Goal: Task Accomplishment & Management: Manage account settings

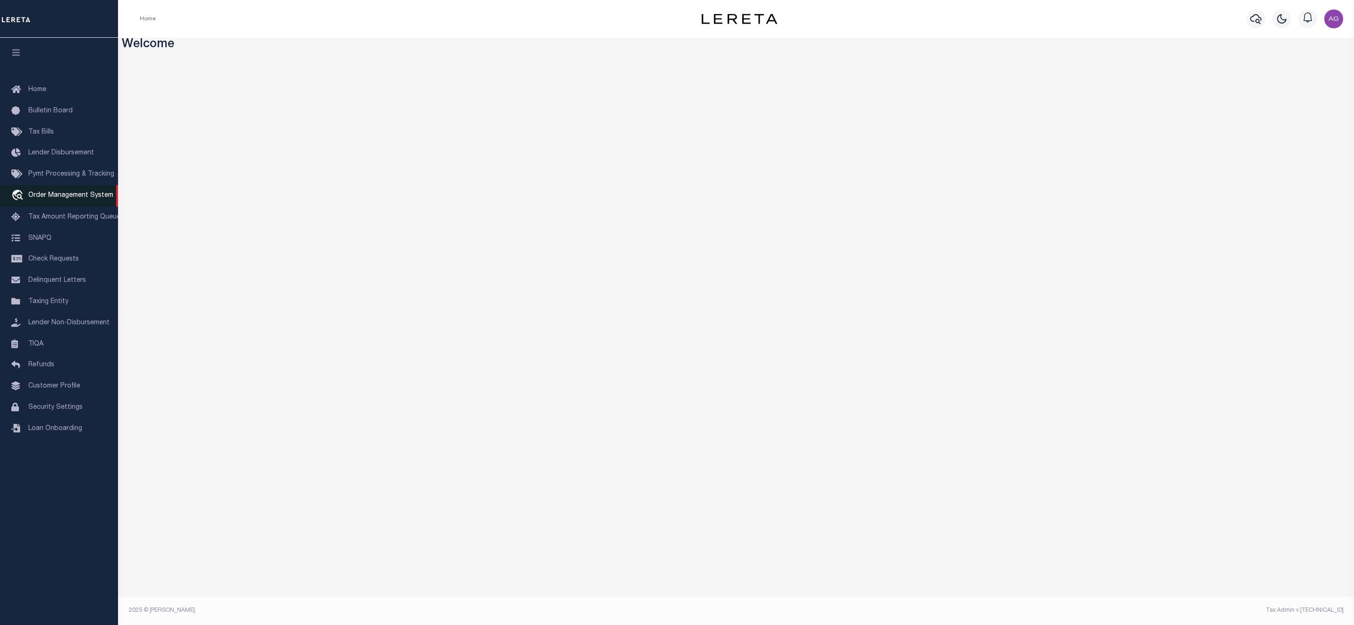
click at [64, 196] on span "Order Management System" at bounding box center [70, 195] width 85 height 7
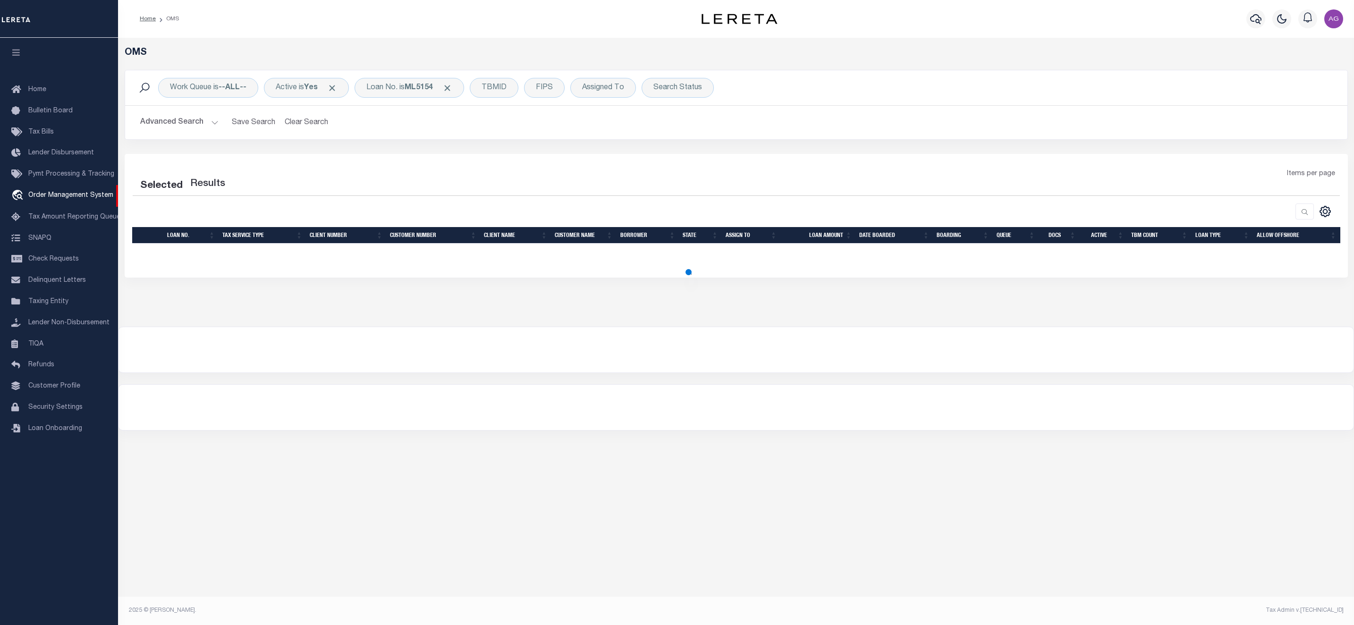
select select "200"
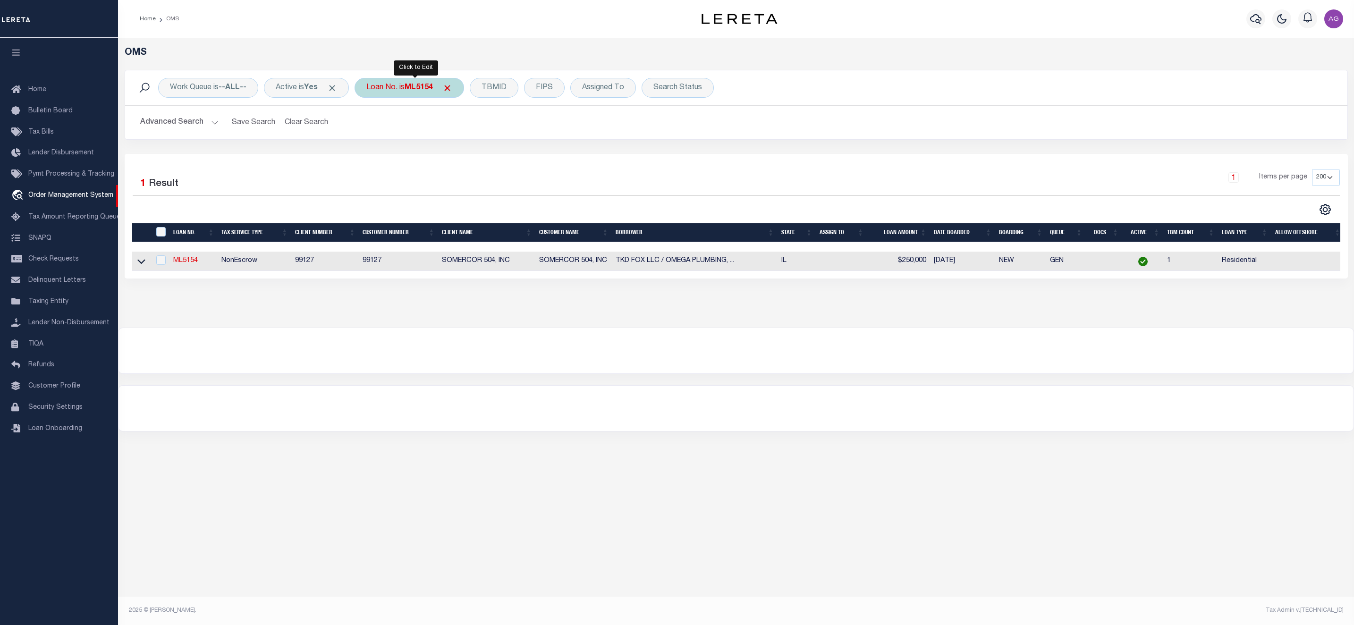
click at [415, 90] on b "ML5154" at bounding box center [419, 88] width 28 height 8
type input "124410"
click at [497, 161] on input "Apply" at bounding box center [492, 155] width 28 height 16
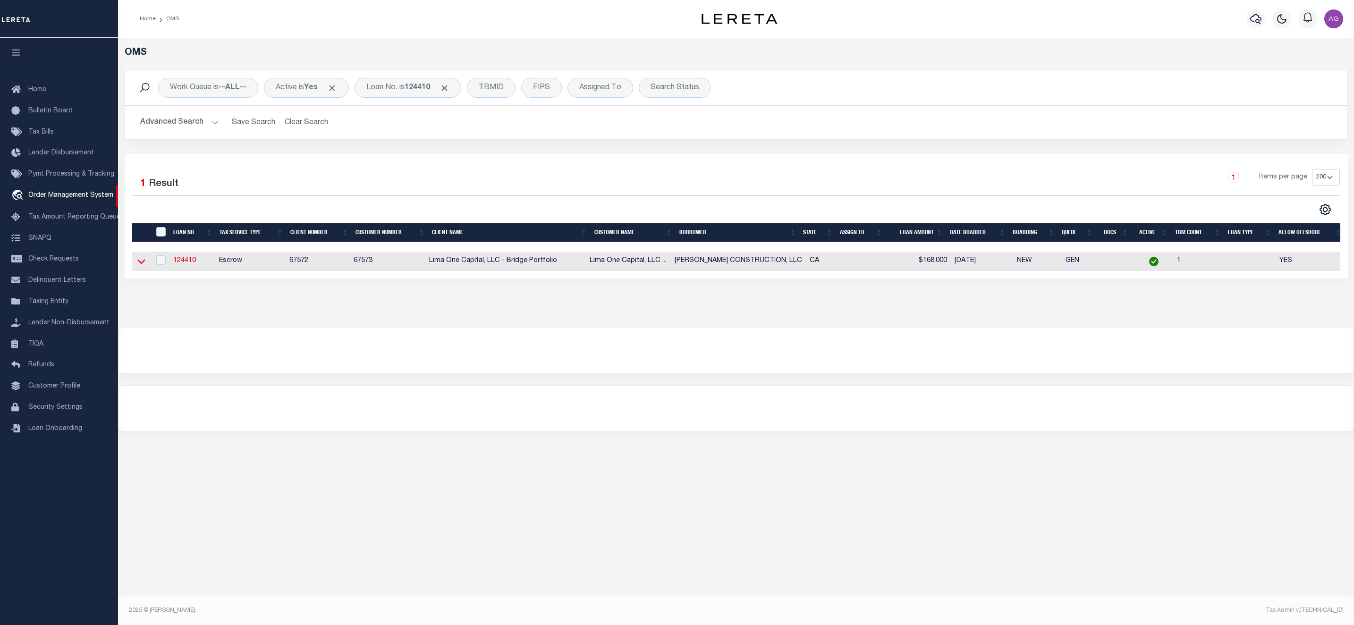
click at [141, 264] on icon at bounding box center [141, 261] width 8 height 10
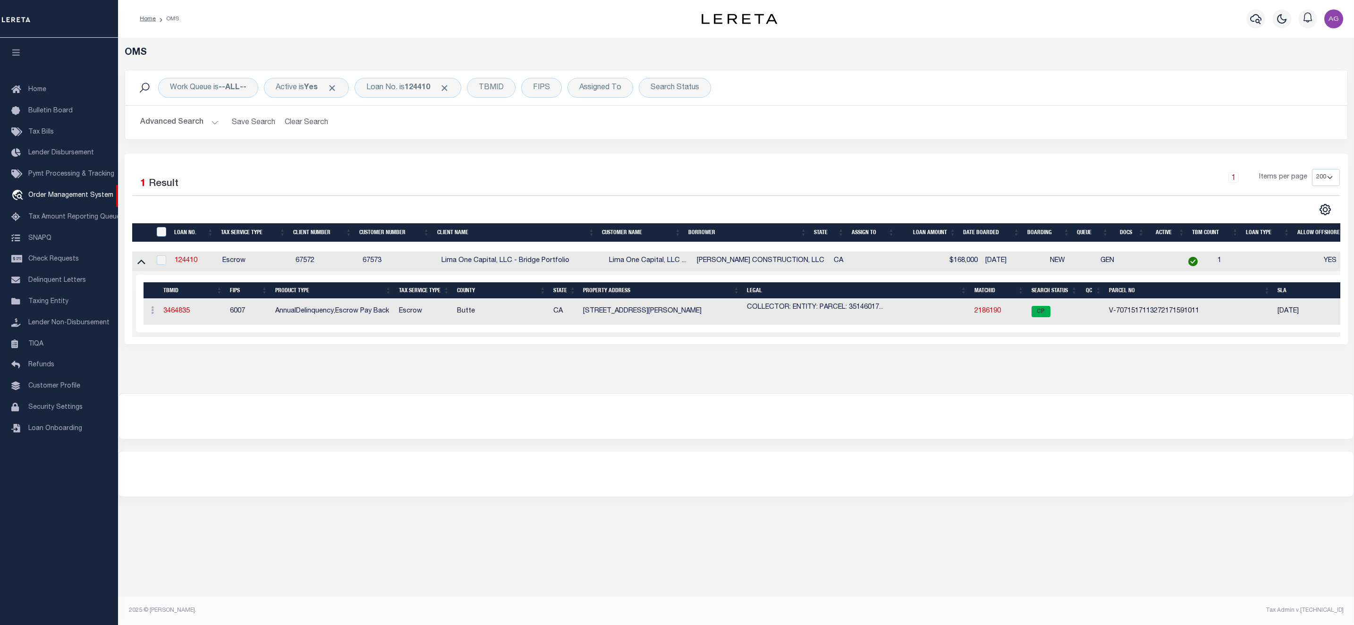
click at [182, 309] on td "3464835" at bounding box center [193, 312] width 67 height 26
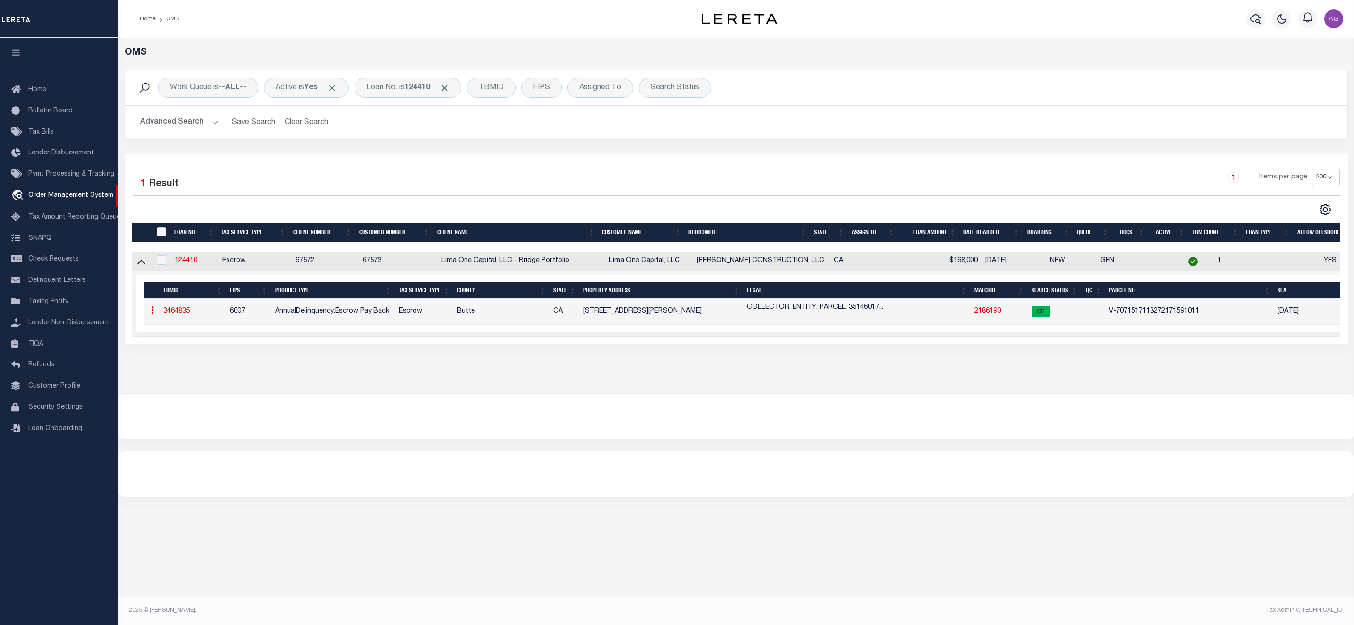
click at [183, 314] on link "3464835" at bounding box center [176, 311] width 26 height 7
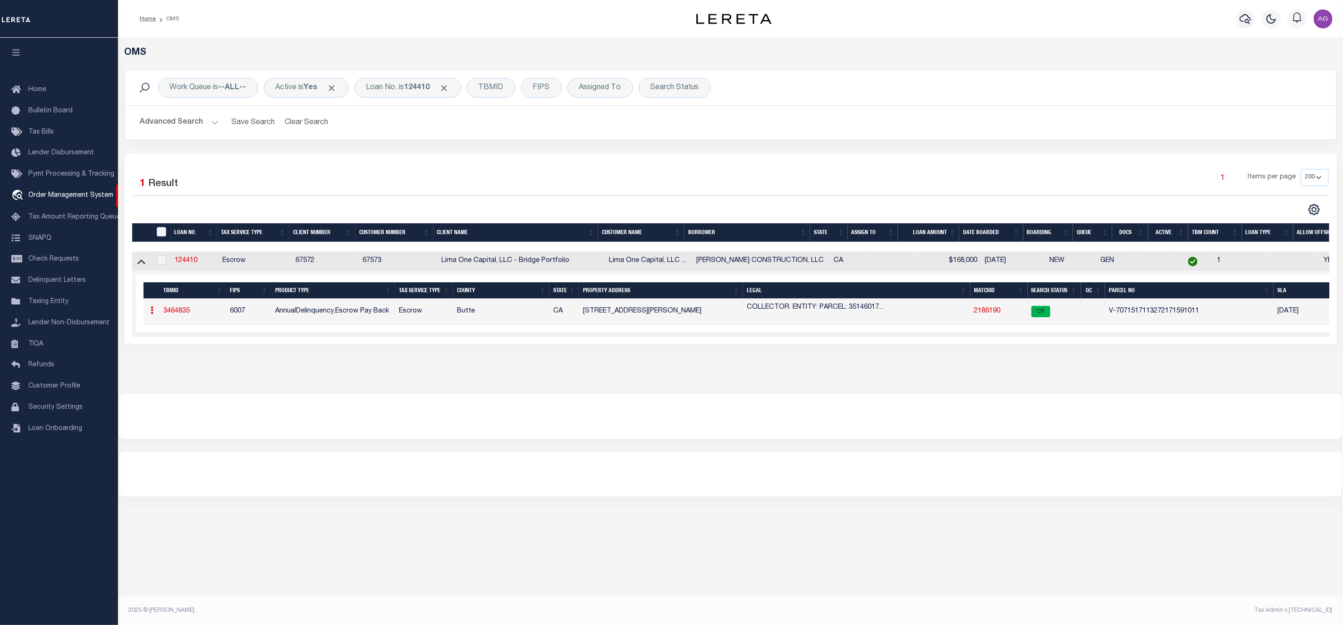
type input "124410"
type input "[PERSON_NAME] CONSTRUCTION, LLC"
select select
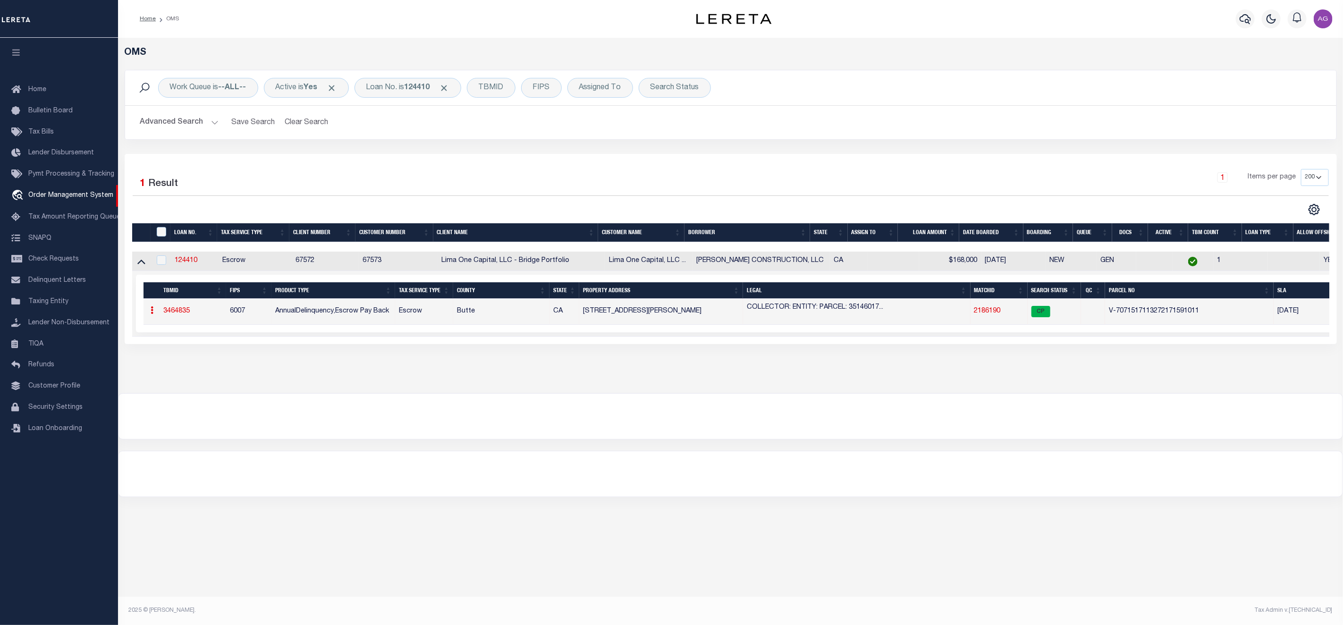
select select
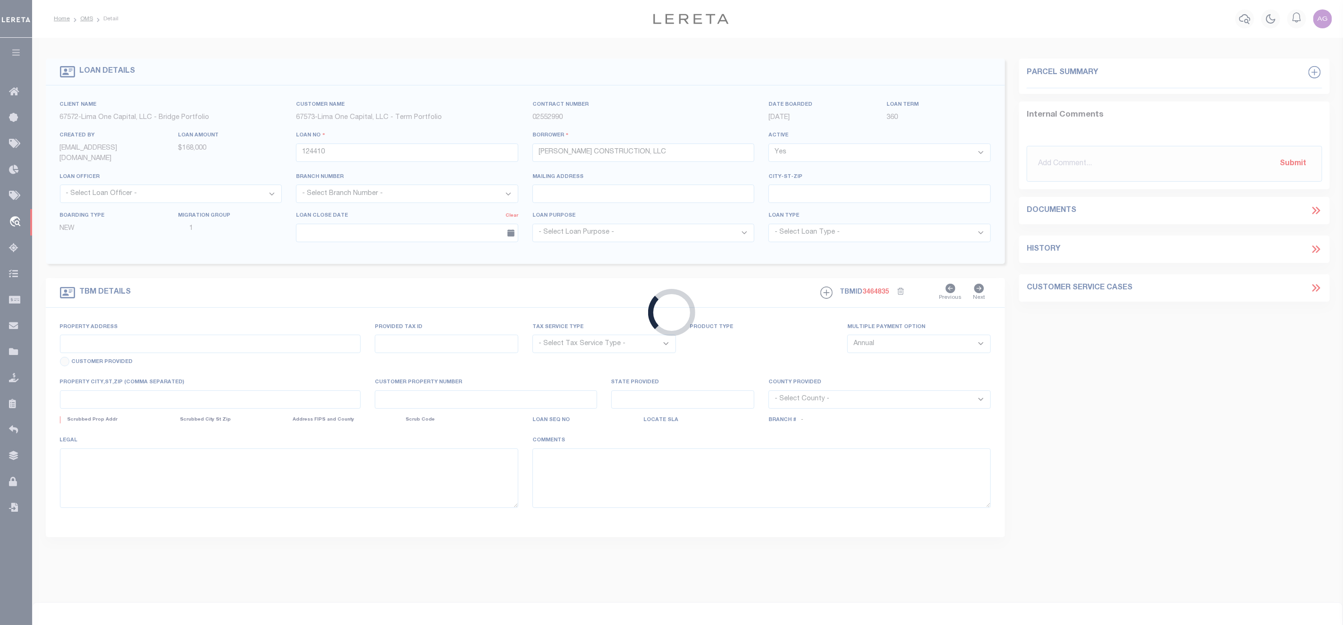
type input "3778 MYERS STREET"
radio input "true"
select select "Escrow"
select select
type input "OROVILLE CA 95966"
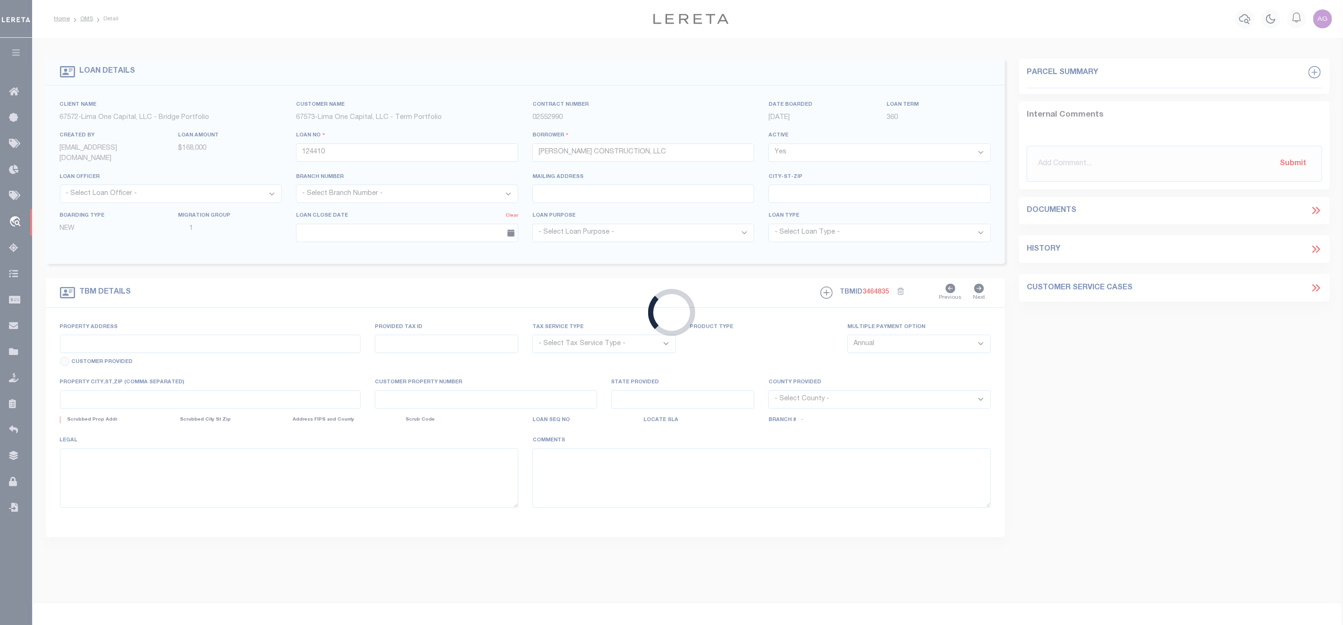
type input "124410-1"
type input "CA"
type textarea "COLLECTOR: ENTITY: PARCEL: 35146017000"
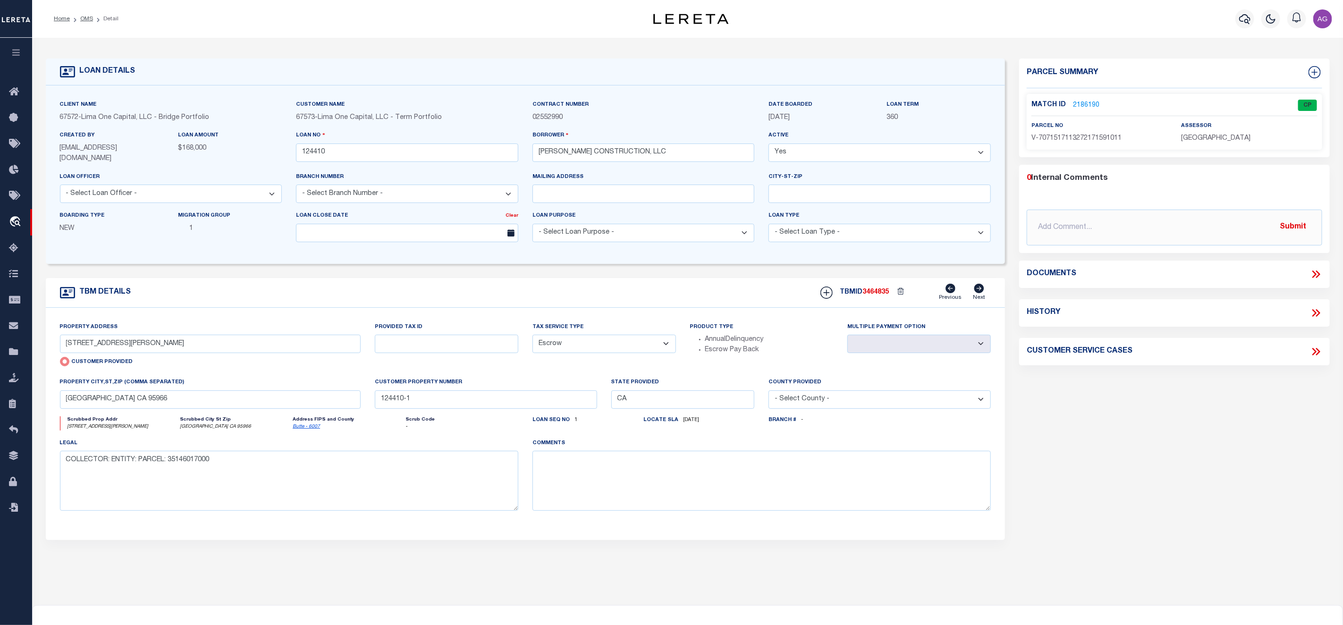
click at [1083, 106] on link "2186190" at bounding box center [1086, 106] width 26 height 10
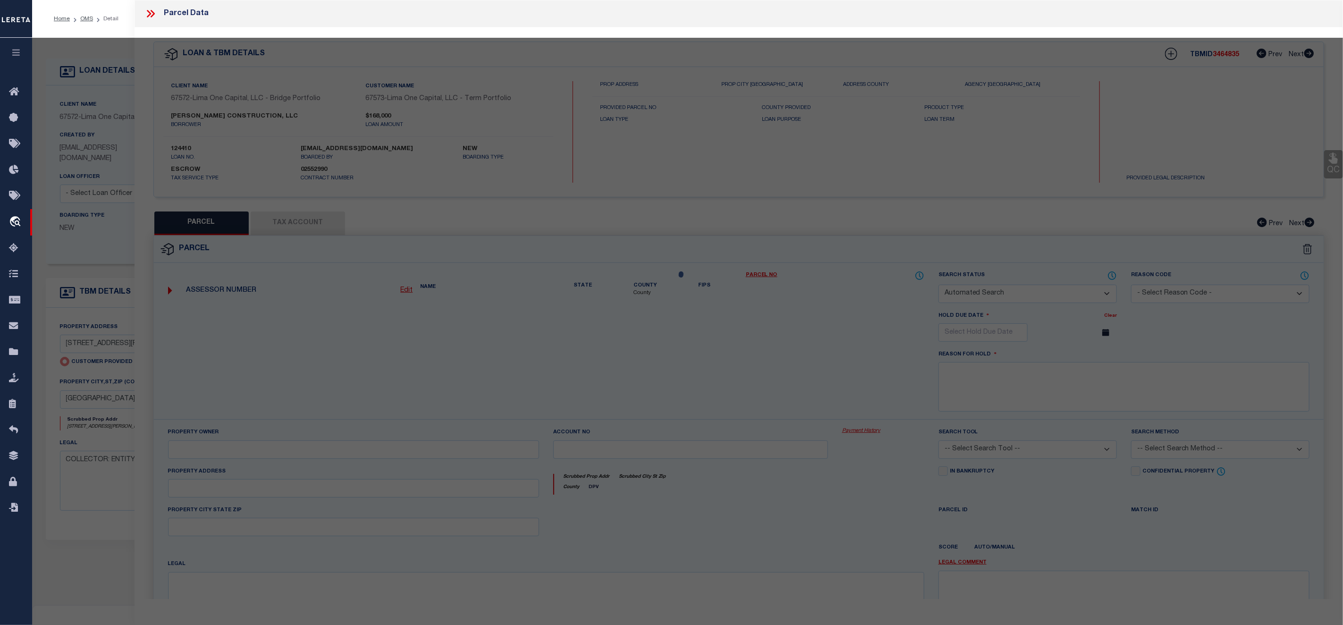
checkbox input "false"
select select "CP"
type input "3778 MYERS STREET"
type input "OROVILLE CA 95966"
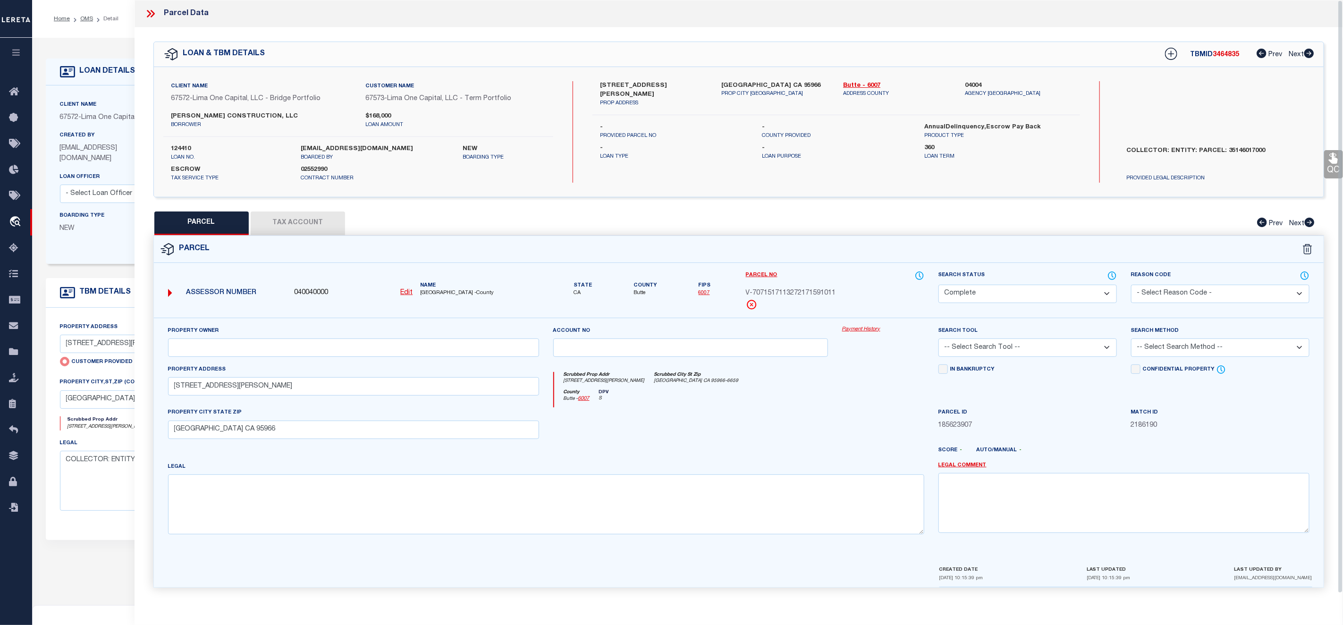
click at [859, 326] on div "Property Owner Account no Payment History Search Tool -- Select Search Tool -- …" at bounding box center [739, 441] width 1170 height 247
click at [863, 334] on link "Payment History" at bounding box center [883, 330] width 82 height 8
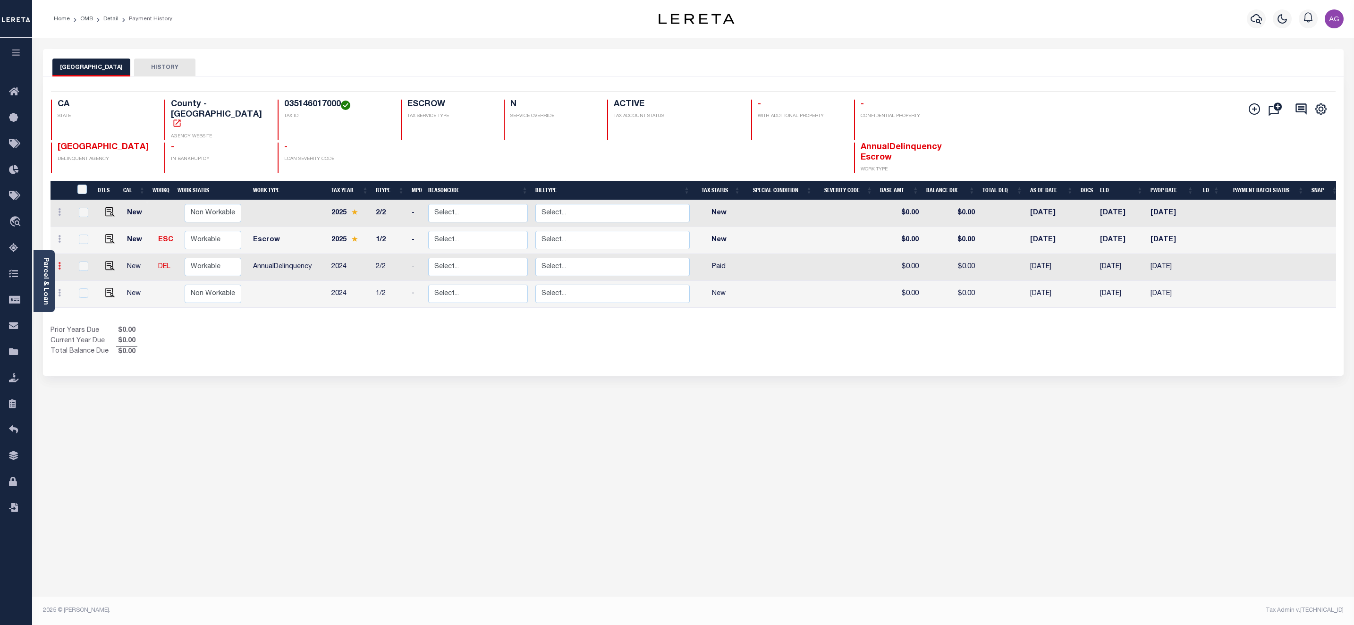
click at [59, 263] on link at bounding box center [59, 267] width 10 height 8
click at [81, 241] on img at bounding box center [81, 246] width 9 height 10
select select "PYD"
type input "$0.00"
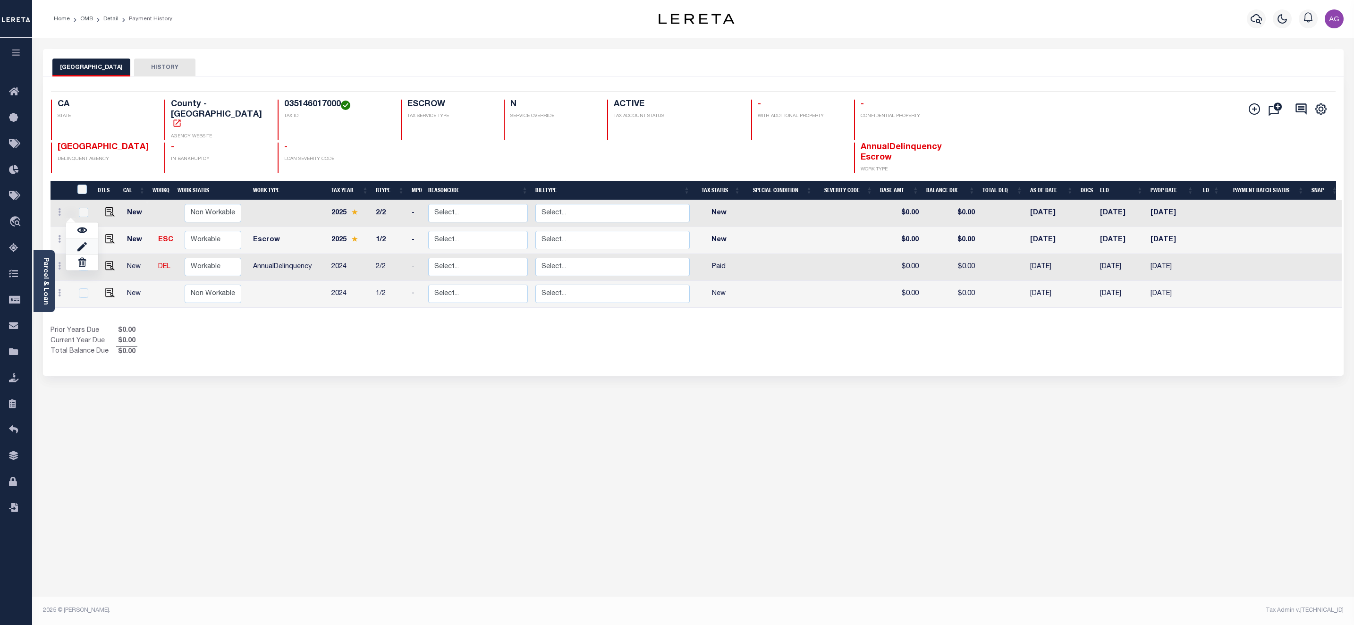
type input "[DATE]"
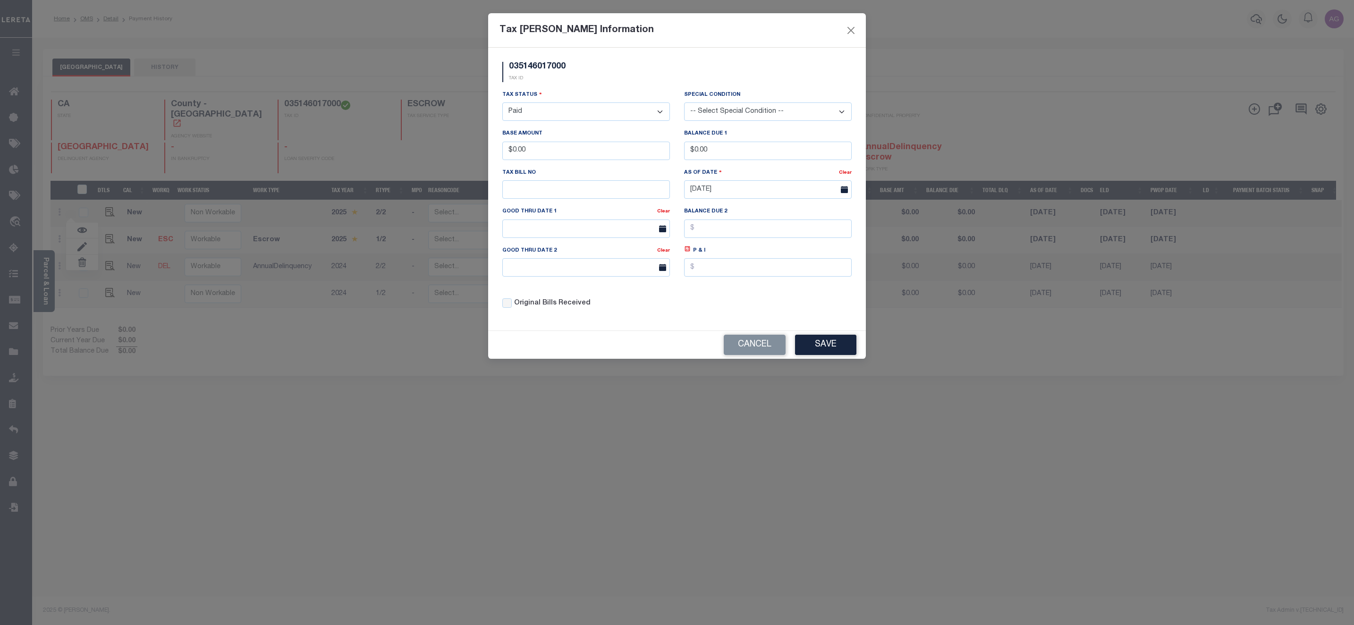
click at [602, 109] on select "- Select Status - Open Due/Unpaid Paid Incomplete No Tax Due Internal Refund Pr…" at bounding box center [586, 111] width 168 height 18
click at [561, 110] on select "- Select Status - Open Due/Unpaid Paid Incomplete No Tax Due Internal Refund Pr…" at bounding box center [586, 111] width 168 height 18
select select "DUE"
click at [502, 103] on select "- Select Status - Open Due/Unpaid Paid Incomplete No Tax Due Internal Refund Pr…" at bounding box center [586, 111] width 168 height 18
drag, startPoint x: 513, startPoint y: 151, endPoint x: 564, endPoint y: 156, distance: 51.3
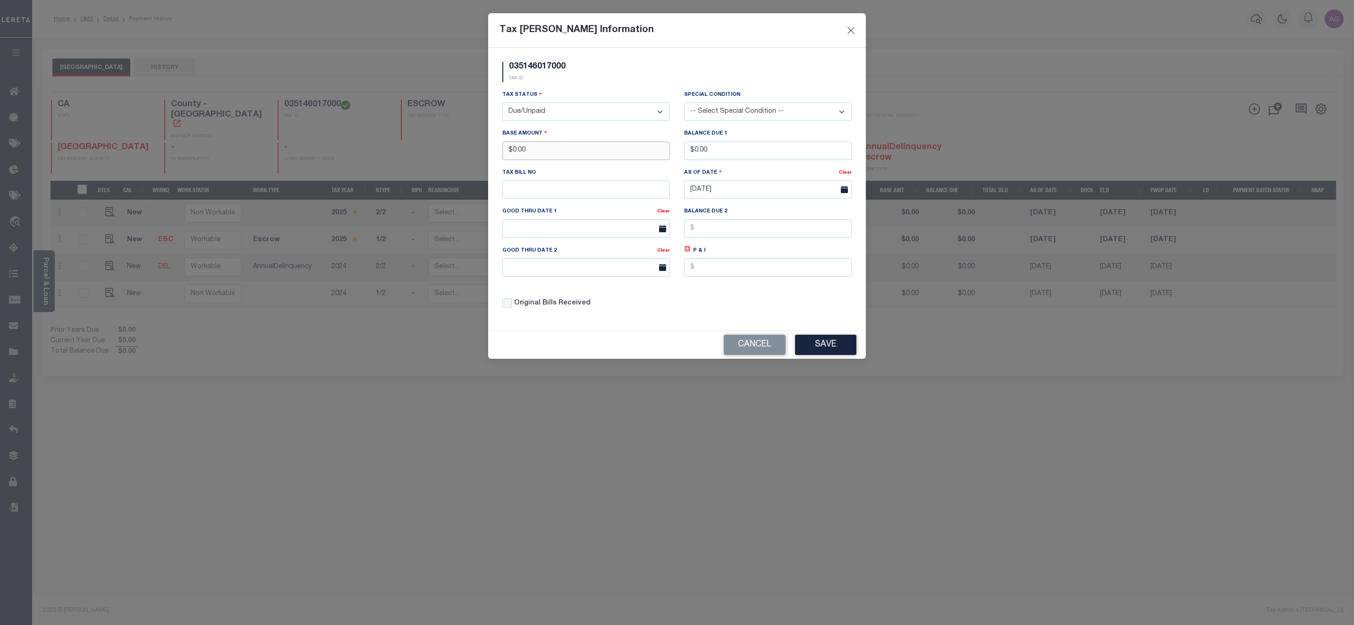
click at [564, 156] on input "$0.00" at bounding box center [586, 151] width 168 height 18
type input "$222.00"
drag, startPoint x: 695, startPoint y: 152, endPoint x: 755, endPoint y: 160, distance: 60.5
click at [755, 160] on input "$0.00" at bounding box center [768, 151] width 168 height 18
type input "$222.00"
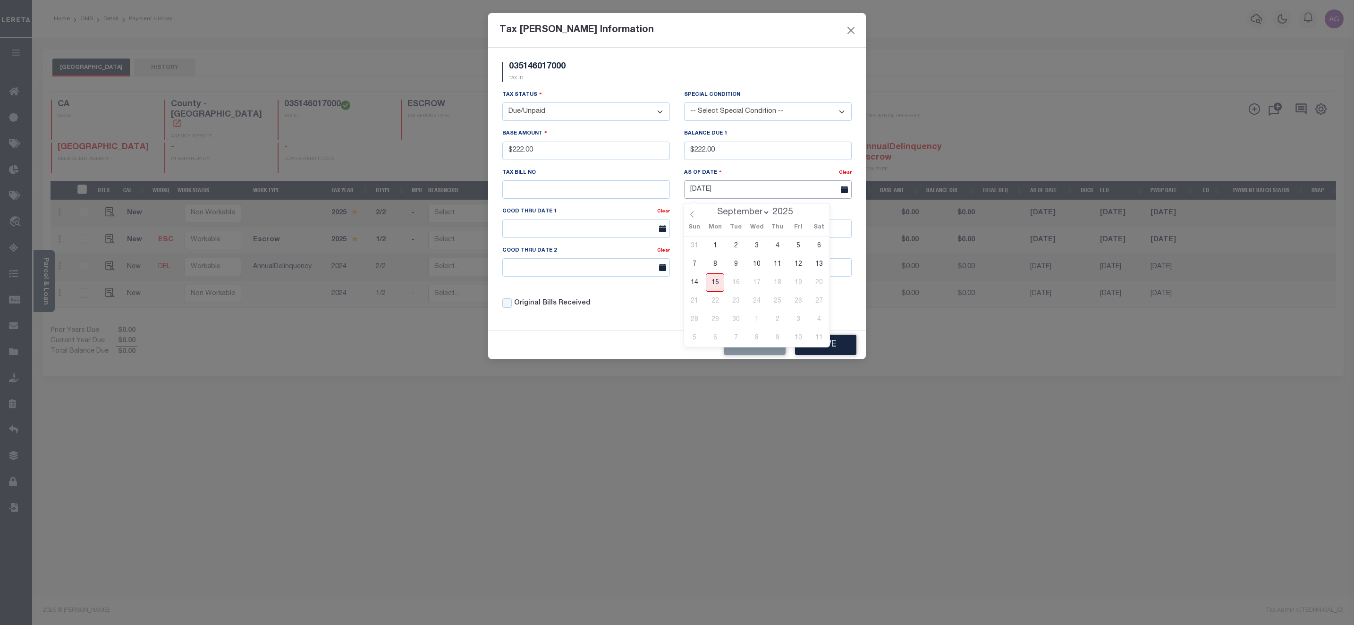
click at [717, 193] on input "09/15/2025" at bounding box center [768, 189] width 168 height 18
click at [714, 248] on span "1" at bounding box center [715, 246] width 18 height 18
type input "09/01/2025"
click at [823, 343] on button "Save" at bounding box center [825, 345] width 61 height 20
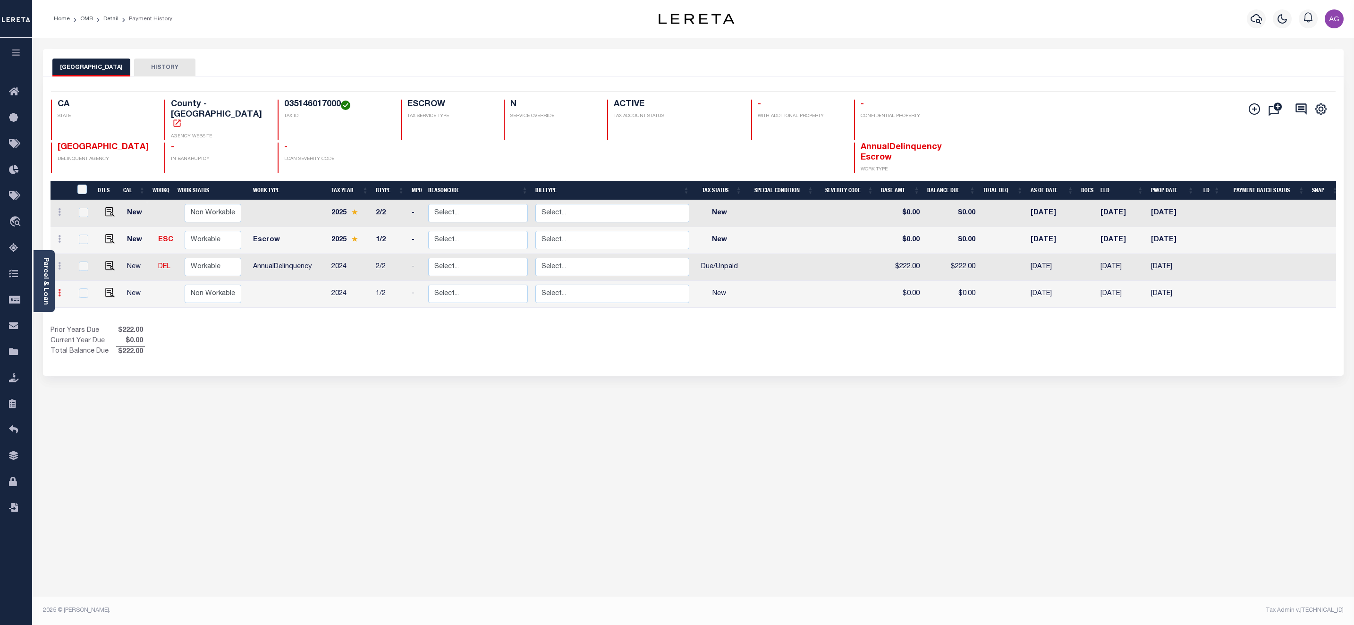
click at [60, 289] on icon at bounding box center [59, 293] width 3 height 8
click at [82, 268] on img at bounding box center [81, 273] width 9 height 10
select select "NW2"
type input "$0.00"
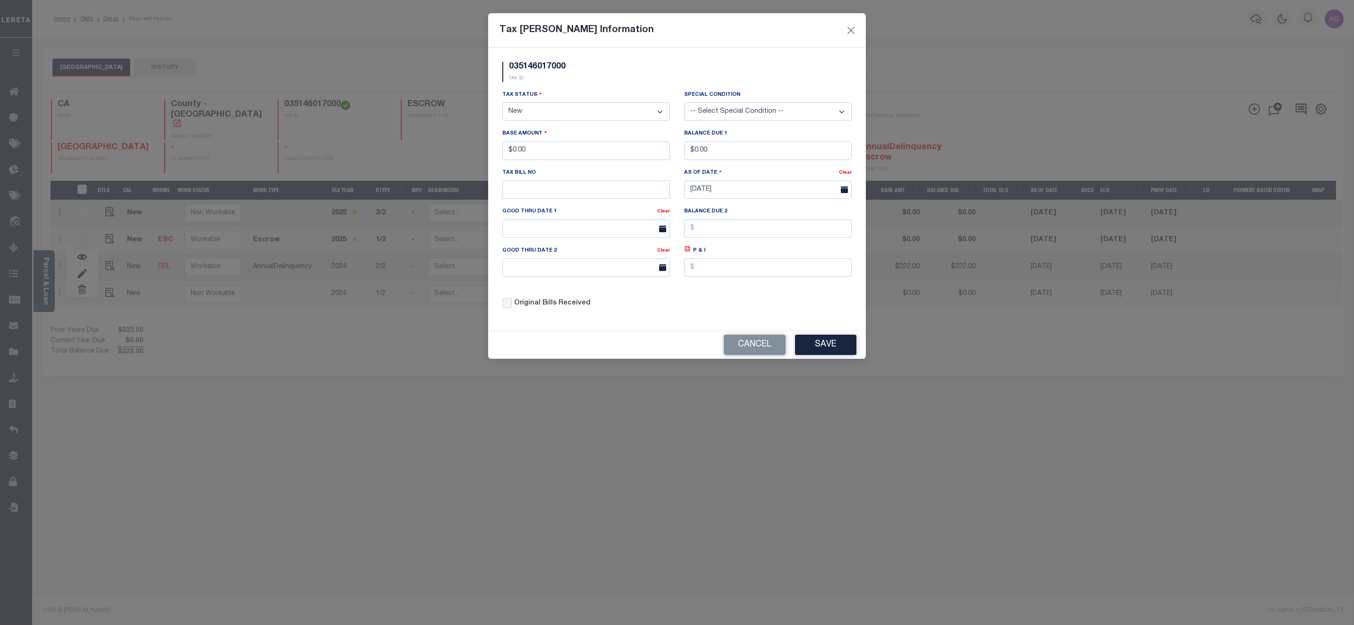
click at [547, 105] on select "- Select Status - Open Due/Unpaid Paid Incomplete No Tax Due Internal Refund Pr…" at bounding box center [586, 111] width 168 height 18
click at [543, 116] on select "- Select Status - Open Due/Unpaid Paid Incomplete No Tax Due Internal Refund Pr…" at bounding box center [586, 111] width 168 height 18
select select "DUE"
click at [502, 103] on select "- Select Status - Open Due/Unpaid Paid Incomplete No Tax Due Internal Refund Pr…" at bounding box center [586, 111] width 168 height 18
drag, startPoint x: 512, startPoint y: 155, endPoint x: 551, endPoint y: 153, distance: 39.2
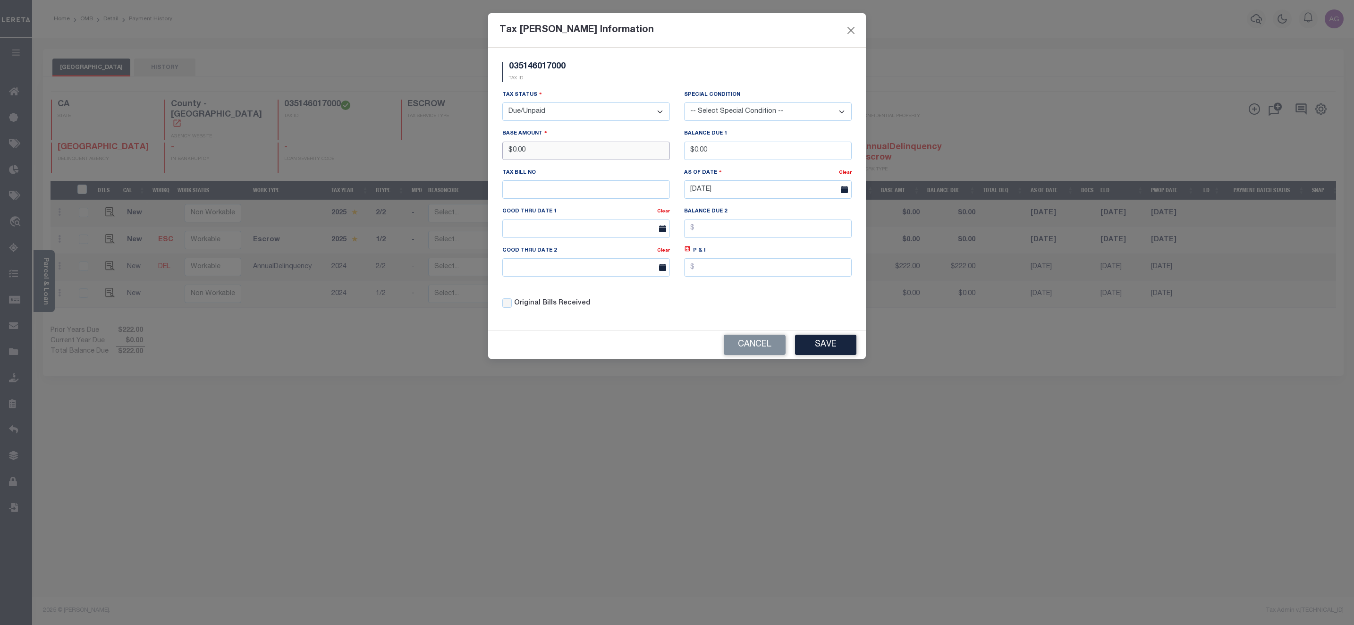
click at [551, 153] on input "$0.00" at bounding box center [586, 151] width 168 height 18
type input "$211.00"
drag, startPoint x: 694, startPoint y: 154, endPoint x: 740, endPoint y: 161, distance: 45.7
click at [740, 160] on input "$0.00" at bounding box center [768, 151] width 168 height 18
type input "$211.00"
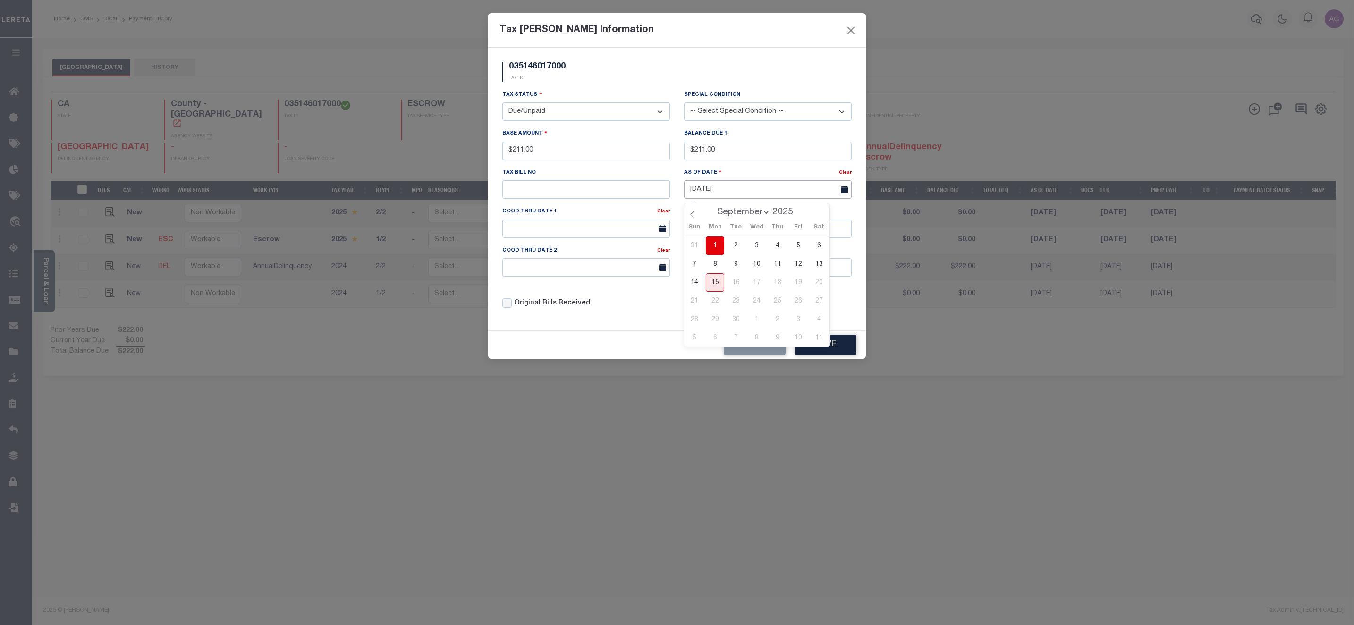
click at [727, 193] on input "09/15/2025" at bounding box center [768, 189] width 168 height 18
click at [710, 242] on span "1" at bounding box center [715, 246] width 18 height 18
type input "09/01/2025"
click at [820, 338] on div "Cancel Save" at bounding box center [677, 345] width 378 height 28
click at [826, 350] on button "Save" at bounding box center [825, 345] width 61 height 20
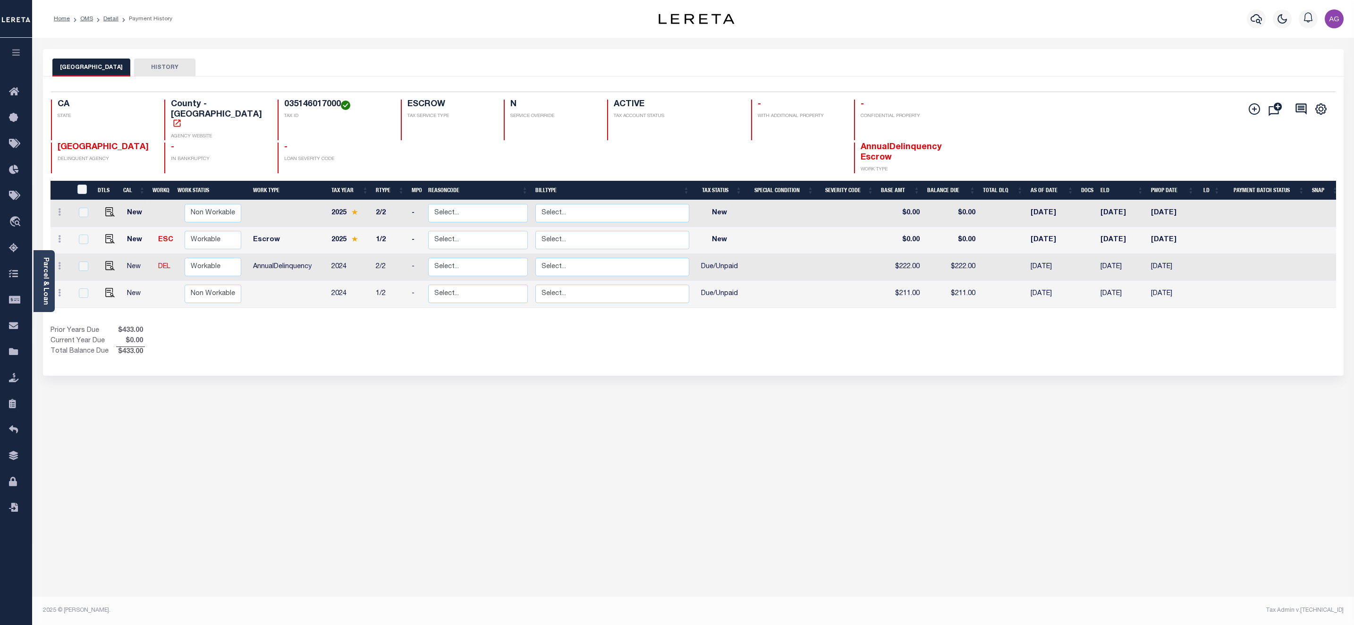
click at [234, 438] on div "BUTTE COUNTY HISTORY Selected 4 Results" at bounding box center [693, 315] width 1315 height 533
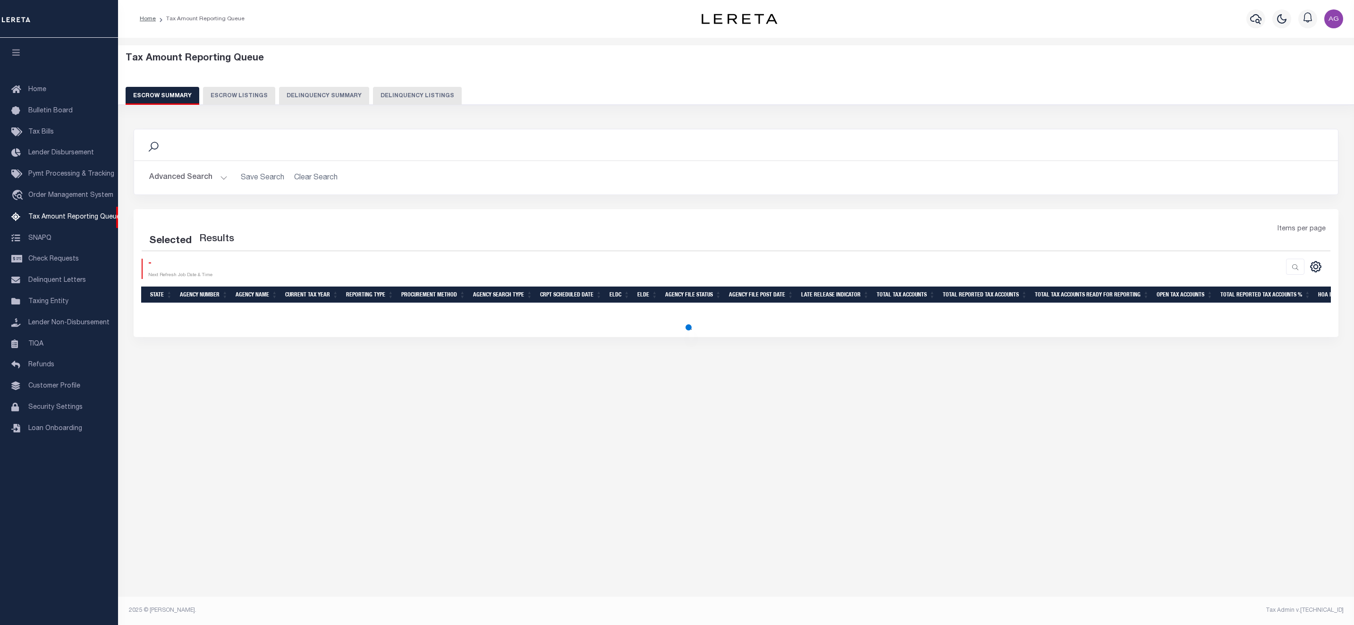
select select "100"
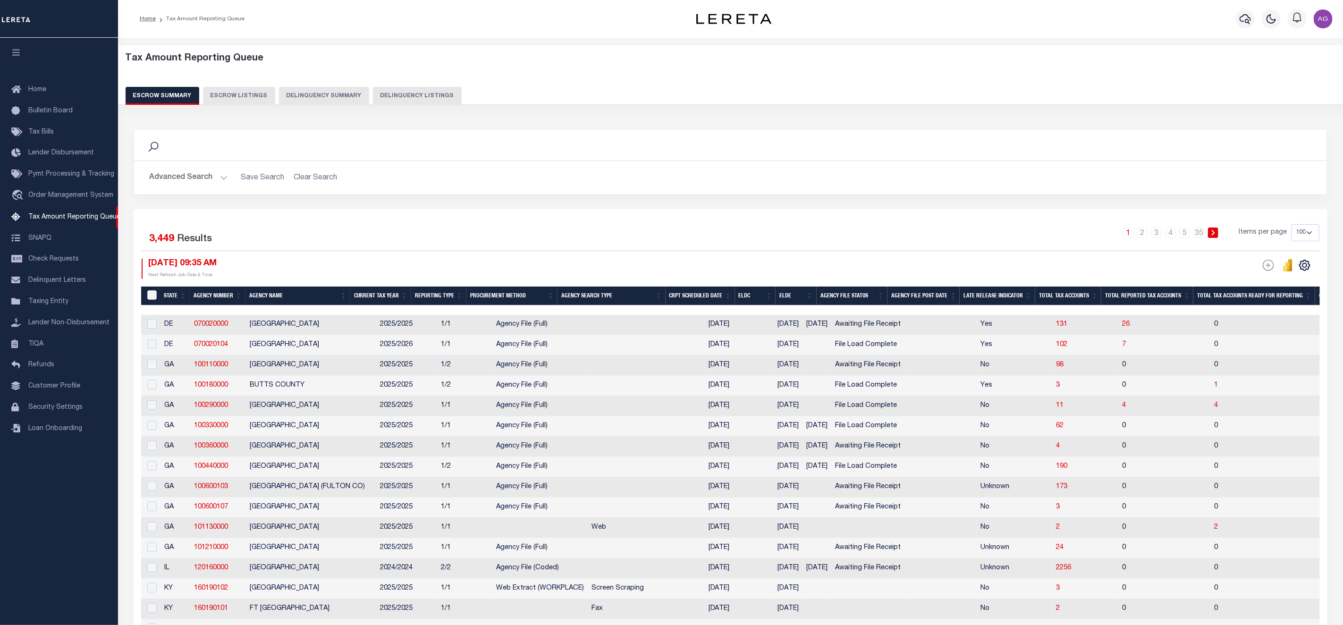
click at [394, 85] on div "Tax Amount Reporting Queue Escrow Summary Escrow Listings Delinquency Summary" at bounding box center [731, 79] width 1210 height 52
click at [399, 94] on button "Delinquency Listings" at bounding box center [417, 96] width 89 height 18
select select "100"
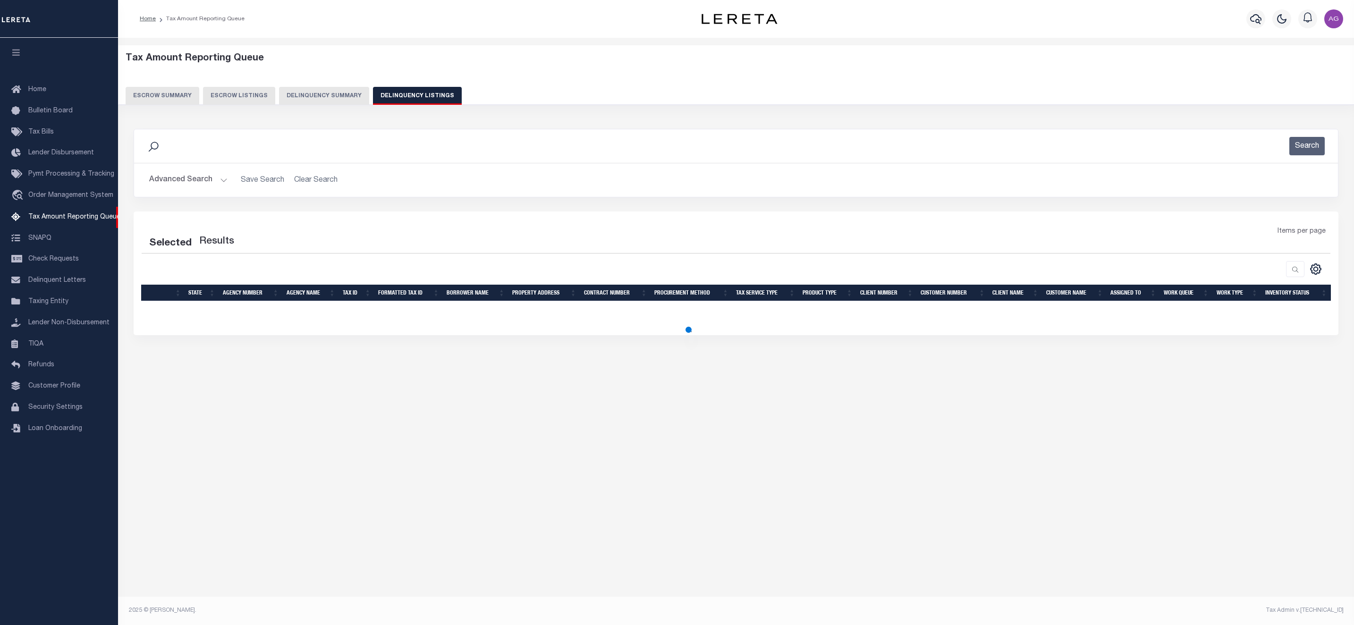
select select "100"
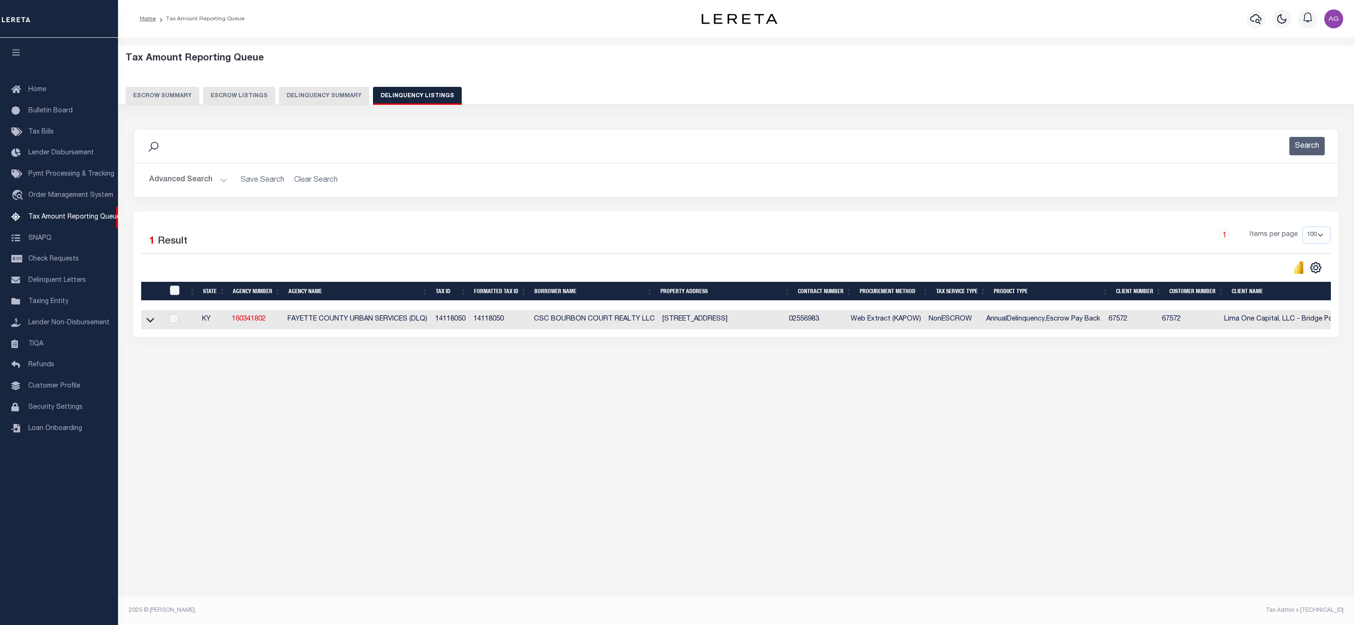
click at [209, 183] on button "Advanced Search" at bounding box center [188, 180] width 78 height 18
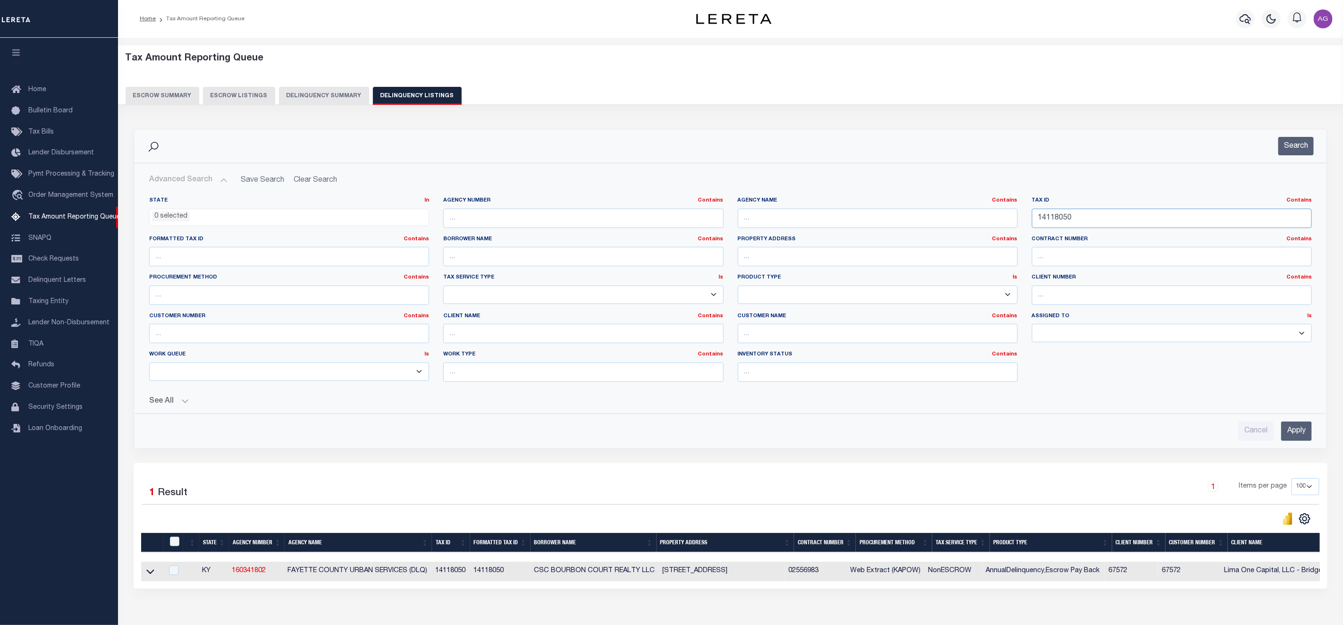
drag, startPoint x: 1064, startPoint y: 217, endPoint x: 1006, endPoint y: 207, distance: 58.9
click at [1006, 207] on div "State In In AK AL AR AZ CA CO CT DC DE FL GA GU HI IA ID IL IN KS KY LA MA MD M…" at bounding box center [730, 293] width 1177 height 193
paste input "03514601700"
type input "035146017000"
click at [1292, 434] on input "Apply" at bounding box center [1296, 431] width 31 height 19
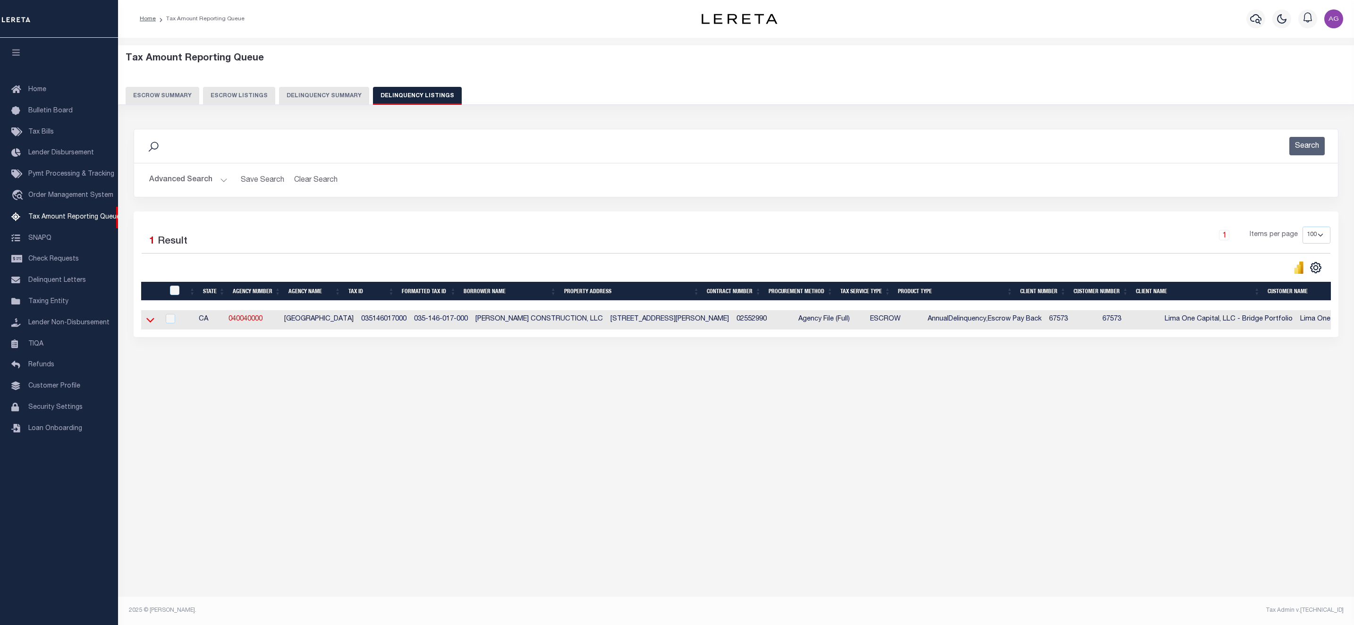
click at [152, 325] on icon at bounding box center [150, 320] width 8 height 10
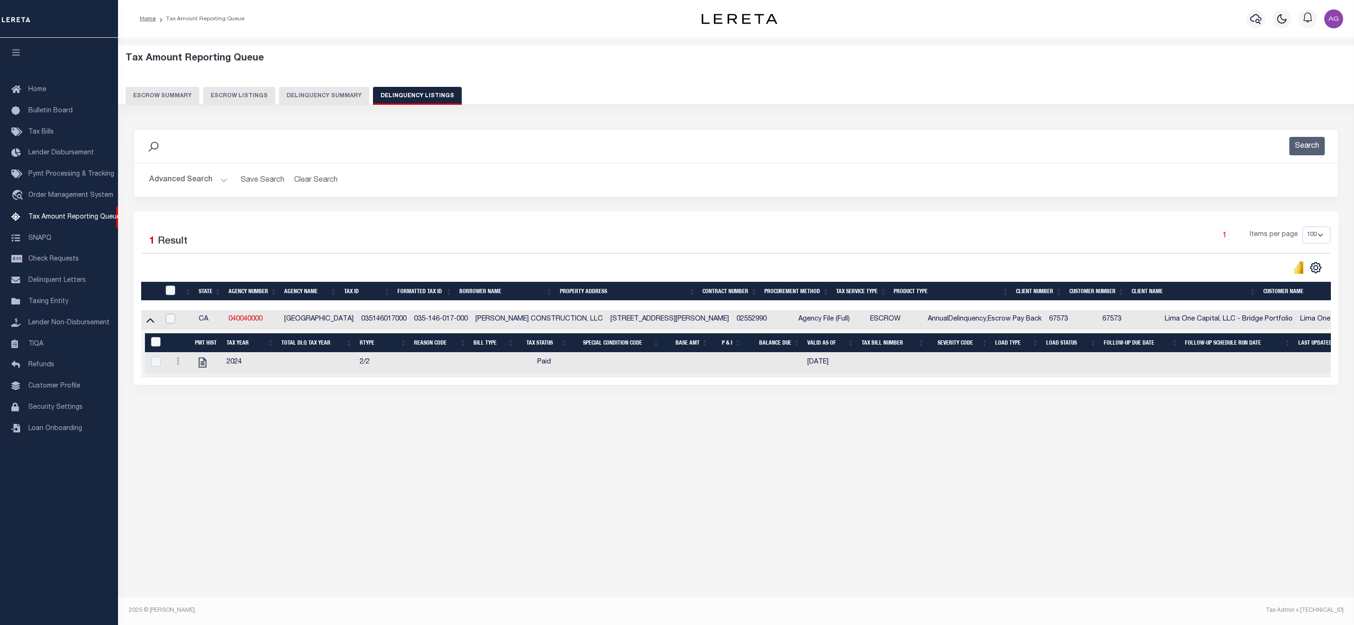
click at [169, 321] on input "checkbox" at bounding box center [170, 318] width 9 height 9
checkbox input "true"
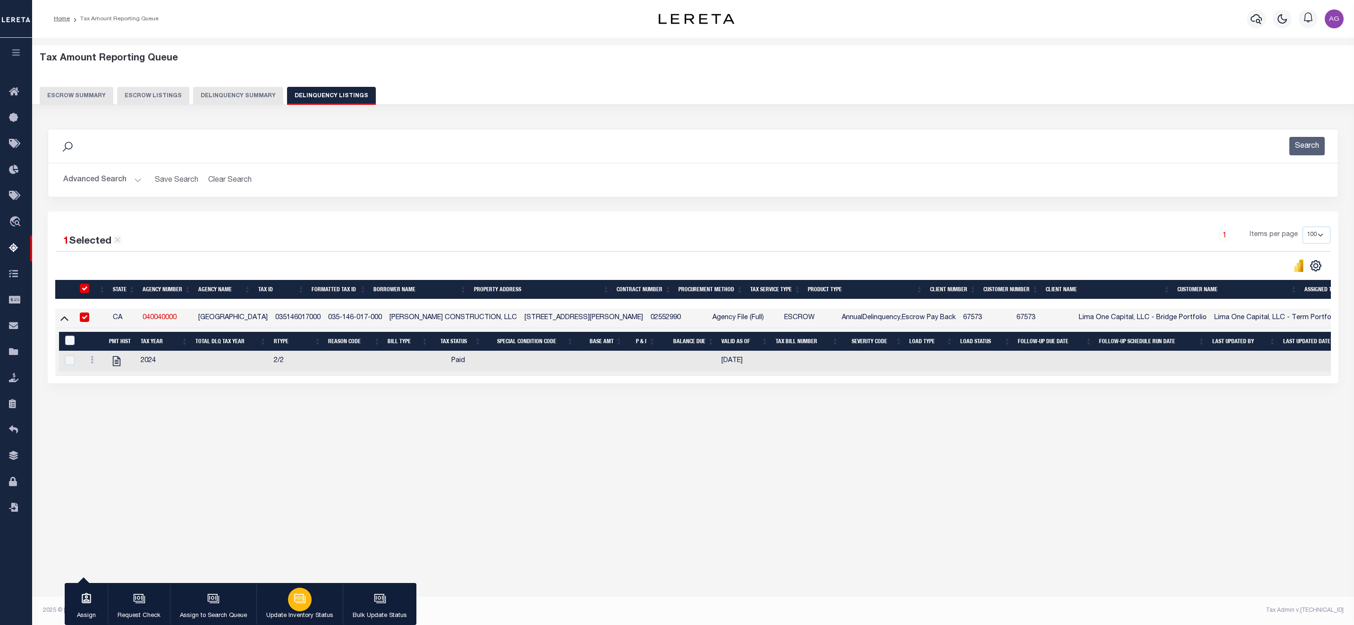
click at [297, 595] on icon "button" at bounding box center [299, 598] width 10 height 8
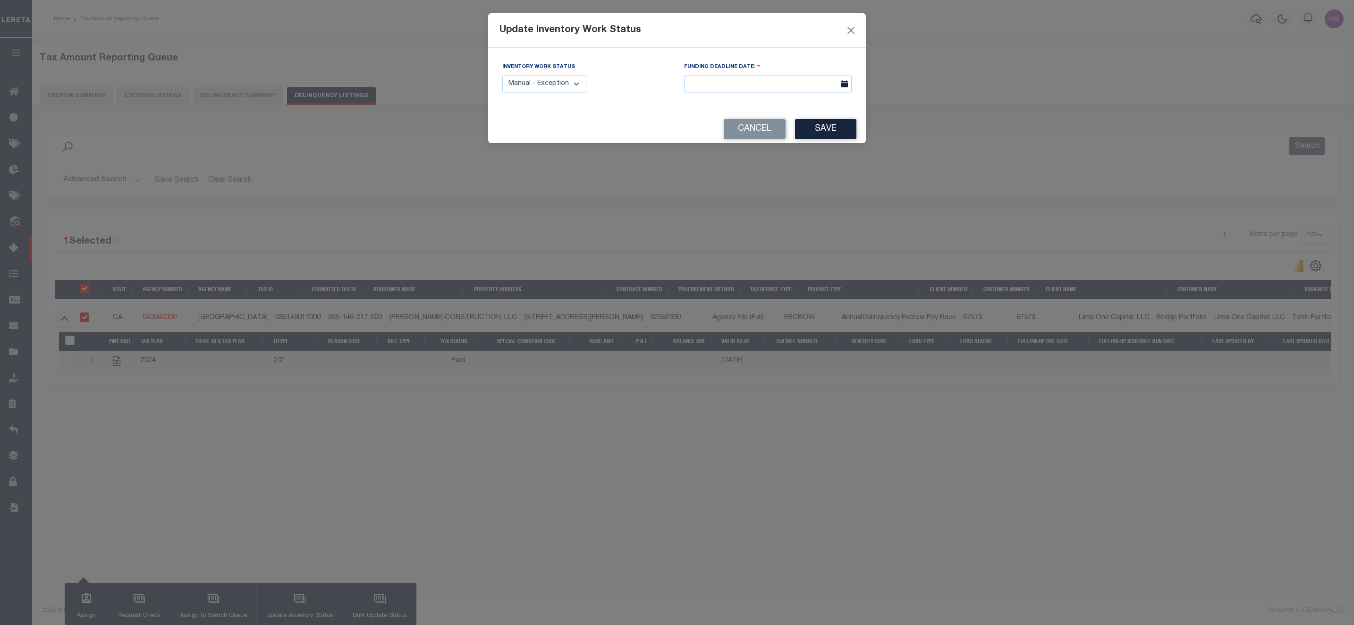
click at [554, 90] on select "Manual - Exception Pended - Awaiting Search Late Add Exception Completed" at bounding box center [544, 84] width 84 height 18
select select "3"
click select "Manual - Exception Pended - Awaiting Search Late Add Exception Completed"
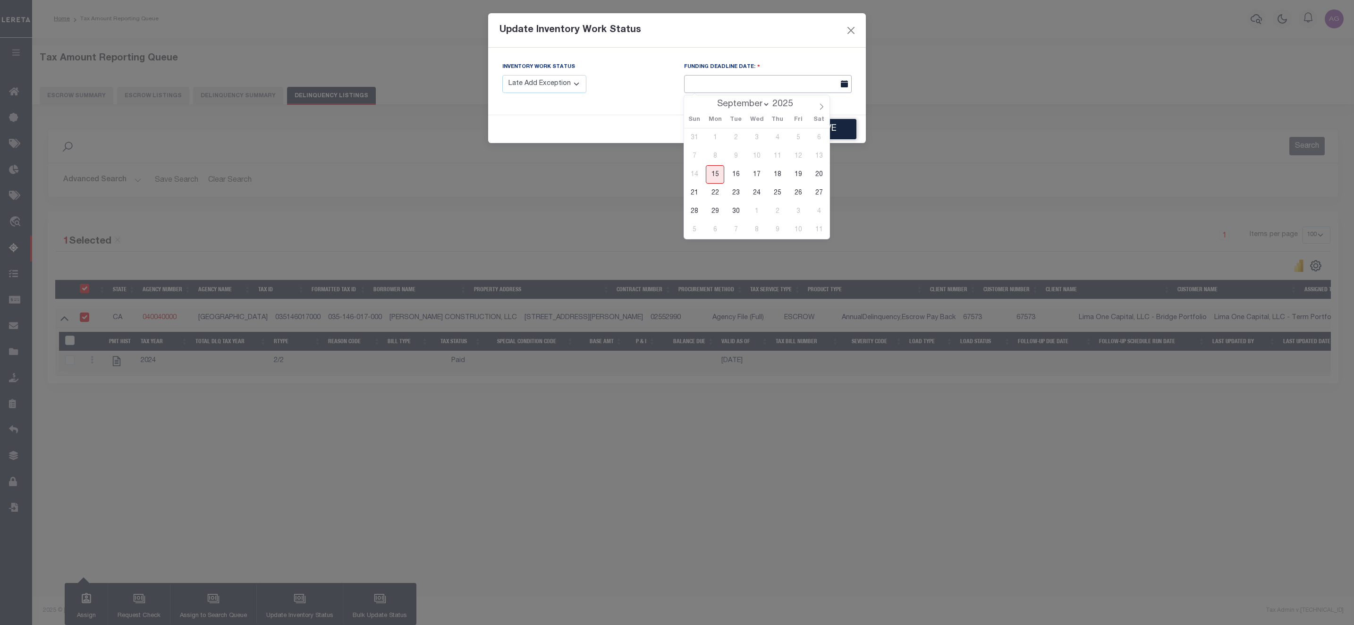
click input "text"
click span "15"
type input "[DATE]"
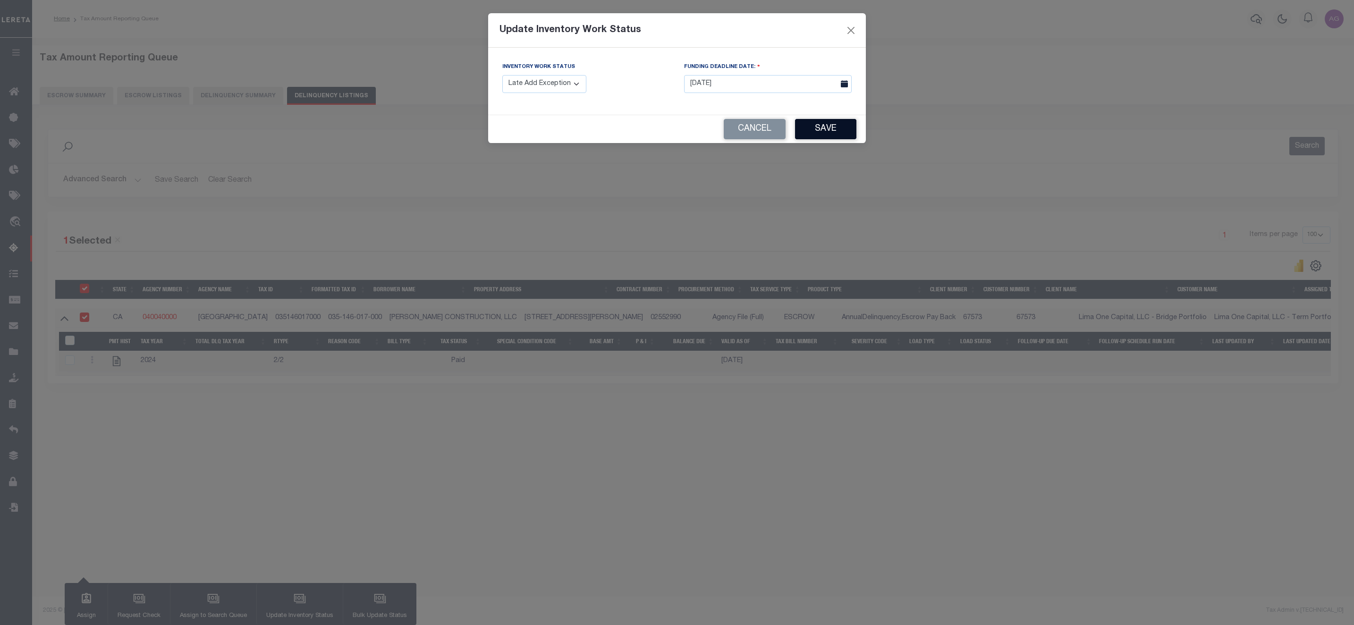
click button "Save"
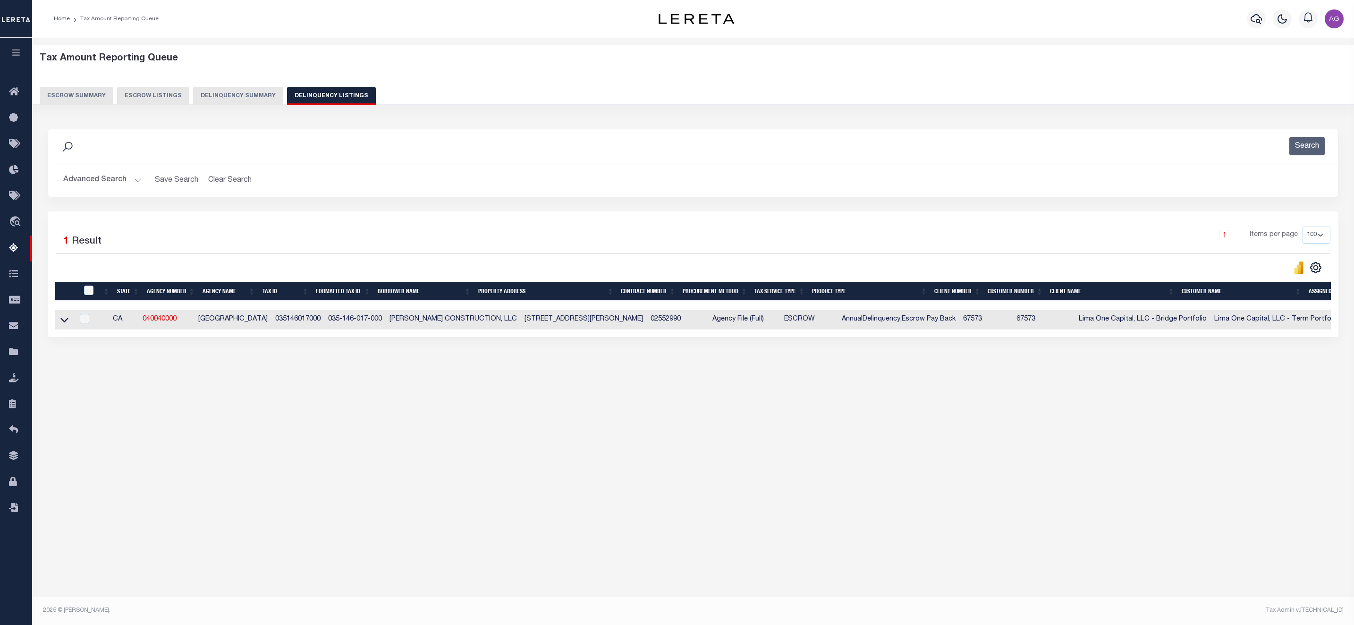
click div "Tax Amount Reporting Queue Escrow Summary Escrow Listings In"
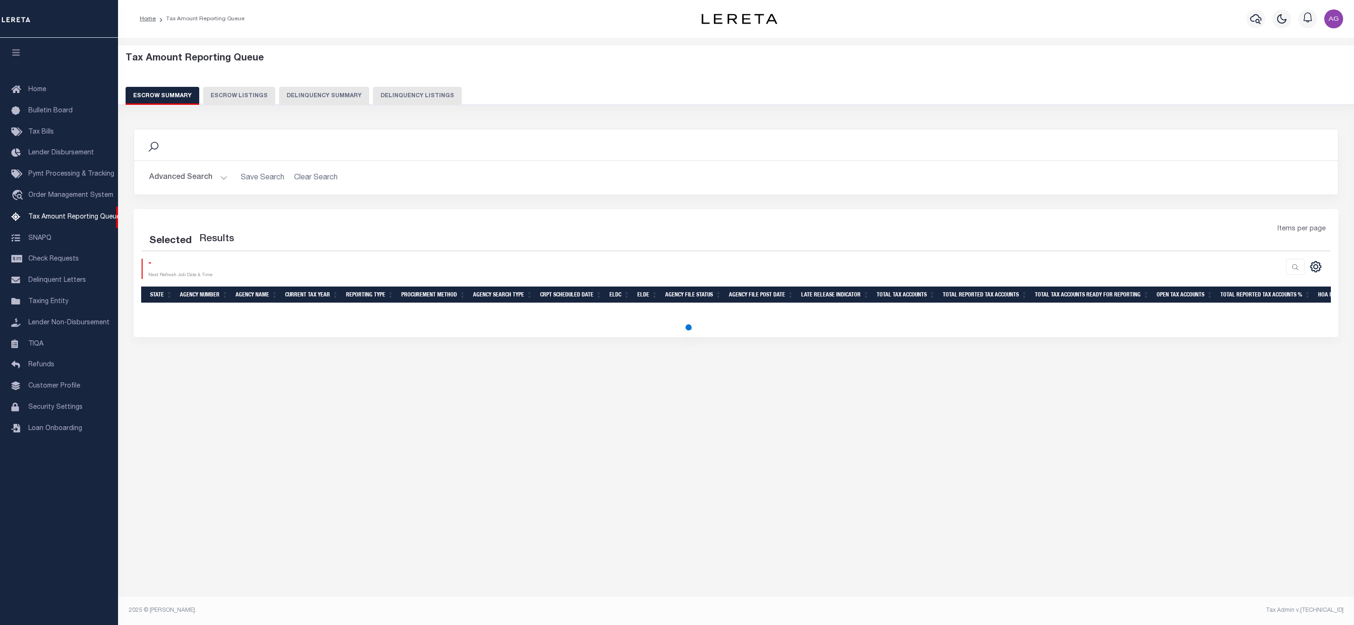
select select "100"
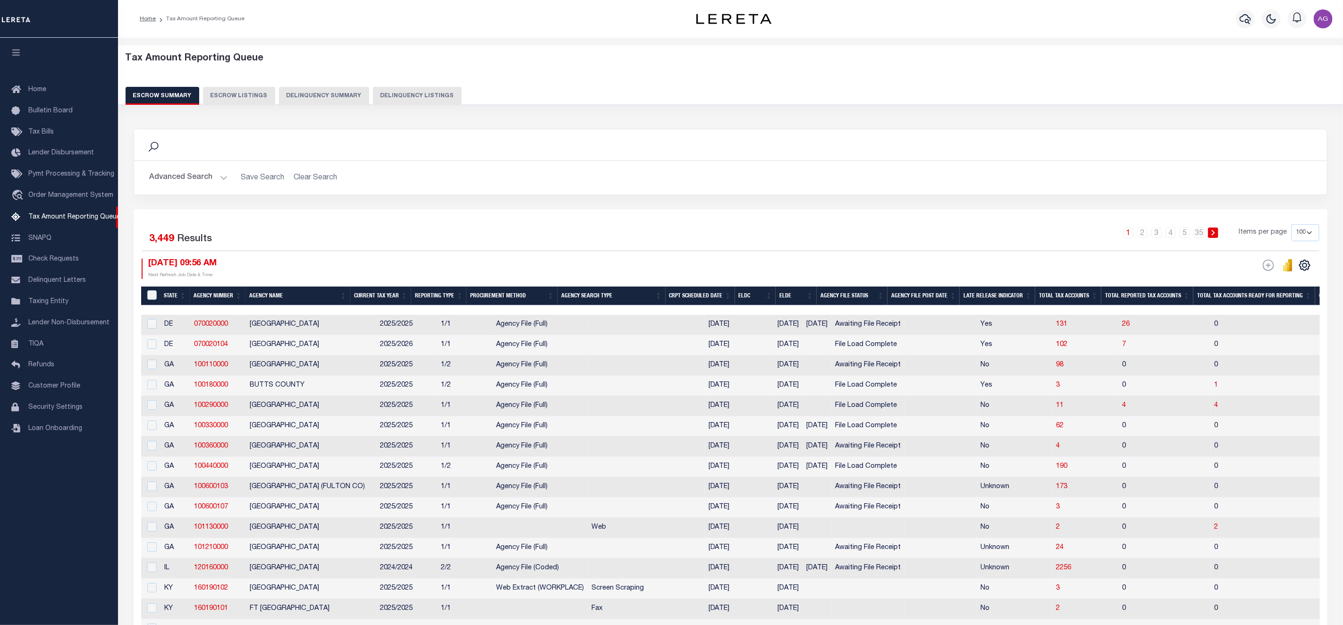
click at [420, 91] on button "Delinquency Listings" at bounding box center [417, 96] width 89 height 18
select select "100"
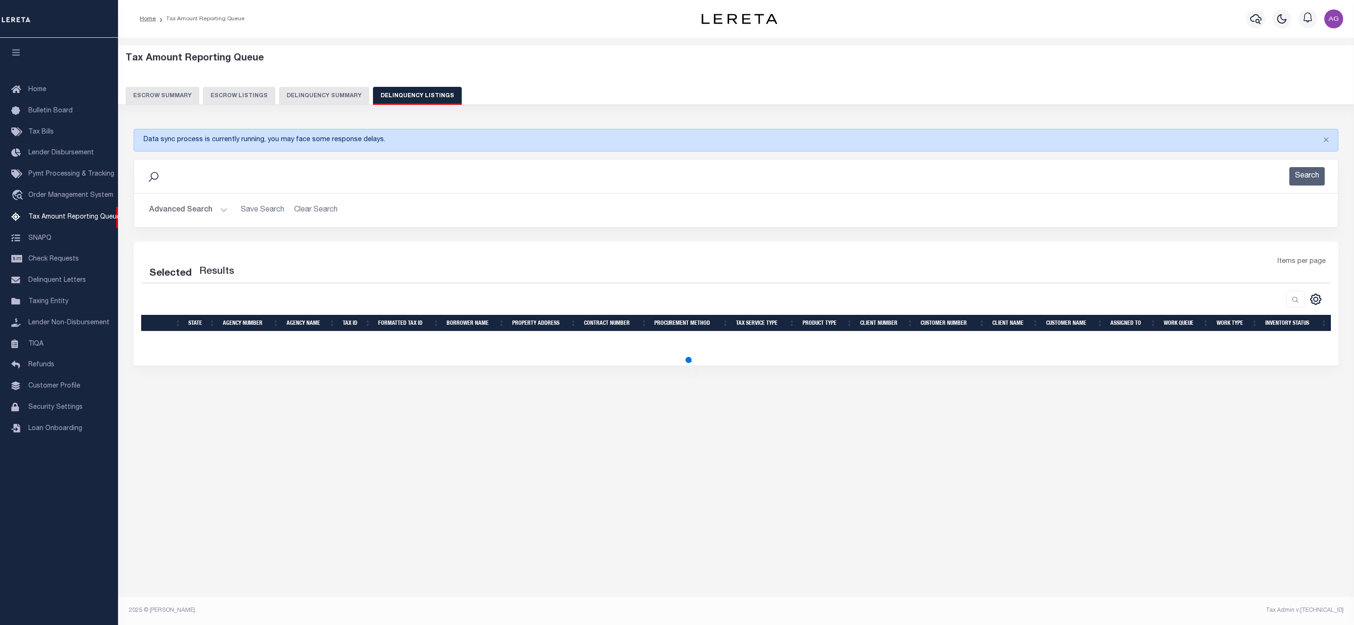
select select "100"
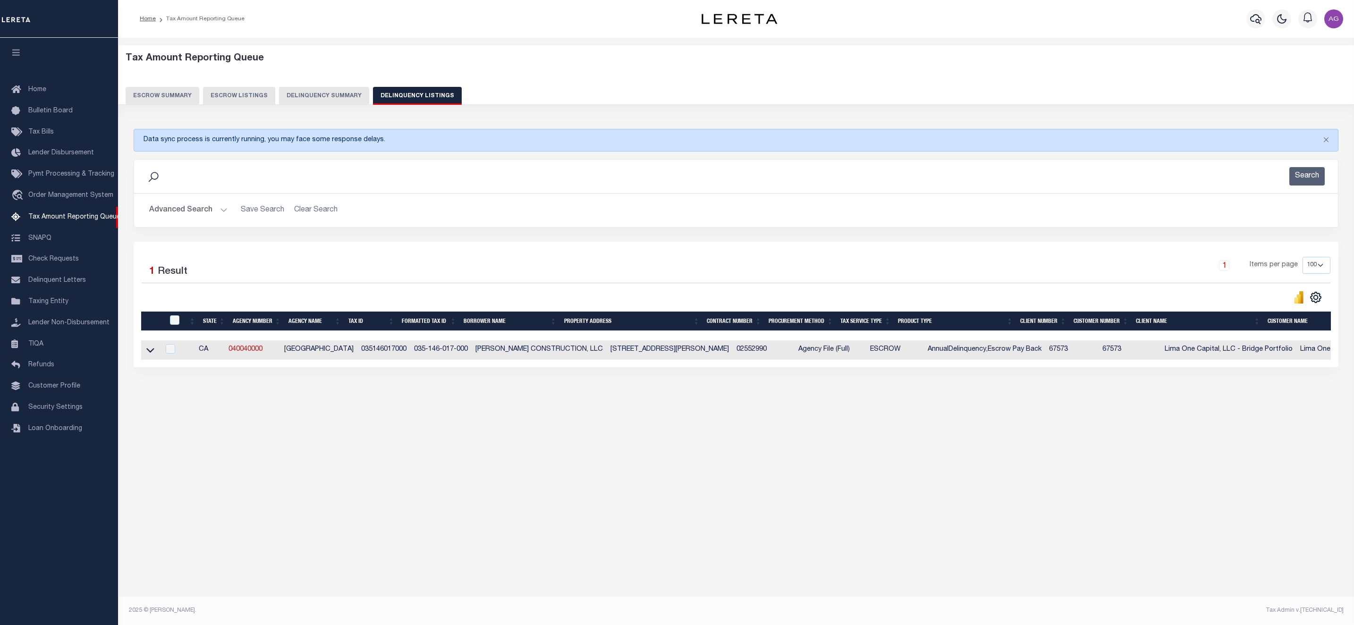
click at [200, 210] on button "Advanced Search" at bounding box center [188, 210] width 78 height 18
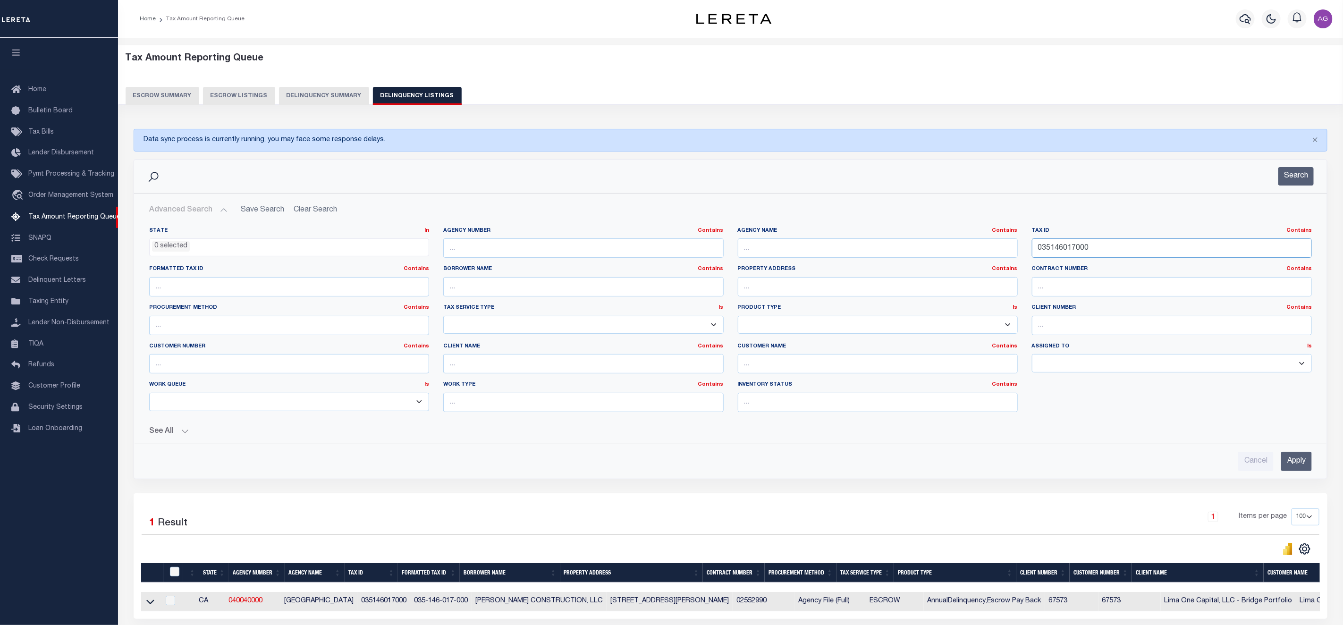
drag, startPoint x: 1123, startPoint y: 245, endPoint x: 1006, endPoint y: 249, distance: 117.2
click at [1006, 249] on div "State In In AK AL AR AZ CA CO CT DC DE FL GA GU HI IA ID IL IN KS KY LA MA MD M…" at bounding box center [730, 323] width 1177 height 193
paste input "103948"
drag, startPoint x: 1295, startPoint y: 469, endPoint x: 1042, endPoint y: 377, distance: 268.8
click at [1042, 377] on div "State In In AK AL AR AZ CA CO CT DC DE FL GA GU HI IA ID IL IN KS KY LA MA MD M…" at bounding box center [731, 346] width 1178 height 252
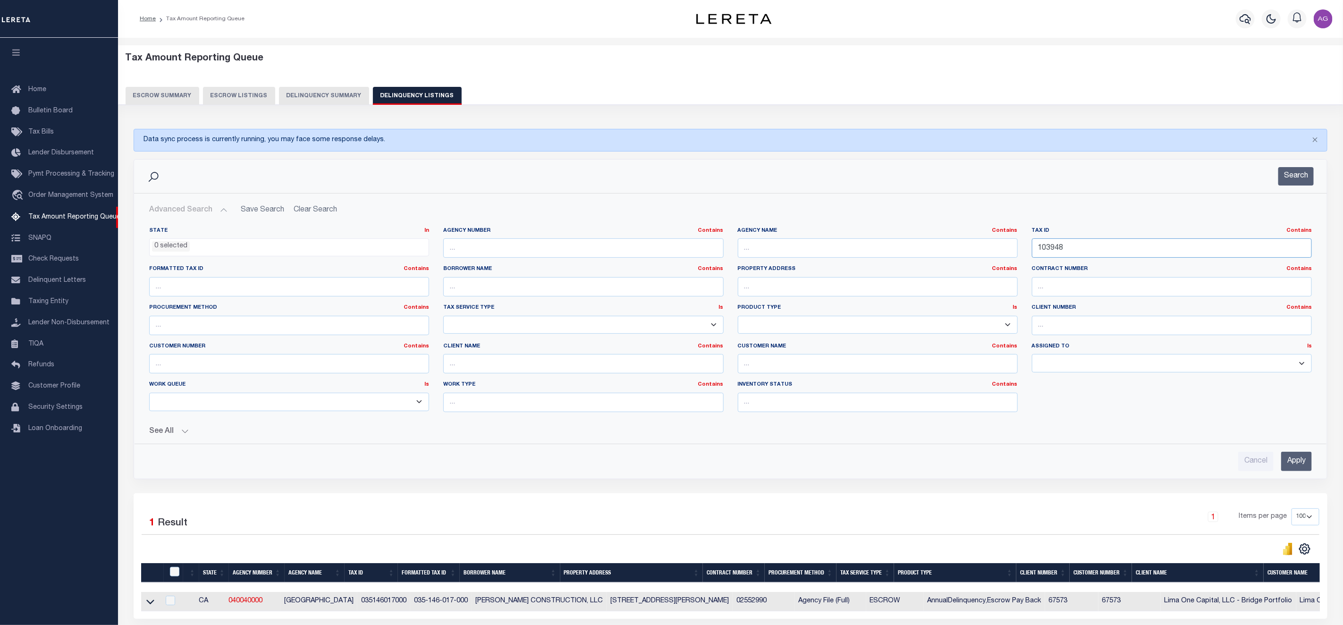
drag, startPoint x: 1078, startPoint y: 251, endPoint x: 1012, endPoint y: 238, distance: 67.8
click at [1012, 238] on div "State In In AK AL AR AZ CA CO CT DC DE FL GA GU HI IA ID IL IN KS KY LA MA MD M…" at bounding box center [730, 323] width 1177 height 193
paste input "03710213009"
type input "03710213009"
click at [1301, 465] on input "Apply" at bounding box center [1296, 461] width 31 height 19
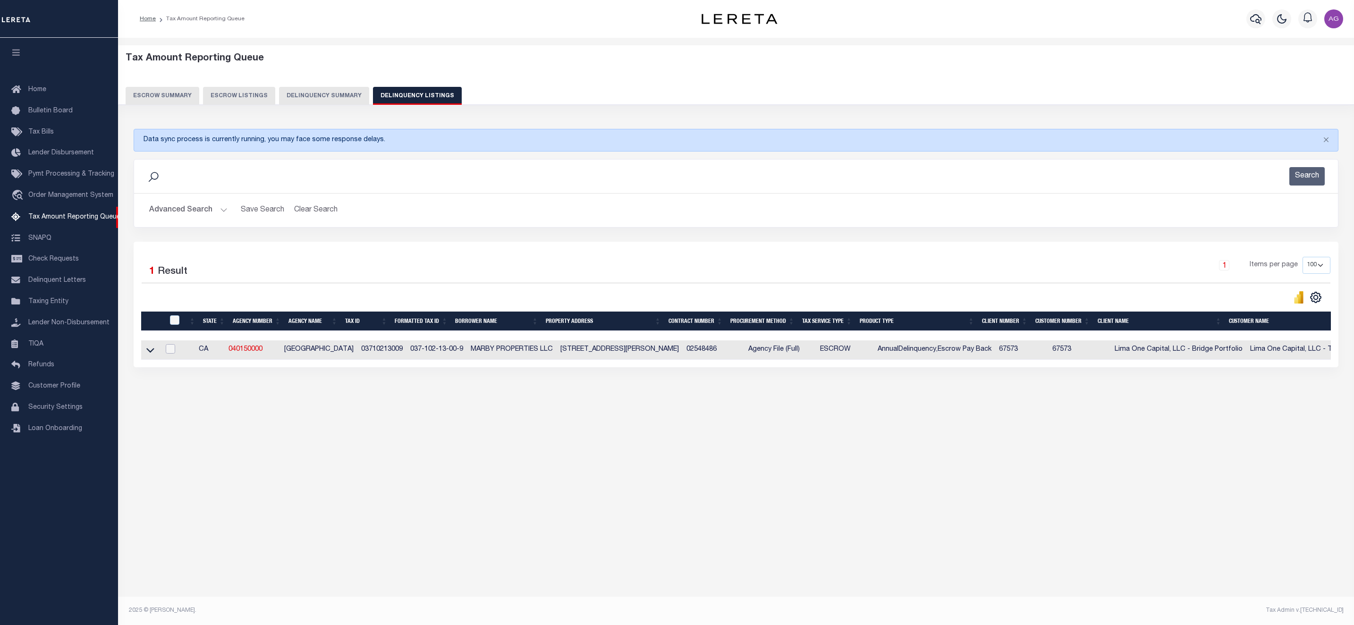
click at [175, 354] on input "checkbox" at bounding box center [170, 348] width 9 height 9
checkbox input "true"
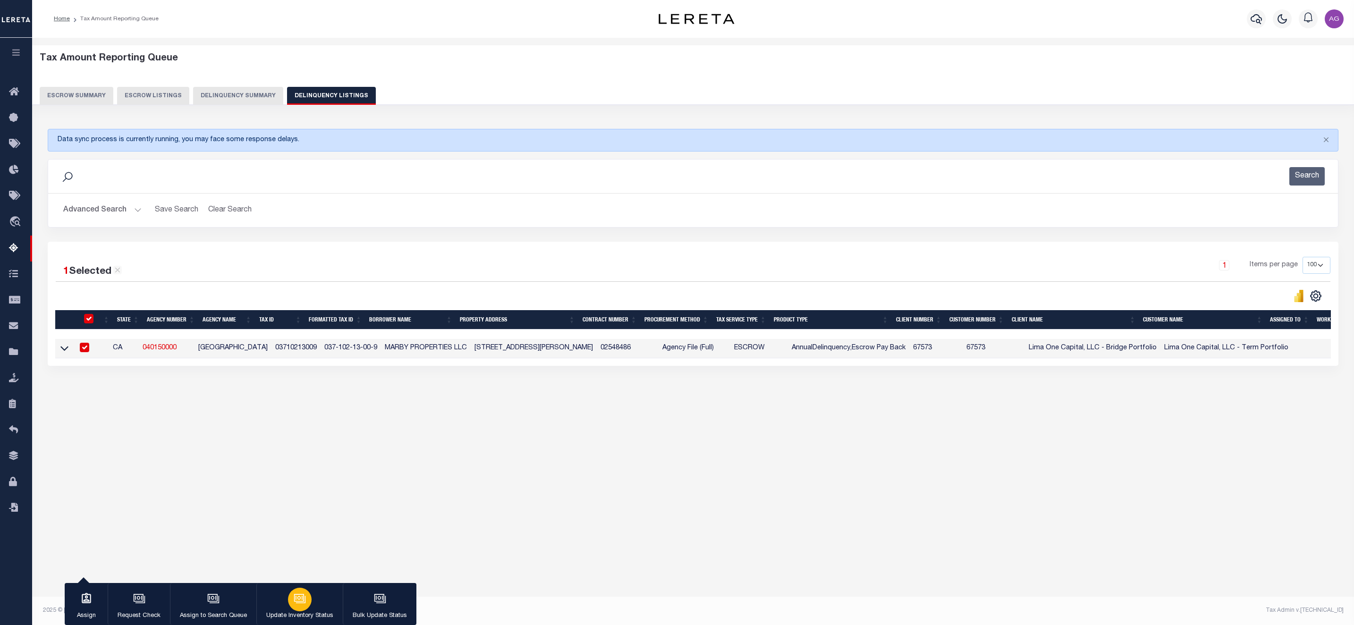
click at [297, 601] on icon "button" at bounding box center [300, 598] width 12 height 12
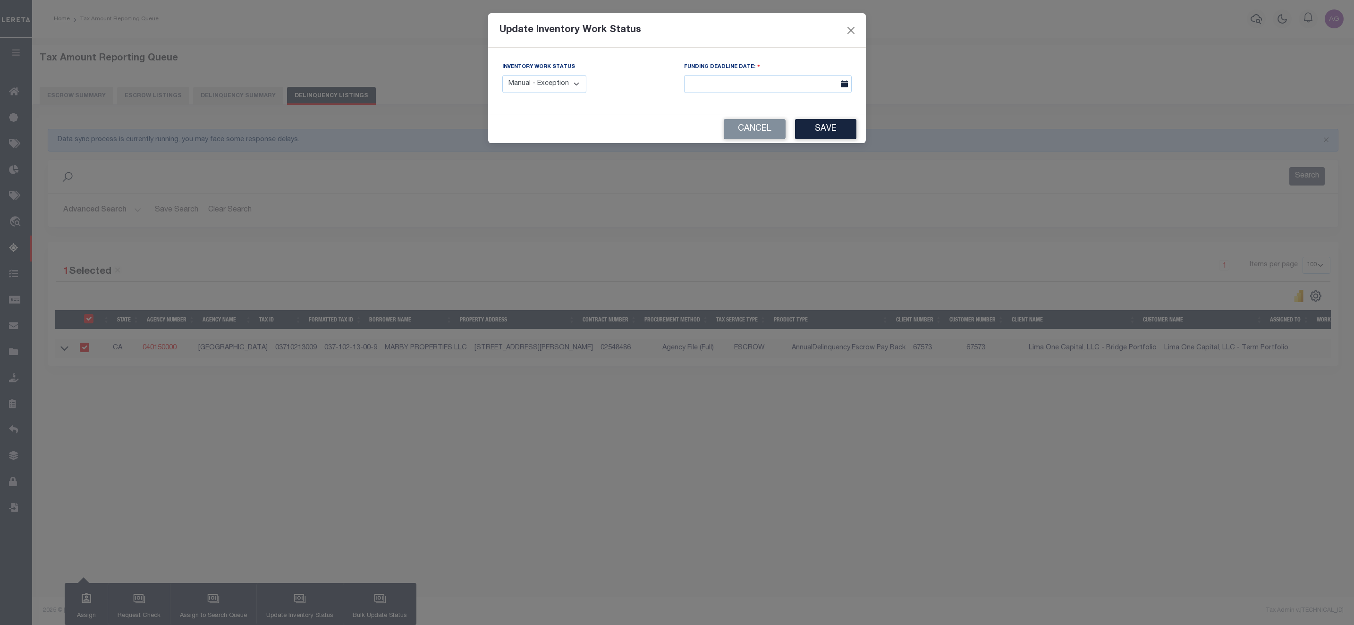
click at [567, 87] on select "Manual - Exception Pended - Awaiting Search Late Add Exception Completed" at bounding box center [544, 84] width 84 height 18
select select "3"
click at [502, 76] on select "Manual - Exception Pended - Awaiting Search Late Add Exception Completed" at bounding box center [544, 84] width 84 height 18
click at [761, 83] on input "text" at bounding box center [768, 84] width 168 height 18
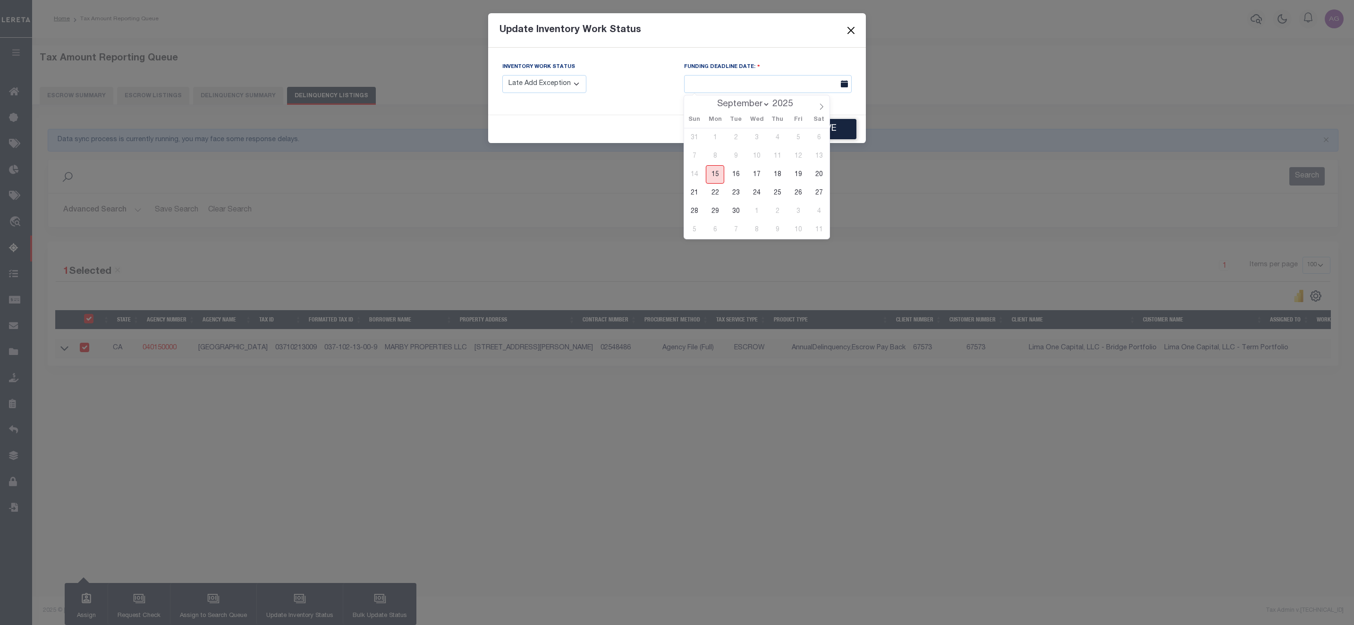
click at [716, 173] on span "15" at bounding box center [715, 174] width 18 height 18
type input "[DATE]"
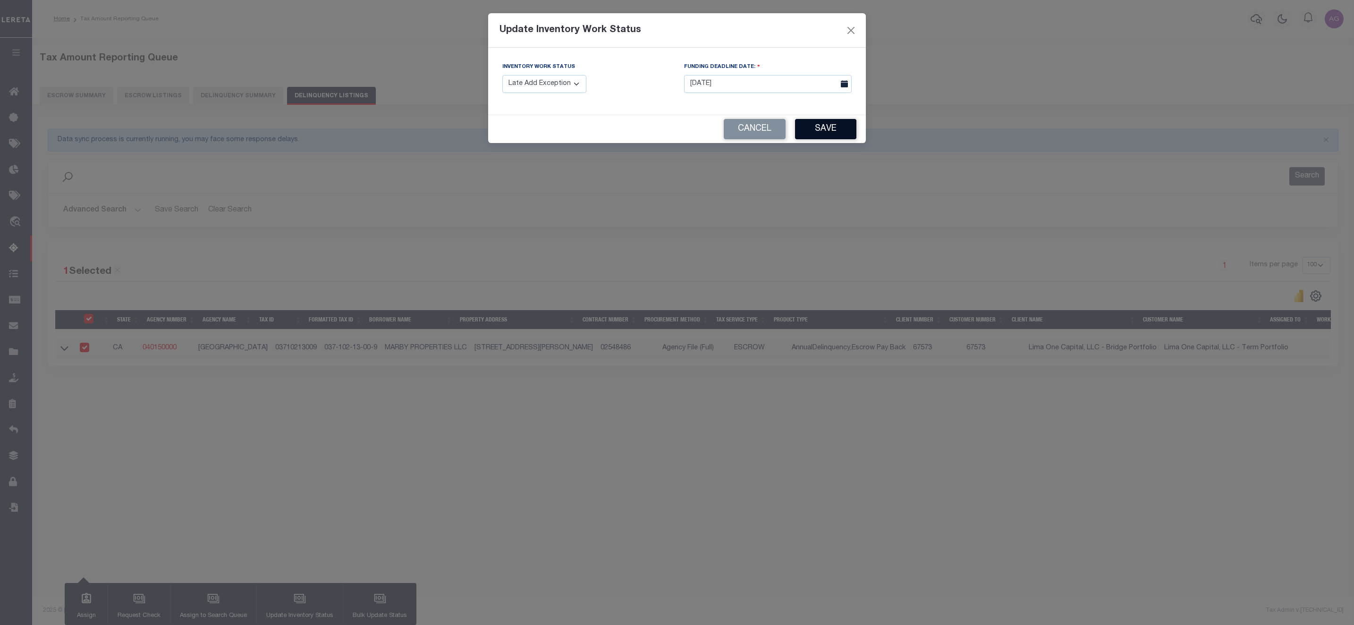
click at [826, 130] on button "Save" at bounding box center [825, 129] width 61 height 20
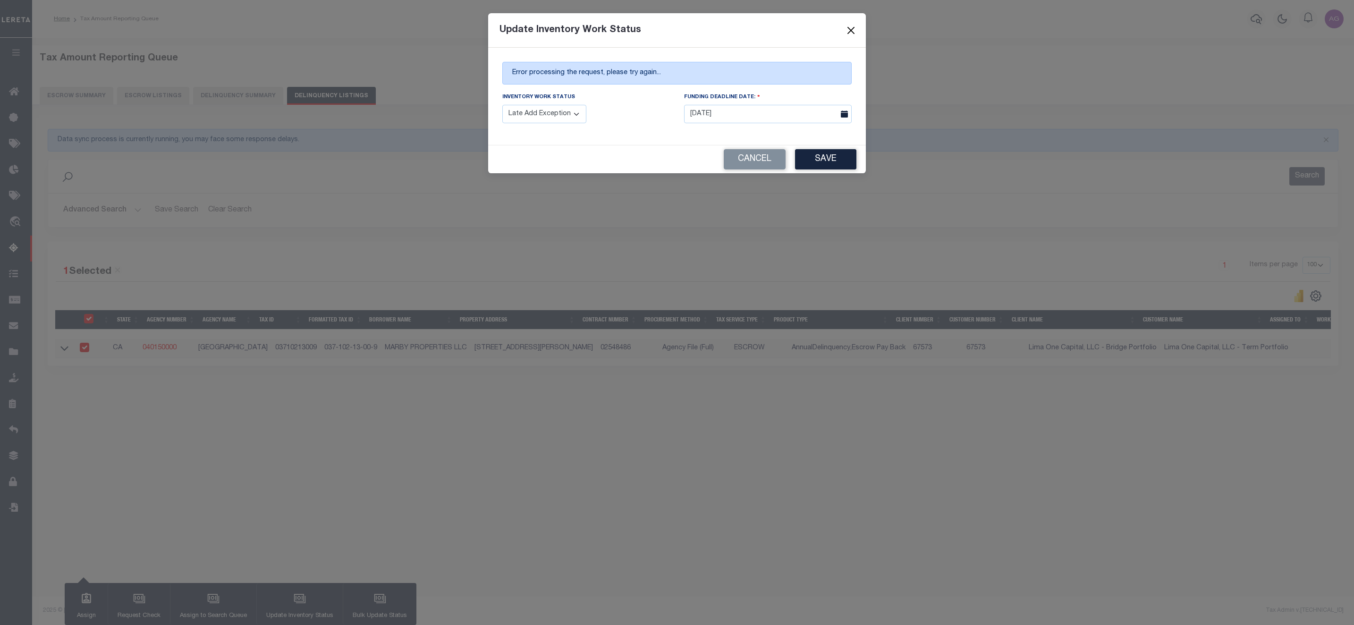
click at [848, 25] on button "Close" at bounding box center [851, 30] width 12 height 12
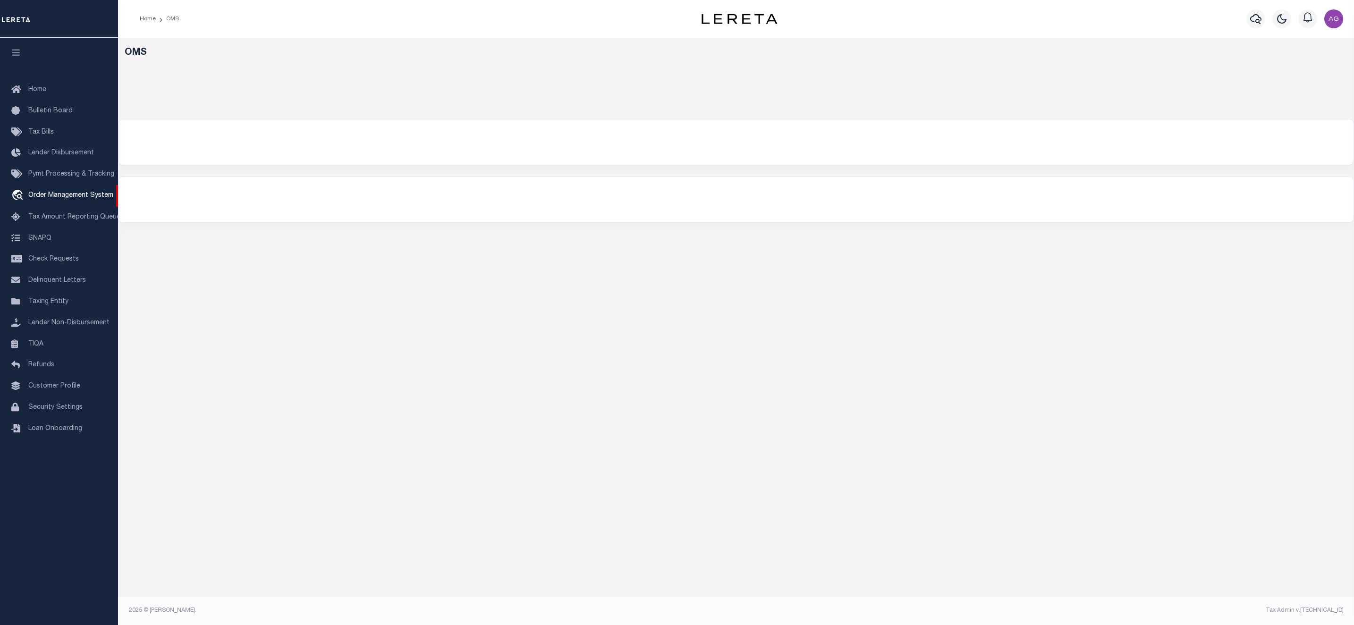
select select "200"
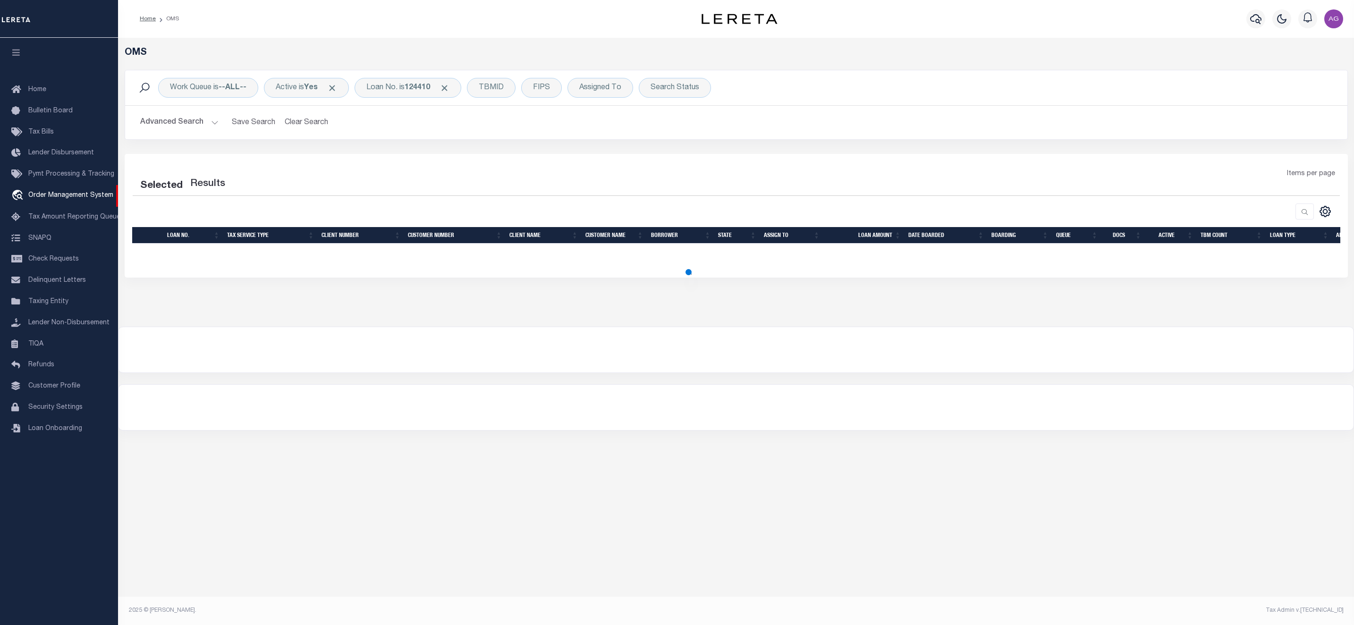
select select "200"
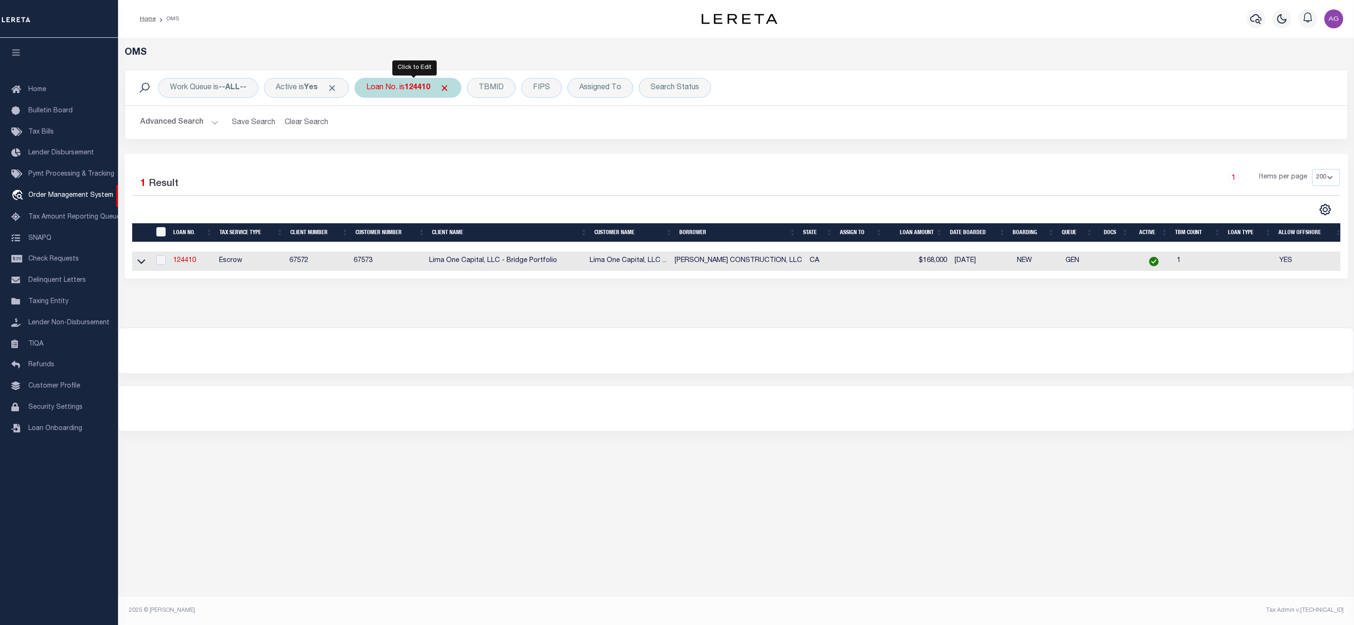
click at [421, 92] on b "124410" at bounding box center [417, 88] width 25 height 8
type input "103948"
click at [484, 156] on input "Apply" at bounding box center [492, 155] width 28 height 16
click at [143, 264] on icon at bounding box center [141, 262] width 8 height 5
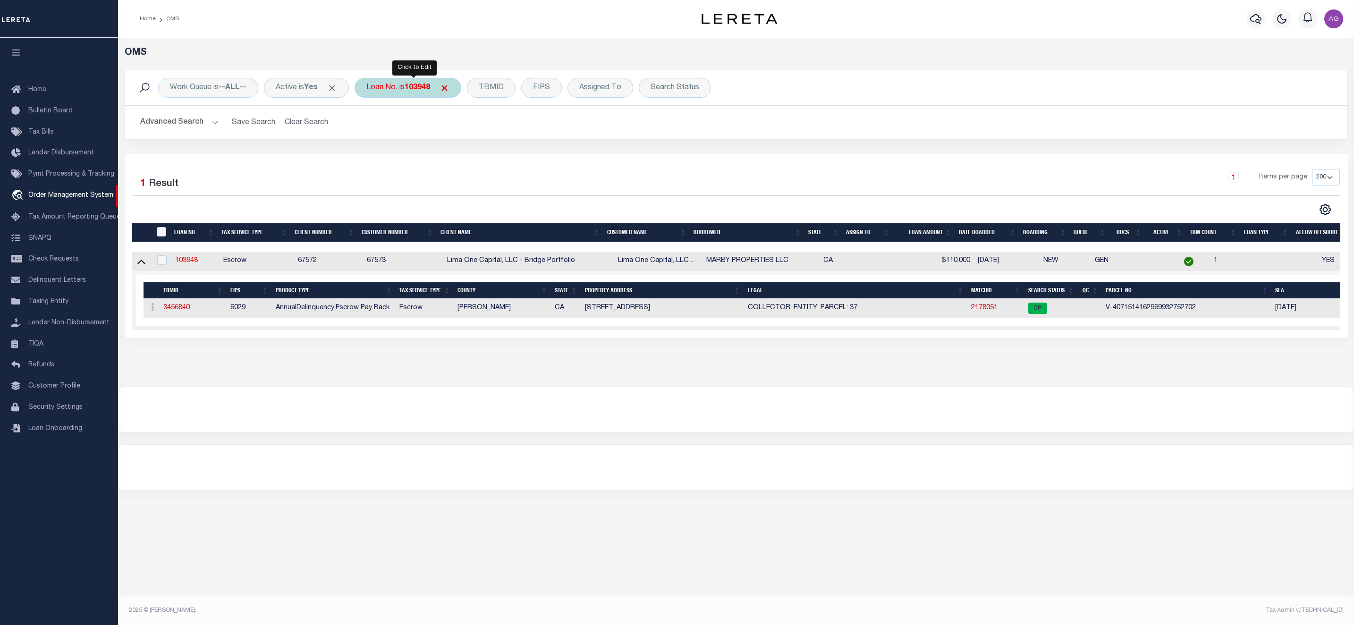
click at [419, 88] on b "103948" at bounding box center [417, 88] width 25 height 8
type input "115248"
click at [497, 154] on input "Apply" at bounding box center [492, 155] width 28 height 16
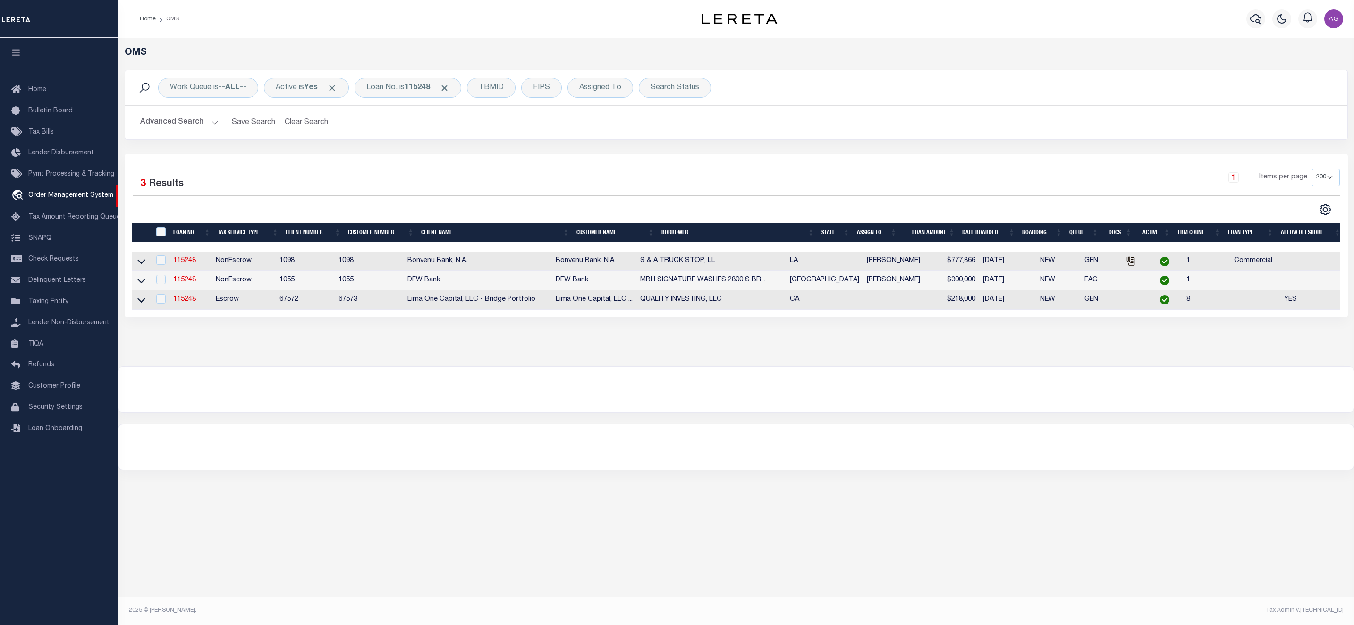
click at [135, 306] on td at bounding box center [141, 299] width 18 height 19
checkbox input "true"
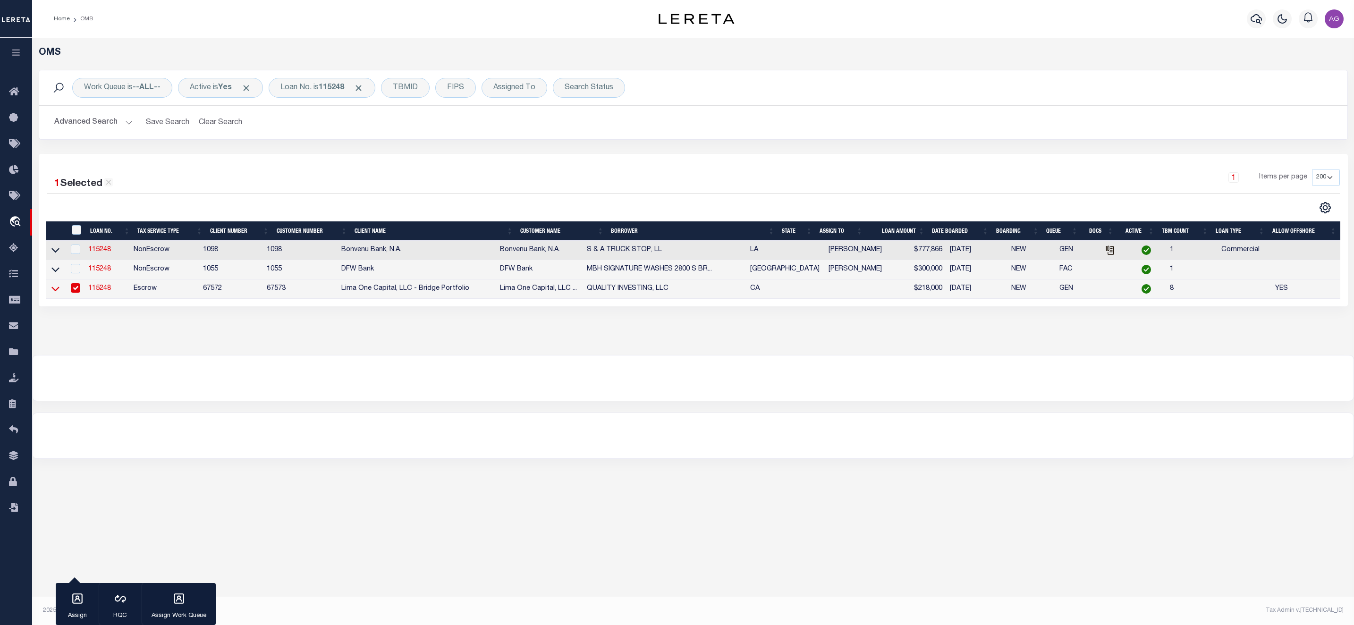
click at [52, 290] on icon at bounding box center [55, 289] width 8 height 5
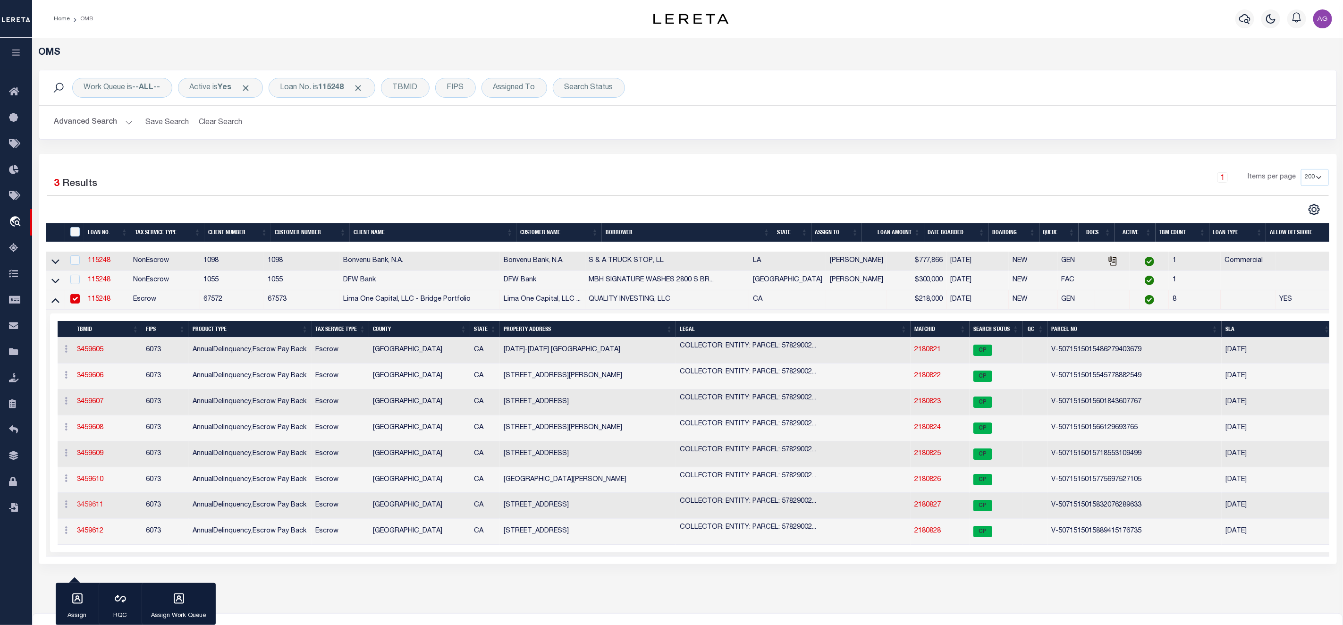
click at [94, 508] on link "3459611" at bounding box center [90, 505] width 26 height 7
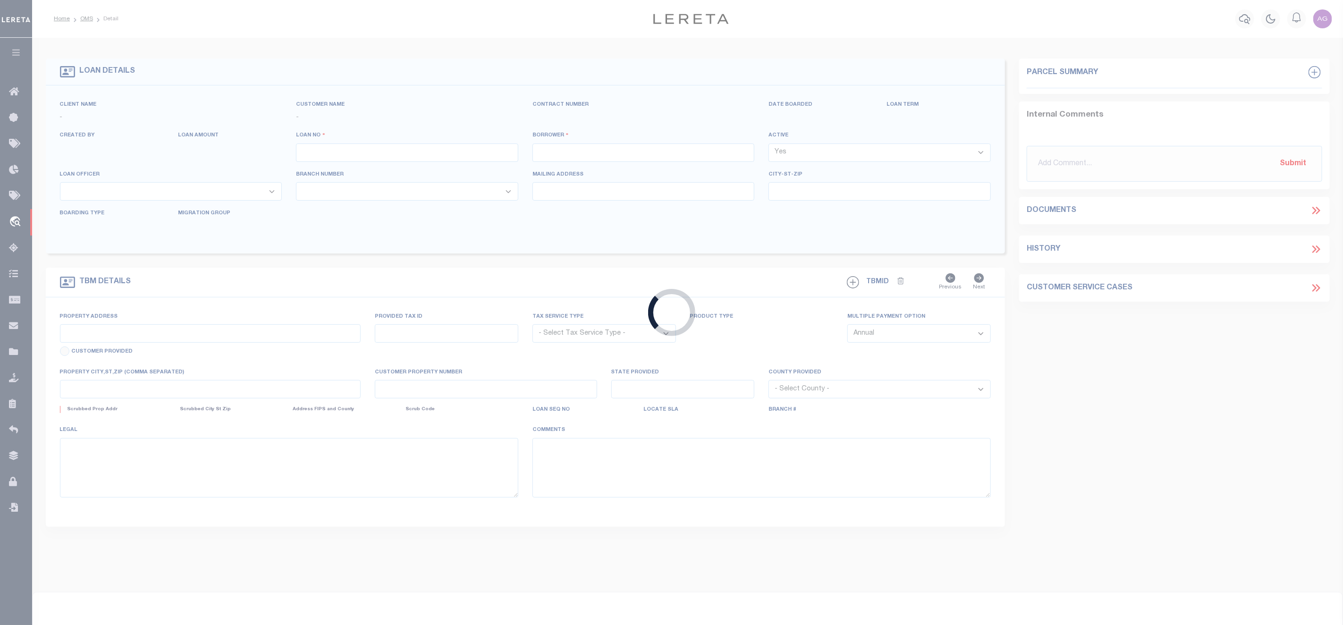
type input "115248"
type input "QUALITY INVESTING, LLC"
select select
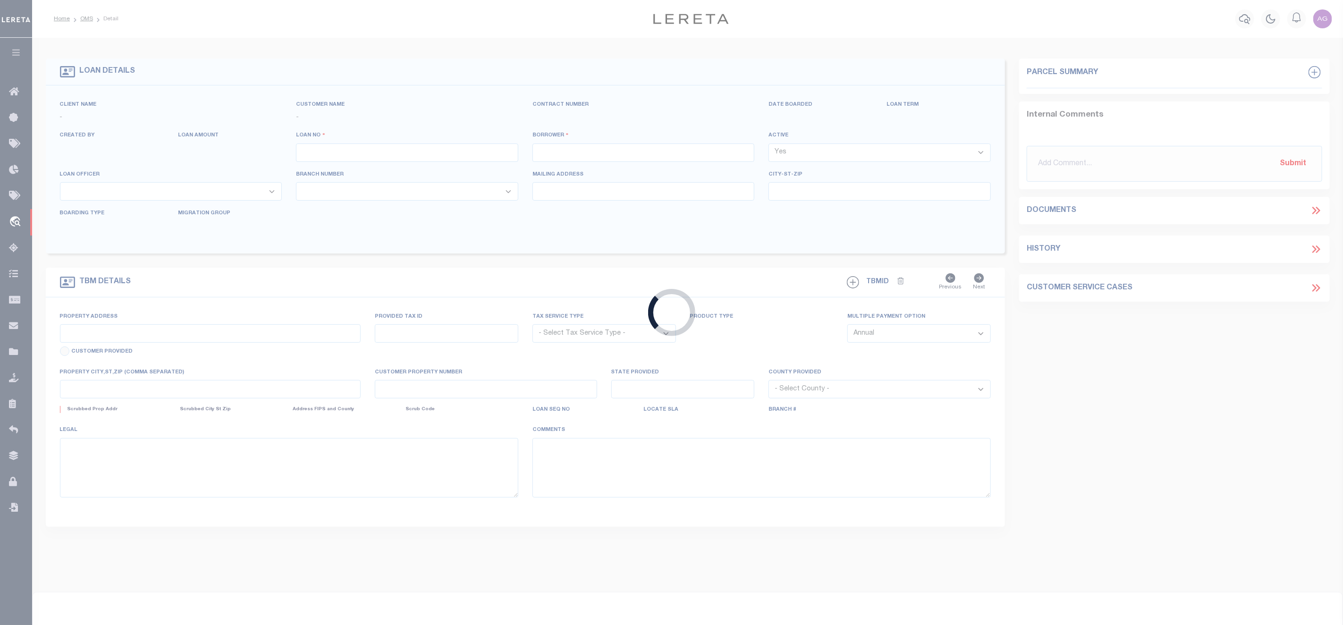
select select
type input "215 UPJOHN AVENUE"
select select "Escrow"
select select
type input "RIDGECREST CA 93555"
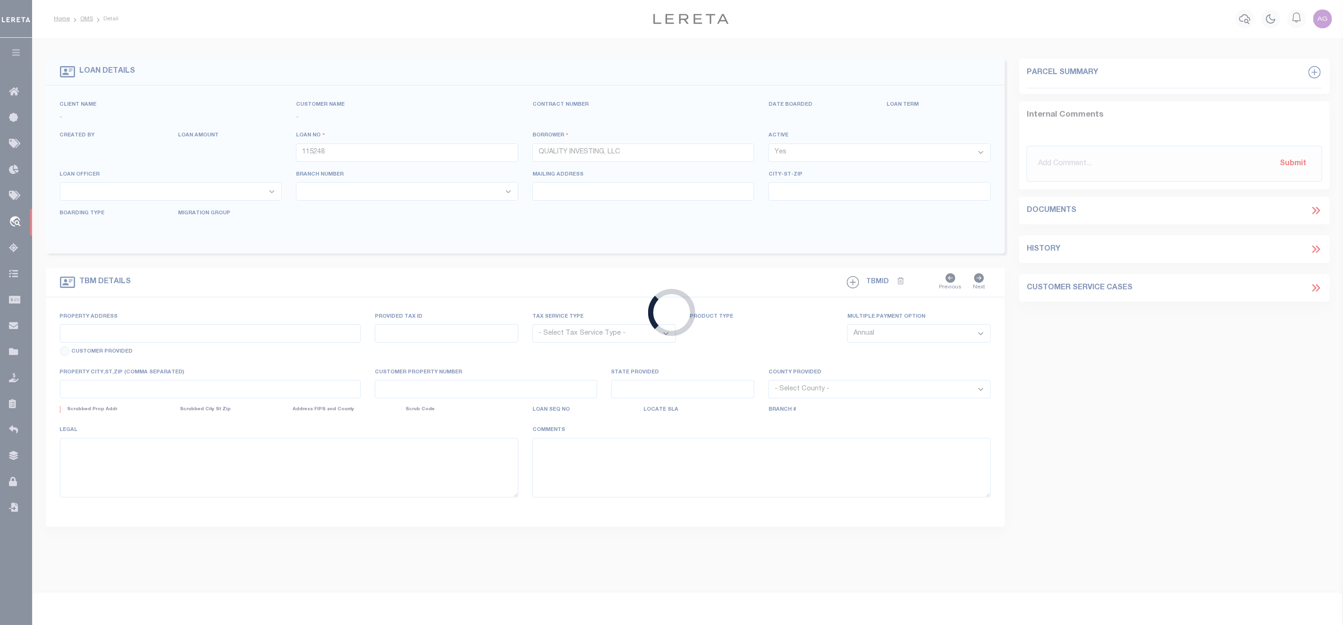
type input "115248-7"
type input "CA"
type textarea "COLLECTOR: ENTITY: PARCEL: 5782900200"
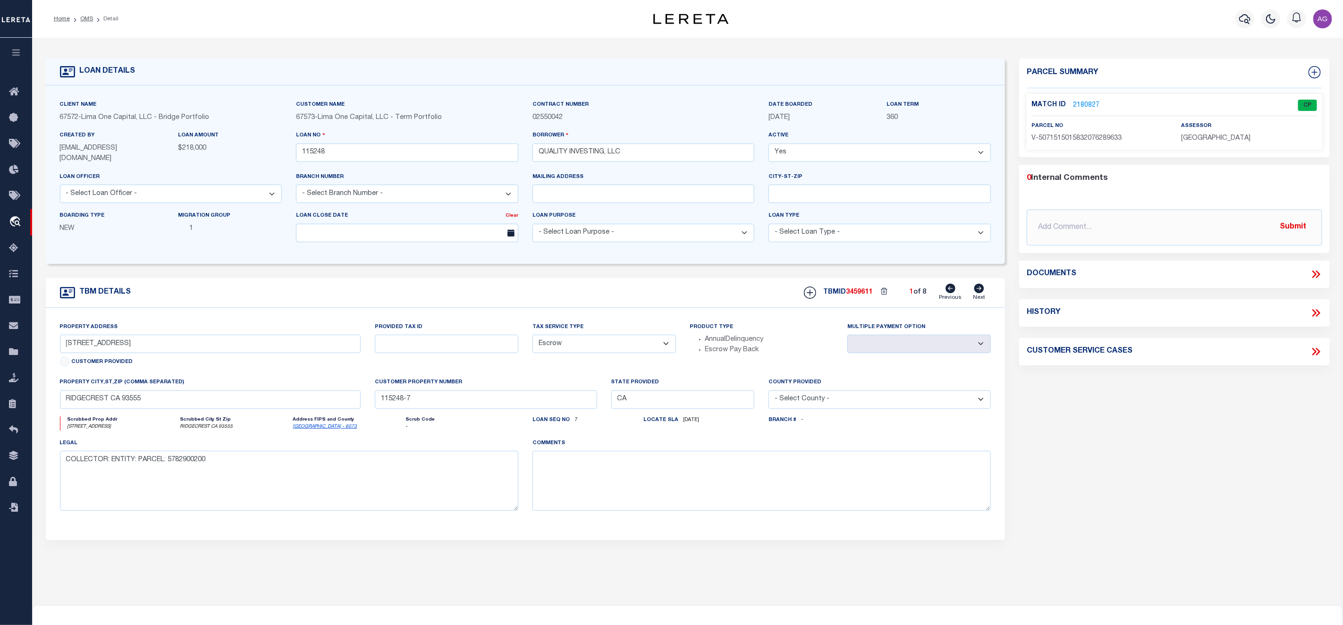
click at [1086, 105] on link "2180827" at bounding box center [1086, 106] width 26 height 10
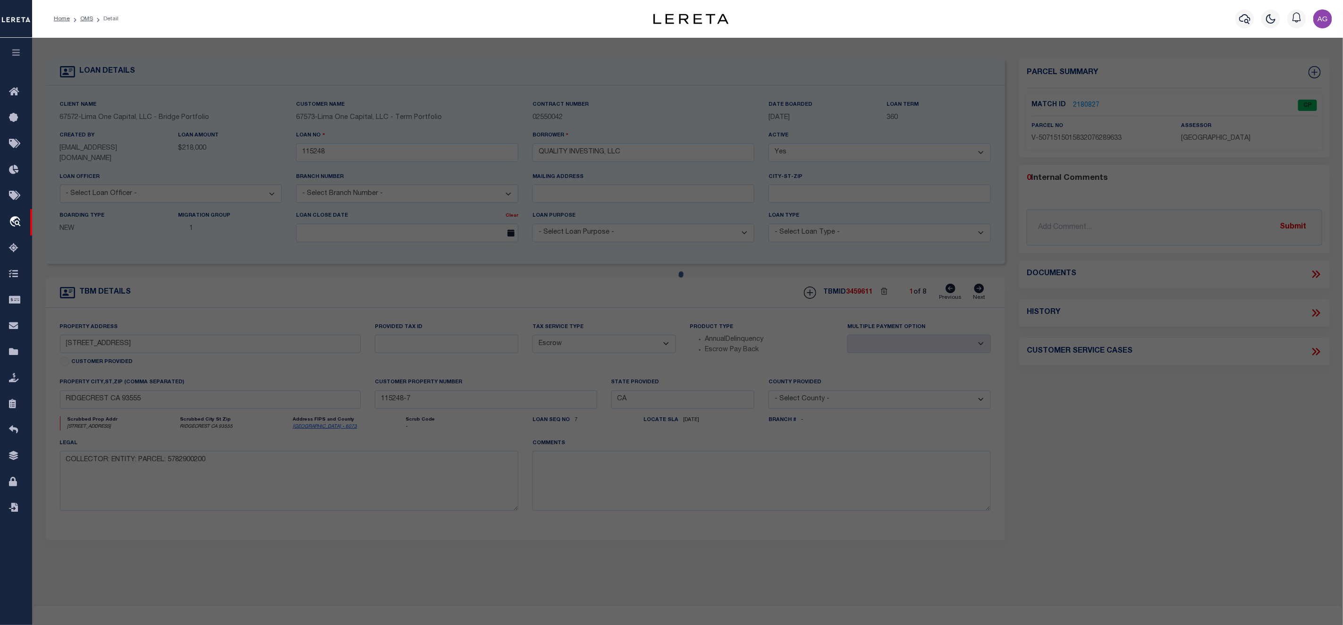
checkbox input "false"
select select "CP"
select select "TPW"
select select
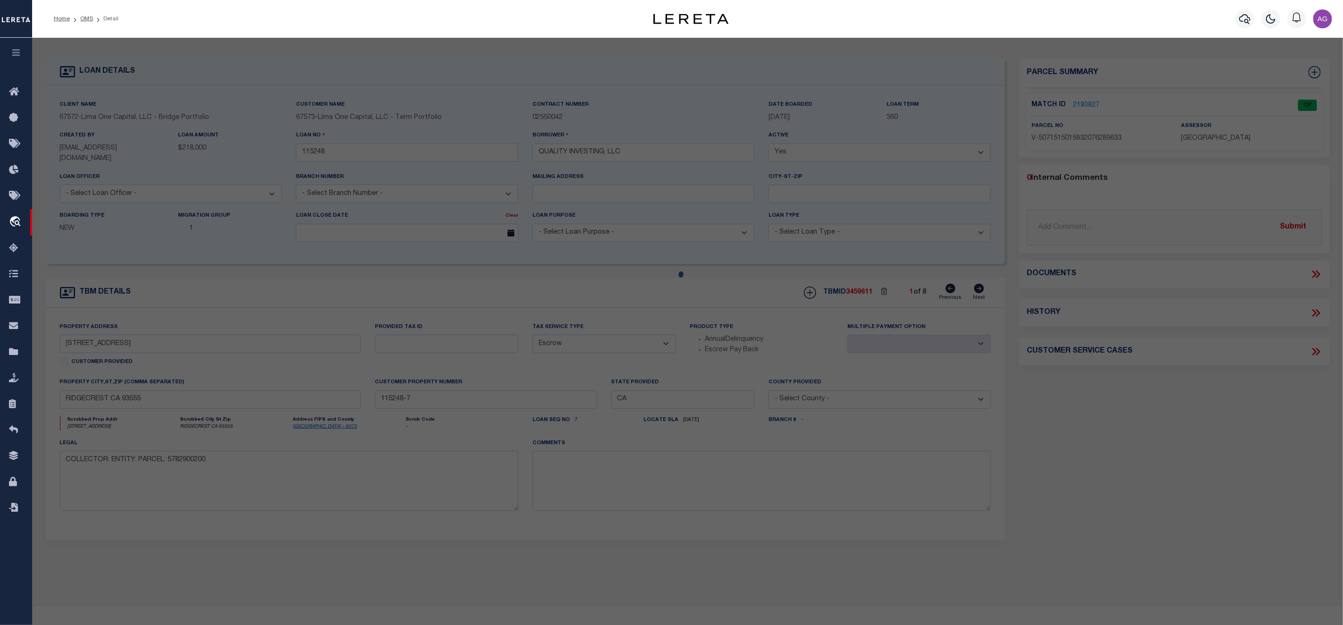
type input "215 UPJOHN AVENUE"
type input "RIDGECREST CA 93555"
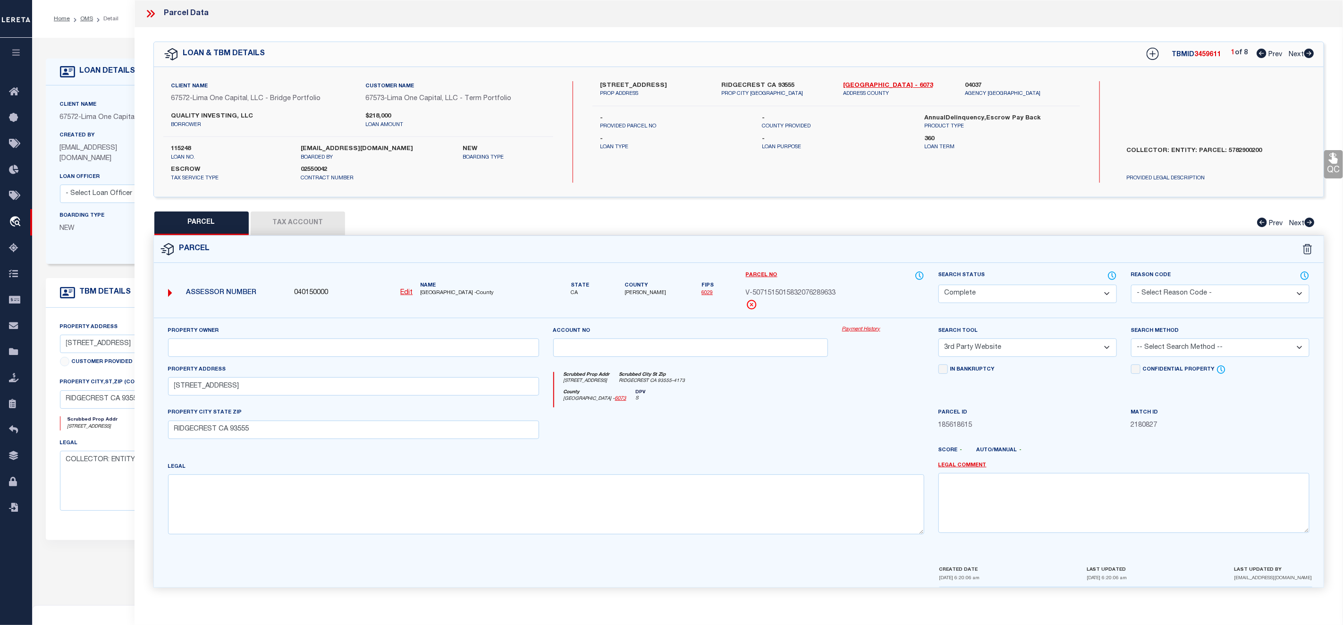
click at [858, 329] on link "Payment History" at bounding box center [883, 330] width 82 height 8
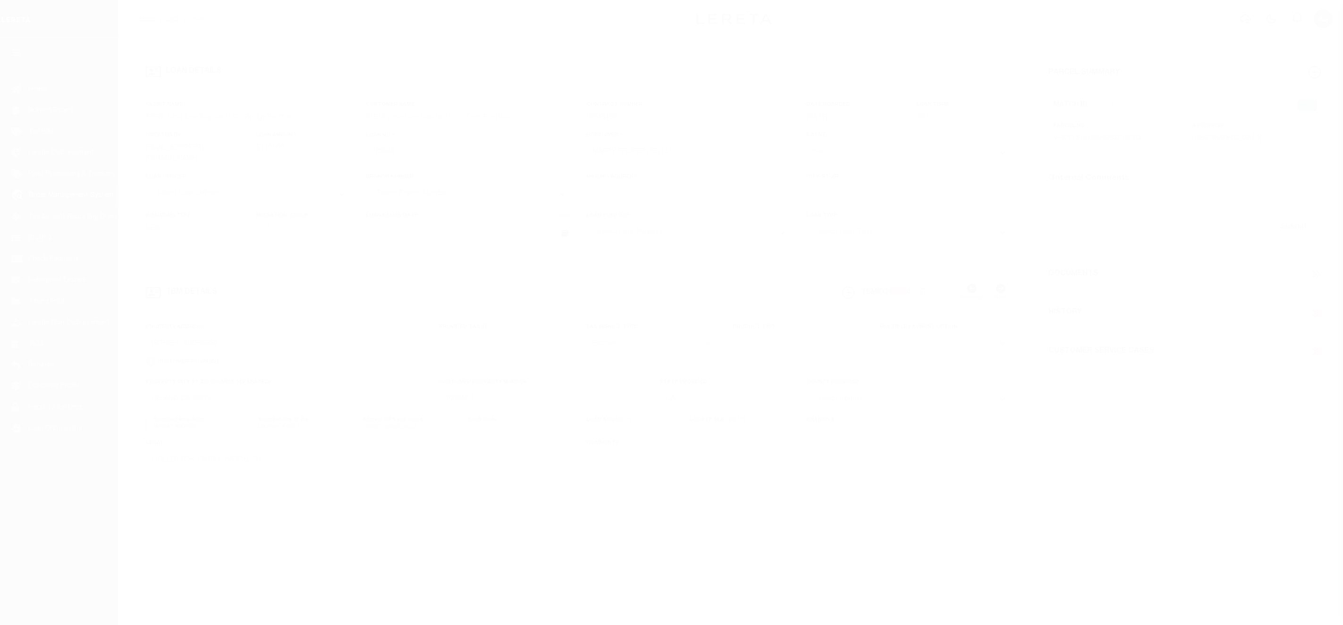
select select "Escrow"
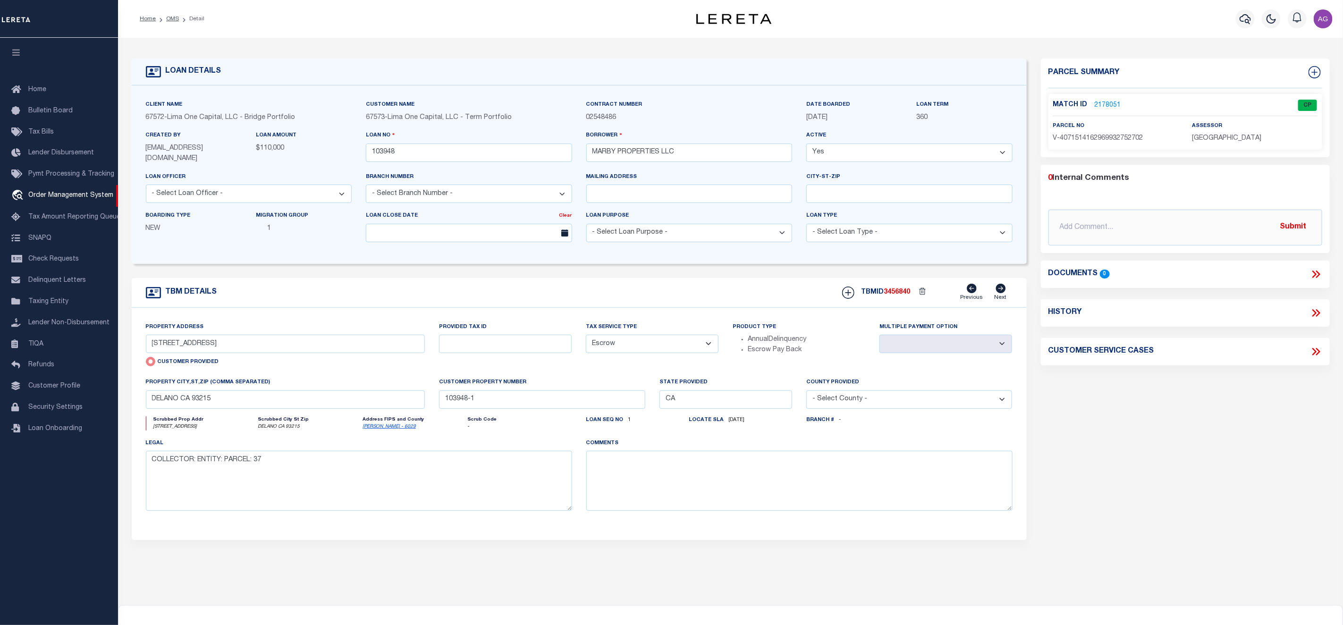
click at [1103, 102] on link "2178051" at bounding box center [1108, 106] width 26 height 10
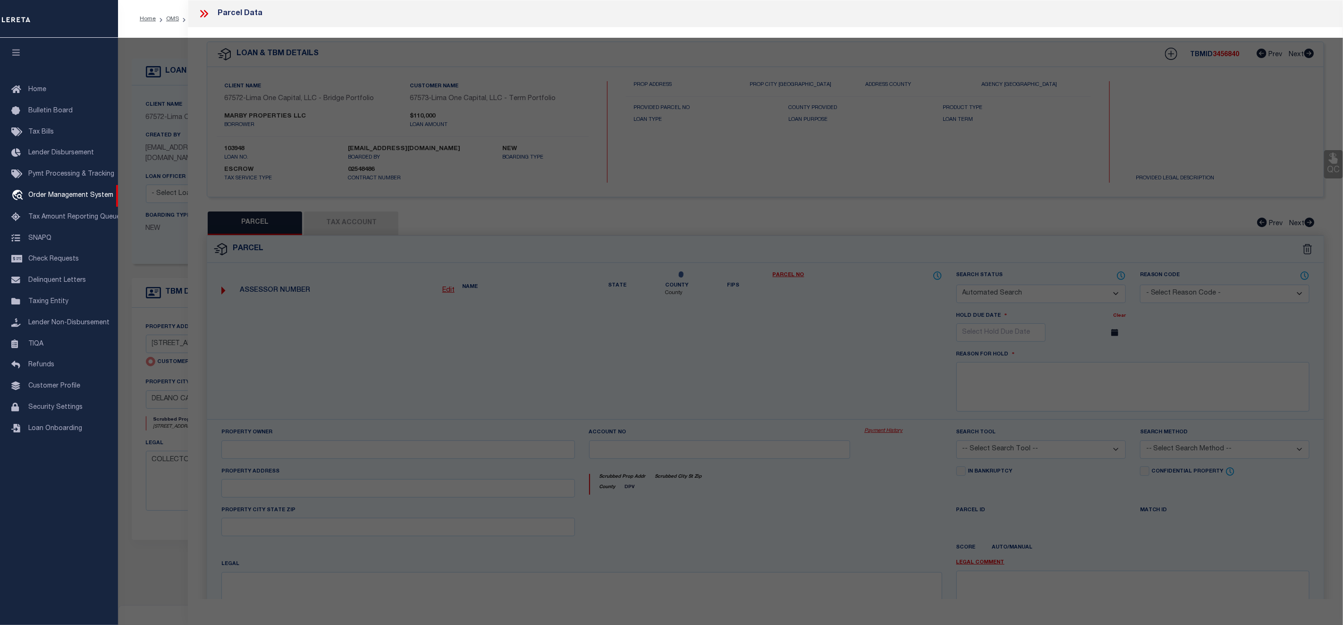
checkbox input "false"
select select "CP"
type input "[STREET_ADDRESS]"
type input "DELANO CA 93215"
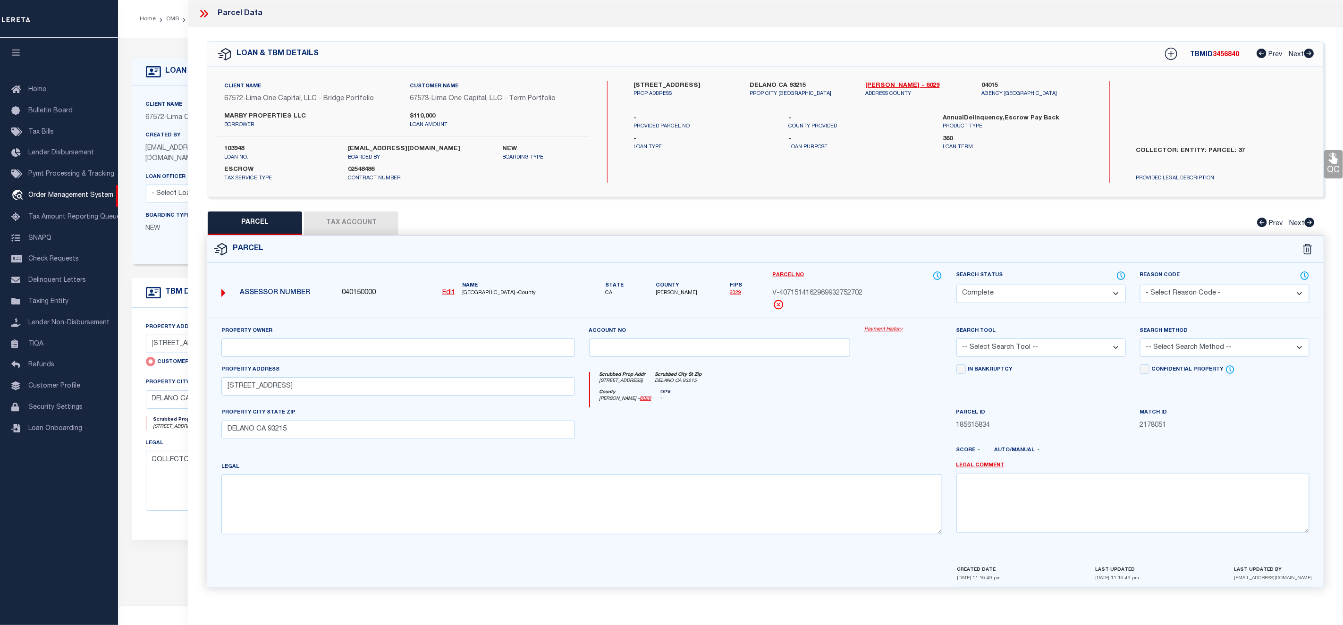
click at [883, 330] on link "Payment History" at bounding box center [903, 330] width 78 height 8
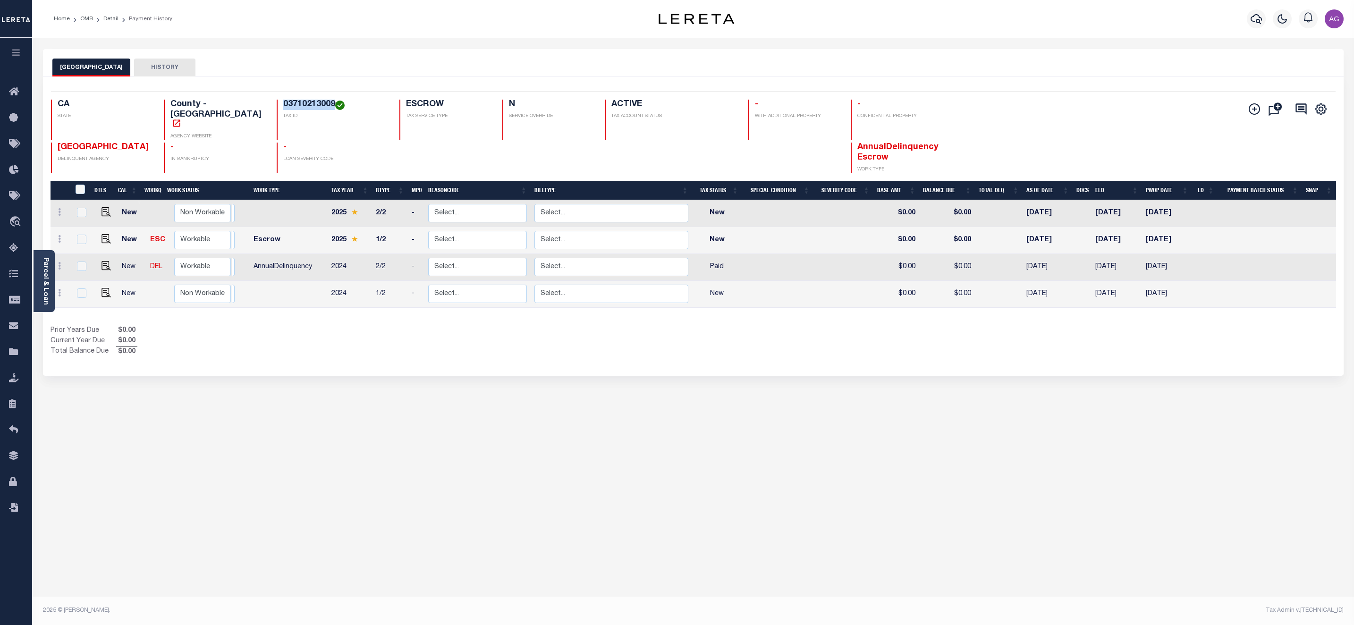
drag, startPoint x: 260, startPoint y: 105, endPoint x: 312, endPoint y: 108, distance: 52.0
click at [312, 108] on div "03710213009 TAX ID" at bounding box center [333, 120] width 112 height 41
click at [59, 262] on icon at bounding box center [59, 266] width 3 height 8
click at [78, 241] on img at bounding box center [81, 246] width 9 height 10
select select "PYD"
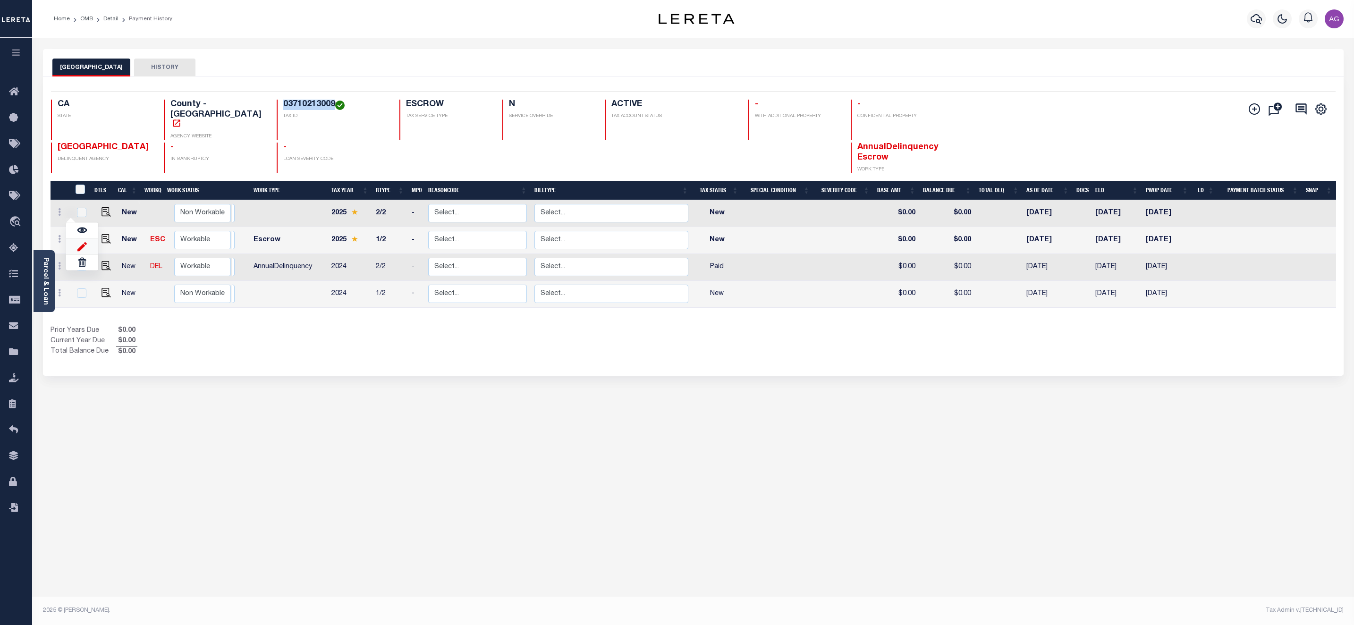
type input "$0.00"
type input "[DATE]"
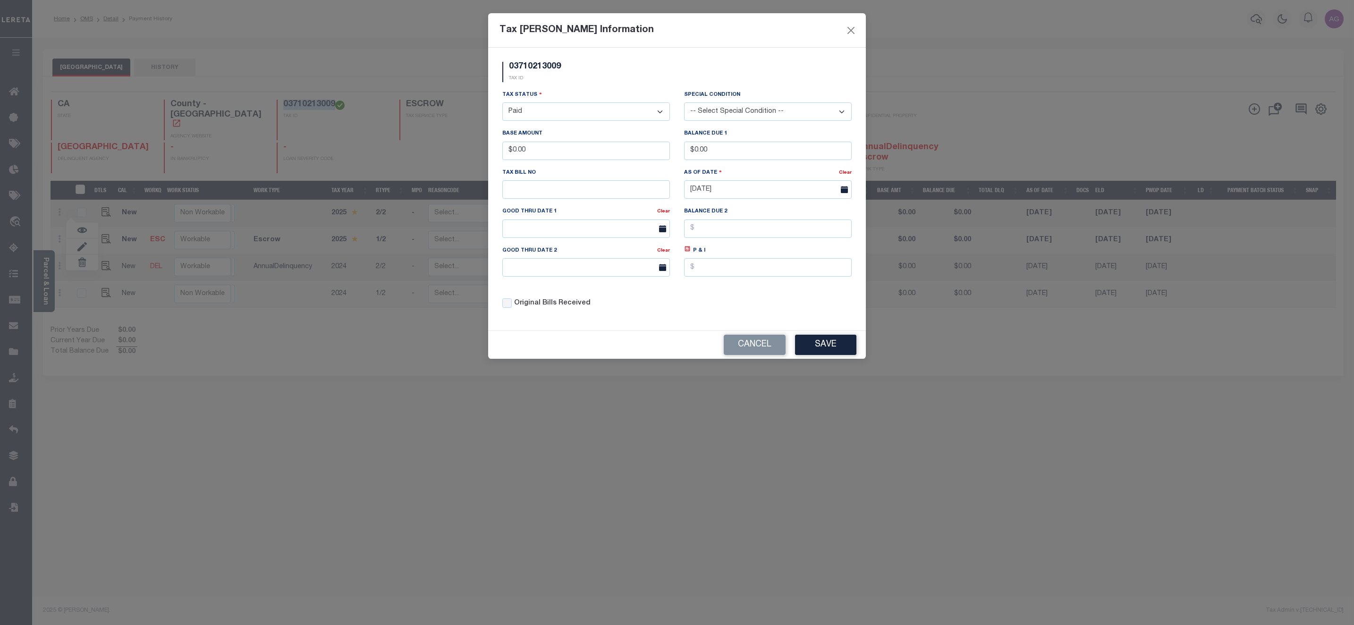
click at [592, 117] on select "- Select Status - Open Due/Unpaid Paid Incomplete No Tax Due Internal Refund Pr…" at bounding box center [586, 111] width 168 height 18
click at [600, 105] on select "- Select Status - Open Due/Unpaid Paid Incomplete No Tax Due Internal Refund Pr…" at bounding box center [586, 111] width 168 height 18
select select "NW2"
click at [502, 103] on select "- Select Status - Open Due/Unpaid Paid Incomplete No Tax Due Internal Refund Pr…" at bounding box center [586, 111] width 168 height 18
click at [729, 199] on input "[DATE]" at bounding box center [768, 189] width 168 height 18
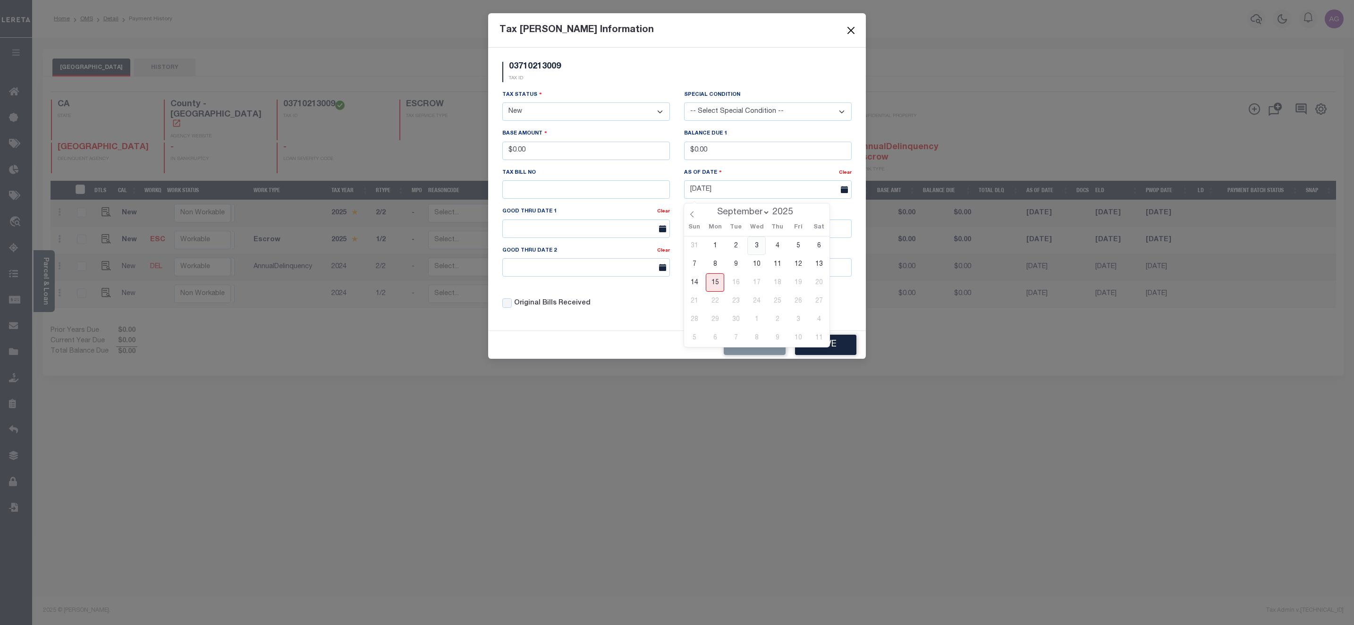
click at [753, 248] on span "3" at bounding box center [756, 246] width 18 height 18
type input "[DATE]"
drag, startPoint x: 511, startPoint y: 152, endPoint x: 660, endPoint y: 159, distance: 149.3
click at [645, 160] on input "$0.00" at bounding box center [586, 151] width 168 height 18
type input "$111.00"
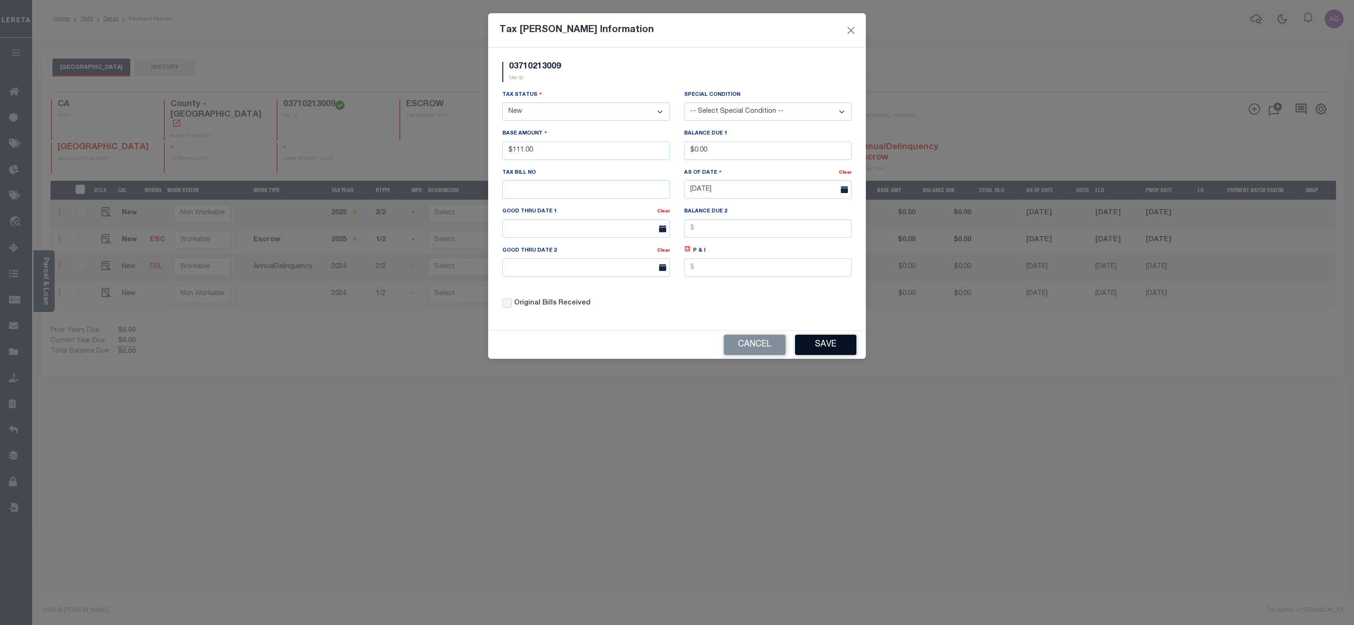
click at [806, 350] on button "Save" at bounding box center [825, 345] width 61 height 20
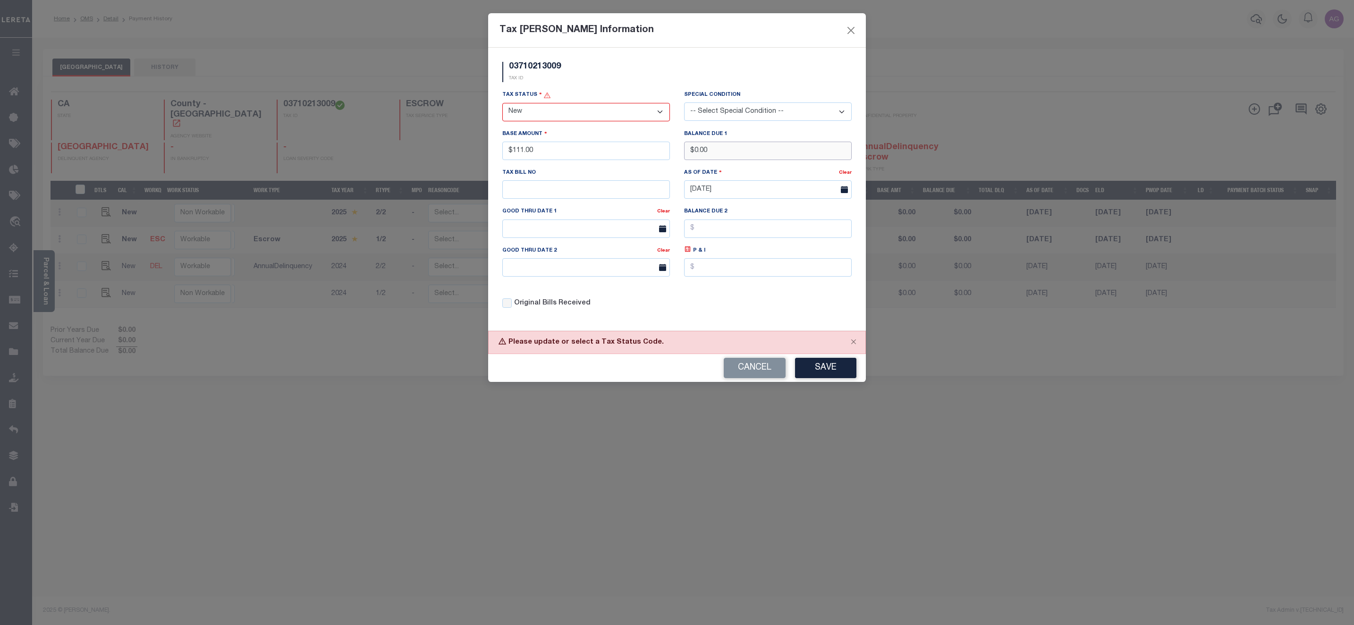
drag, startPoint x: 692, startPoint y: 157, endPoint x: 738, endPoint y: 162, distance: 46.5
click at [738, 160] on input "$0.00" at bounding box center [768, 151] width 168 height 18
type input "$111.00"
click at [577, 115] on select "- Select Status - Open Due/Unpaid Paid Incomplete No Tax Due Internal Refund Pr…" at bounding box center [586, 112] width 168 height 18
select select "DUE"
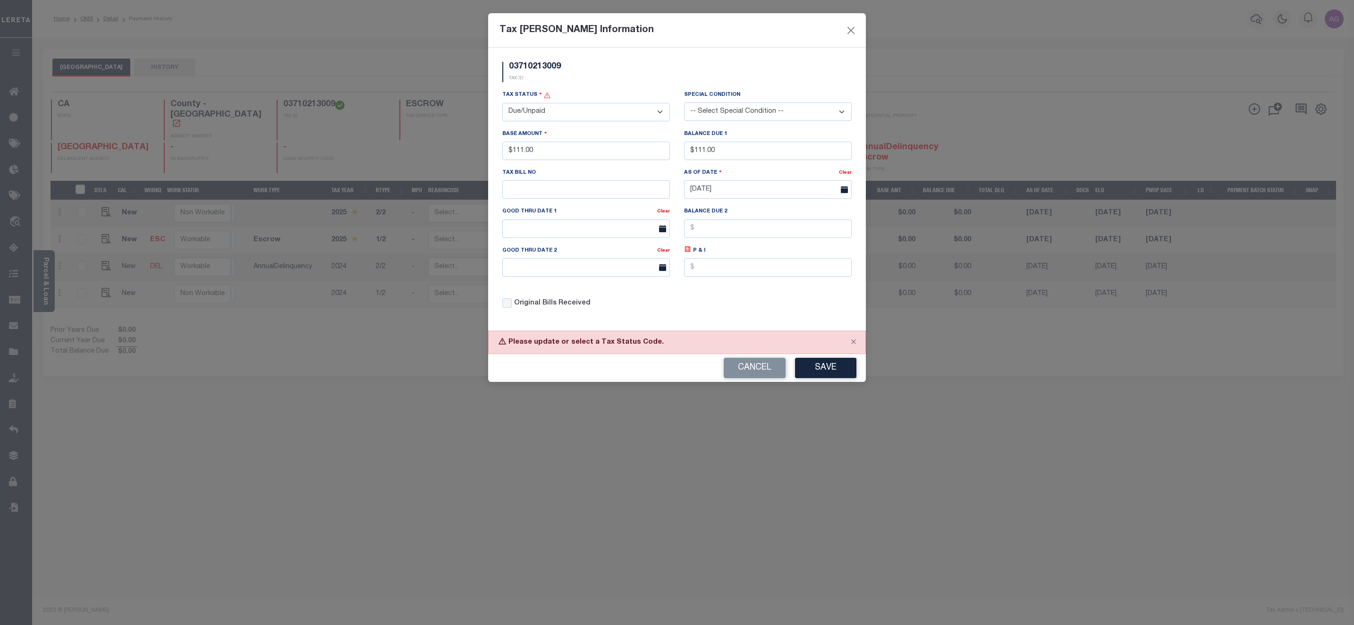
click at [502, 103] on select "- Select Status - Open Due/Unpaid Paid Incomplete No Tax Due Internal Refund Pr…" at bounding box center [586, 112] width 168 height 18
click at [742, 118] on select "-- Select Special Condition -- 3RD PARTY TAX LIEN AGENCY TAX LIEN (A.K.A Inside…" at bounding box center [768, 111] width 168 height 18
select select "22"
click at [684, 103] on select "-- Select Special Condition -- 3RD PARTY TAX LIEN AGENCY TAX LIEN (A.K.A Inside…" at bounding box center [768, 111] width 168 height 18
click at [830, 377] on button "Save" at bounding box center [825, 368] width 61 height 20
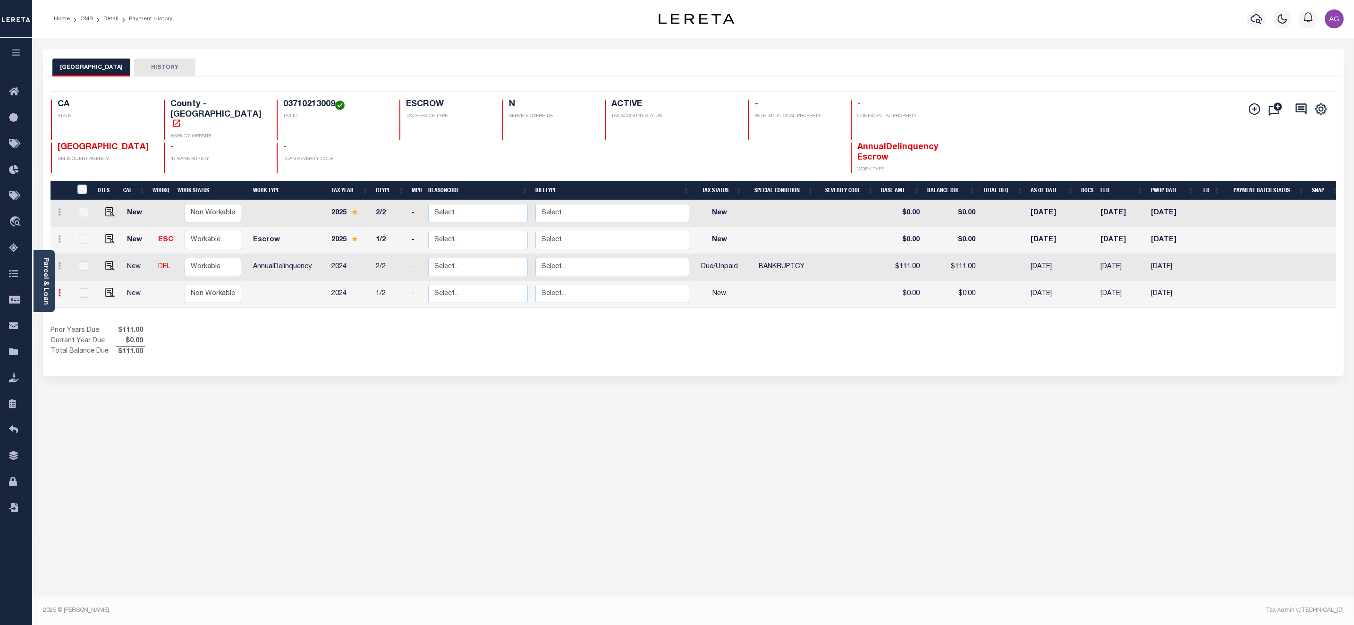
click at [60, 289] on icon at bounding box center [59, 293] width 3 height 8
click at [78, 268] on img at bounding box center [81, 273] width 9 height 10
select select "NW2"
type input "$0.00"
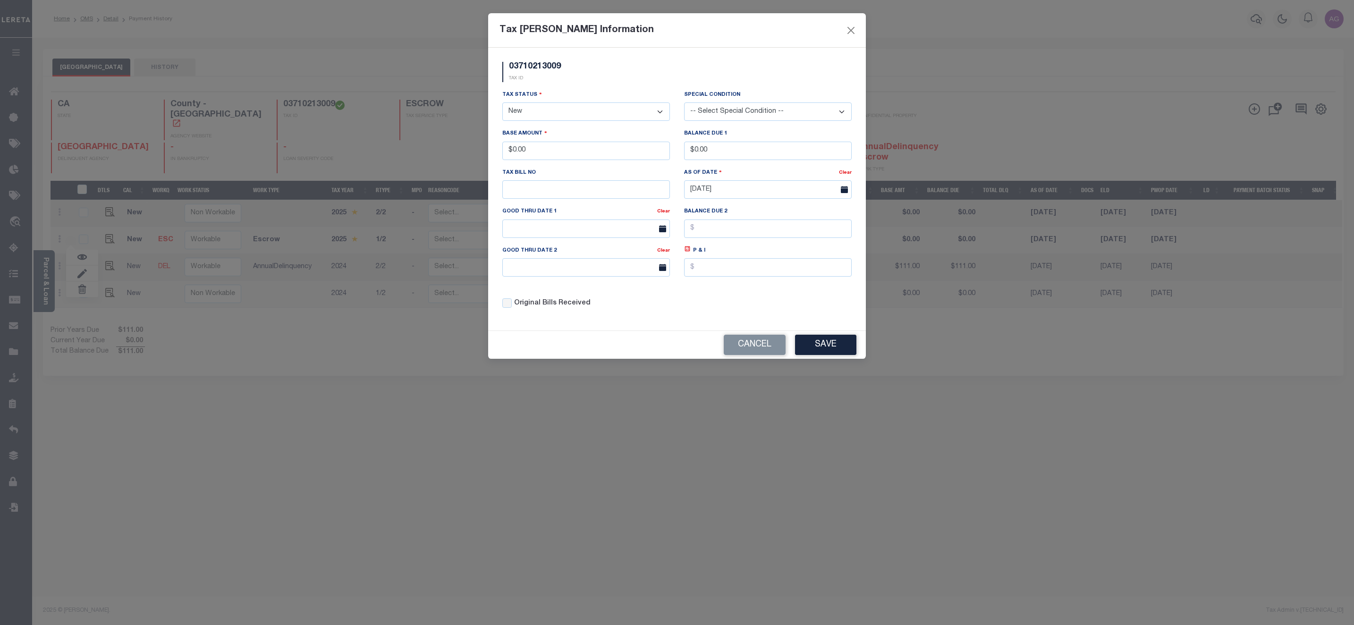
click at [584, 119] on select "- Select Status - Open Due/Unpaid Paid Incomplete No Tax Due Internal Refund Pr…" at bounding box center [586, 111] width 168 height 18
click at [563, 119] on select "- Select Status - Open Due/Unpaid Paid Incomplete No Tax Due Internal Refund Pr…" at bounding box center [586, 111] width 168 height 18
select select "DUE"
click at [502, 103] on select "- Select Status - Open Due/Unpaid Paid Incomplete No Tax Due Internal Refund Pr…" at bounding box center [586, 111] width 168 height 18
drag, startPoint x: 512, startPoint y: 152, endPoint x: 563, endPoint y: 157, distance: 51.3
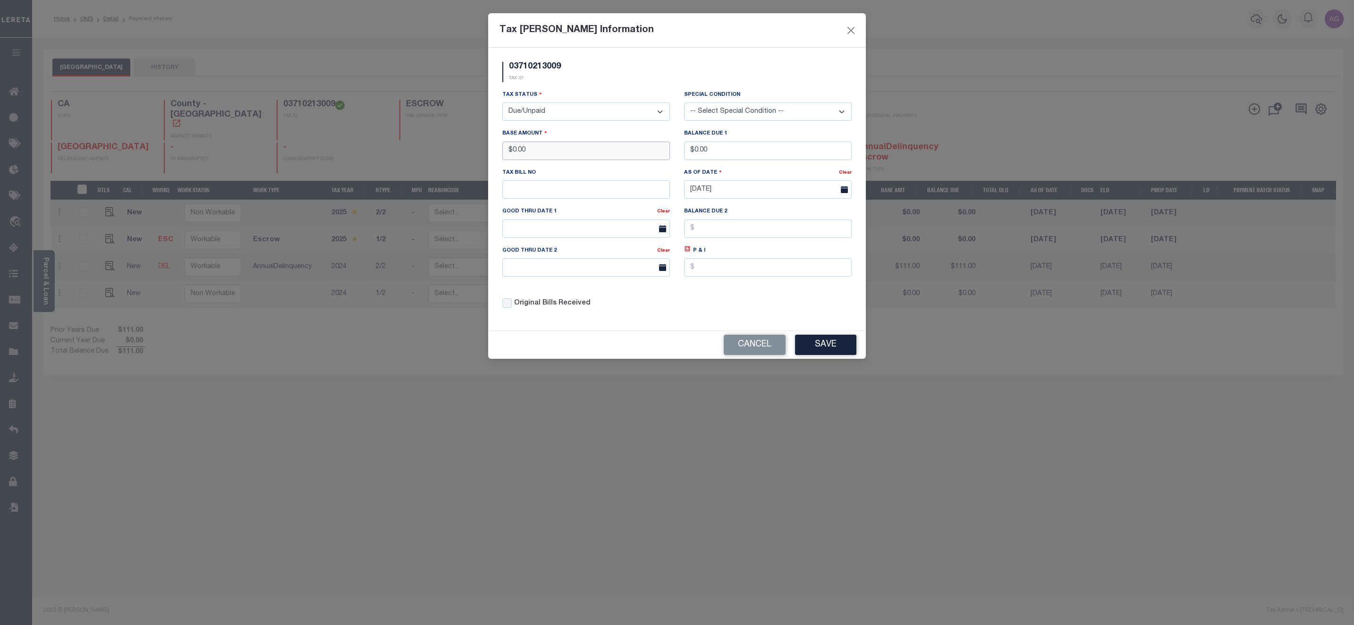
click at [563, 157] on input "$0.00" at bounding box center [586, 151] width 168 height 18
type input "$111.00"
drag, startPoint x: 693, startPoint y: 156, endPoint x: 740, endPoint y: 156, distance: 46.7
click at [740, 156] on input "$0.00" at bounding box center [768, 151] width 168 height 18
type input "$111.00"
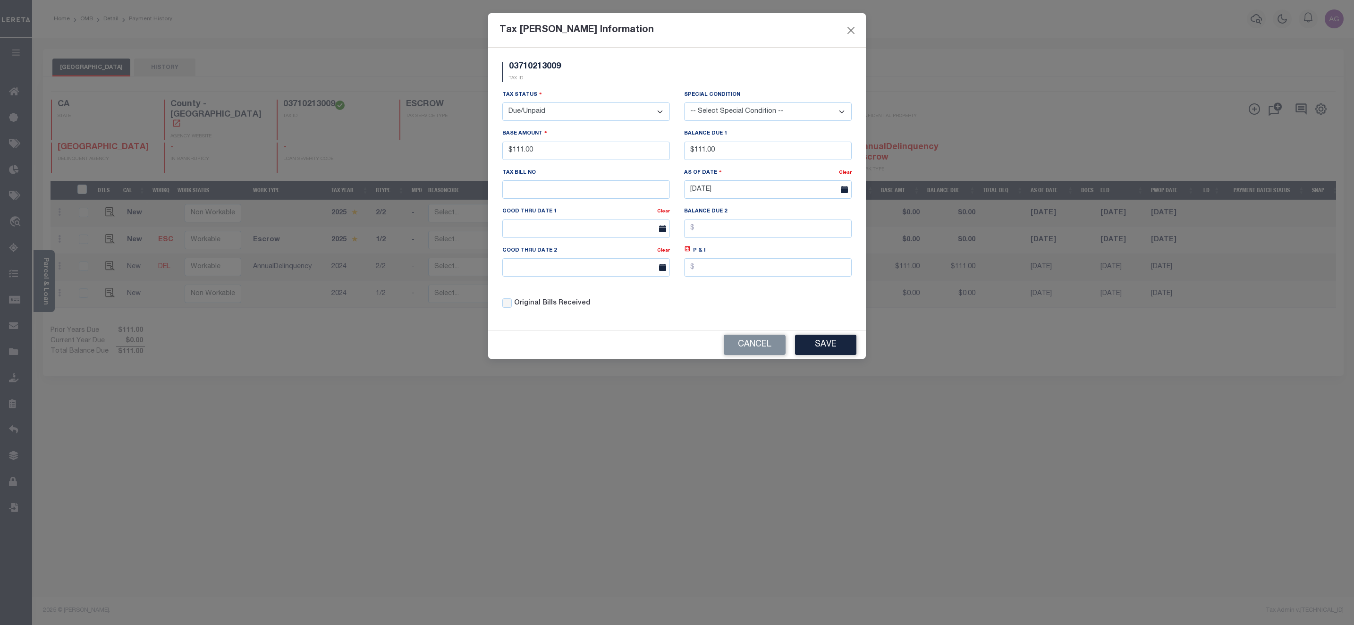
click at [755, 115] on select "-- Select Special Condition -- 3RD PARTY TAX LIEN AGENCY TAX LIEN (A.K.A Inside…" at bounding box center [768, 111] width 168 height 18
select select "22"
click at [684, 103] on select "-- Select Special Condition -- 3RD PARTY TAX LIEN AGENCY TAX LIEN (A.K.A Inside…" at bounding box center [768, 111] width 168 height 18
click at [826, 355] on button "Save" at bounding box center [825, 345] width 61 height 20
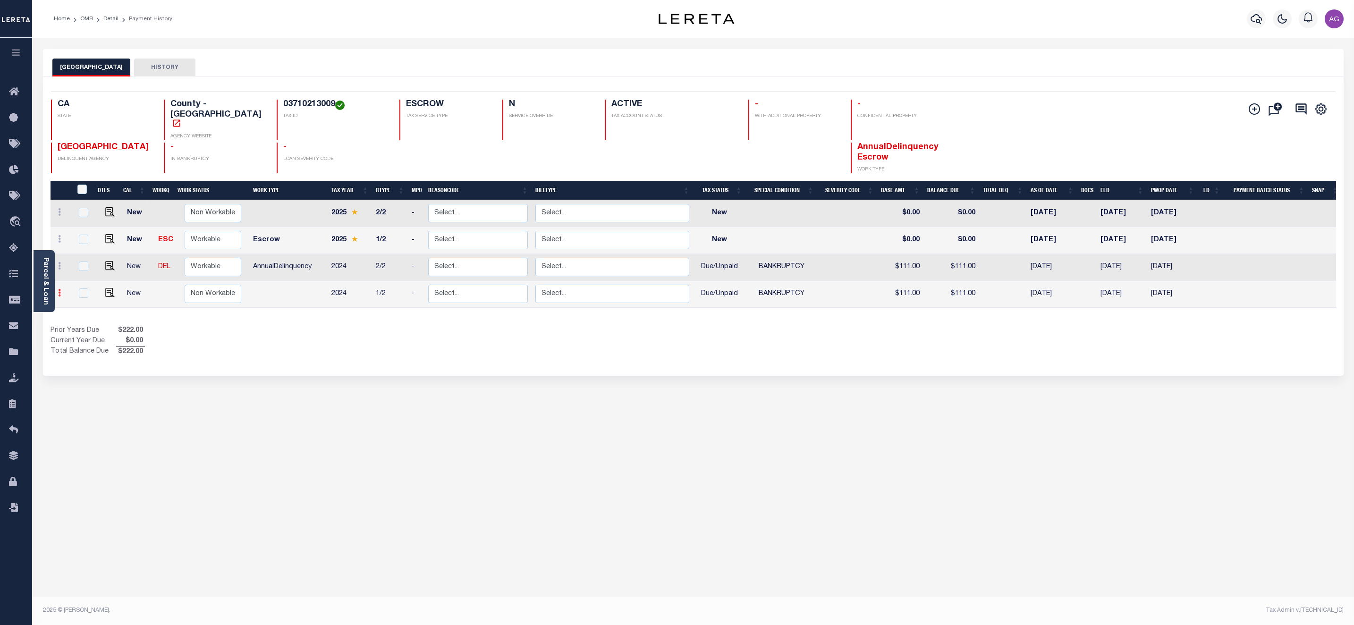
click at [61, 290] on link at bounding box center [59, 294] width 10 height 8
click at [81, 268] on img at bounding box center [81, 273] width 9 height 10
select select "DUE"
select select "22"
type input "$111.00"
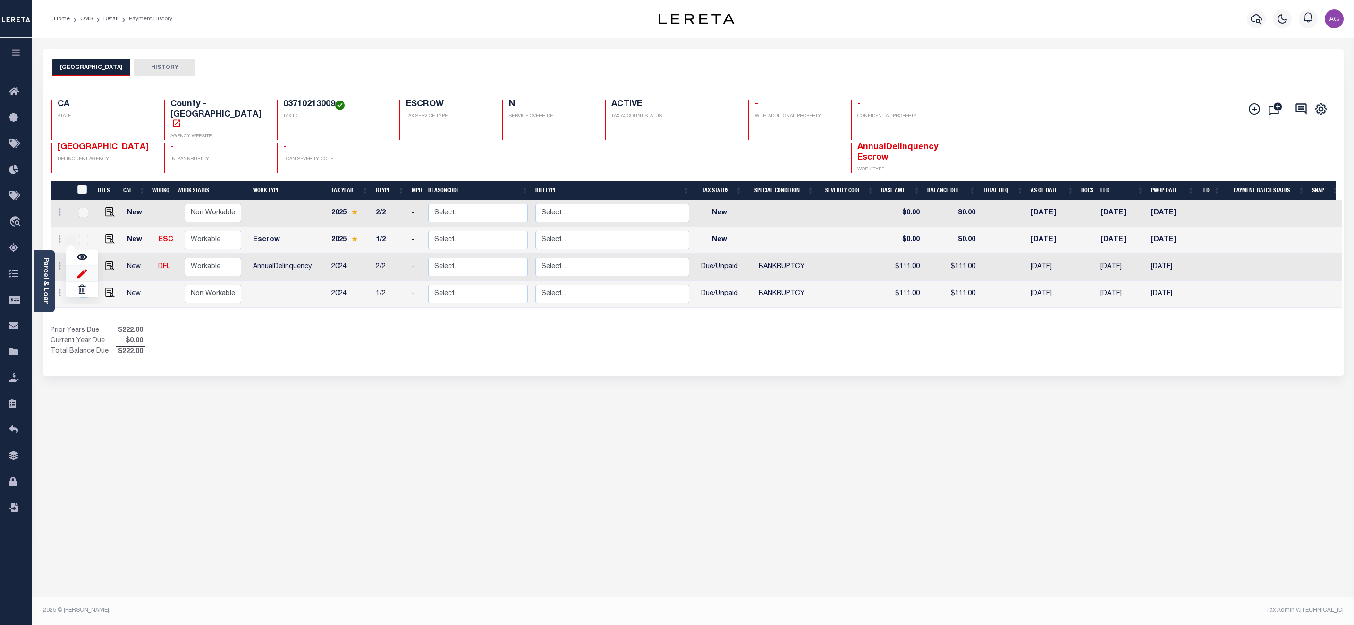
type input "$111.00"
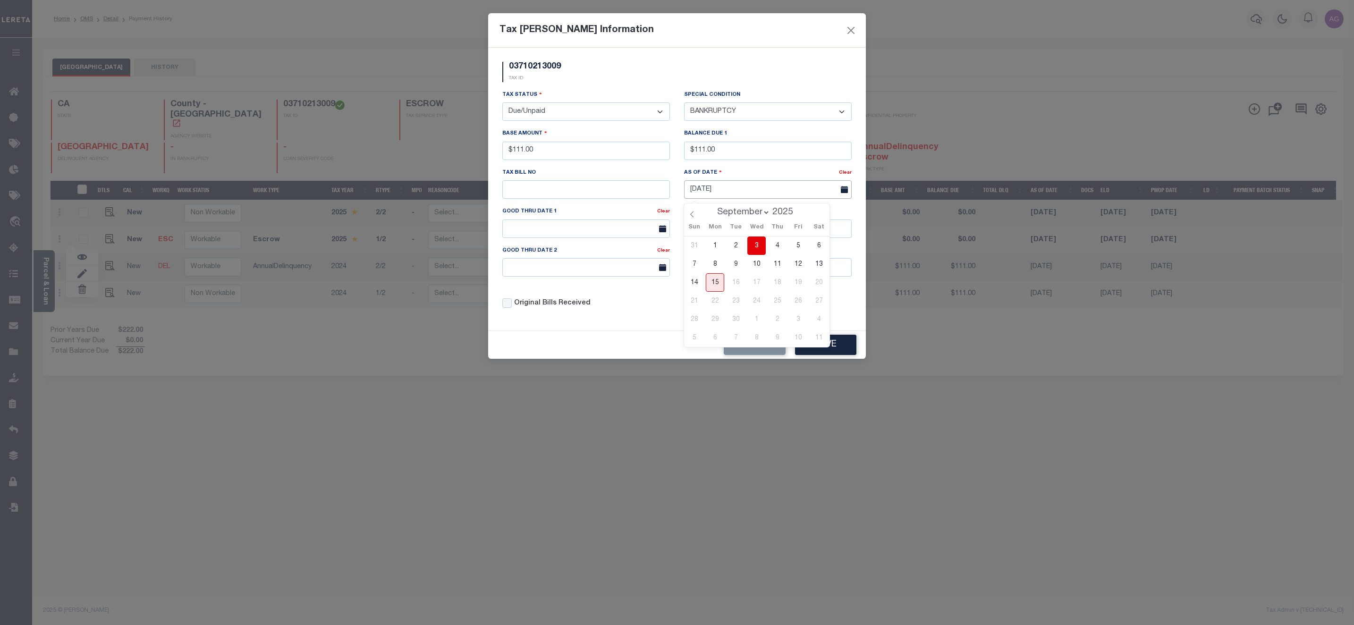
click at [734, 190] on input "[DATE]" at bounding box center [768, 189] width 168 height 18
click at [761, 181] on div "As Of Date" at bounding box center [761, 174] width 155 height 13
click at [762, 186] on input "[DATE]" at bounding box center [768, 189] width 168 height 18
click at [754, 242] on span "3" at bounding box center [756, 246] width 18 height 18
type input "09/03/2025"
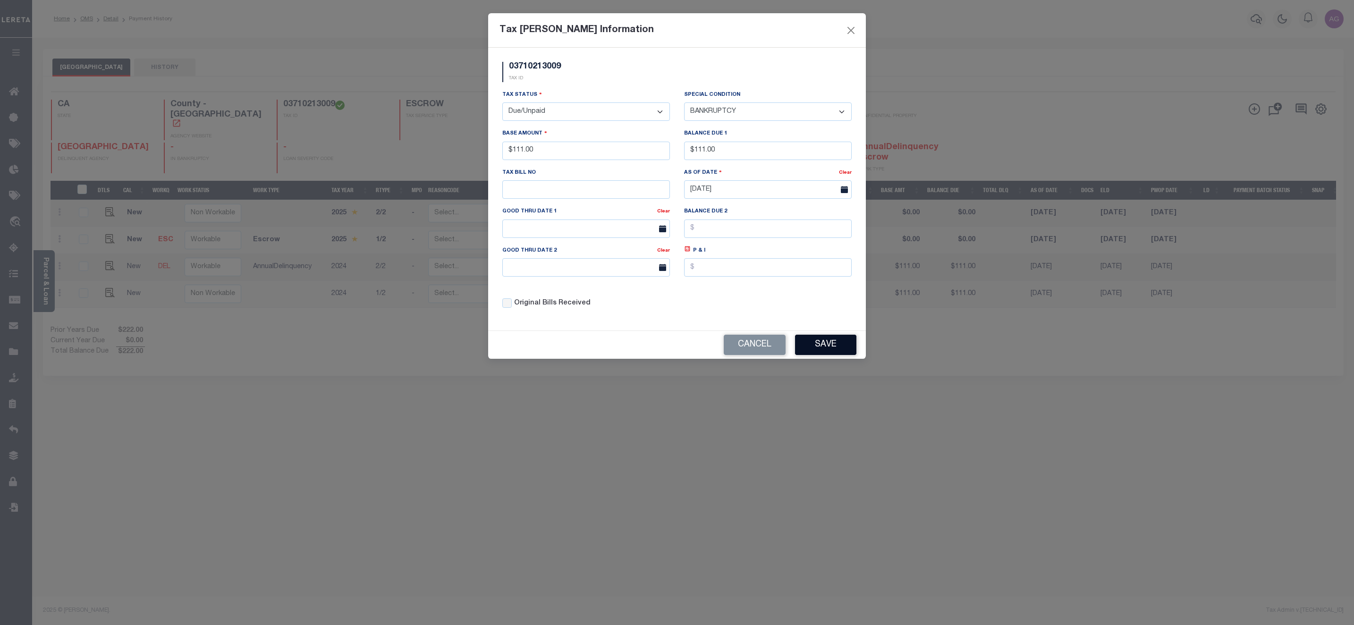
click at [833, 353] on button "Save" at bounding box center [825, 345] width 61 height 20
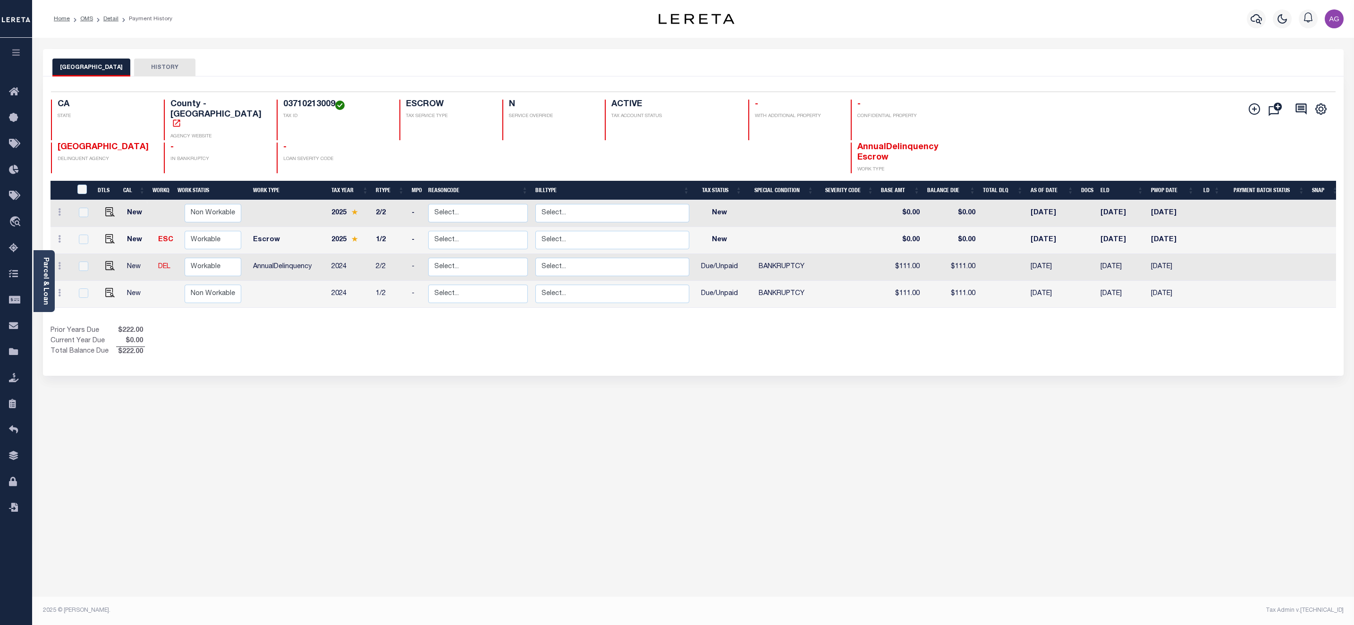
click at [188, 373] on div "KERN COUNTY HISTORY Selected 4 Results" at bounding box center [693, 315] width 1315 height 533
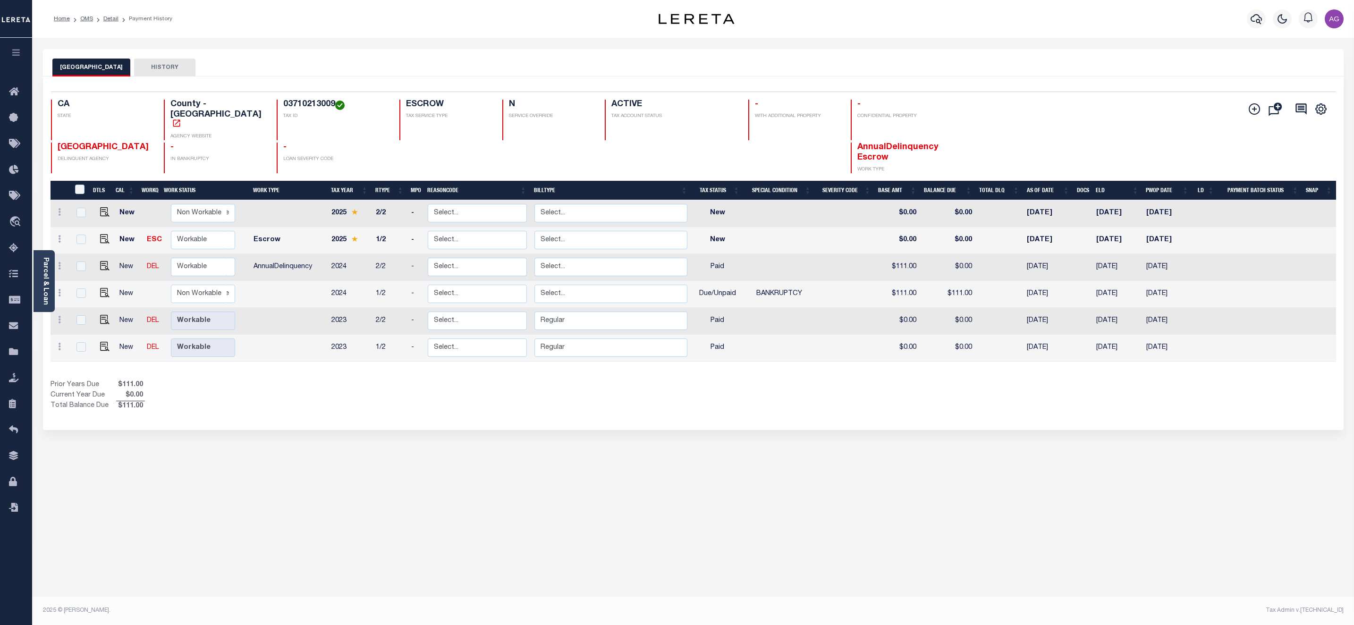
click at [751, 442] on div "KERN COUNTY HISTORY Selected 6 Results" at bounding box center [693, 315] width 1315 height 533
click at [190, 452] on div "KERN COUNTY HISTORY Selected 6 Results" at bounding box center [693, 315] width 1315 height 533
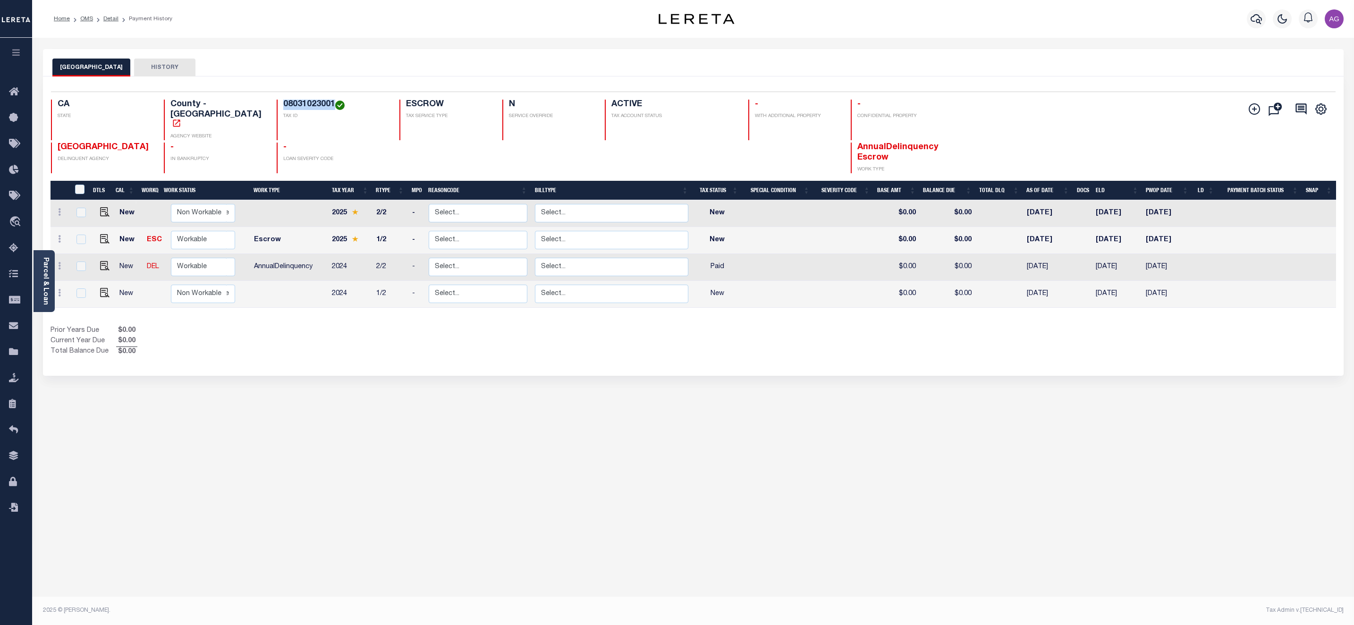
drag, startPoint x: 259, startPoint y: 106, endPoint x: 313, endPoint y: 98, distance: 54.4
click at [313, 98] on div "Selected 4 Results 1 Items per page 25 50 100 CA STATE County - CA AGENCY WEBSI…" at bounding box center [693, 133] width 1300 height 82
click at [61, 263] on link at bounding box center [59, 267] width 10 height 8
click at [81, 238] on link at bounding box center [82, 246] width 32 height 16
select select "PYD"
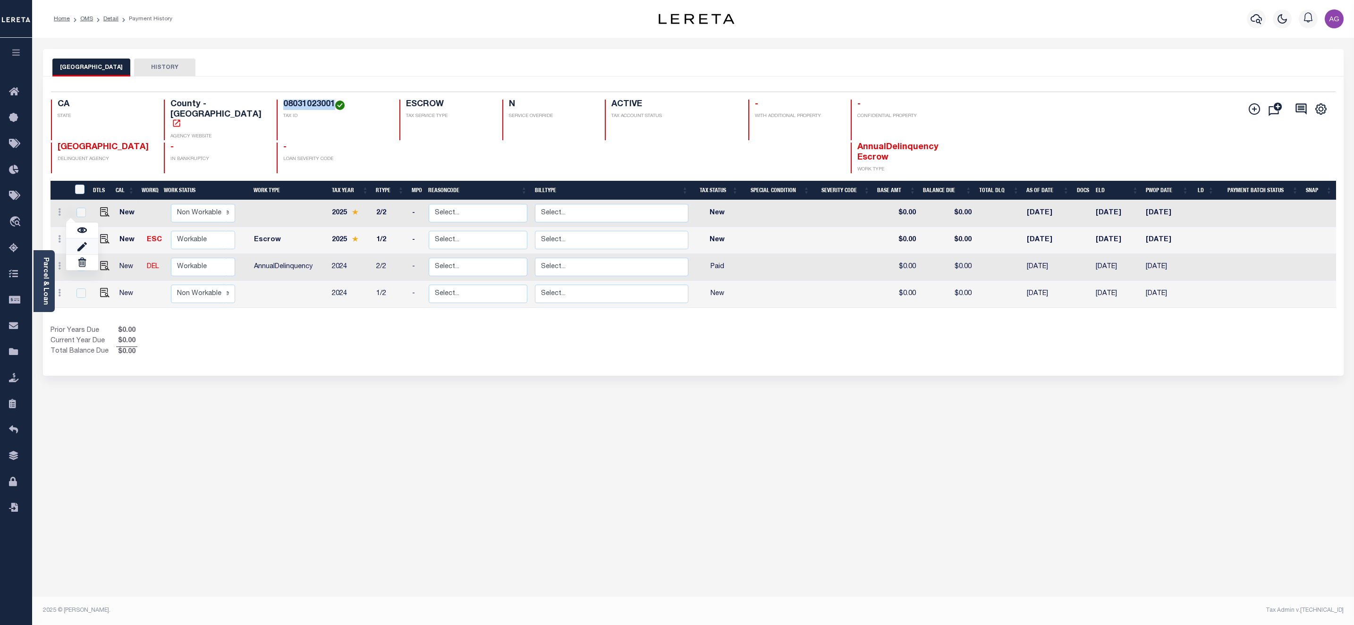
type input "$0.00"
type input "[DATE]"
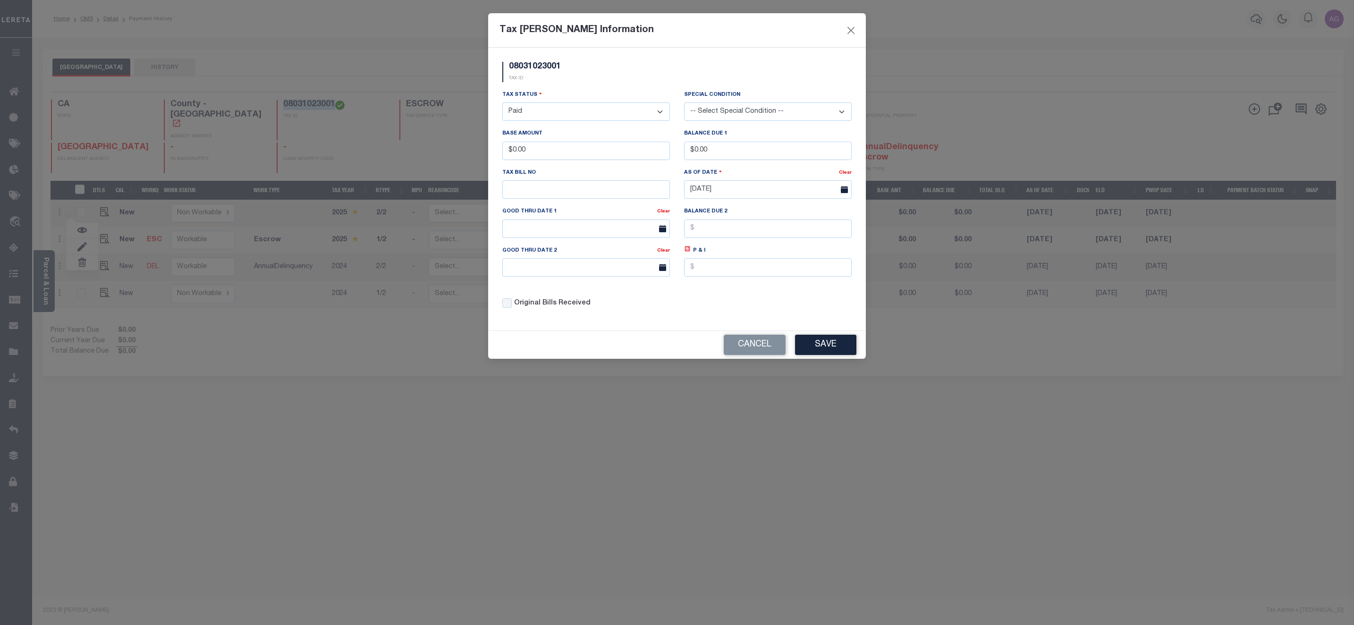
click at [565, 108] on select "- Select Status - Open Due/Unpaid Paid Incomplete No Tax Due Internal Refund Pr…" at bounding box center [586, 111] width 168 height 18
click at [656, 107] on select "- Select Status - Open Due/Unpaid Paid Incomplete No Tax Due Internal Refund Pr…" at bounding box center [586, 111] width 168 height 18
select select "OP2"
click at [502, 103] on select "- Select Status - Open Due/Unpaid Paid Incomplete No Tax Due Internal Refund Pr…" at bounding box center [586, 111] width 168 height 18
click at [745, 197] on input "09/15/2025" at bounding box center [768, 189] width 168 height 18
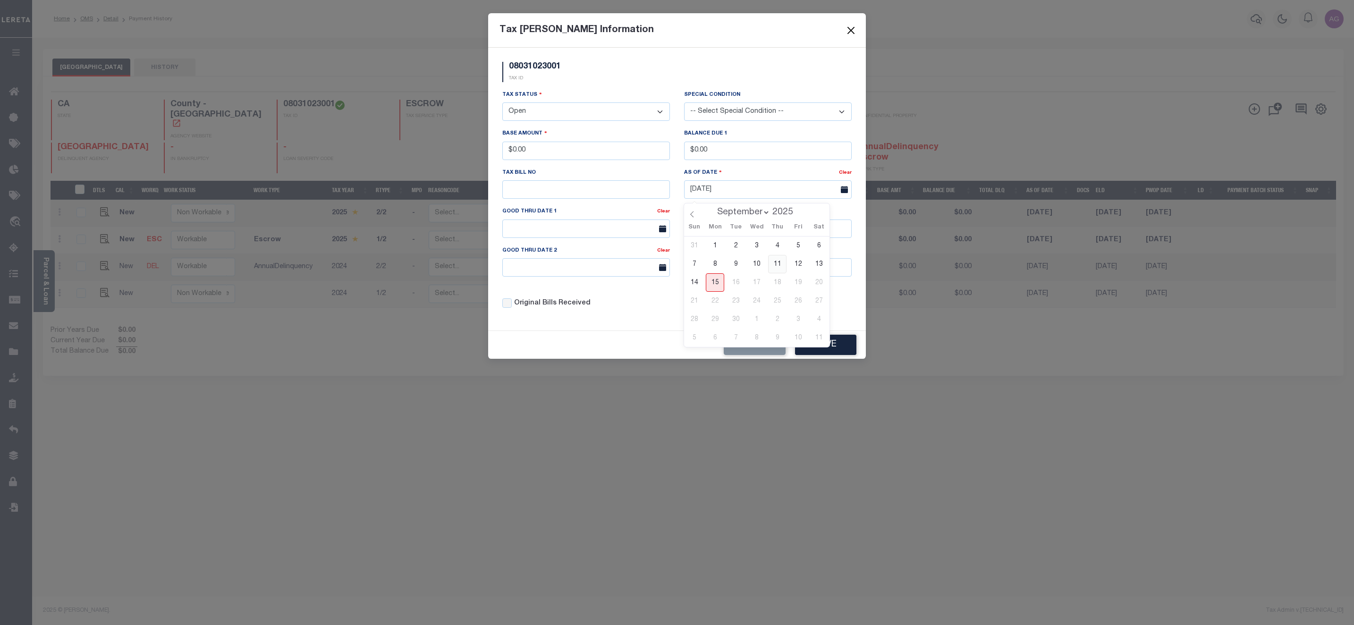
click at [780, 267] on span "11" at bounding box center [777, 264] width 18 height 18
type input "09/11/2025"
click at [835, 354] on button "Save" at bounding box center [825, 345] width 61 height 20
select select "PYD"
type input "[DATE]"
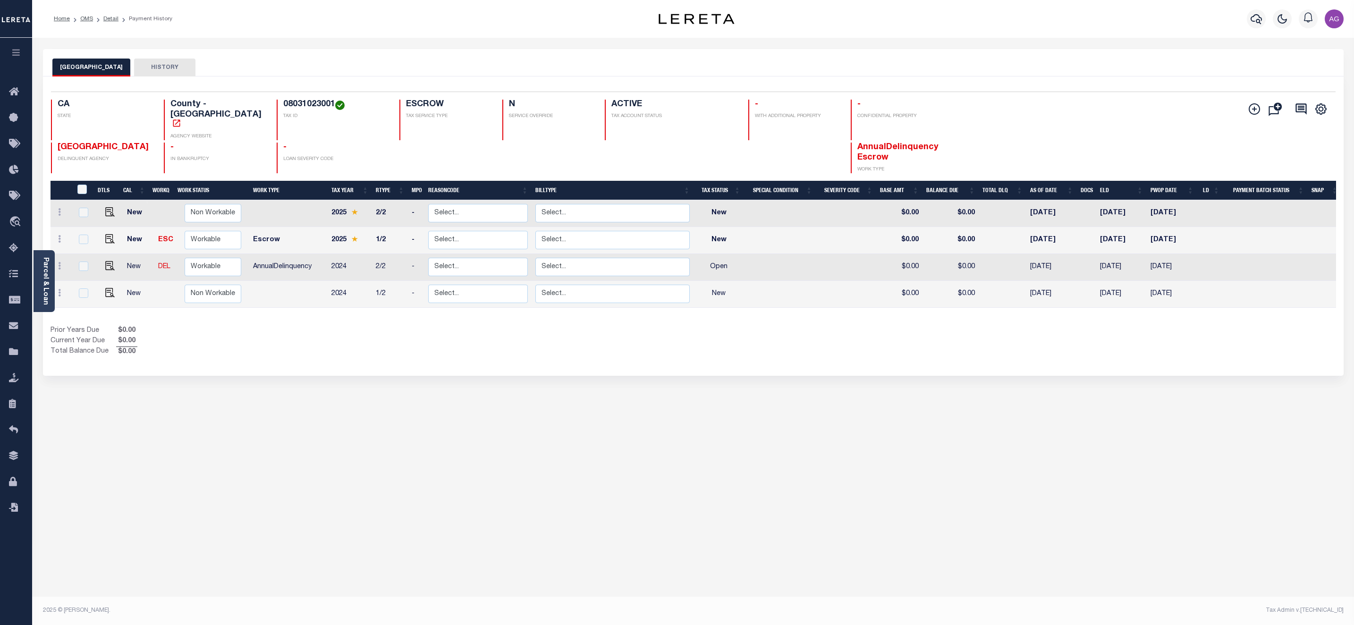
click at [295, 364] on div "KERN COUNTY HISTORY Selected 4 Results" at bounding box center [693, 315] width 1315 height 533
click at [59, 289] on icon at bounding box center [59, 293] width 3 height 8
click at [81, 268] on img at bounding box center [81, 273] width 9 height 10
select select "NW2"
type input "$0.00"
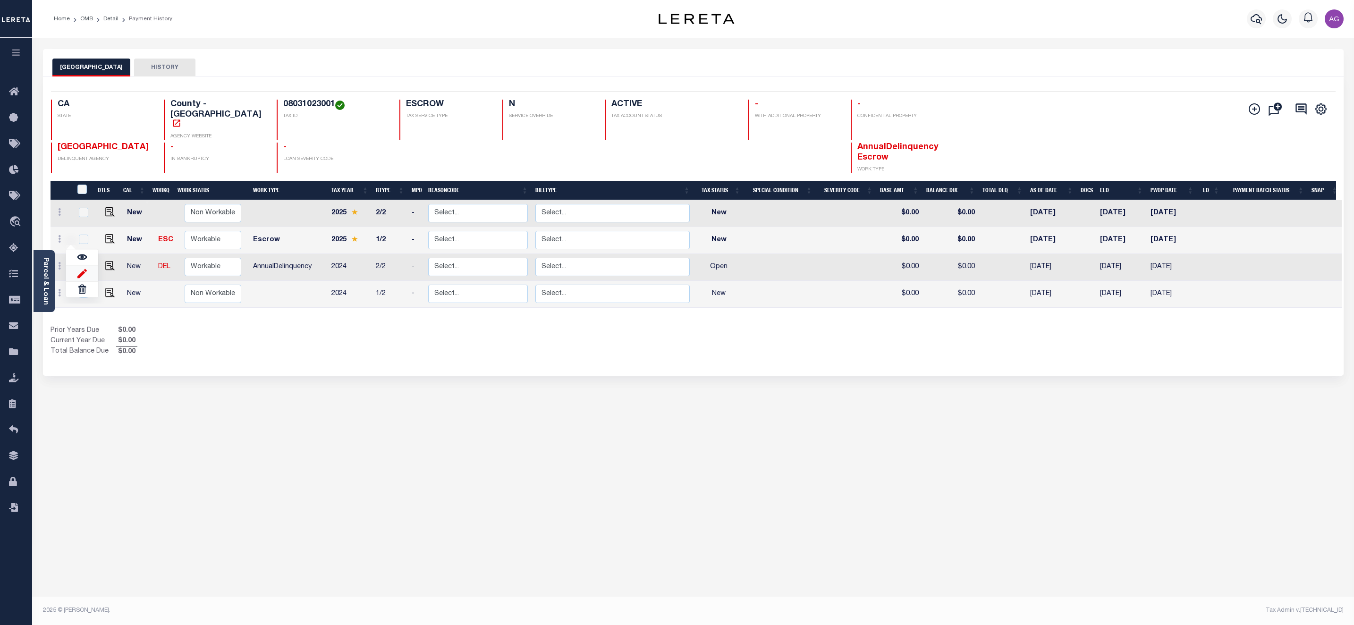
type input "$0.00"
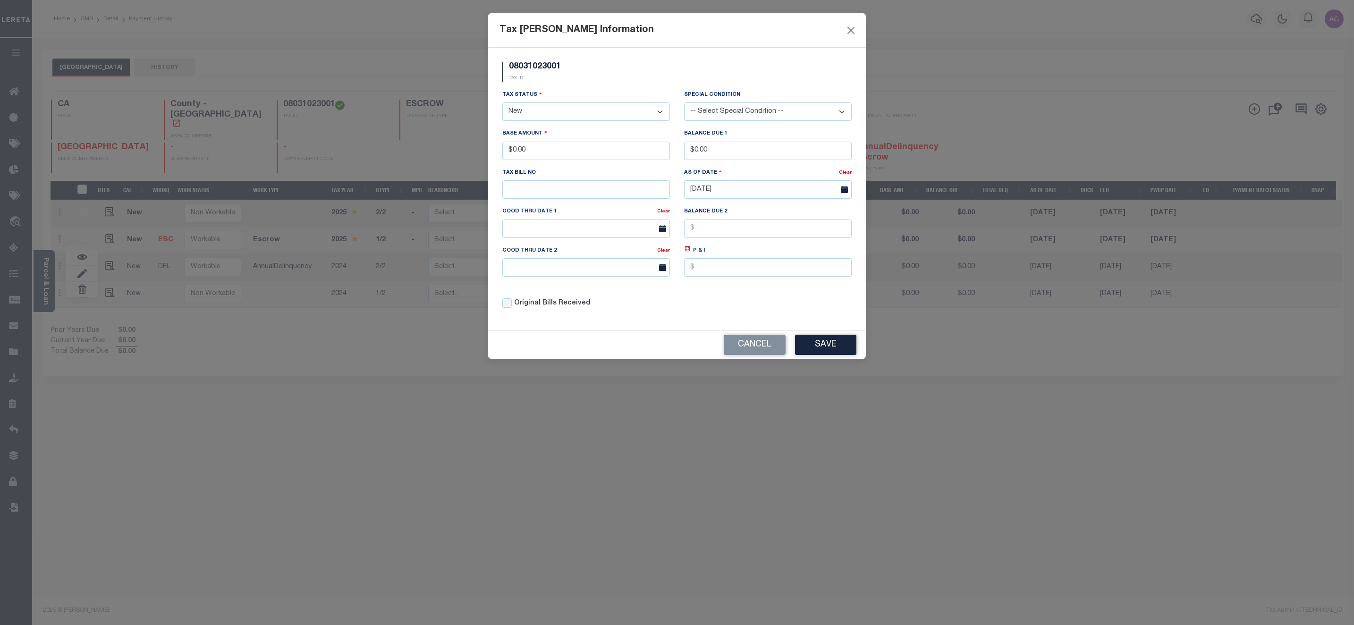
click at [582, 116] on select "- Select Status - Open Due/Unpaid Paid Incomplete No Tax Due Internal Refund Pr…" at bounding box center [586, 111] width 168 height 18
click at [557, 116] on select "- Select Status - Open Due/Unpaid Paid Incomplete No Tax Due Internal Refund Pr…" at bounding box center [586, 111] width 168 height 18
select select "OP2"
click at [502, 103] on select "- Select Status - Open Due/Unpaid Paid Incomplete No Tax Due Internal Refund Pr…" at bounding box center [586, 111] width 168 height 18
click at [774, 190] on input "[DATE]" at bounding box center [768, 189] width 168 height 18
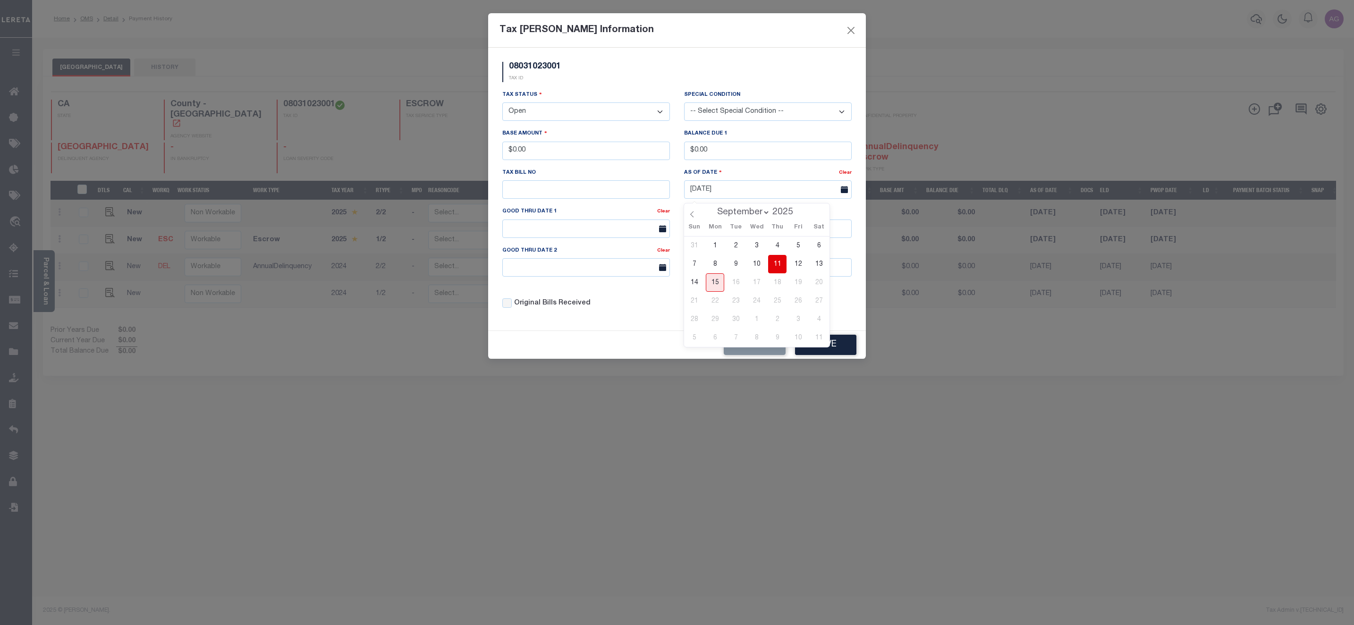
click at [775, 264] on span "11" at bounding box center [777, 264] width 18 height 18
type input "09/11/2025"
click at [837, 353] on button "Save" at bounding box center [825, 345] width 61 height 20
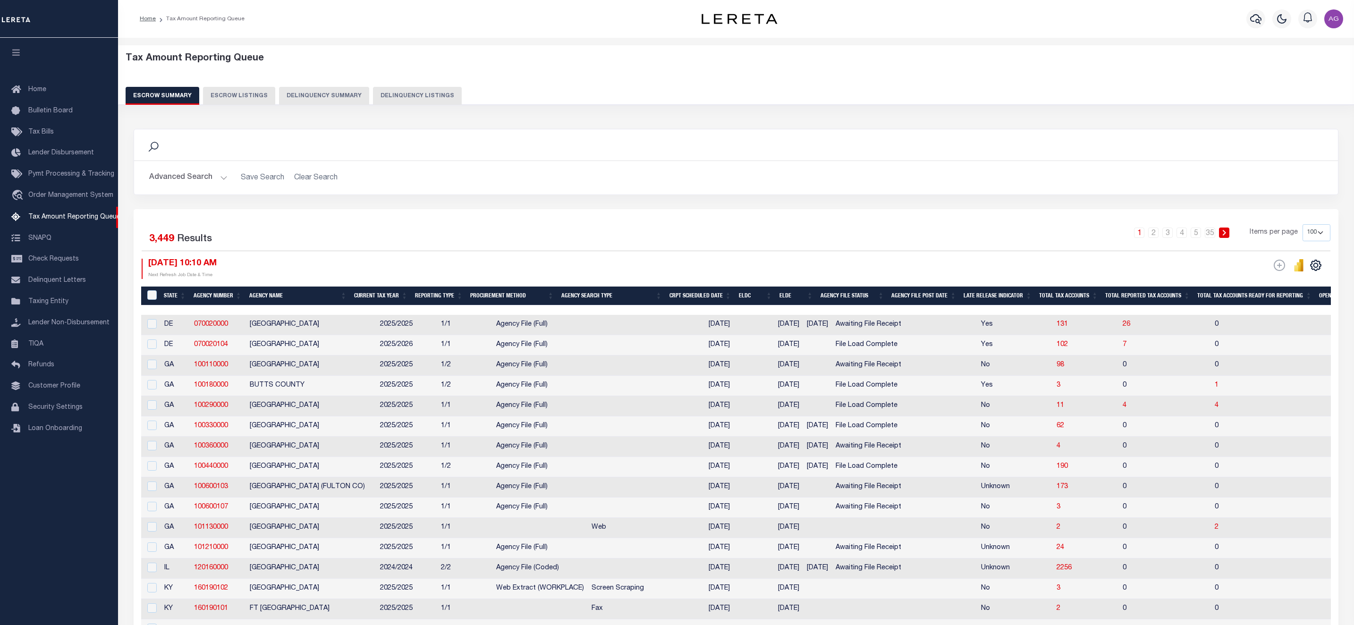
select select "100"
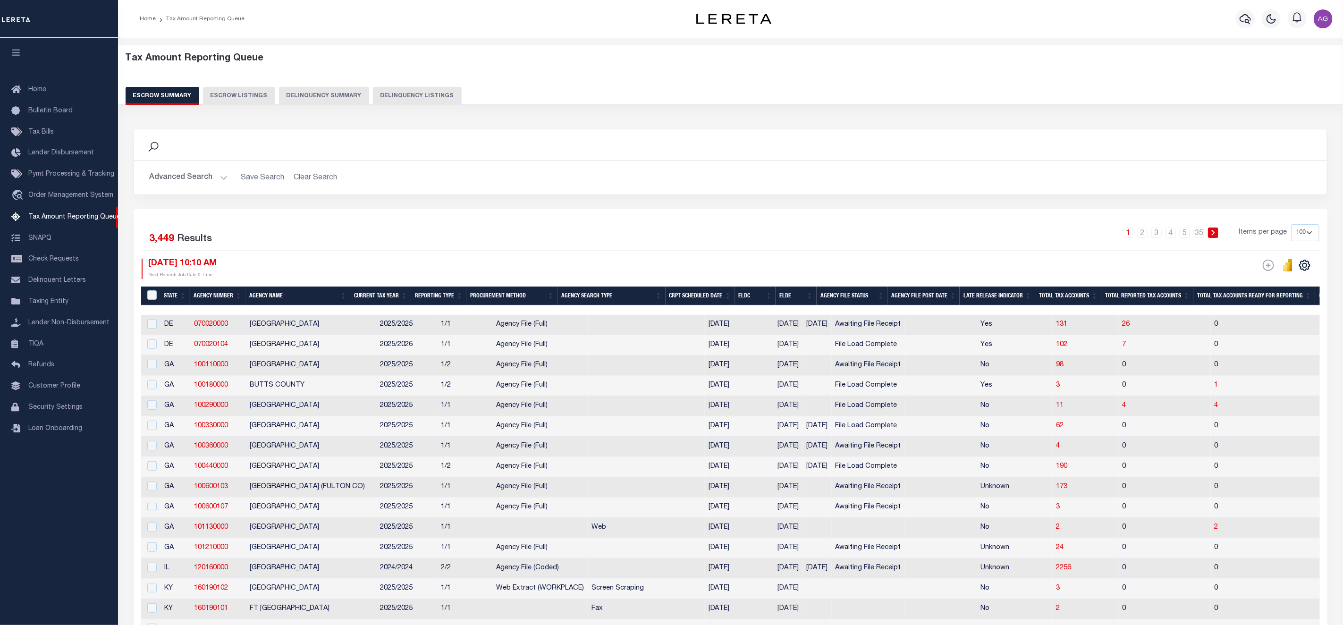
click at [413, 88] on button "Delinquency Listings" at bounding box center [417, 96] width 89 height 18
select select "100"
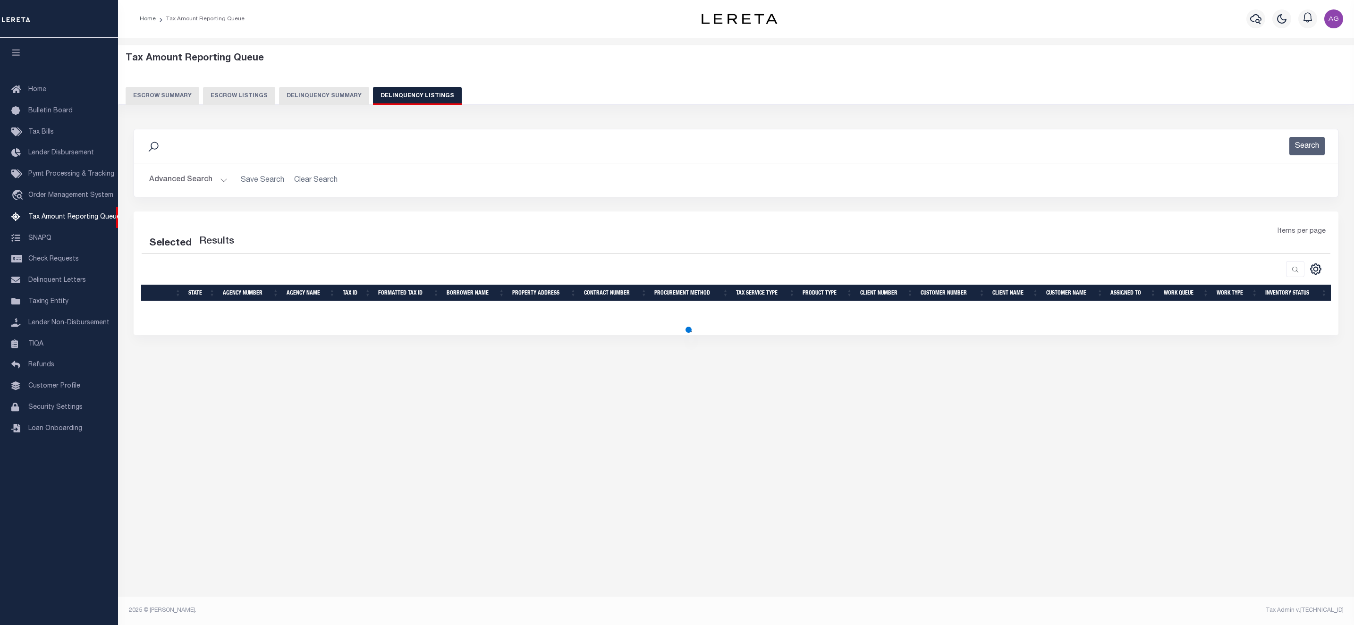
select select "100"
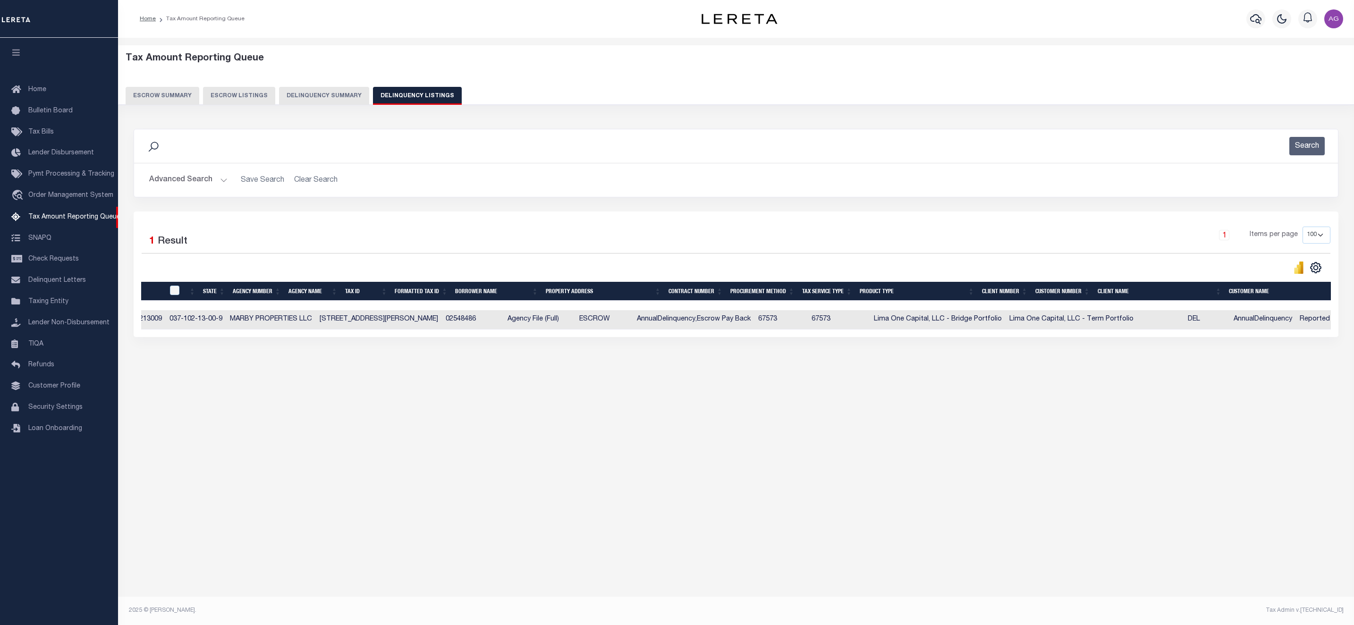
scroll to position [0, 241]
click at [202, 180] on button "Advanced Search" at bounding box center [188, 180] width 78 height 18
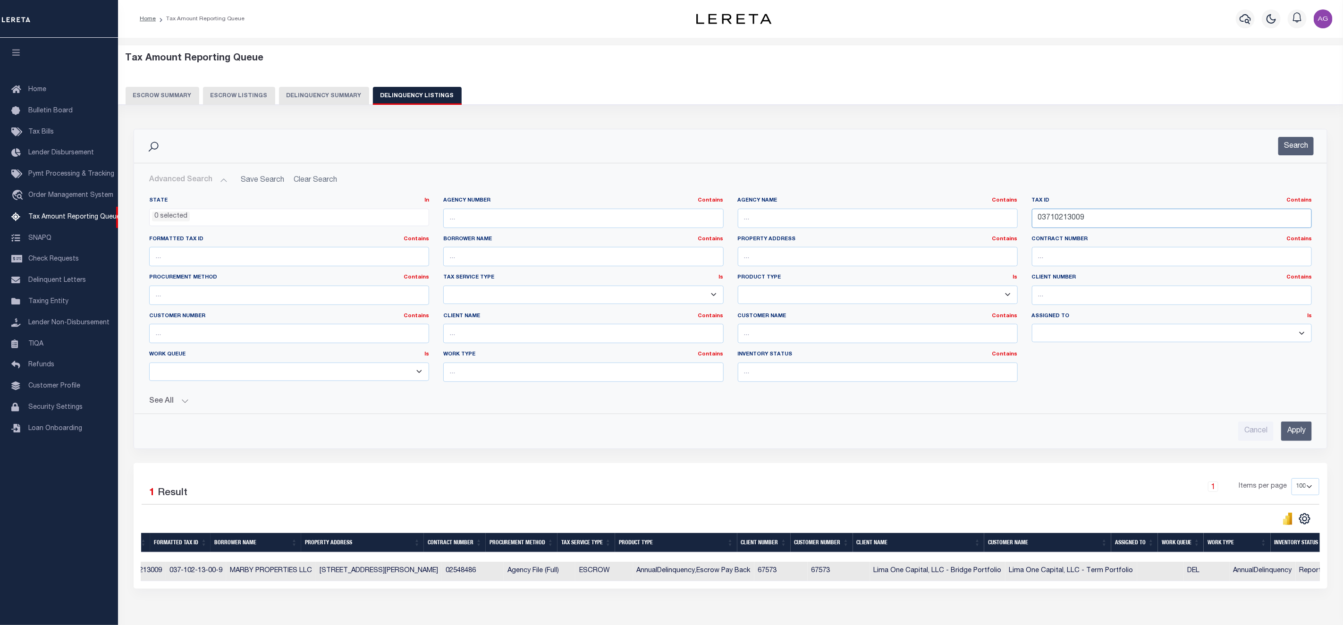
drag, startPoint x: 1103, startPoint y: 222, endPoint x: 967, endPoint y: 205, distance: 137.0
click at [967, 205] on div "State In In AK AL AR AZ CA CO CT DC DE FL GA GU HI IA ID IL IN KS KY LA MA MD M…" at bounding box center [730, 293] width 1177 height 193
paste input "8031023001"
type input "08031023001"
click at [1296, 438] on input "Apply" at bounding box center [1296, 431] width 31 height 19
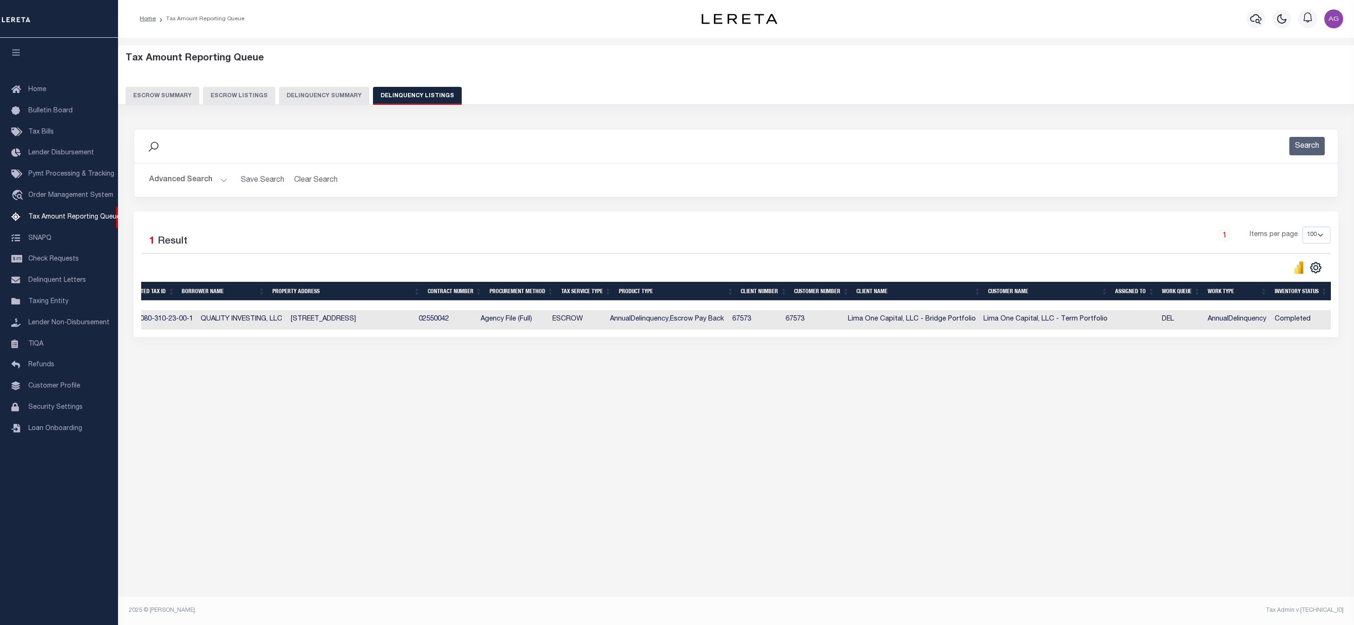
scroll to position [0, 0]
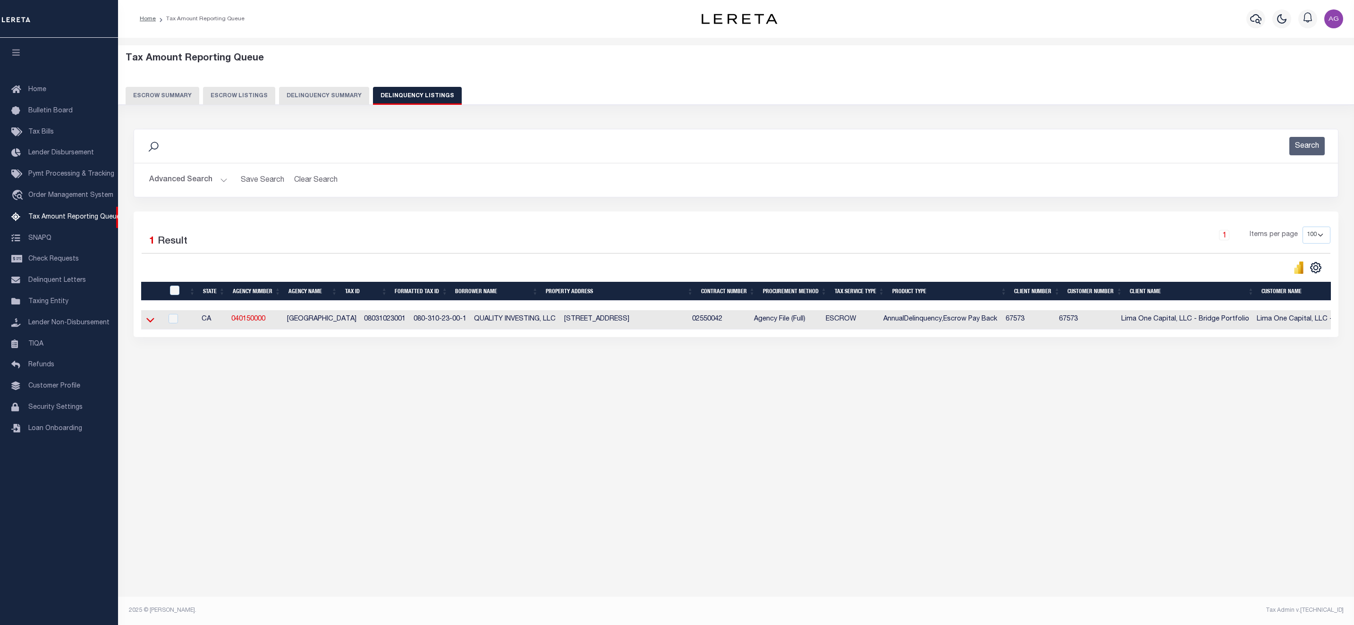
click at [151, 323] on icon at bounding box center [150, 320] width 8 height 10
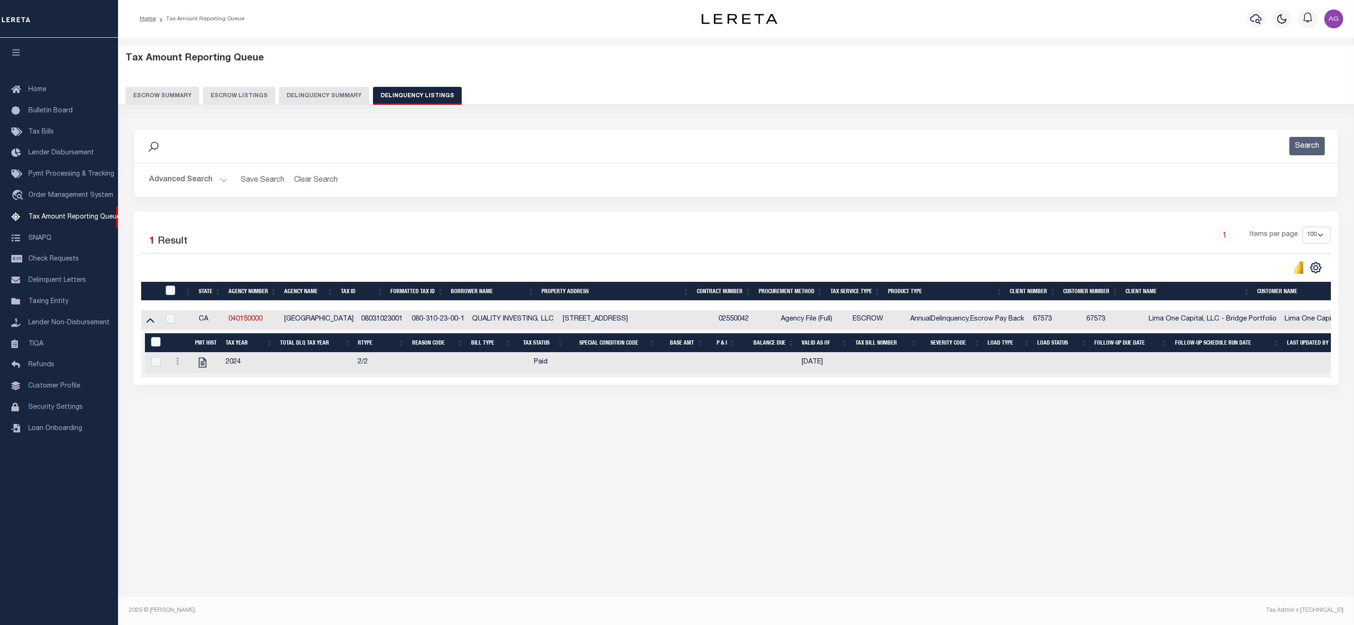
click at [173, 317] on td at bounding box center [169, 319] width 19 height 19
checkbox input "true"
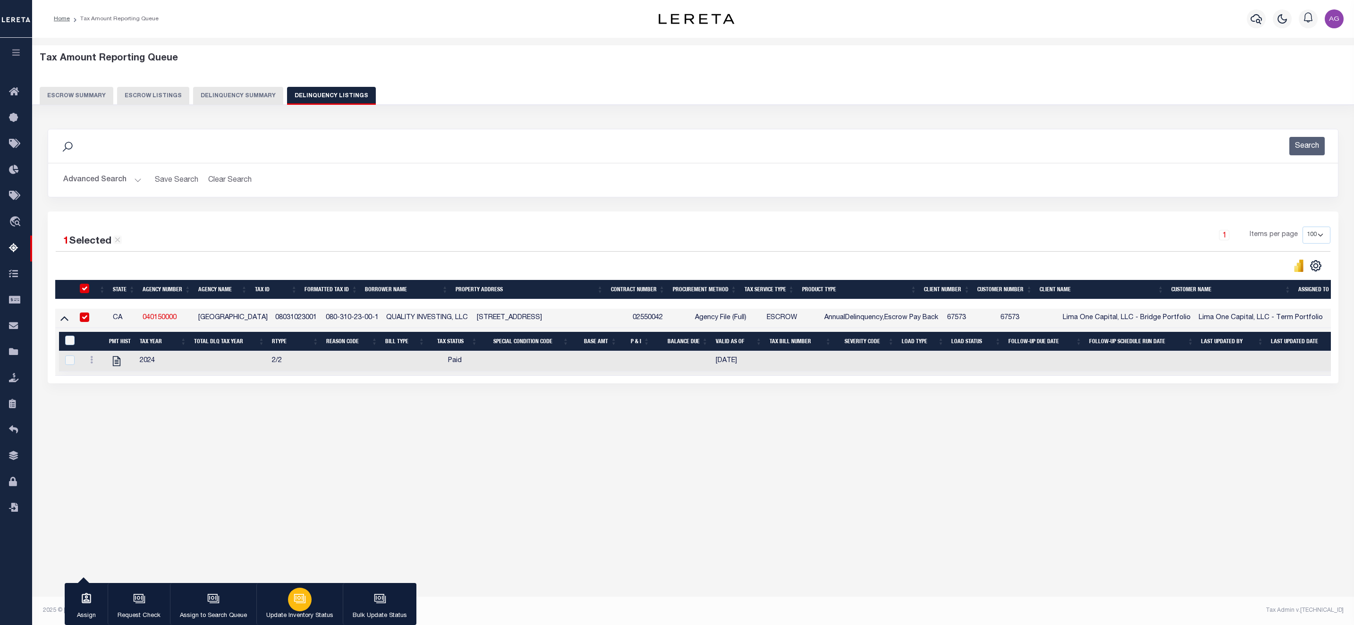
click at [304, 595] on icon "button" at bounding box center [300, 598] width 12 height 12
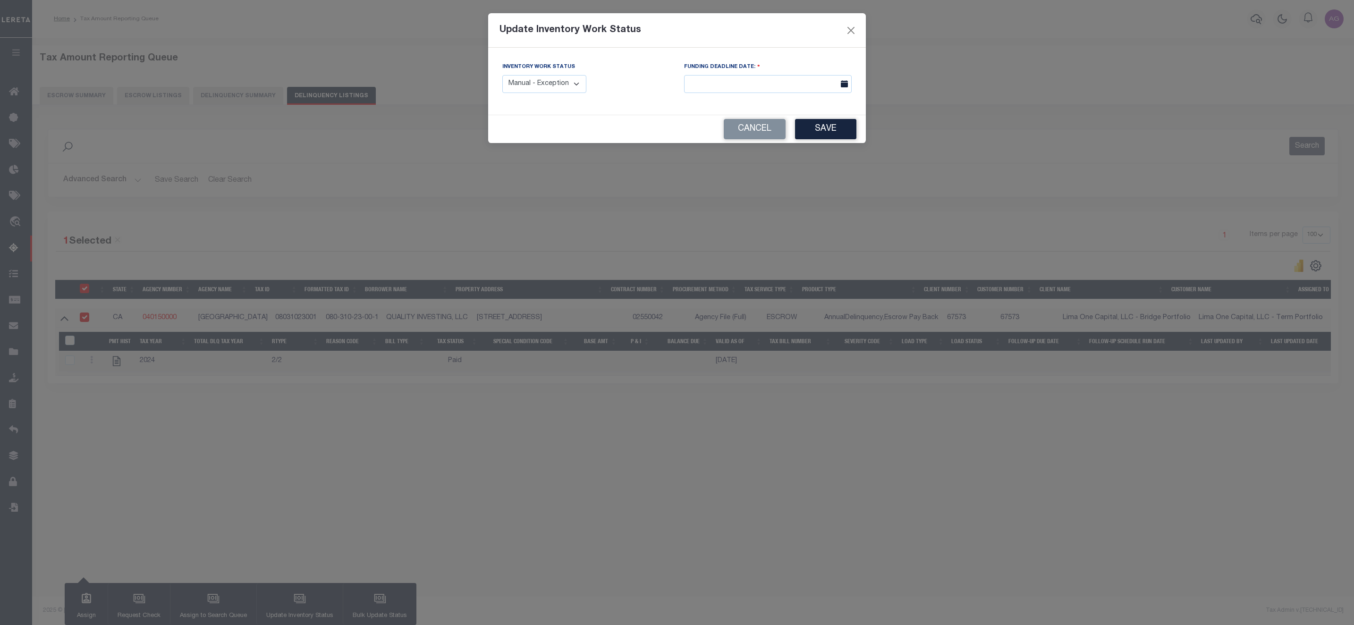
click at [566, 91] on select "Manual - Exception Pended - Awaiting Search Late Add Exception Completed" at bounding box center [544, 84] width 84 height 18
select select "3"
click at [502, 76] on select "Manual - Exception Pended - Awaiting Search Late Add Exception Completed" at bounding box center [544, 84] width 84 height 18
click at [727, 92] on input "text" at bounding box center [768, 84] width 168 height 18
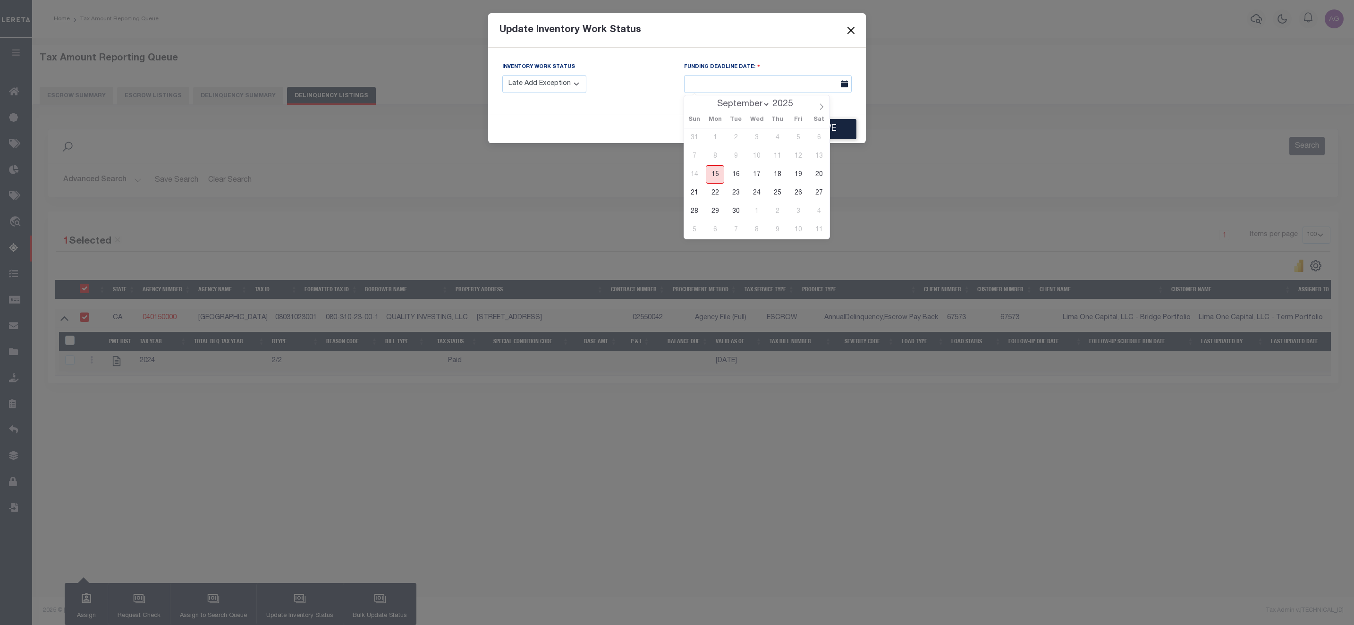
click at [716, 168] on span "15" at bounding box center [715, 174] width 18 height 18
type input "[DATE]"
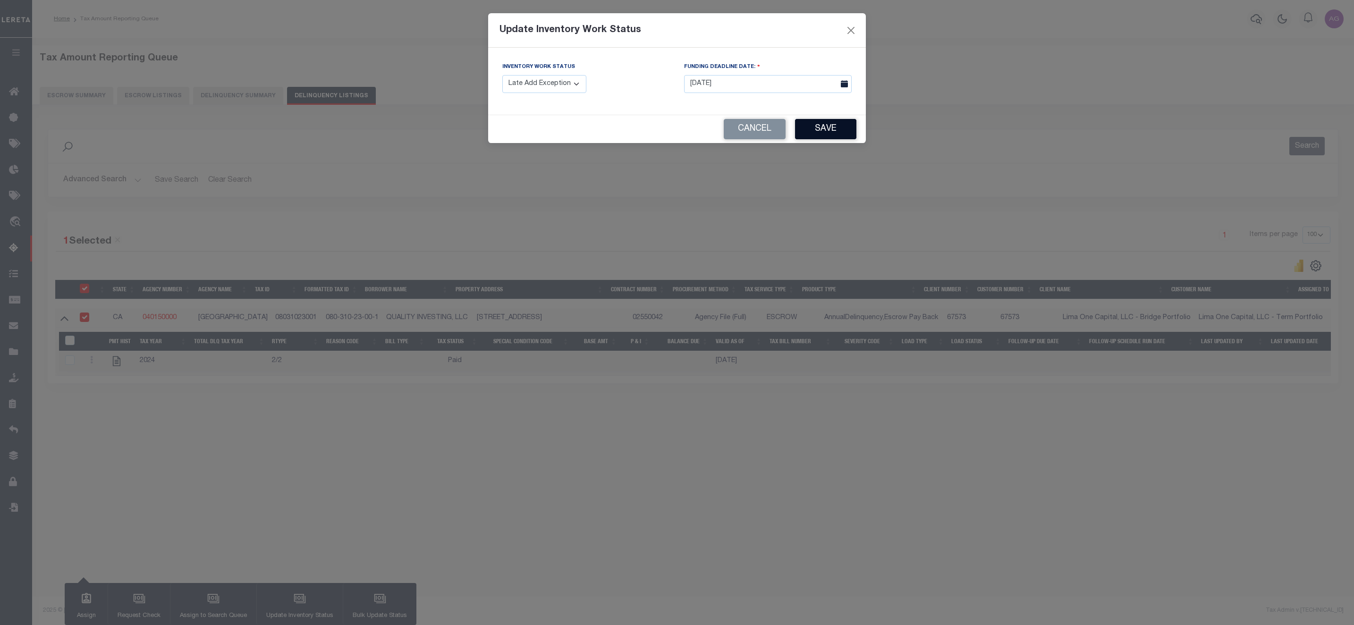
click at [828, 131] on button "Save" at bounding box center [825, 129] width 61 height 20
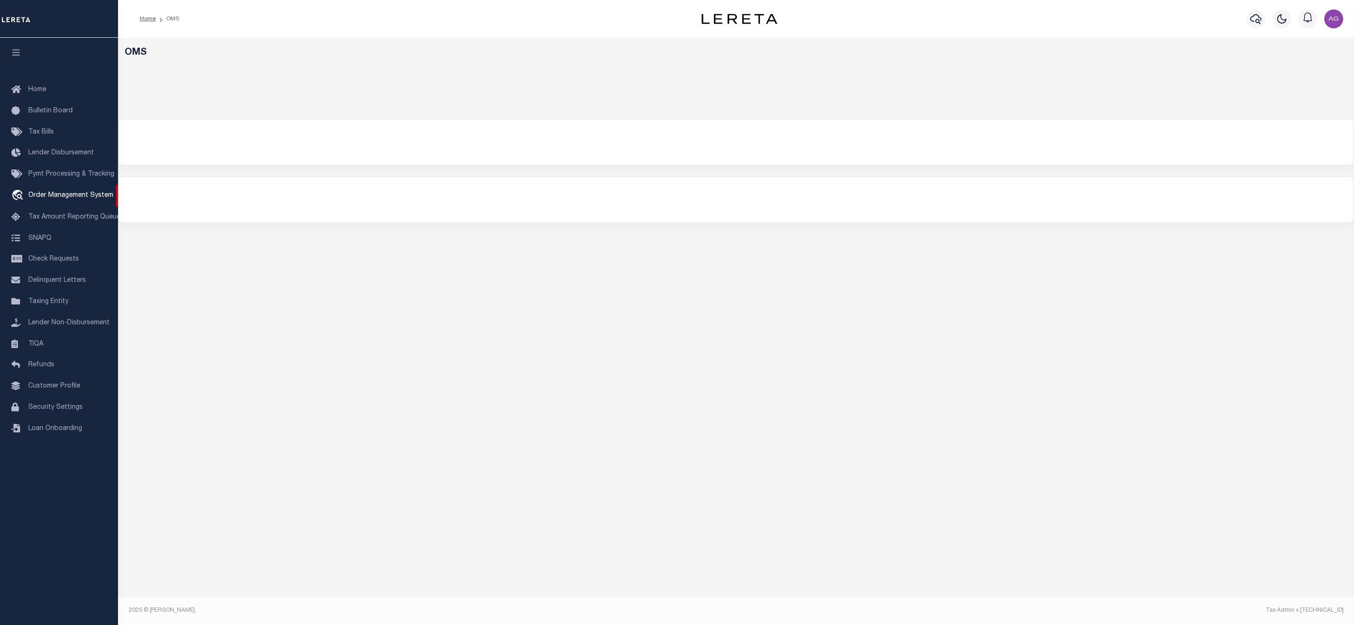
select select "200"
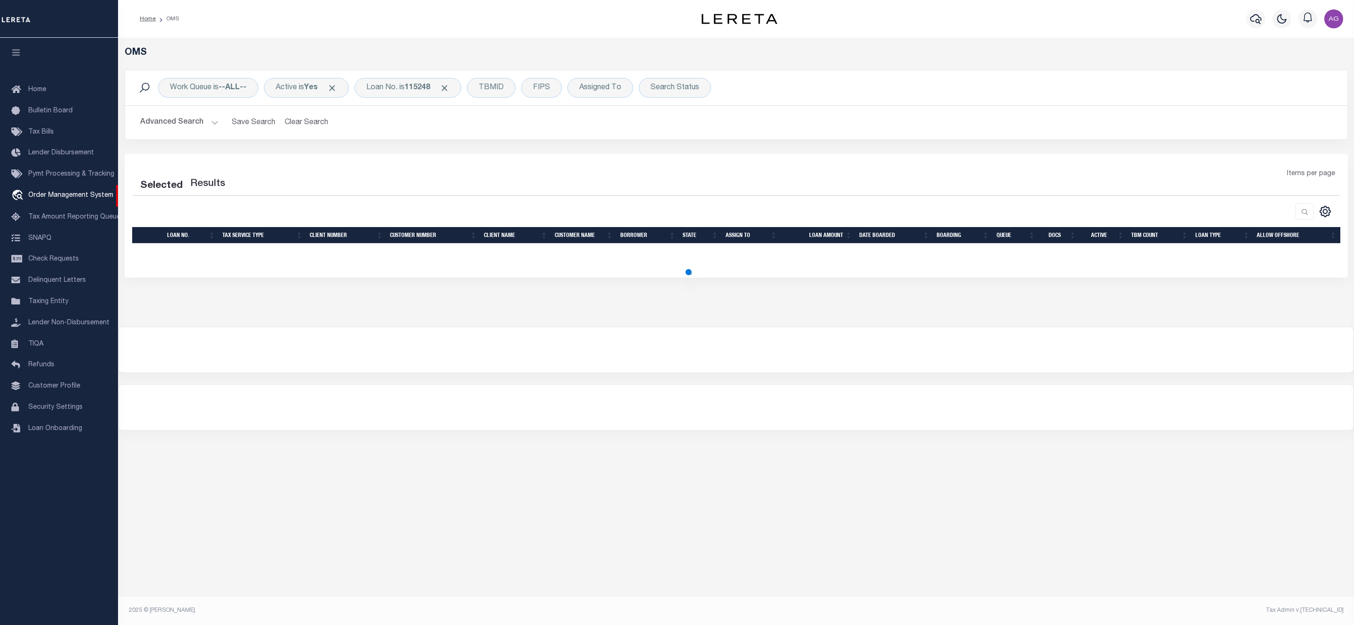
select select "200"
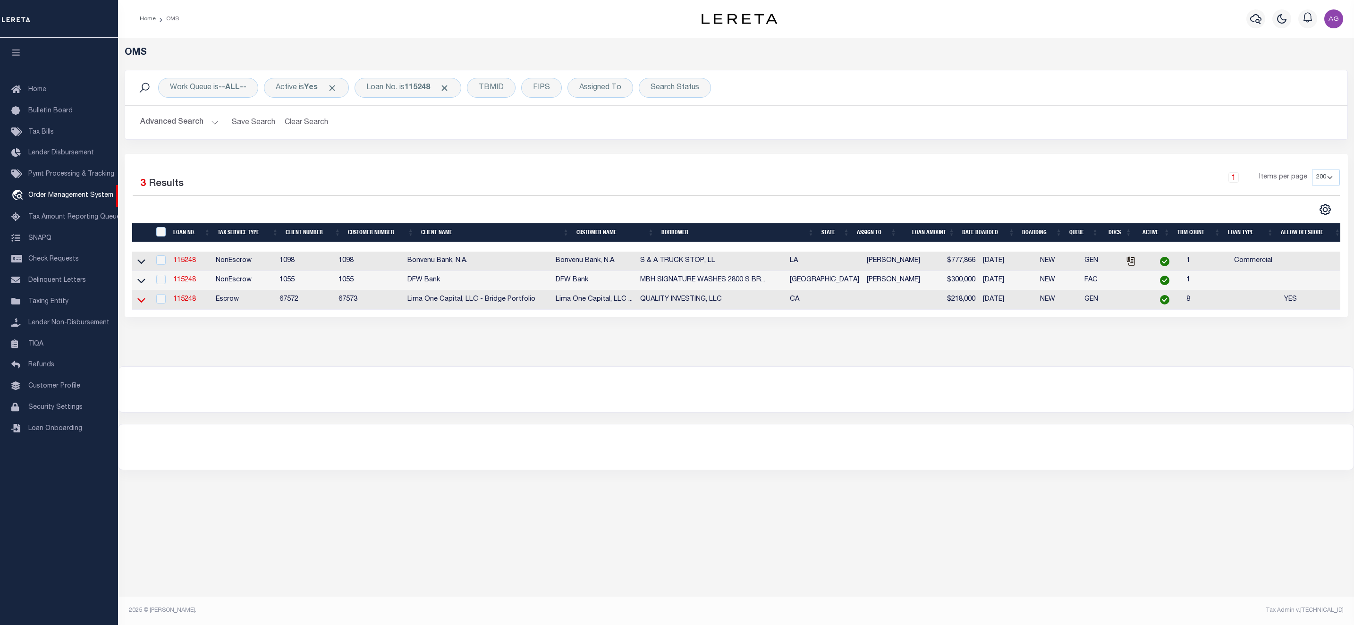
click at [140, 302] on icon at bounding box center [141, 300] width 8 height 10
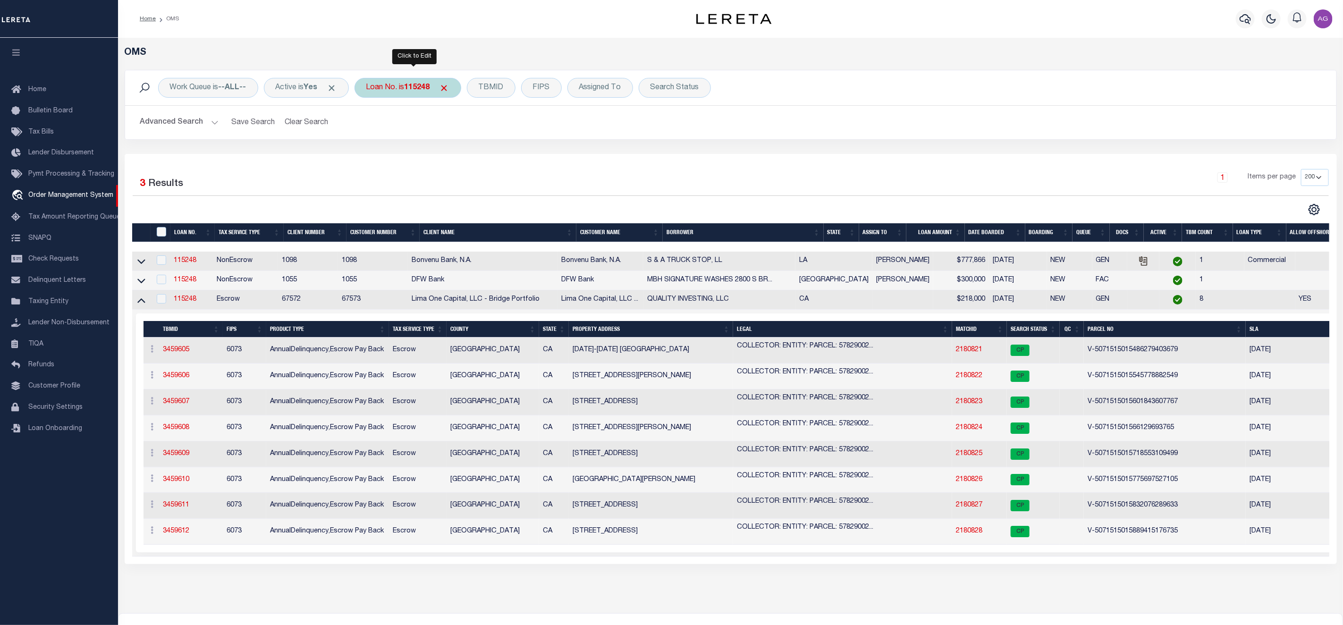
click at [401, 88] on div "Loan No. is 115248" at bounding box center [408, 88] width 107 height 20
type input "130477"
click at [491, 159] on input "Apply" at bounding box center [492, 155] width 28 height 16
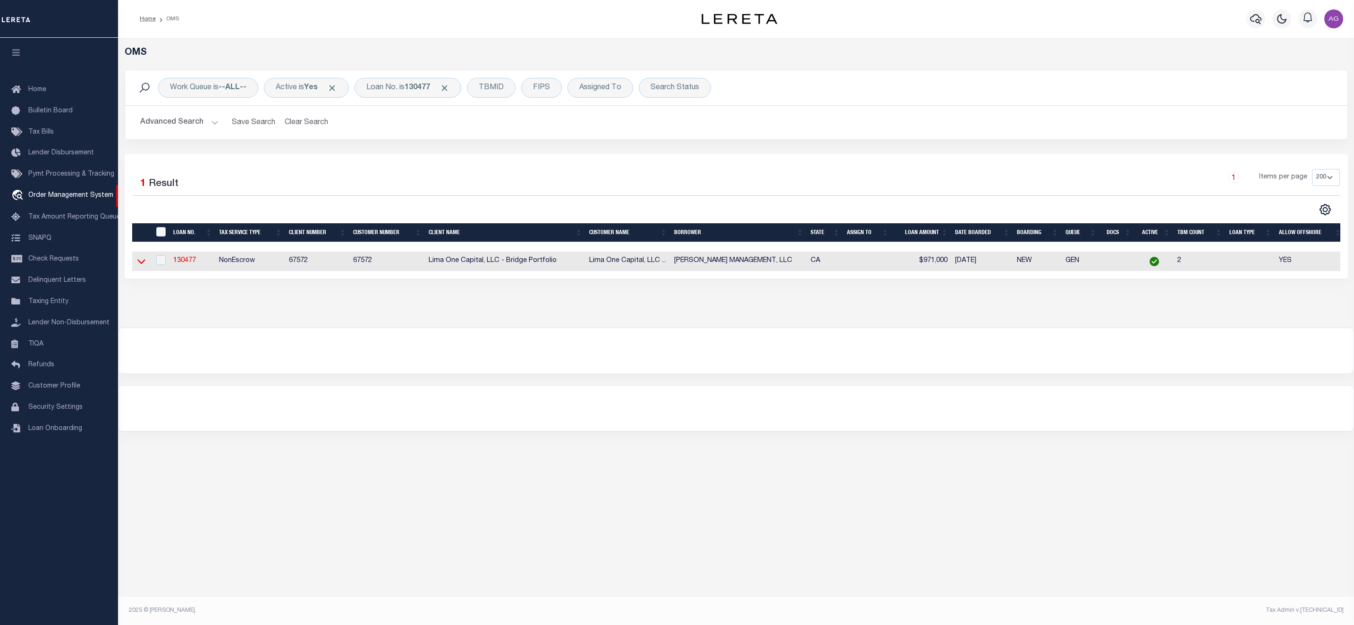
click at [137, 266] on icon at bounding box center [141, 261] width 8 height 10
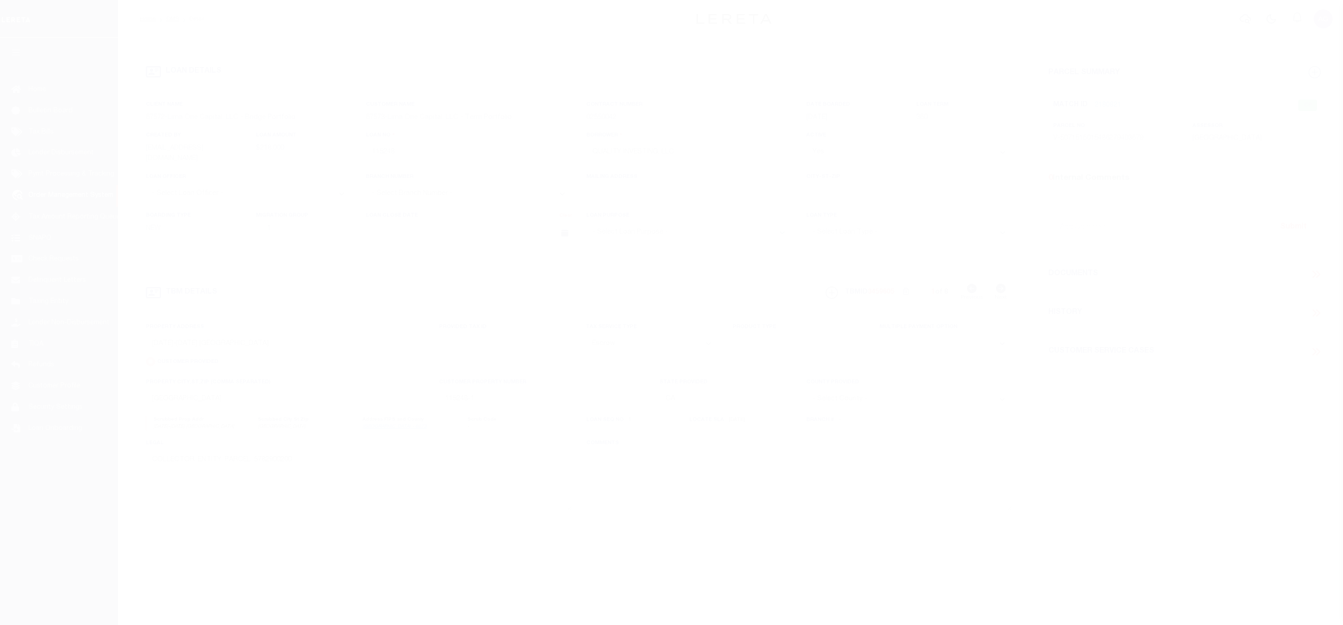
select select "Escrow"
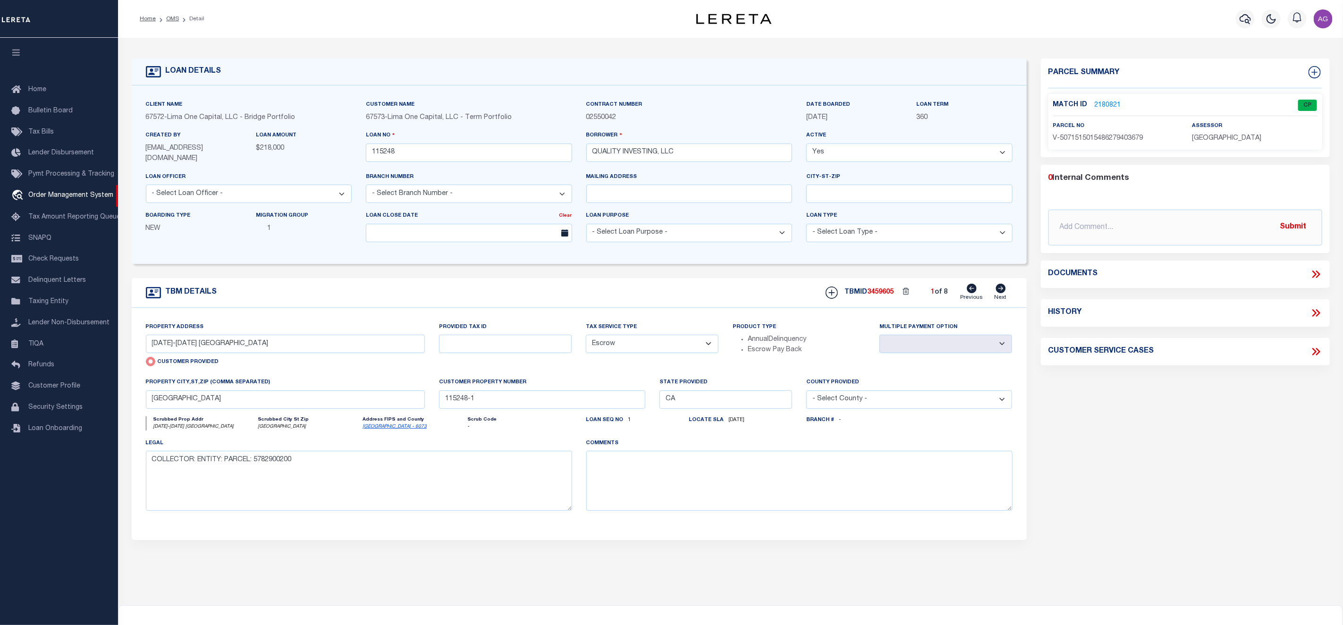
click at [1109, 103] on link "2180821" at bounding box center [1108, 106] width 26 height 10
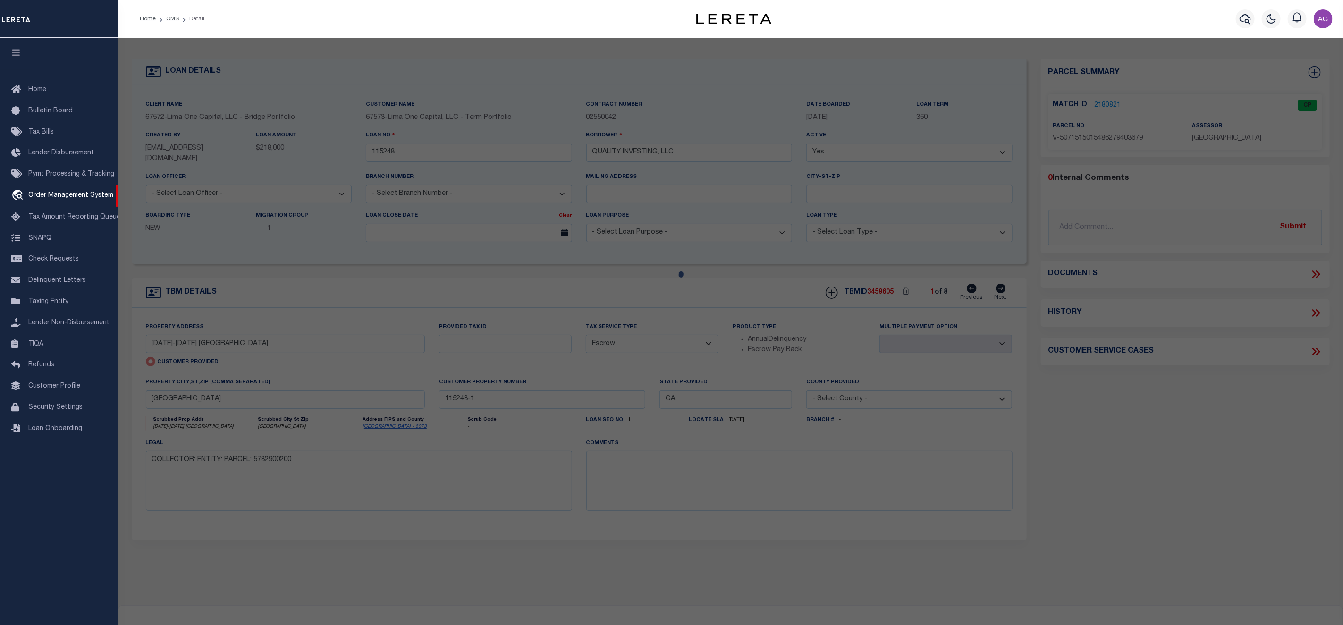
checkbox input "false"
select select "CP"
select select "TPW"
select select
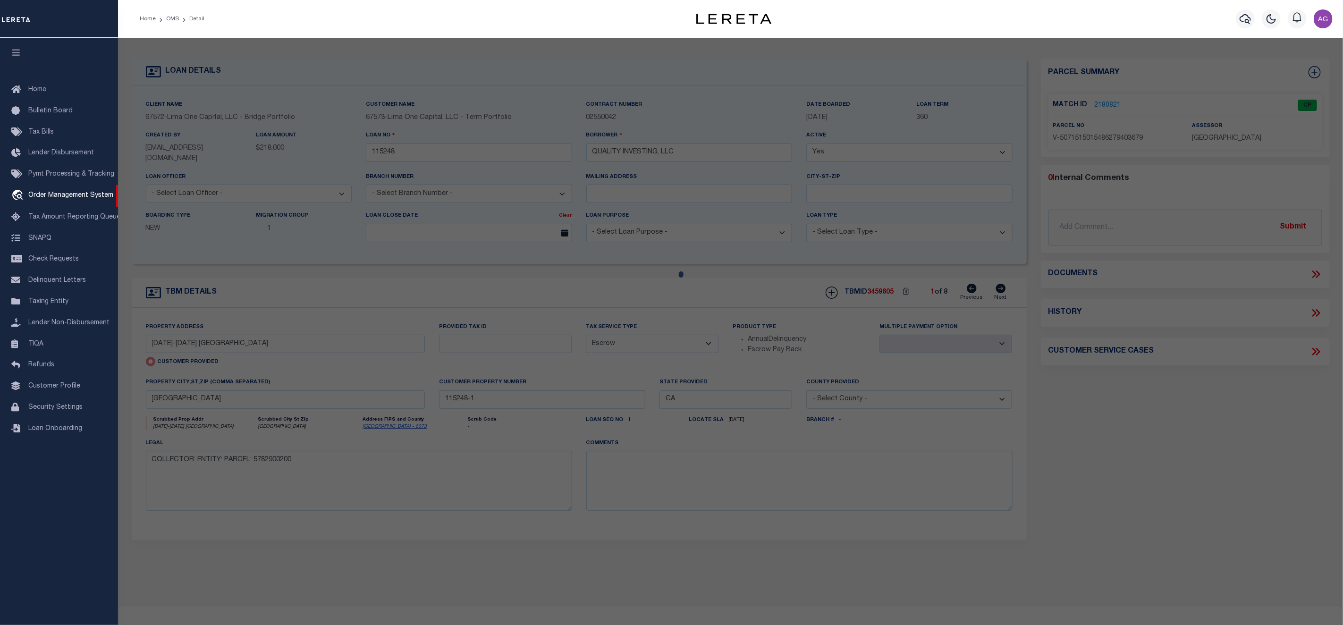
type input "1571-1573 SWEETWATER LANE"
type input "SPRING VALLEY CA 91977"
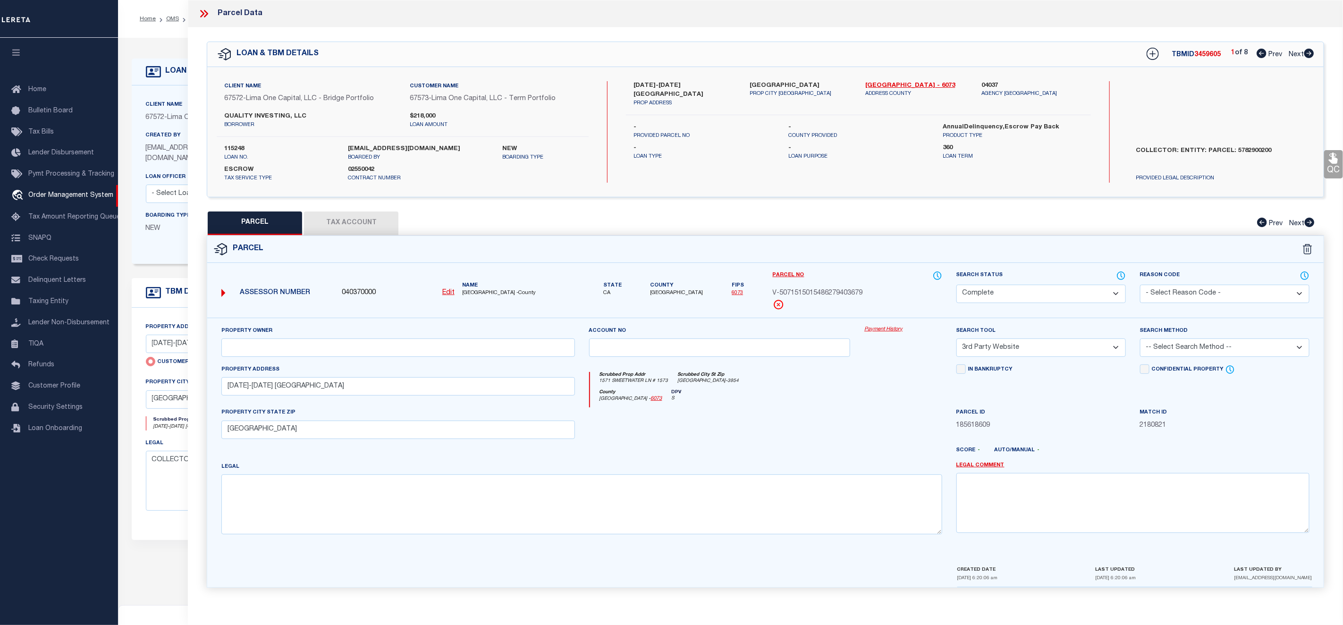
click link "Payment History"
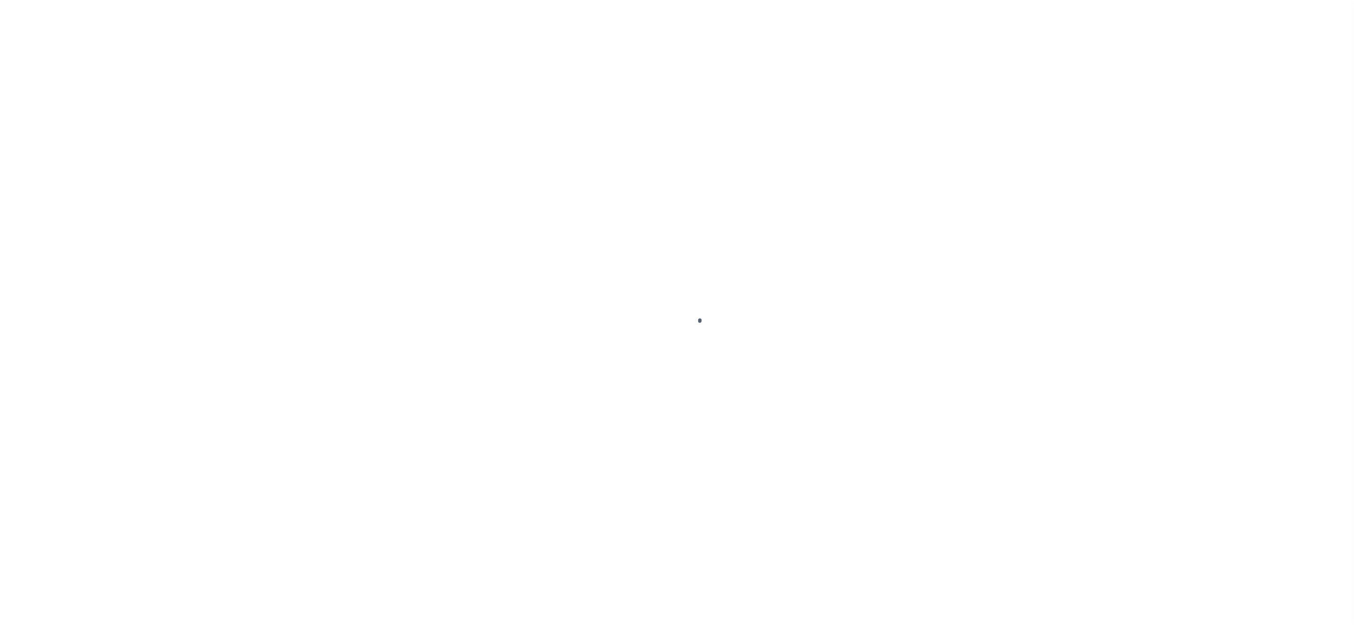
click at [884, 333] on div at bounding box center [677, 312] width 1354 height 625
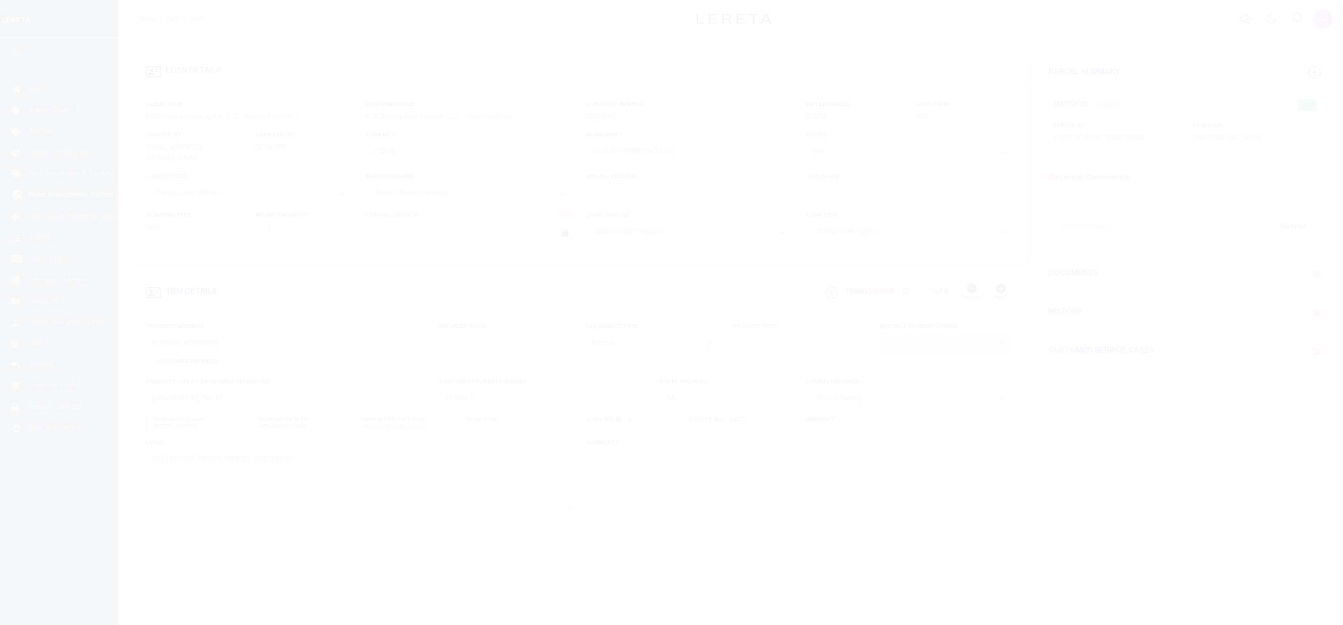
select select "Escrow"
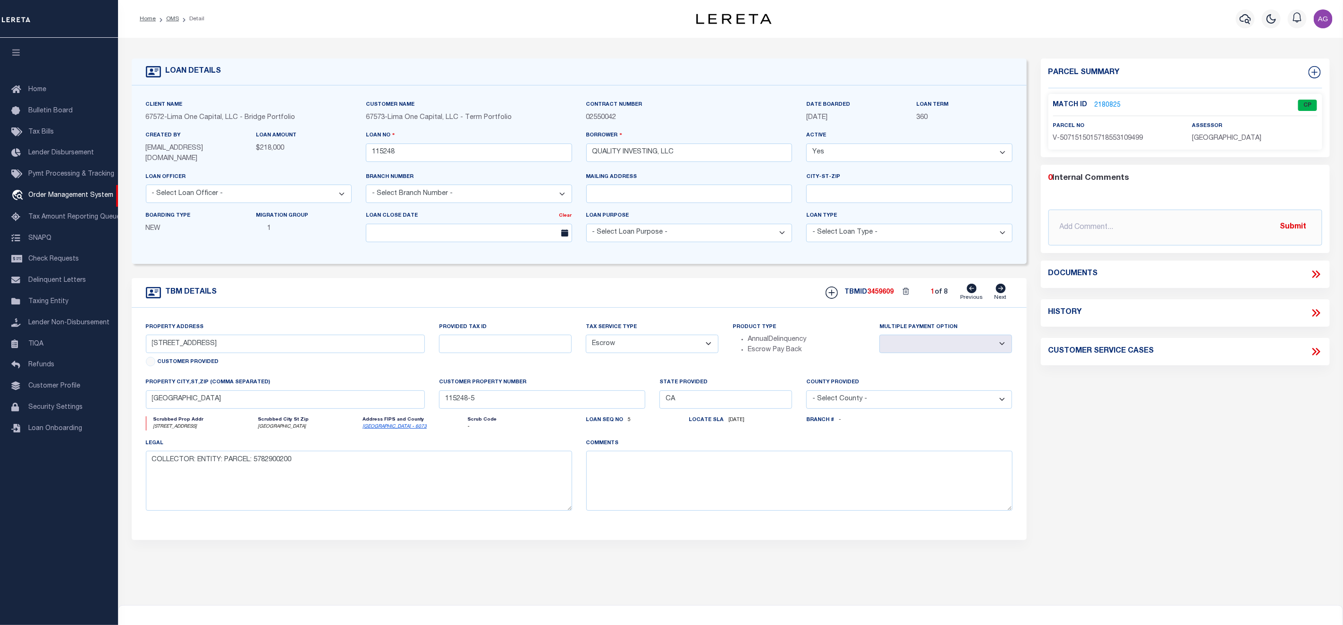
click at [1111, 103] on link "2180825" at bounding box center [1108, 106] width 26 height 10
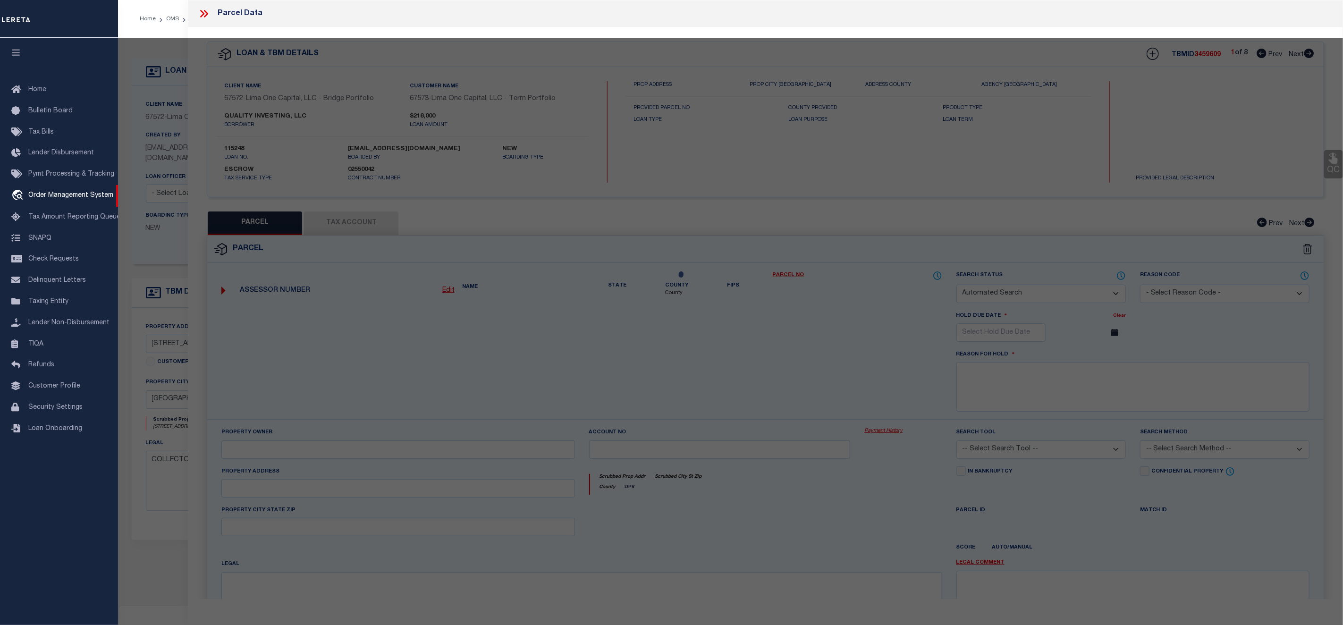
checkbox input "false"
select select "CP"
select select "TPW"
select select
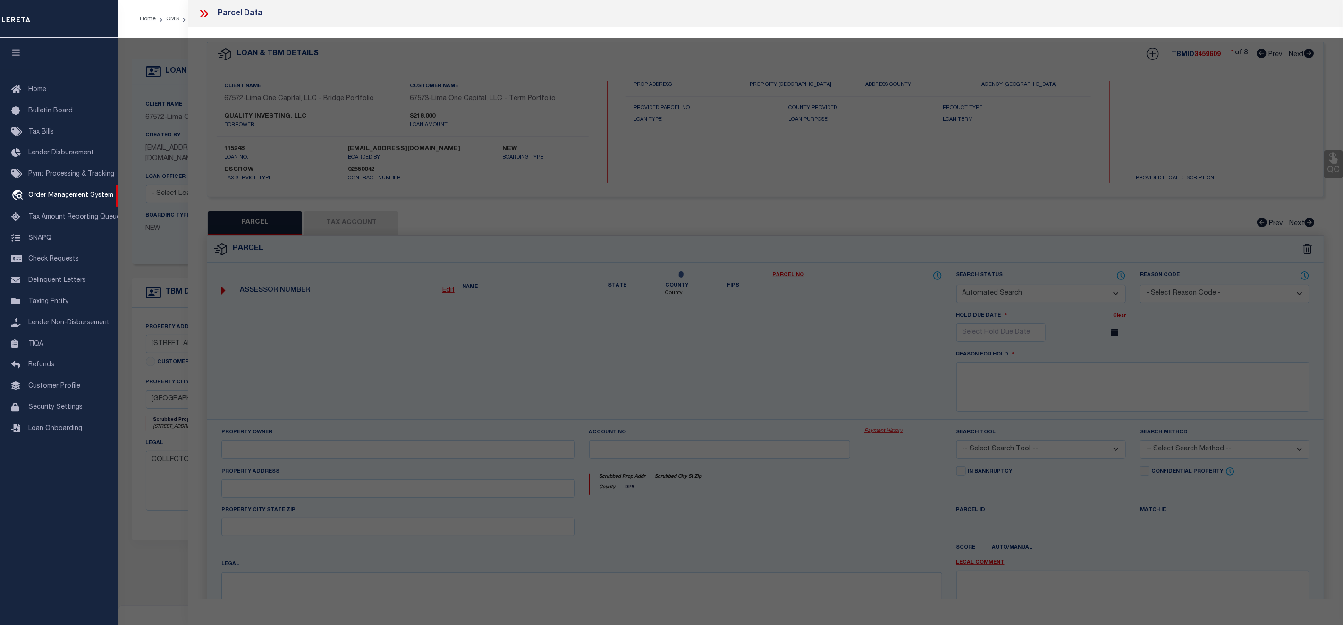
type input "624 PONS STREET"
type input "SAN DIEGO CA 92114"
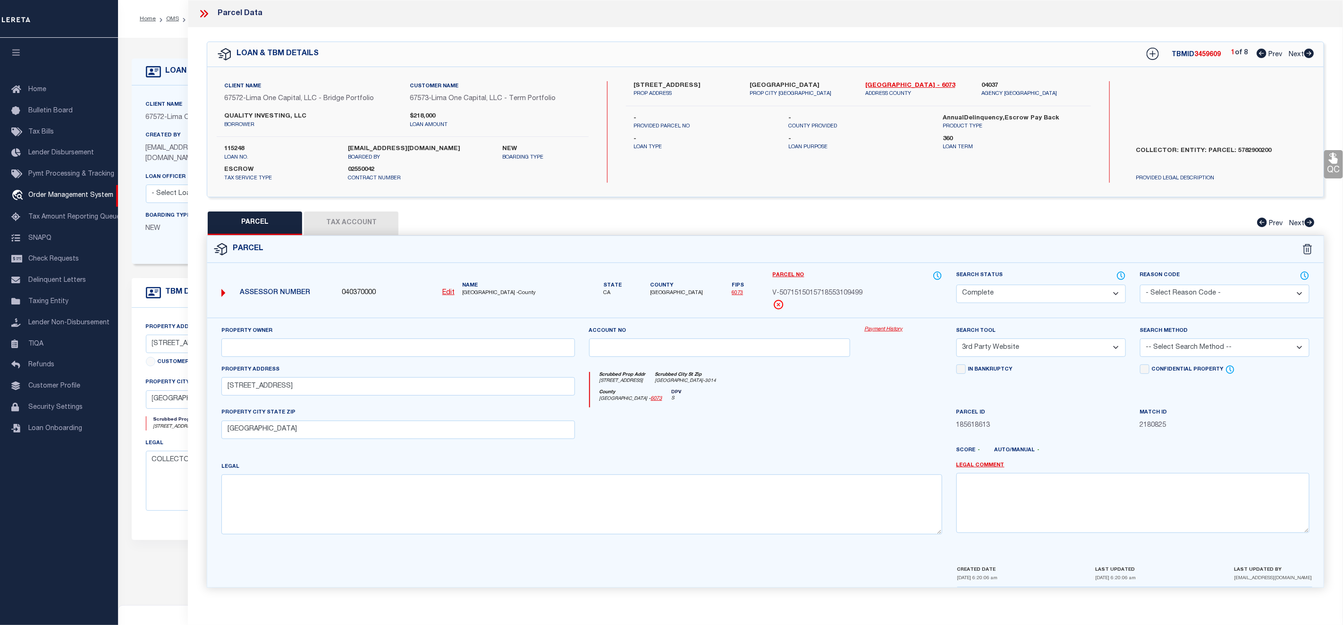
click at [885, 330] on link "Payment History" at bounding box center [903, 330] width 78 height 8
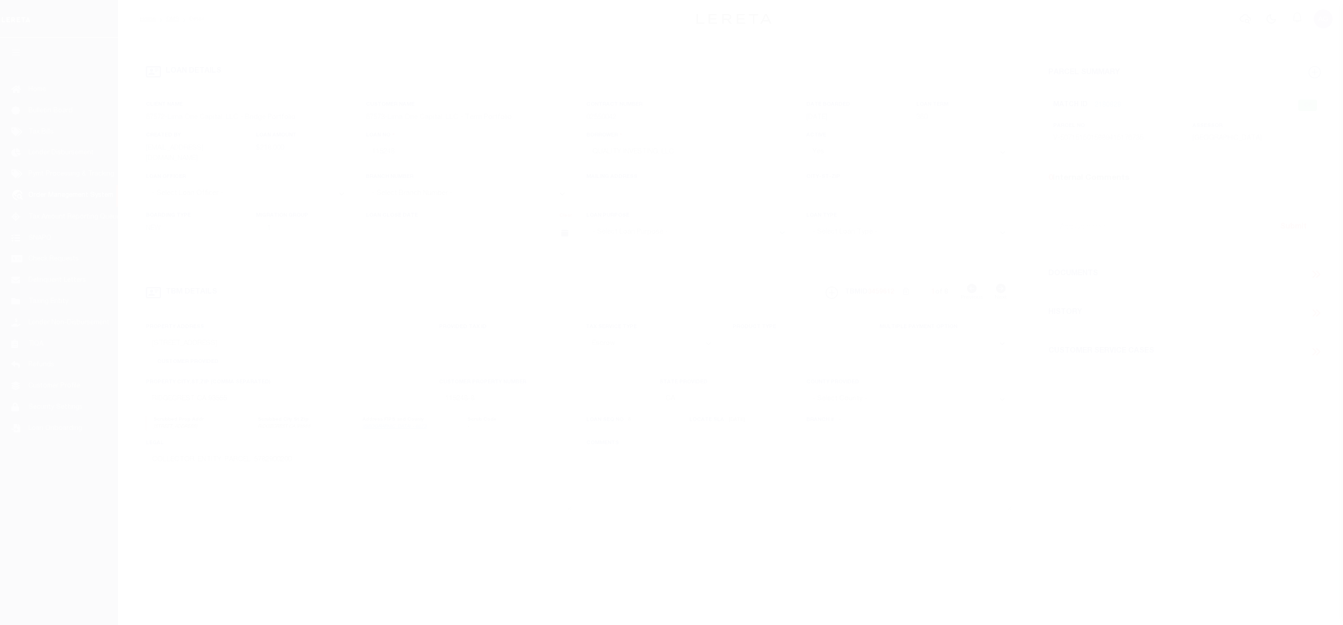
select select "Escrow"
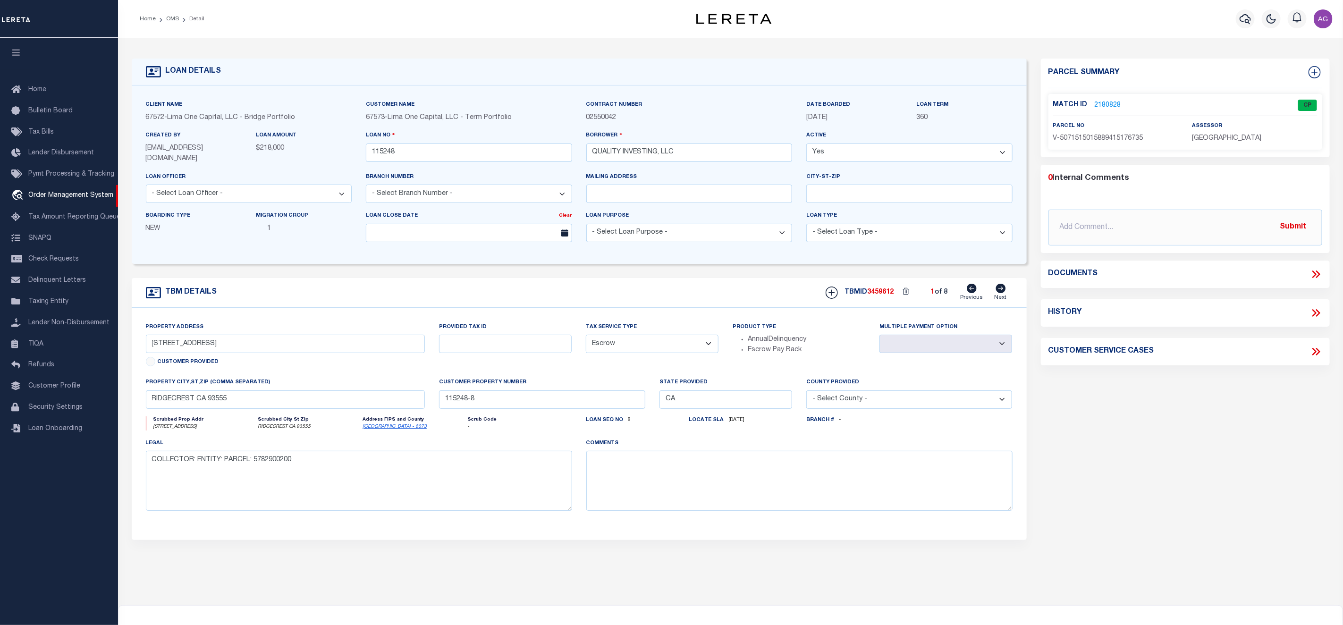
click at [1104, 103] on link "2180828" at bounding box center [1108, 106] width 26 height 10
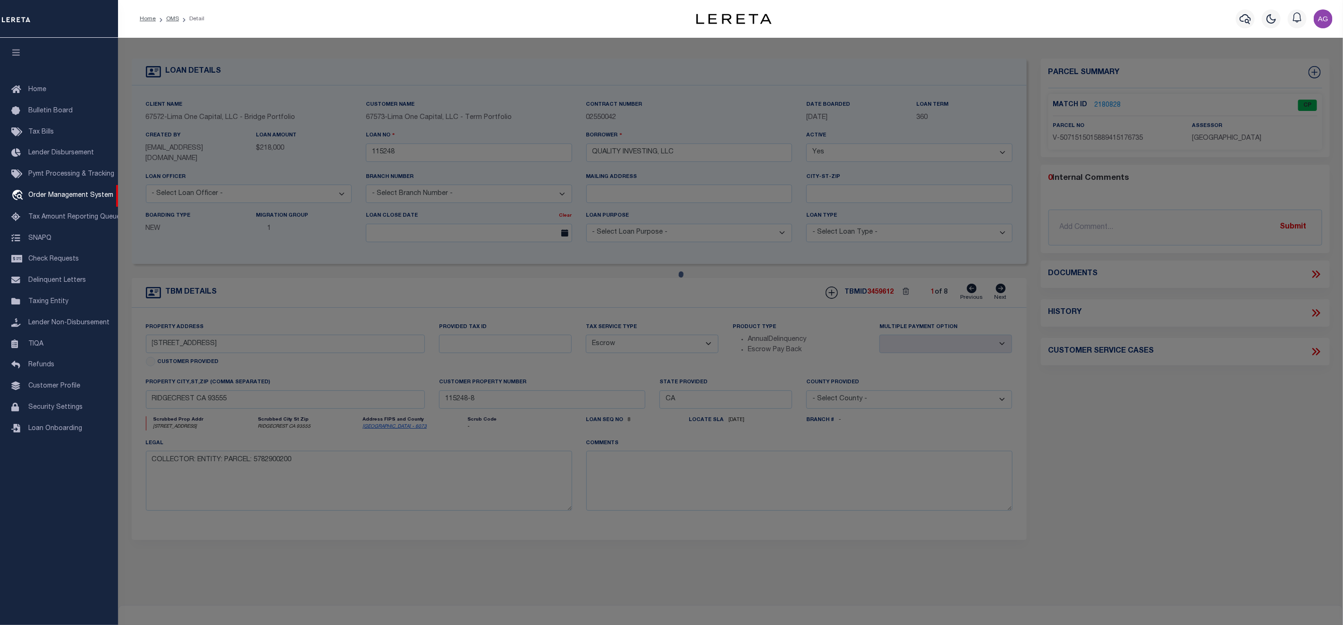
checkbox input "false"
select select "CP"
select select "TPW"
select select
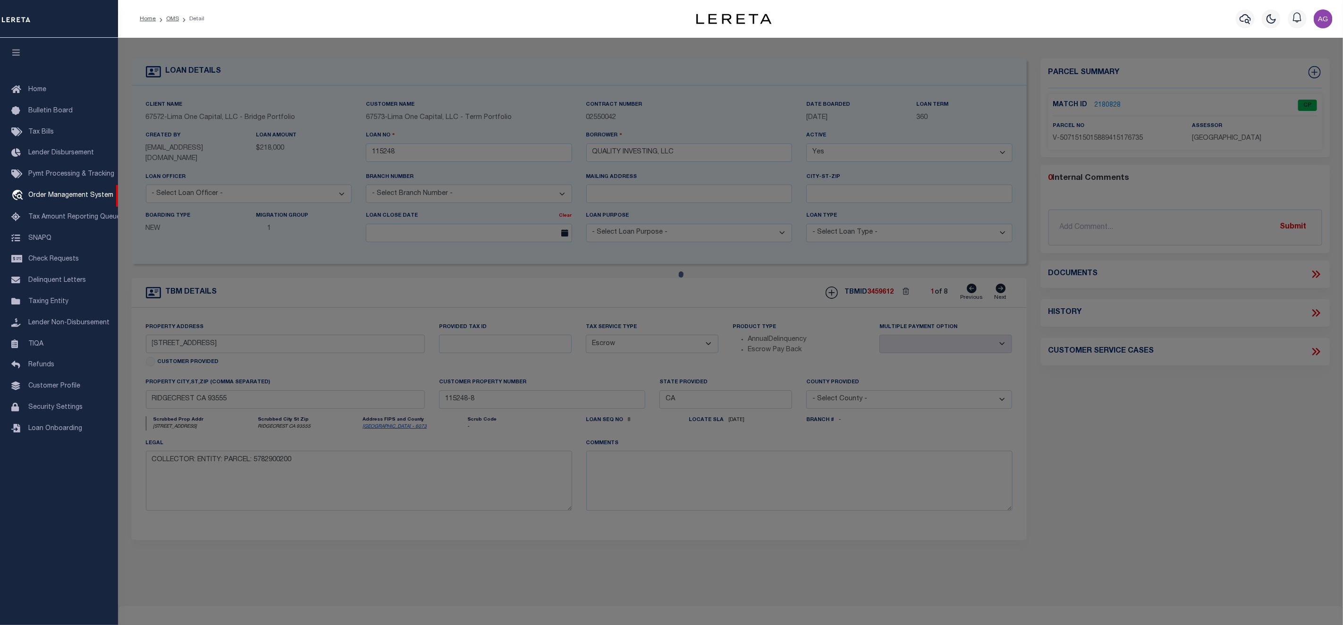
type input "[STREET_ADDRESS]"
type input "RIDGECREST CA 93555"
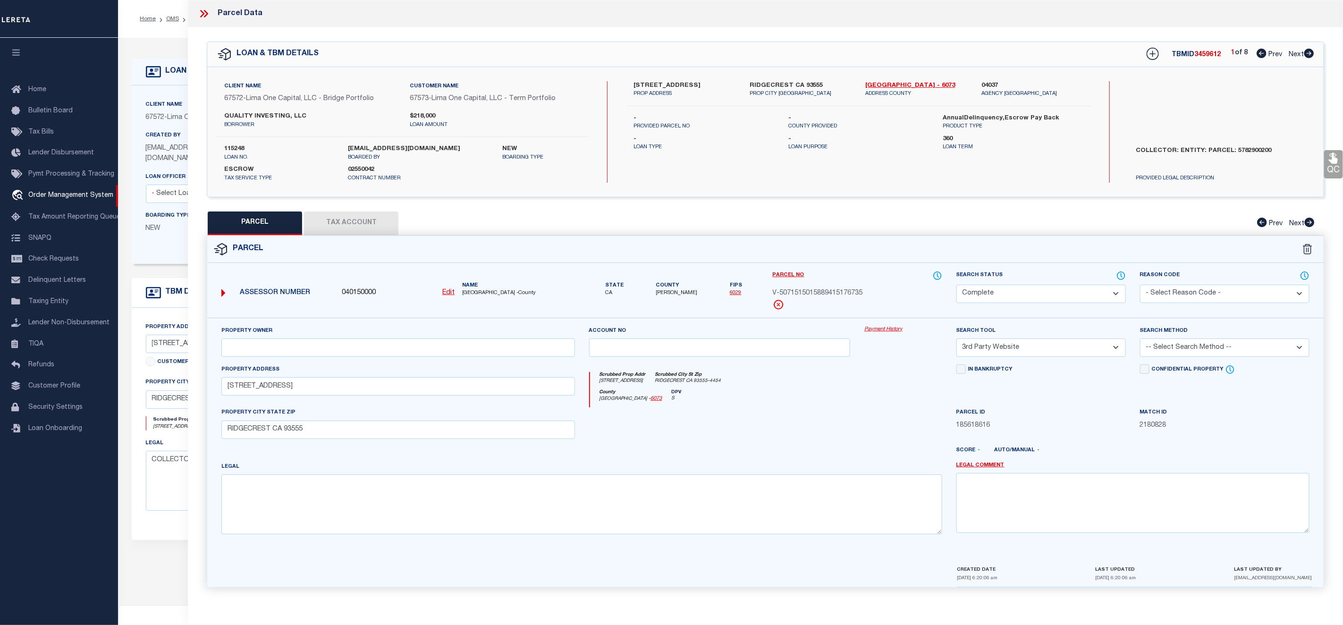
click at [879, 328] on link "Payment History" at bounding box center [903, 330] width 78 height 8
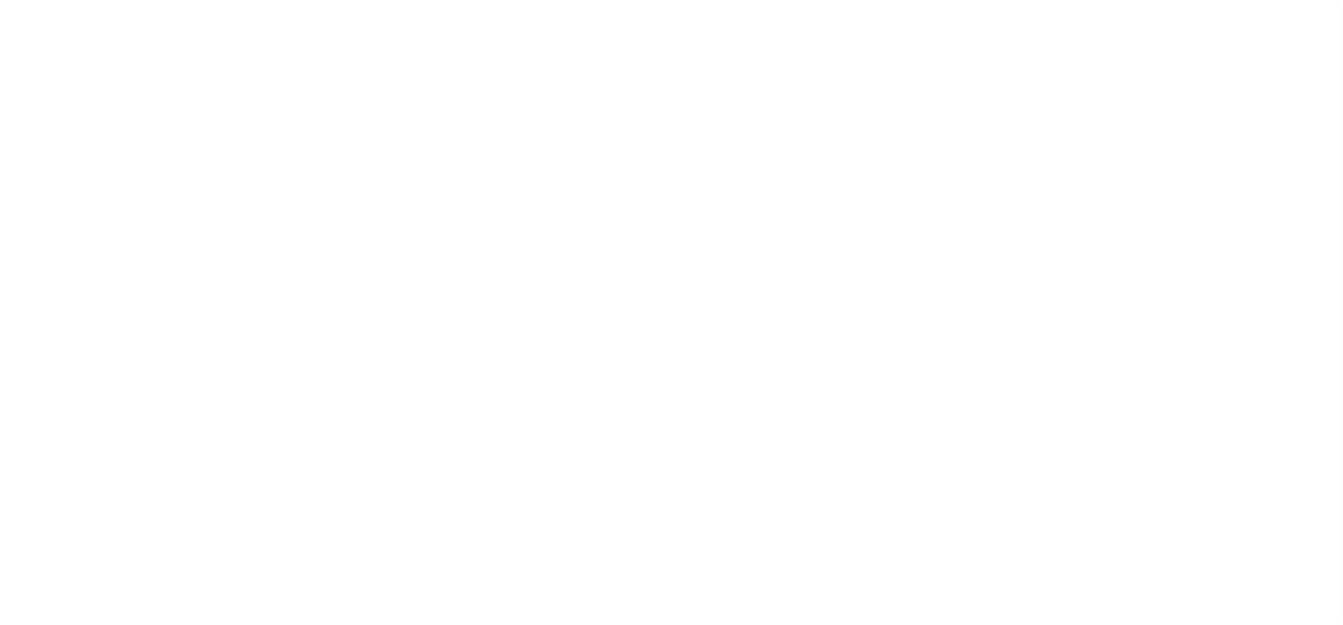
select select "NonEscrow"
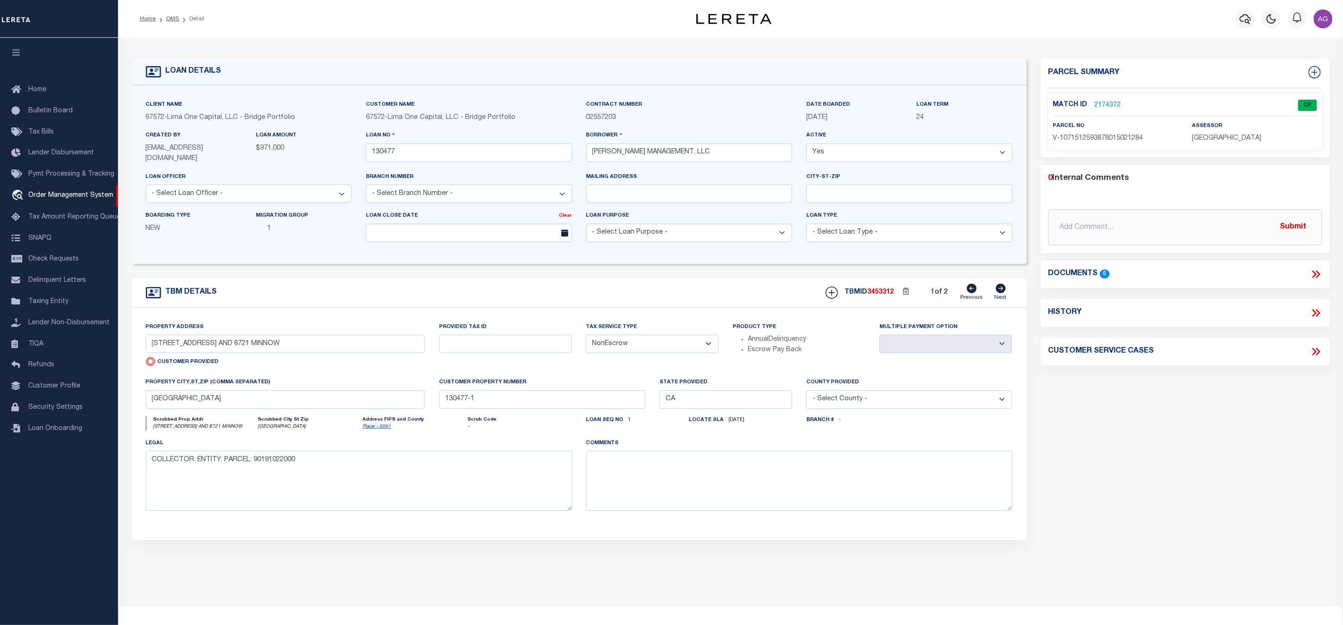
click at [1104, 103] on link "2174372" at bounding box center [1108, 106] width 26 height 10
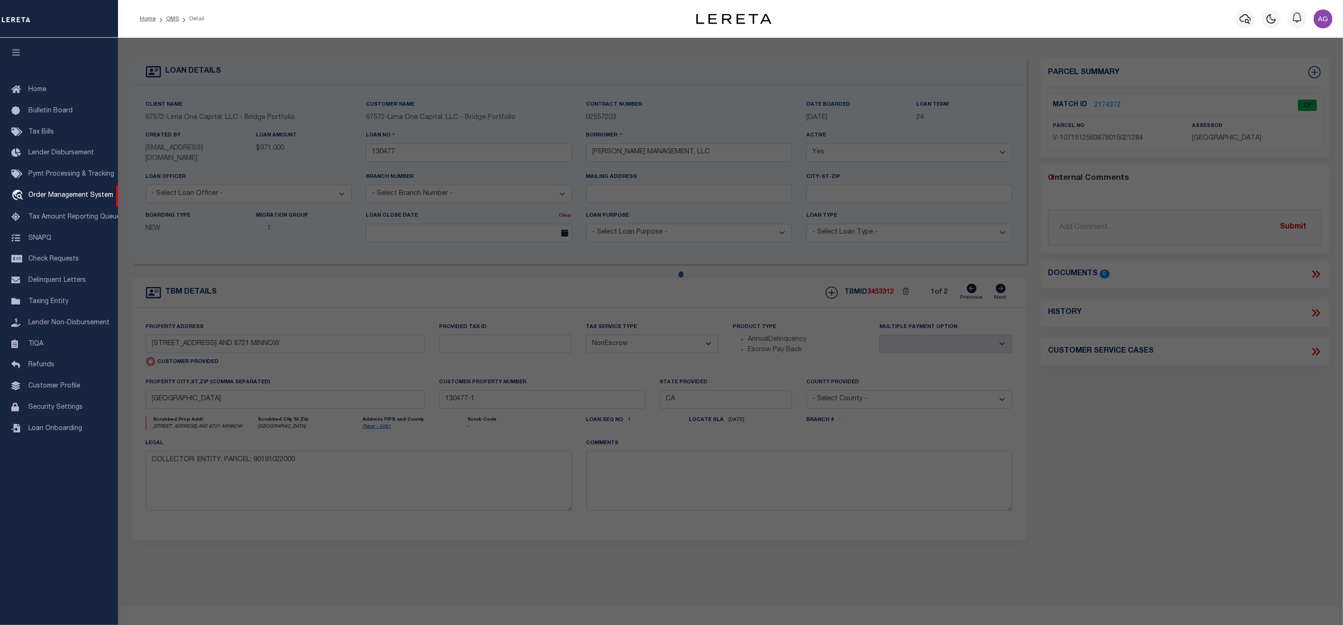
checkbox input "false"
select select "CP"
select select "TPW"
select select
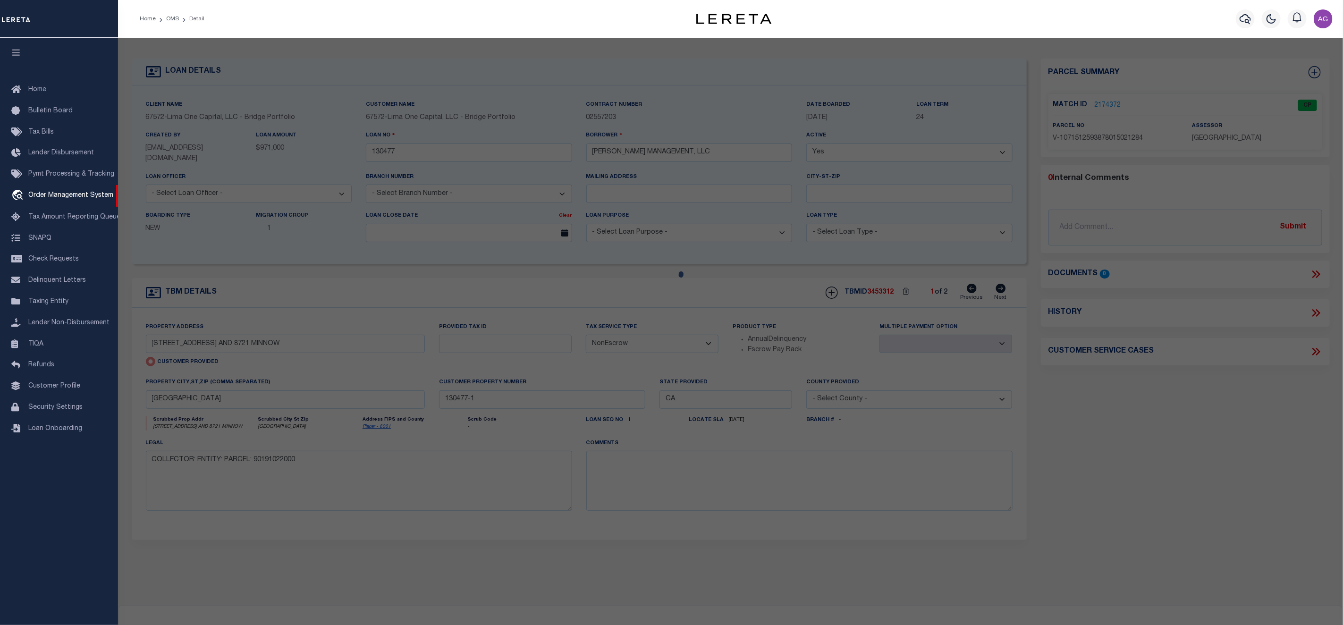
type input "[STREET_ADDRESS] AND 8721 MINNOW"
type input "[GEOGRAPHIC_DATA]"
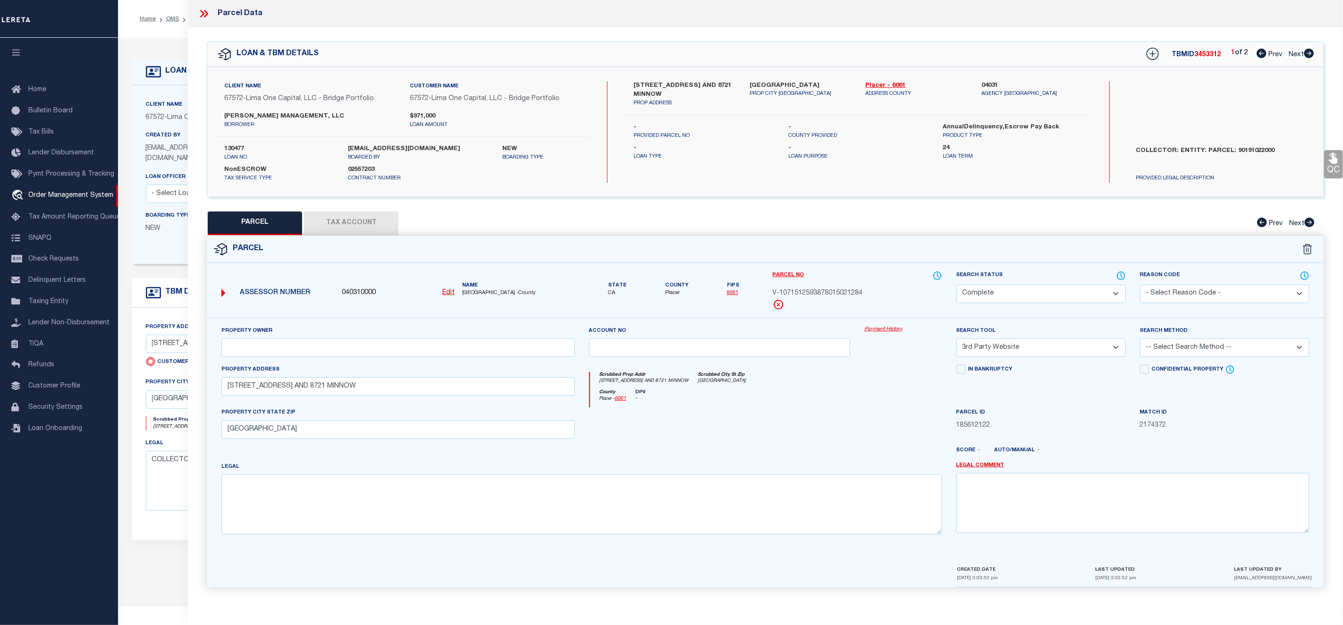
click at [894, 330] on link "Payment History" at bounding box center [903, 330] width 78 height 8
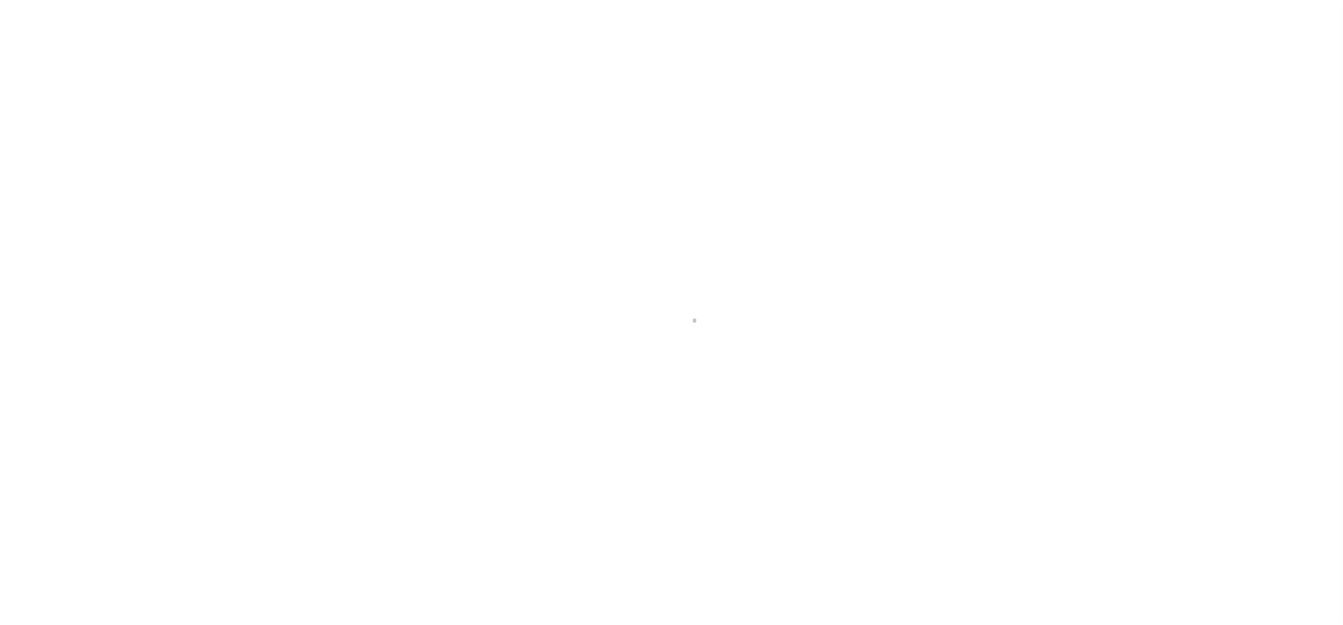
select select "NonEscrow"
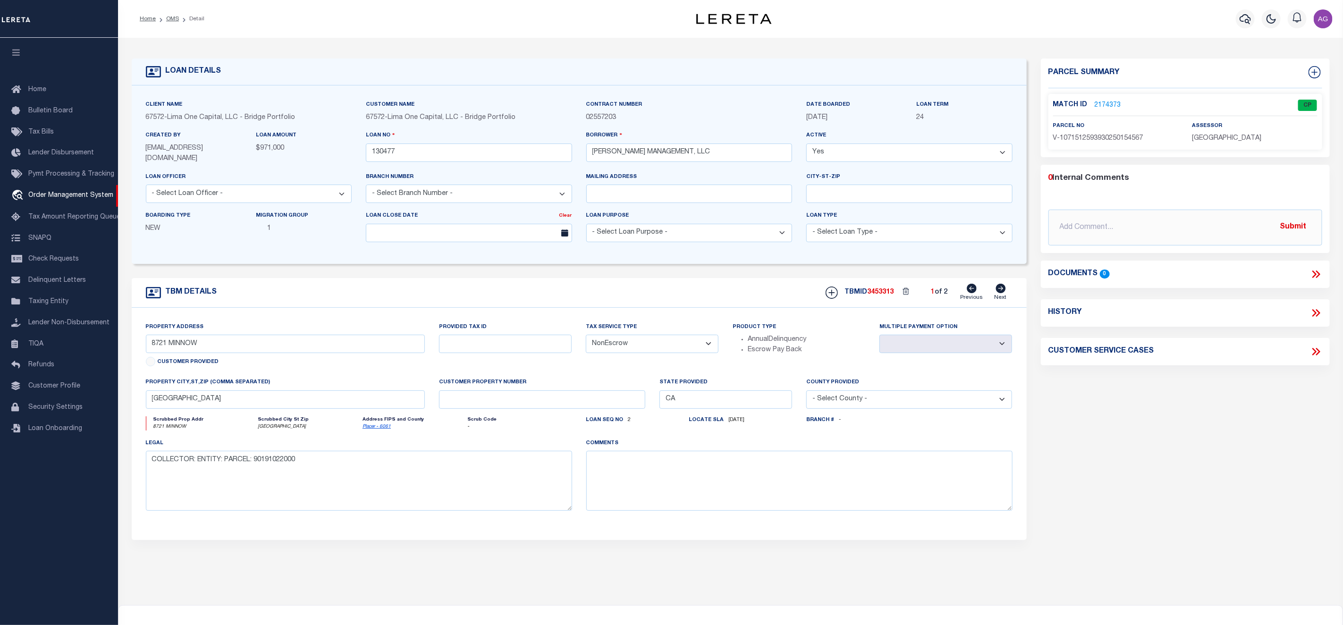
click at [1111, 100] on p "2174373" at bounding box center [1108, 105] width 26 height 10
click at [1106, 108] on link "2174373" at bounding box center [1108, 106] width 26 height 10
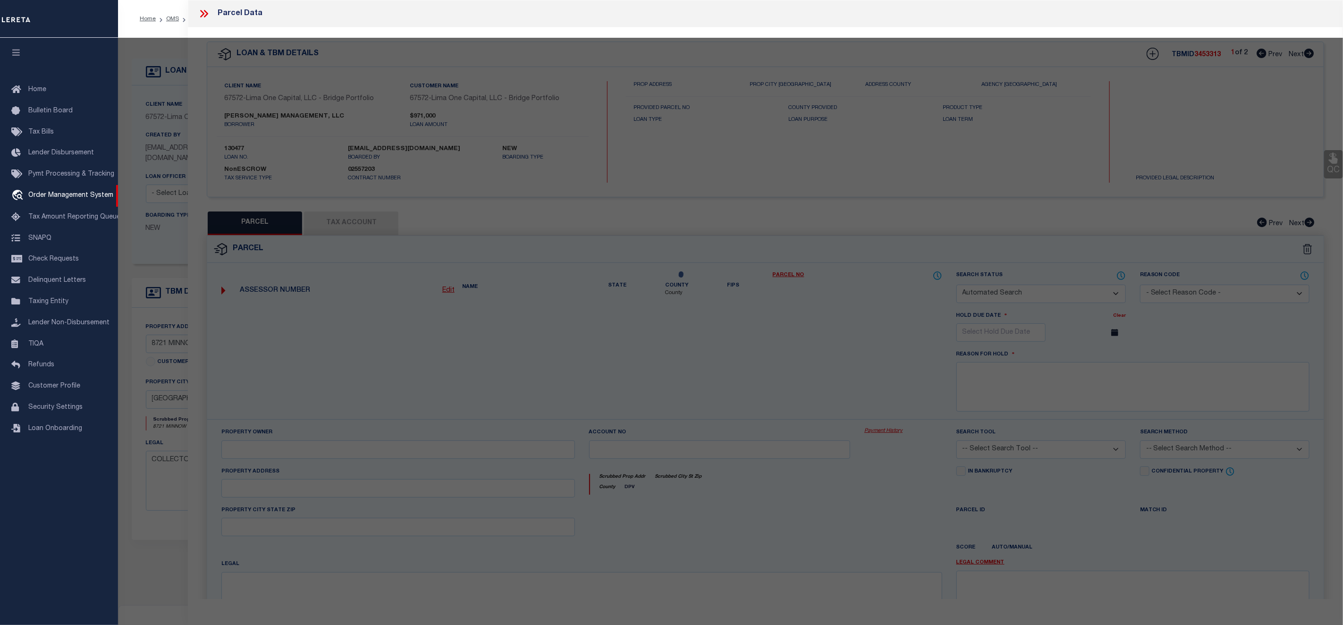
checkbox input "false"
select select "CP"
select select "TPW"
select select
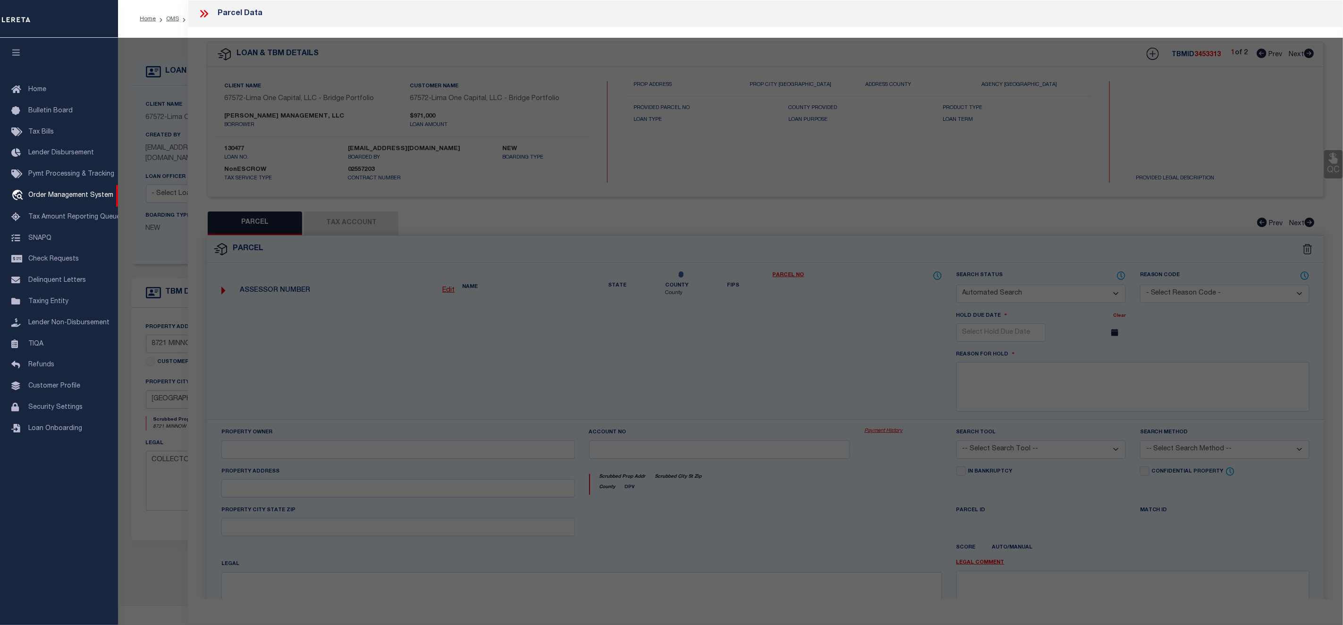
type input "8721 MINNOW"
type input "[GEOGRAPHIC_DATA]"
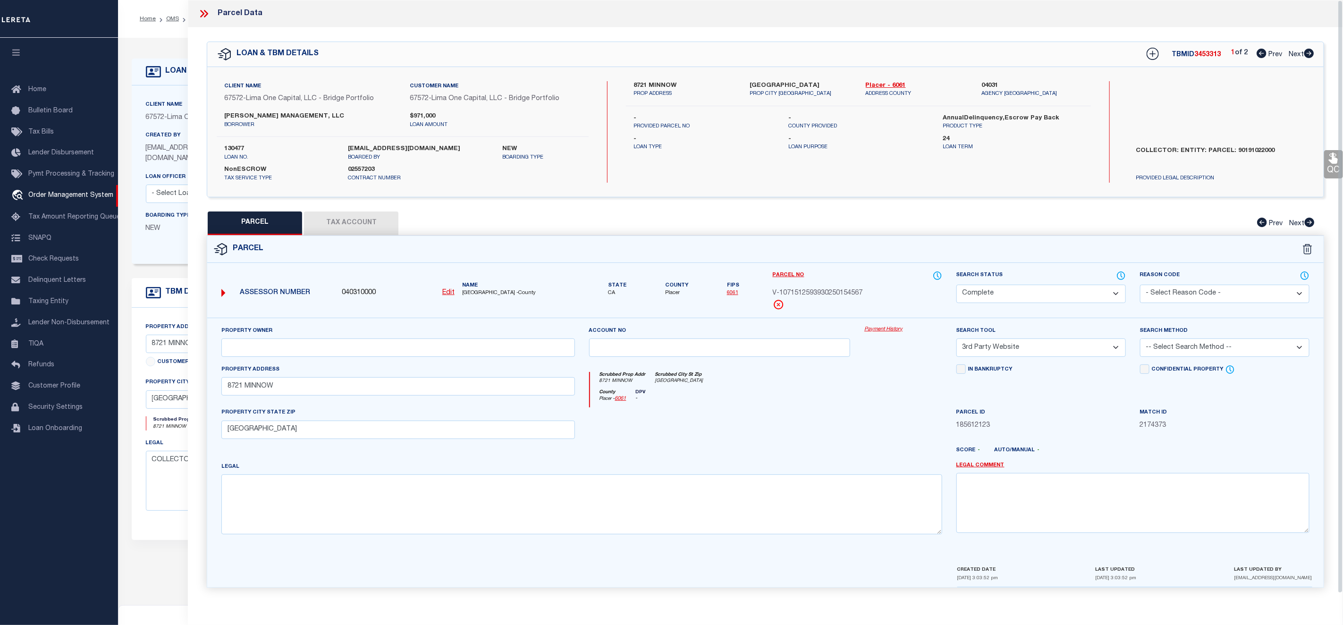
click at [887, 333] on link "Payment History" at bounding box center [903, 330] width 78 height 8
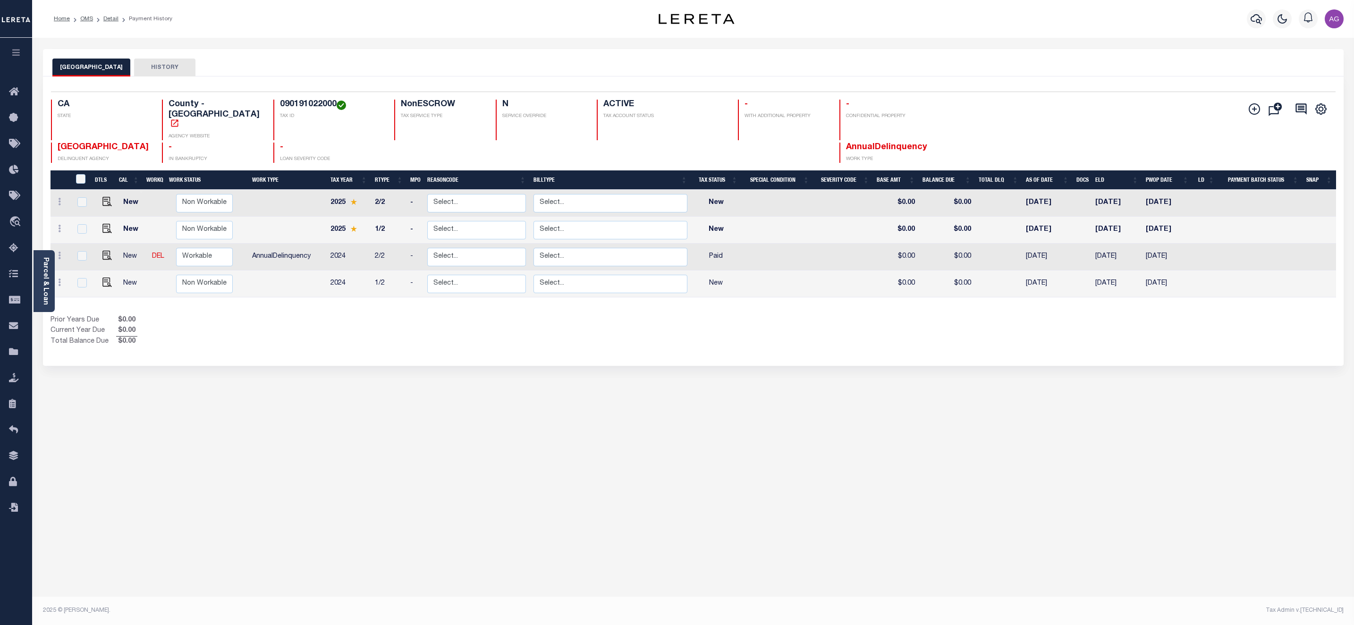
click at [280, 104] on h4 "090191022000" at bounding box center [331, 105] width 103 height 10
copy h4 "090191022000"
click at [344, 352] on div "PLACER COUNTY HISTORY Selected 4 Results" at bounding box center [693, 315] width 1315 height 533
click at [61, 253] on link at bounding box center [59, 257] width 10 height 8
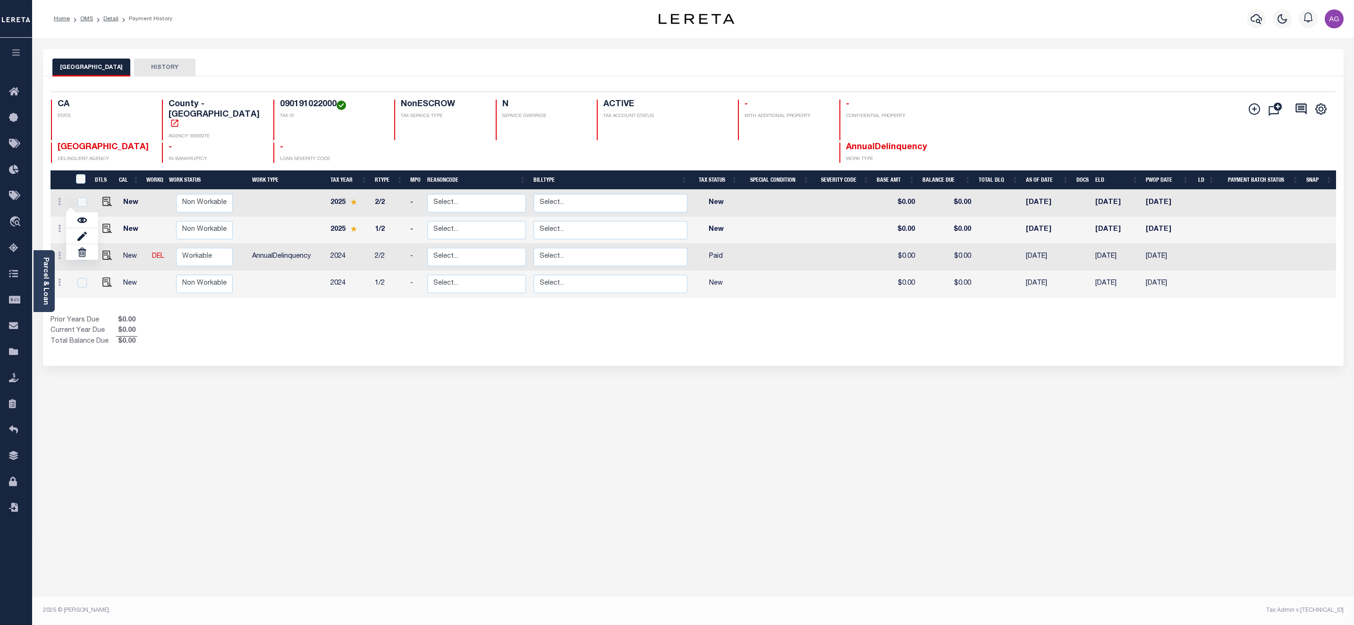
click at [211, 321] on div "Prior Years Due $0.00 Current Year Due $0.00 Total Balance Due $0.00" at bounding box center [372, 331] width 643 height 32
click at [1257, 110] on icon "" at bounding box center [1254, 108] width 11 height 11
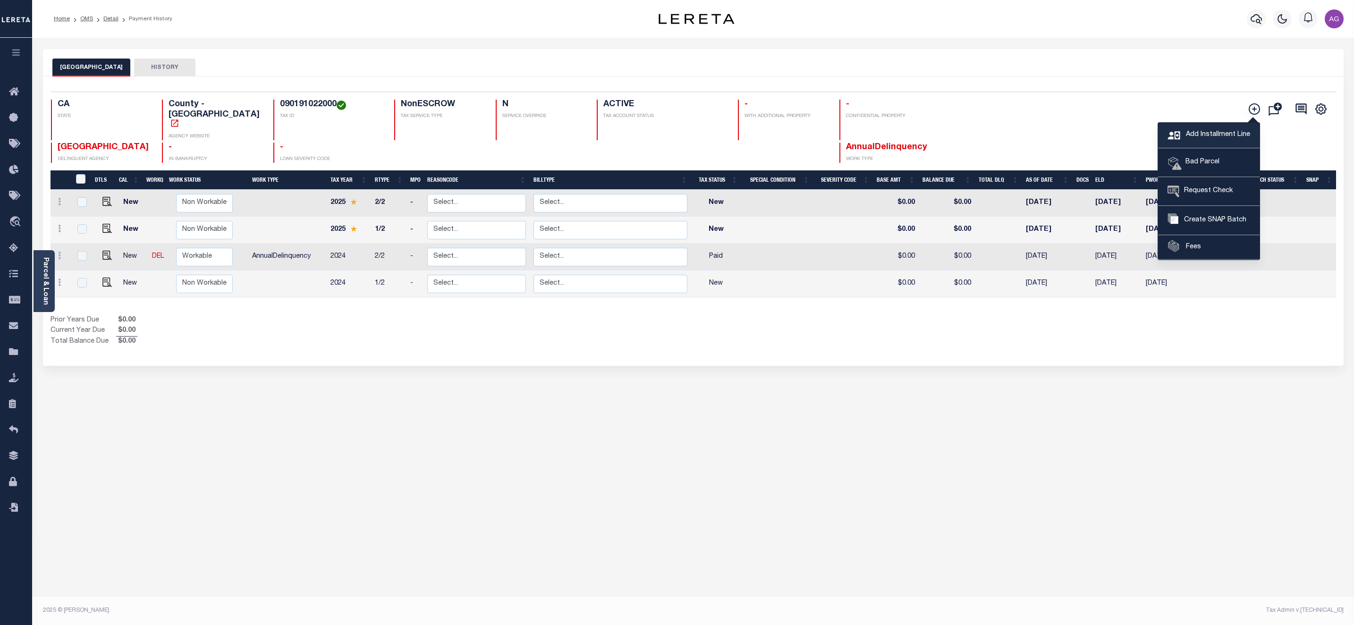
click at [1204, 136] on span "Add Installment Line" at bounding box center [1217, 135] width 67 height 10
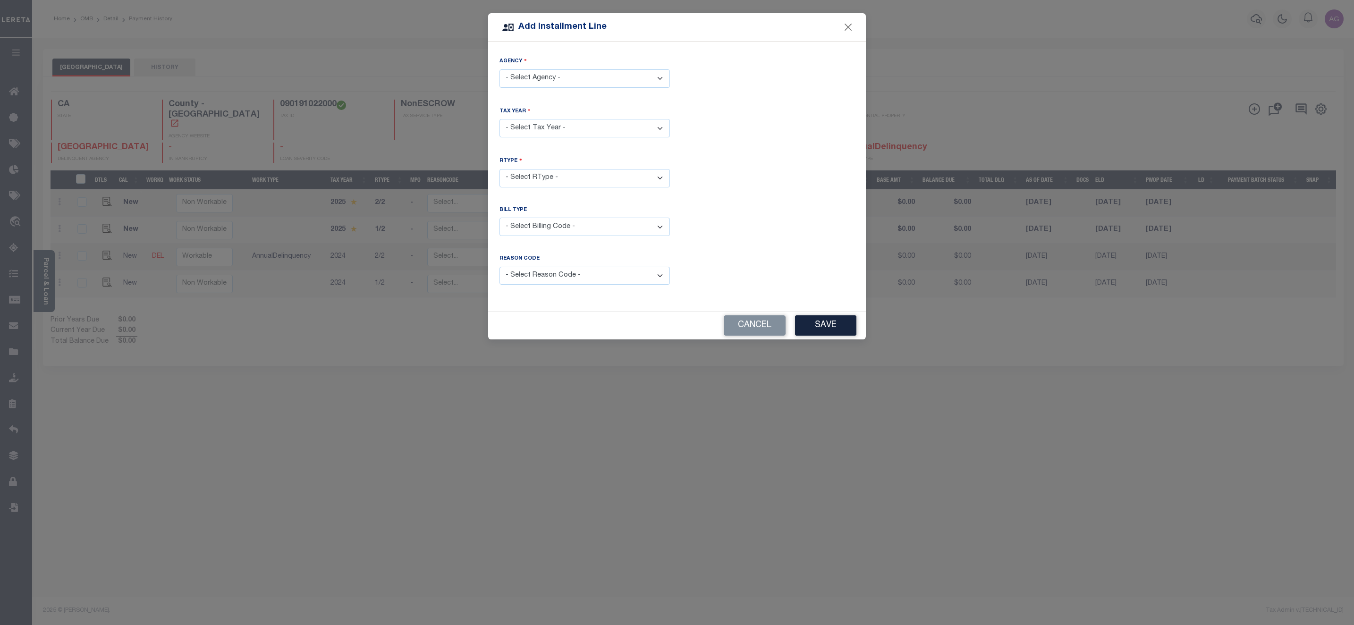
click at [581, 75] on select "- Select Agency - PLACER COUNTY - County" at bounding box center [584, 78] width 170 height 18
select select "606100000"
click at [499, 69] on select "- Select Agency - PLACER COUNTY - County" at bounding box center [584, 78] width 170 height 18
click at [566, 123] on select "- Select Year - 2005 2006 2007 2008 2009 2010 2011 2012 2013 2014 2015 2016 201…" at bounding box center [584, 128] width 170 height 18
select select "2023"
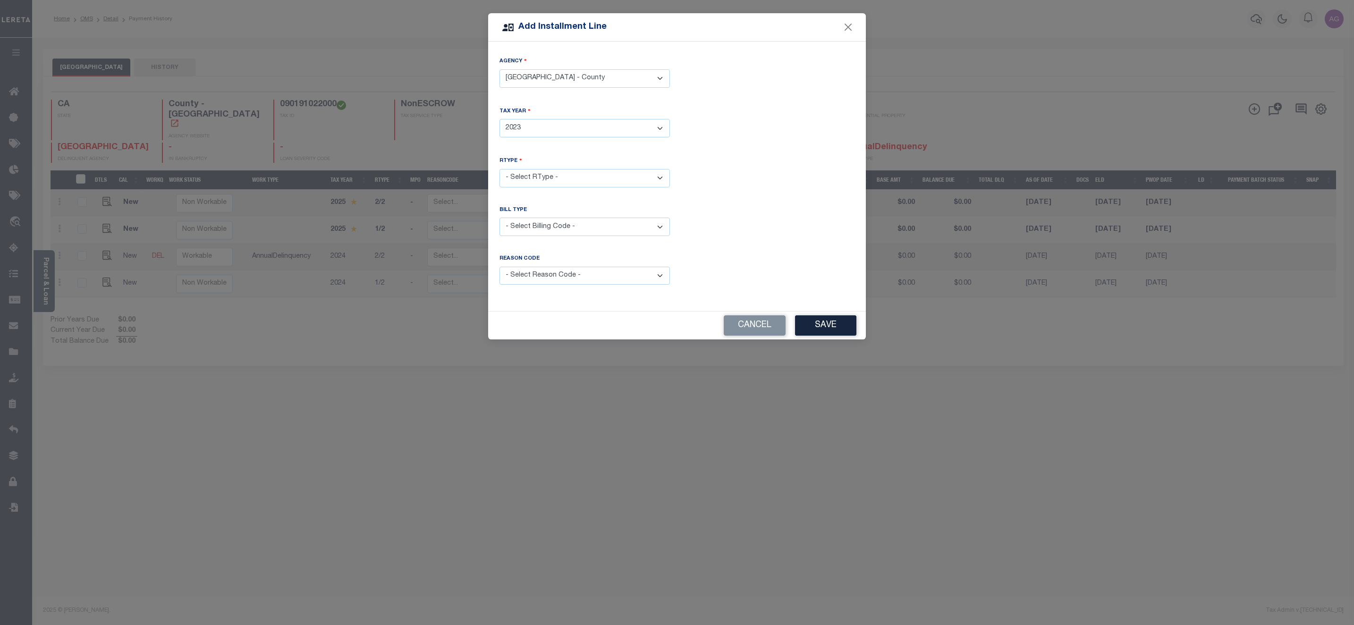
click at [499, 119] on select "- Select Year - 2005 2006 2007 2008 2009 2010 2011 2012 2013 2014 2015 2016 201…" at bounding box center [584, 128] width 170 height 18
click at [570, 177] on select "- Select RType - 1/2 2/2" at bounding box center [584, 178] width 170 height 18
select select "1"
click at [499, 169] on select "- Select RType - 1/2 2/2" at bounding box center [584, 178] width 170 height 18
click at [573, 227] on select "- Select Billing Code - Regular Delinquent Supplemental Corrected/Adjusted Bill…" at bounding box center [584, 227] width 170 height 18
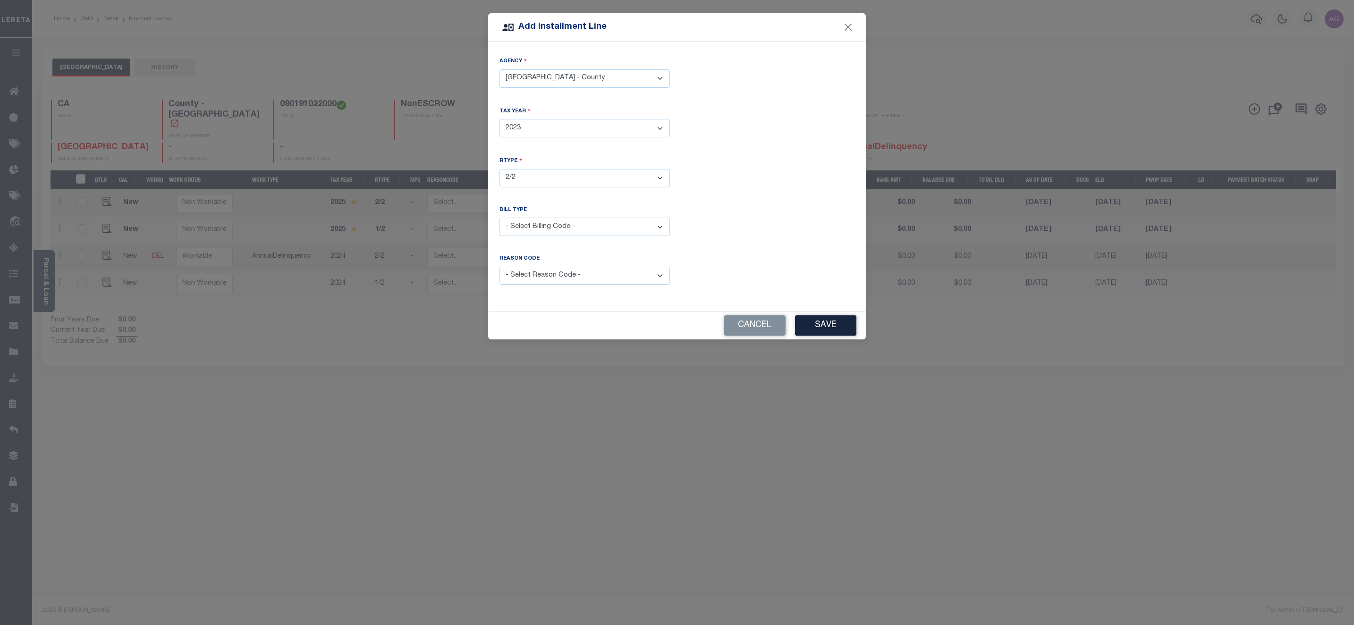
click at [573, 227] on select "- Select Billing Code - Regular Delinquent Supplemental Corrected/Adjusted Bill…" at bounding box center [584, 227] width 170 height 18
click at [827, 330] on button "Save" at bounding box center [825, 325] width 61 height 20
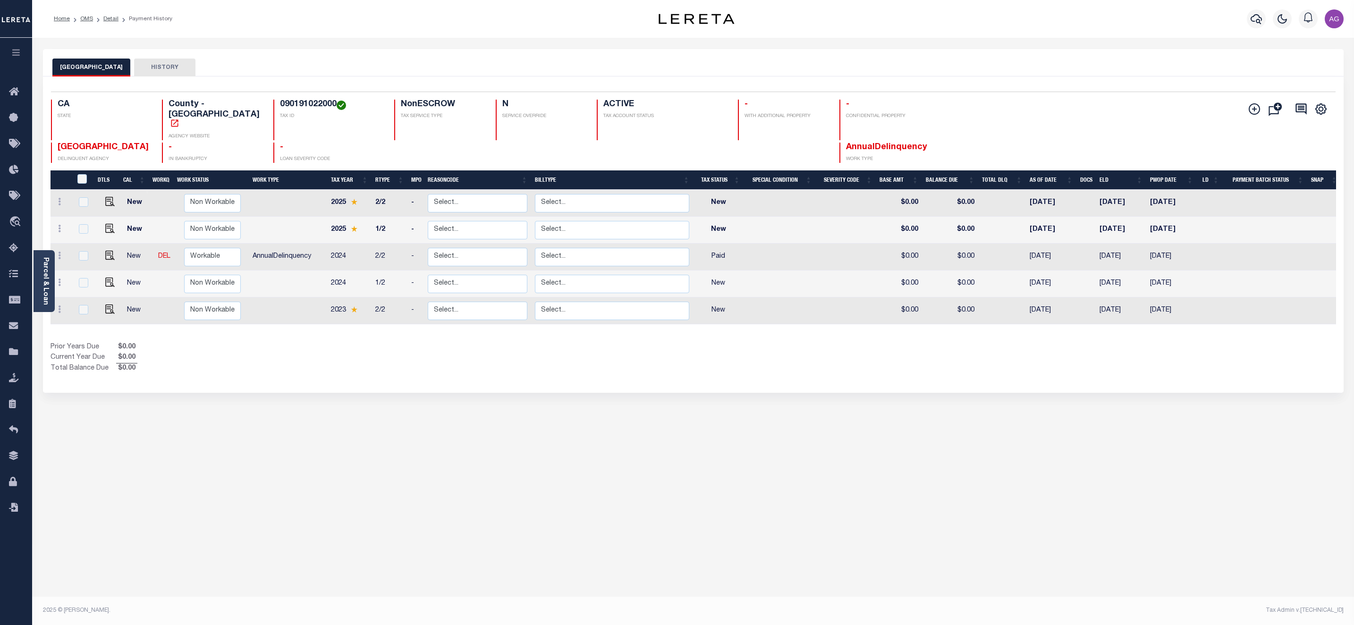
click at [355, 398] on div "PLACER COUNTY HISTORY Selected 5 Results" at bounding box center [693, 315] width 1315 height 533
click at [60, 252] on icon at bounding box center [59, 256] width 3 height 8
click at [83, 283] on img at bounding box center [81, 288] width 9 height 10
select select "PYD"
type input "$0.00"
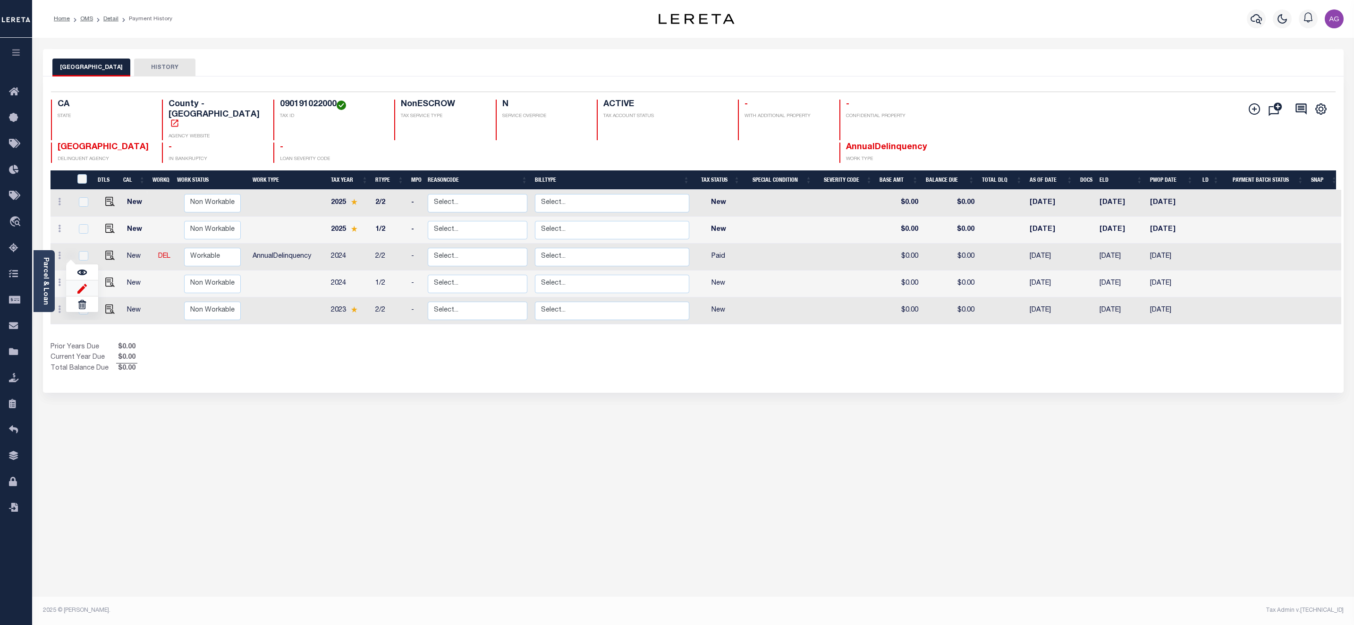
type input "$0.00"
type input "[DATE]"
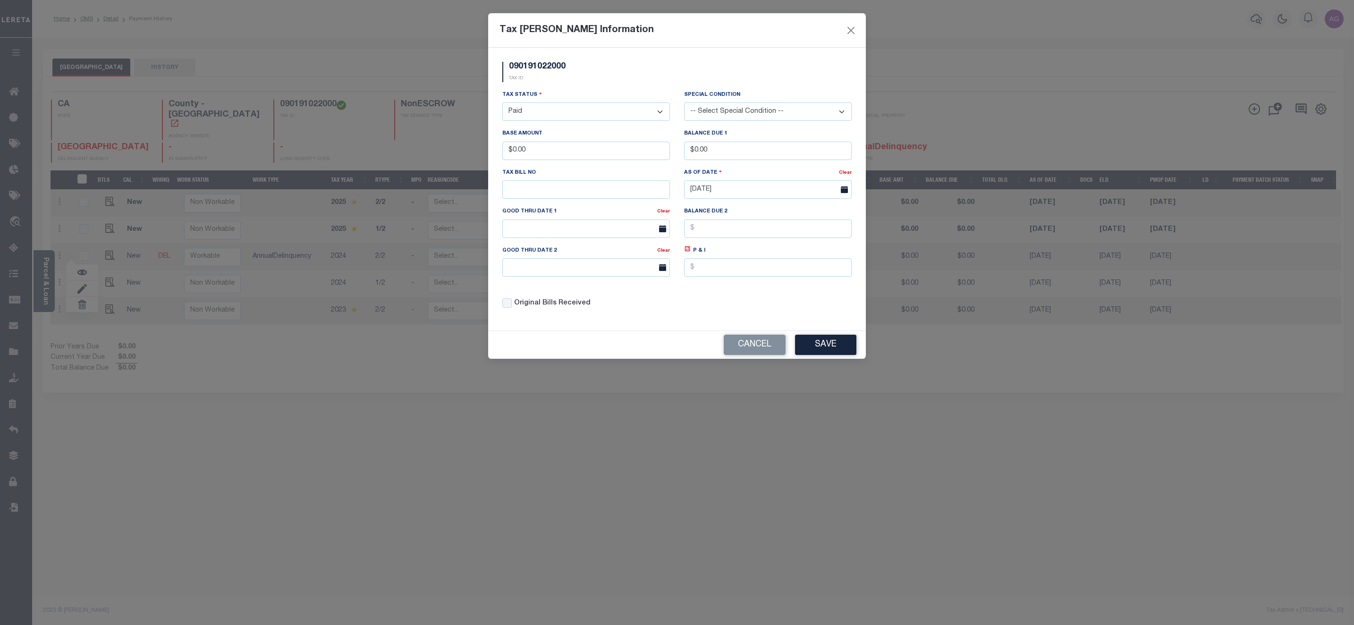
click at [604, 112] on select "- Select Status - Open Due/Unpaid Paid Incomplete No Tax Due Internal Refund Pr…" at bounding box center [586, 111] width 168 height 18
click at [556, 112] on select "- Select Status - Open Due/Unpaid Paid Incomplete No Tax Due Internal Refund Pr…" at bounding box center [586, 111] width 168 height 18
select select "DUE"
click at [502, 103] on select "- Select Status - Open Due/Unpaid Paid Incomplete No Tax Due Internal Refund Pr…" at bounding box center [586, 111] width 168 height 18
drag, startPoint x: 513, startPoint y: 153, endPoint x: 549, endPoint y: 159, distance: 35.8
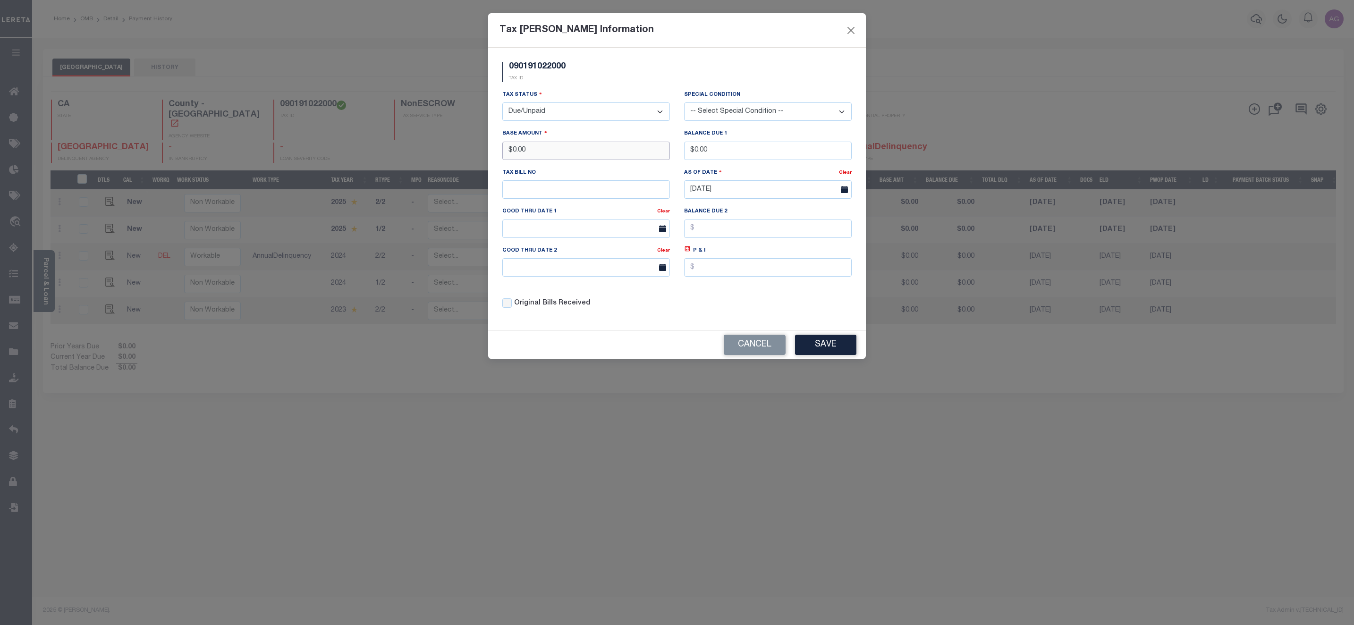
click at [549, 159] on input "$0.00" at bounding box center [586, 151] width 168 height 18
type input "$111.00"
drag, startPoint x: 694, startPoint y: 149, endPoint x: 745, endPoint y: 153, distance: 51.2
click at [745, 153] on input "$0.00" at bounding box center [768, 151] width 168 height 18
type input "$111.00"
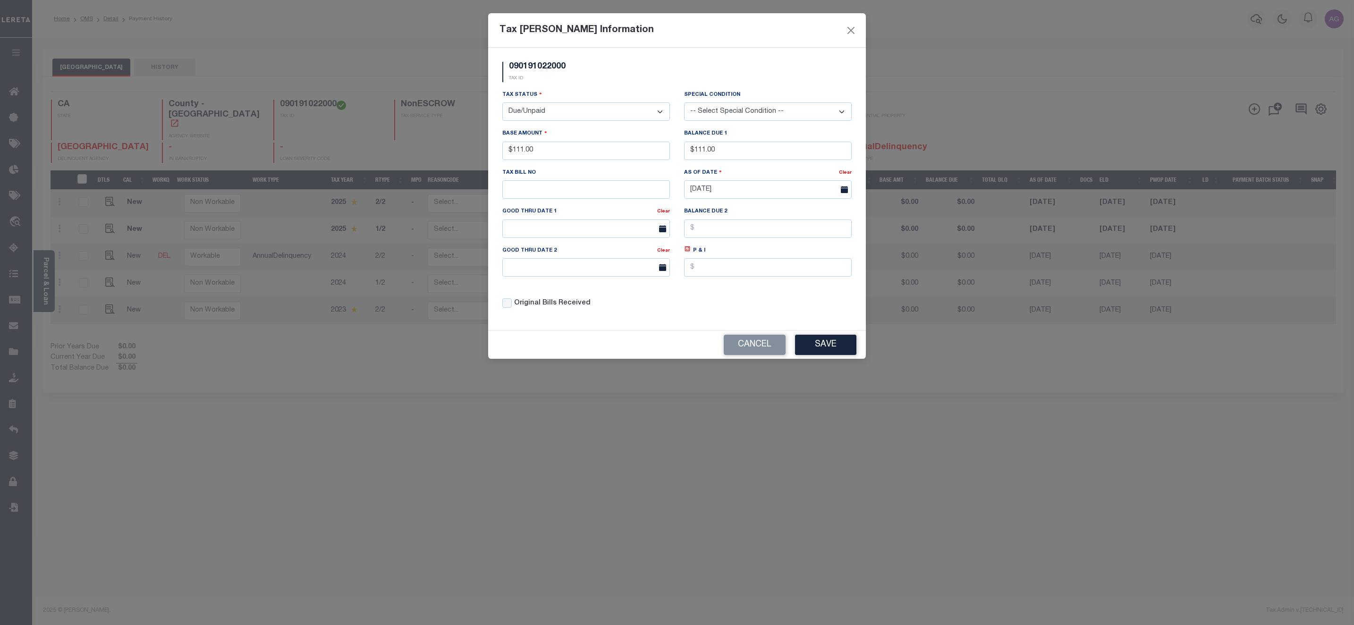
click at [750, 112] on select "-- Select Special Condition -- 3RD PARTY TAX LIEN AGENCY TAX LIEN (A.K.A Inside…" at bounding box center [768, 111] width 168 height 18
select select "22"
click at [684, 103] on select "-- Select Special Condition -- 3RD PARTY TAX LIEN AGENCY TAX LIEN (A.K.A Inside…" at bounding box center [768, 111] width 168 height 18
click at [747, 194] on input "[DATE]" at bounding box center [768, 189] width 168 height 18
click at [733, 246] on span "2" at bounding box center [736, 246] width 18 height 18
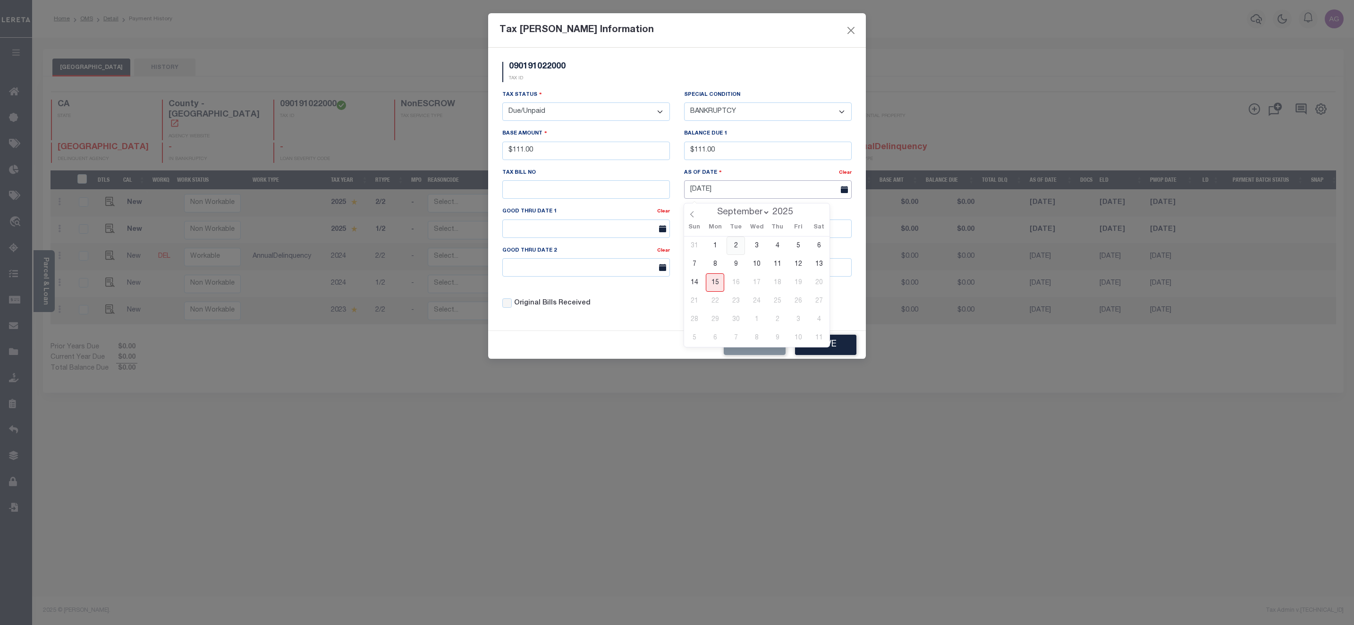
type input "[DATE]"
click at [823, 355] on button "Save" at bounding box center [825, 345] width 61 height 20
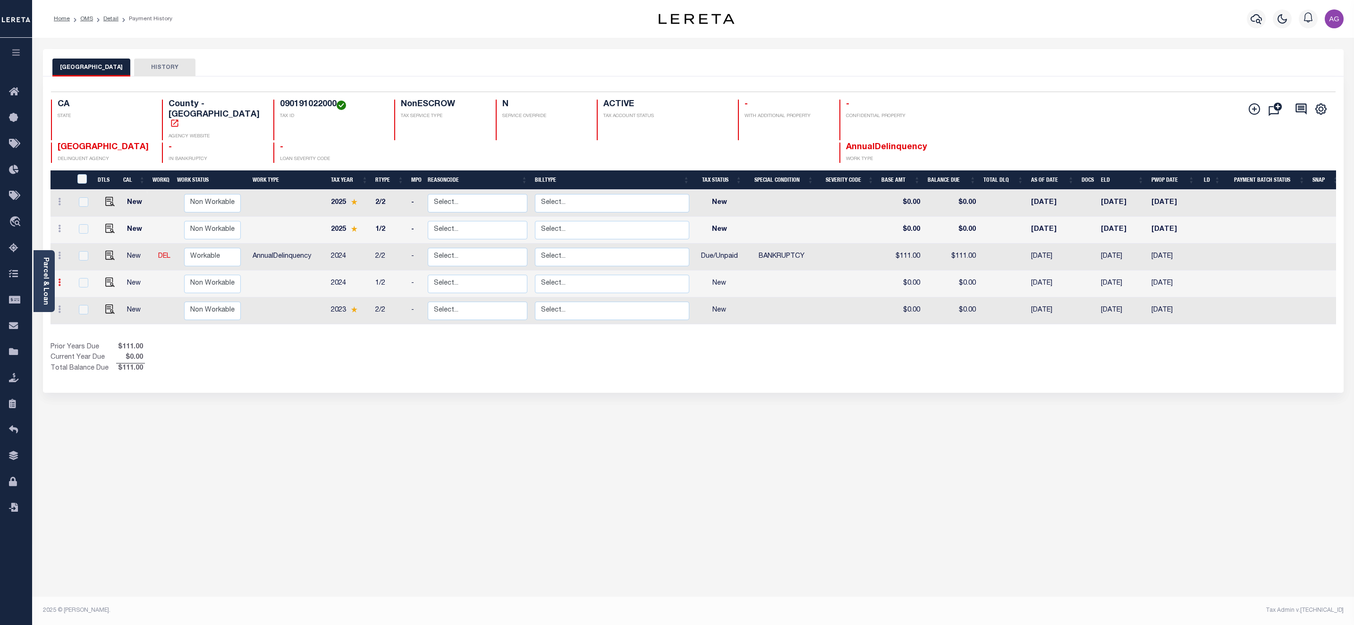
click at [61, 280] on link at bounding box center [59, 284] width 10 height 8
click at [83, 258] on img at bounding box center [81, 263] width 9 height 10
select select "NW2"
type input "$0.00"
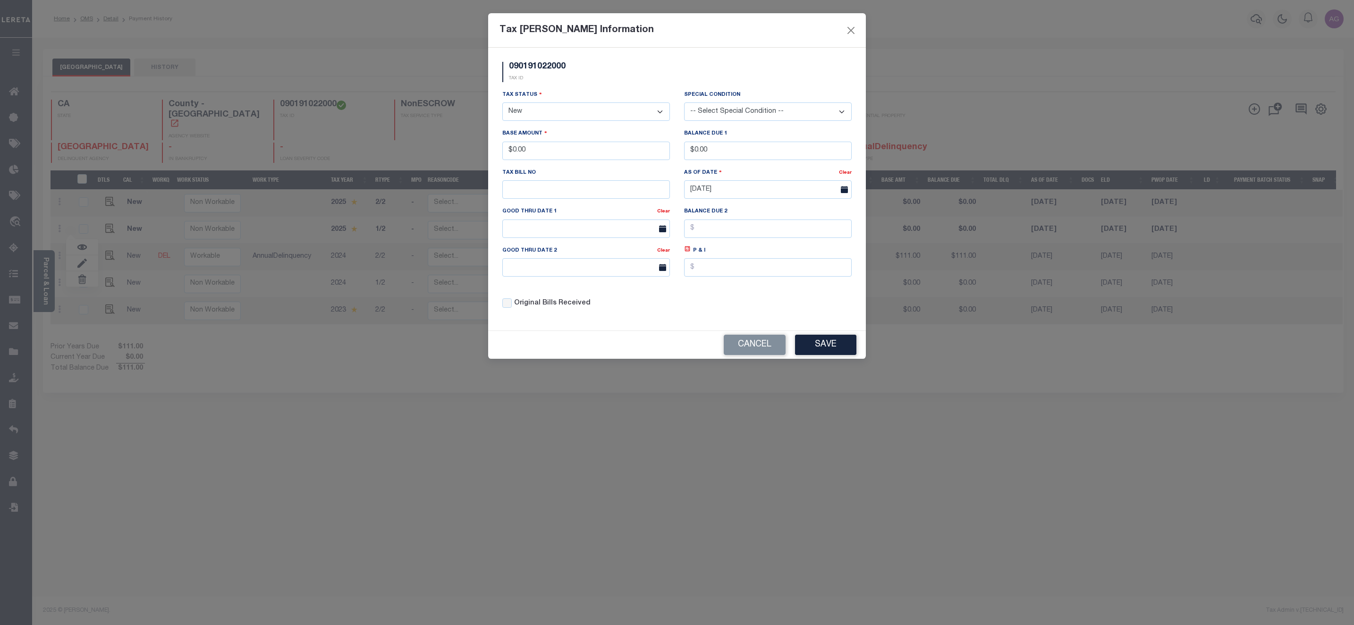
click at [544, 109] on select "- Select Status - Open Due/Unpaid Paid Incomplete No Tax Due Internal Refund Pr…" at bounding box center [586, 111] width 168 height 18
click at [540, 115] on select "- Select Status - Open Due/Unpaid Paid Incomplete No Tax Due Internal Refund Pr…" at bounding box center [586, 111] width 168 height 18
select select "DUE"
click at [502, 103] on select "- Select Status - Open Due/Unpaid Paid Incomplete No Tax Due Internal Refund Pr…" at bounding box center [586, 111] width 168 height 18
drag, startPoint x: 512, startPoint y: 153, endPoint x: 563, endPoint y: 149, distance: 51.1
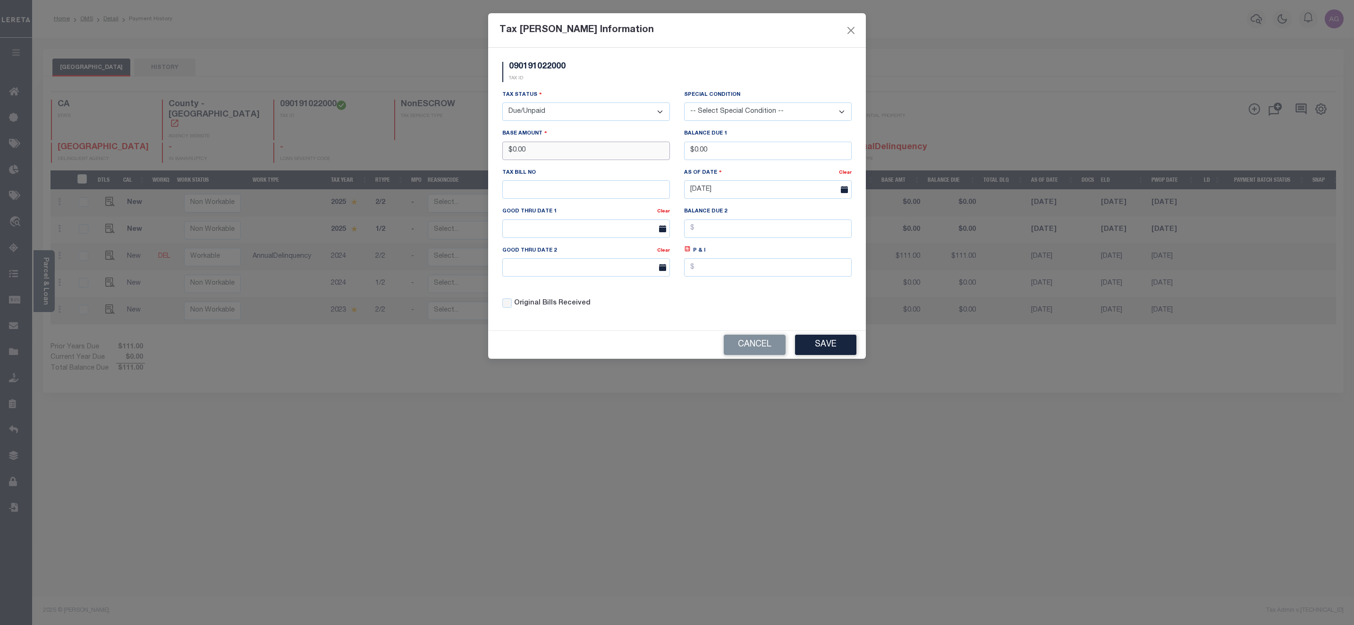
click at [563, 149] on input "$0.00" at bounding box center [586, 151] width 168 height 18
type input "$222.00"
drag, startPoint x: 695, startPoint y: 152, endPoint x: 728, endPoint y: 153, distance: 33.1
click at [728, 153] on input "$0.00" at bounding box center [768, 151] width 168 height 18
type input "$222.00"
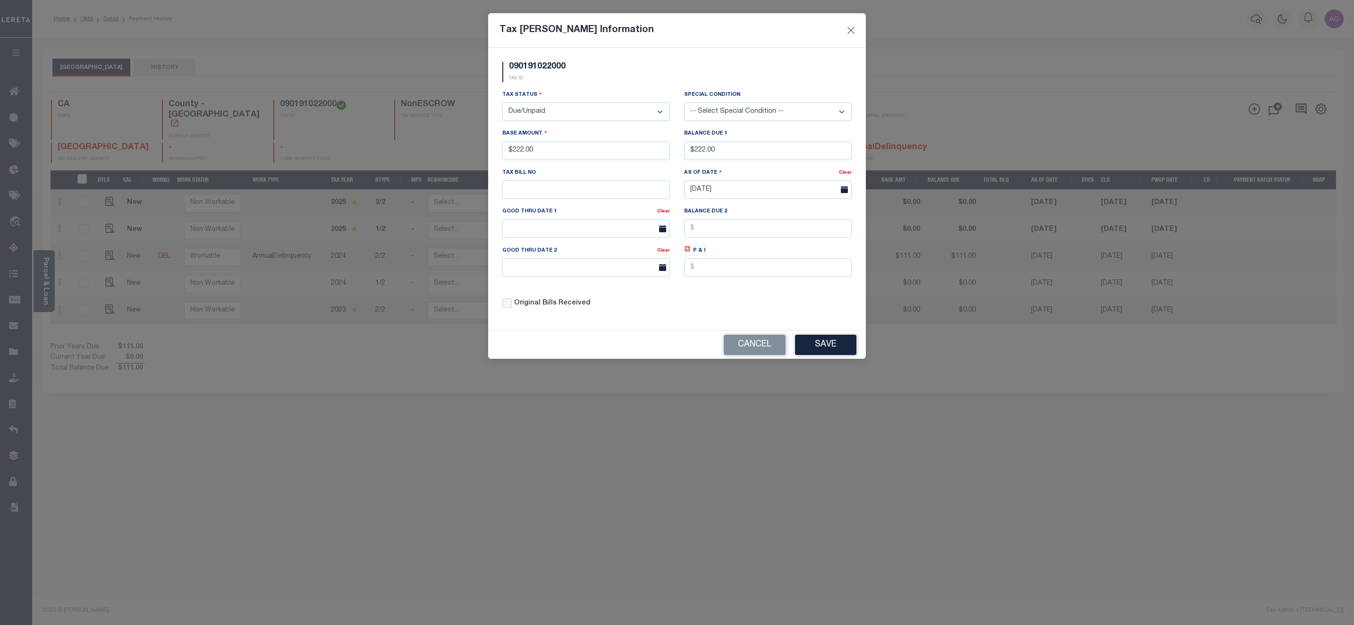
click at [736, 114] on select "-- Select Special Condition -- 3RD PARTY TAX LIEN AGENCY TAX LIEN (A.K.A Inside…" at bounding box center [768, 111] width 168 height 18
select select "22"
click at [684, 103] on select "-- Select Special Condition -- 3RD PARTY TAX LIEN AGENCY TAX LIEN (A.K.A Inside…" at bounding box center [768, 111] width 168 height 18
click at [716, 192] on input "[DATE]" at bounding box center [768, 189] width 168 height 18
click at [738, 242] on span "2" at bounding box center [736, 246] width 18 height 18
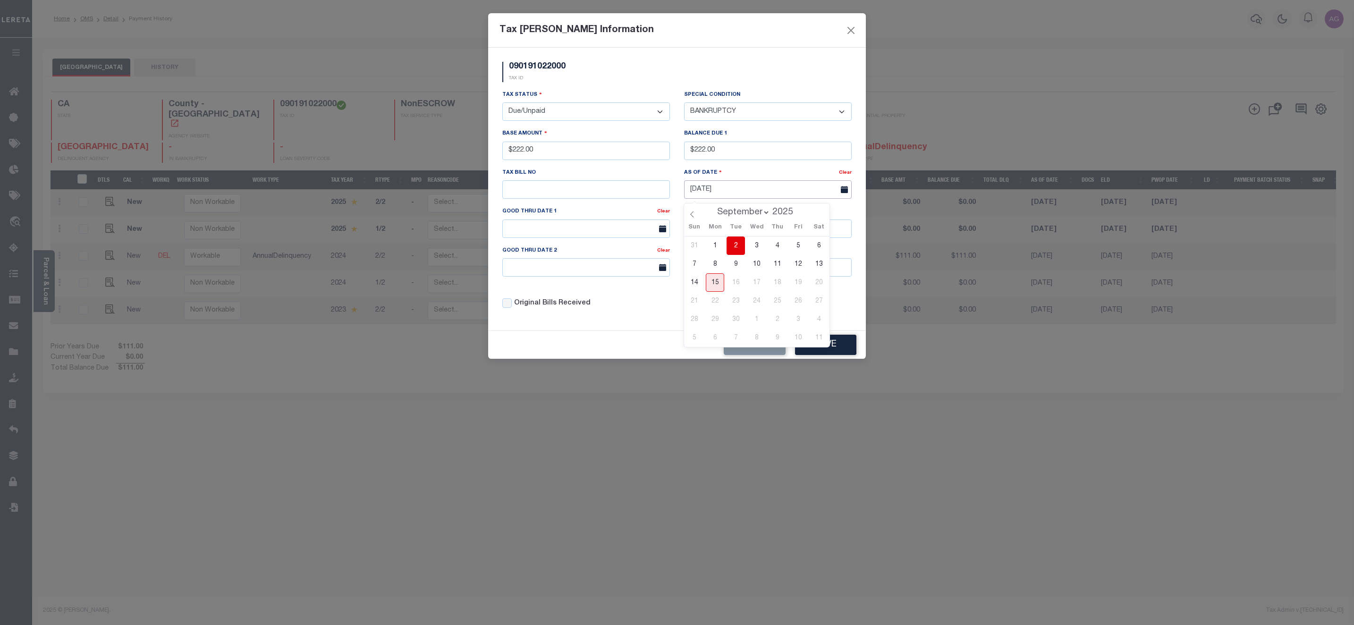
type input "09/02/2025"
click at [833, 355] on button "Save" at bounding box center [825, 345] width 61 height 20
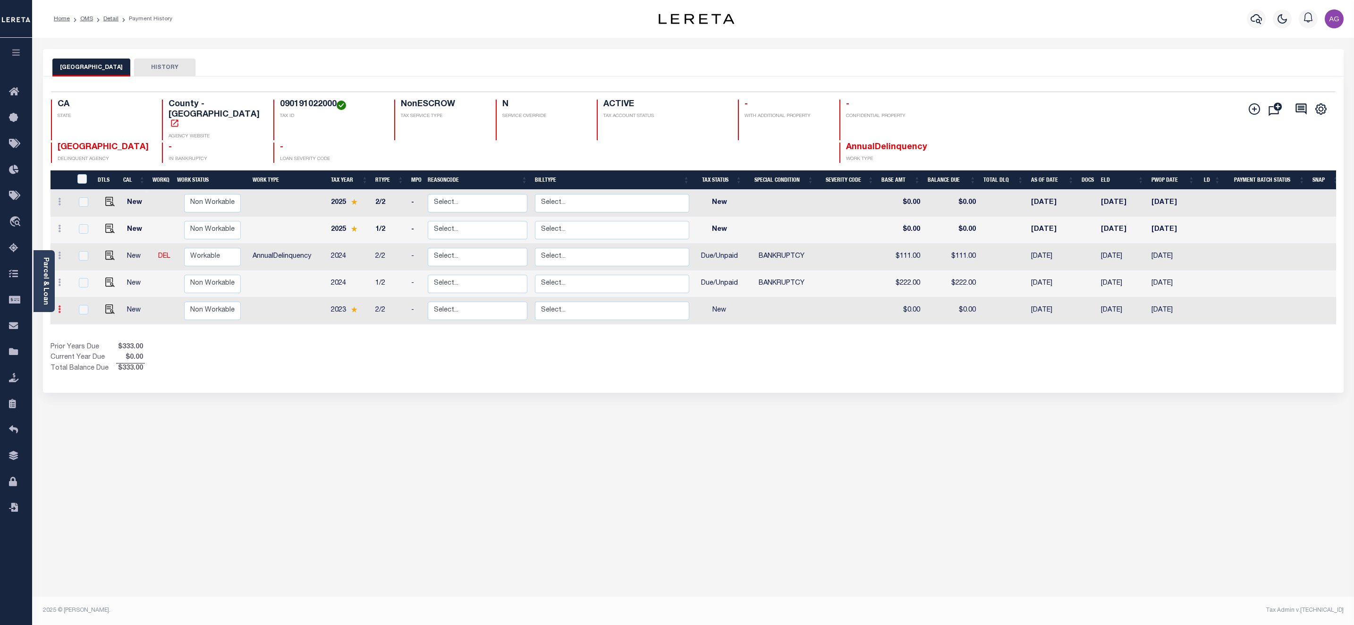
click at [61, 307] on link at bounding box center [59, 311] width 10 height 8
click at [85, 285] on img at bounding box center [81, 290] width 9 height 10
type input "$0.00"
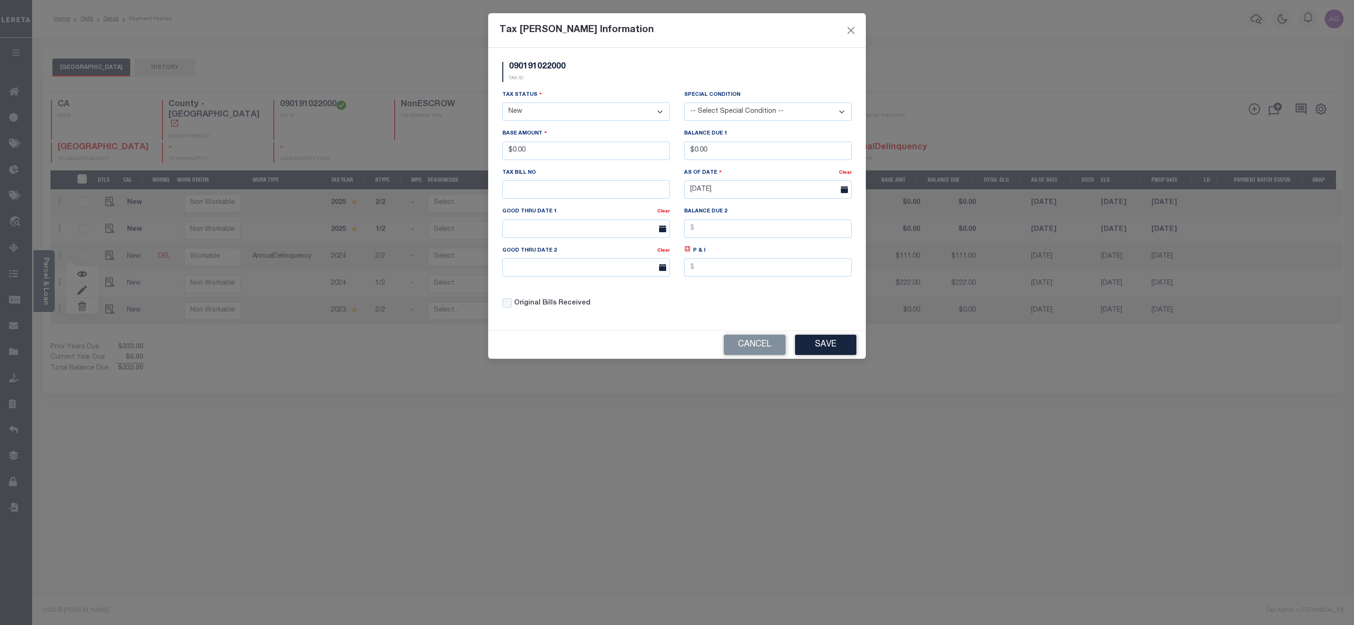
click at [571, 116] on select "- Select Status - Open Due/Unpaid Paid Incomplete No Tax Due Internal Refund Pr…" at bounding box center [586, 111] width 168 height 18
click at [552, 106] on select "- Select Status - Open Due/Unpaid Paid Incomplete No Tax Due Internal Refund Pr…" at bounding box center [586, 111] width 168 height 18
select select "DUE"
click at [502, 103] on select "- Select Status - Open Due/Unpaid Paid Incomplete No Tax Due Internal Refund Pr…" at bounding box center [586, 111] width 168 height 18
drag, startPoint x: 514, startPoint y: 153, endPoint x: 582, endPoint y: 160, distance: 68.3
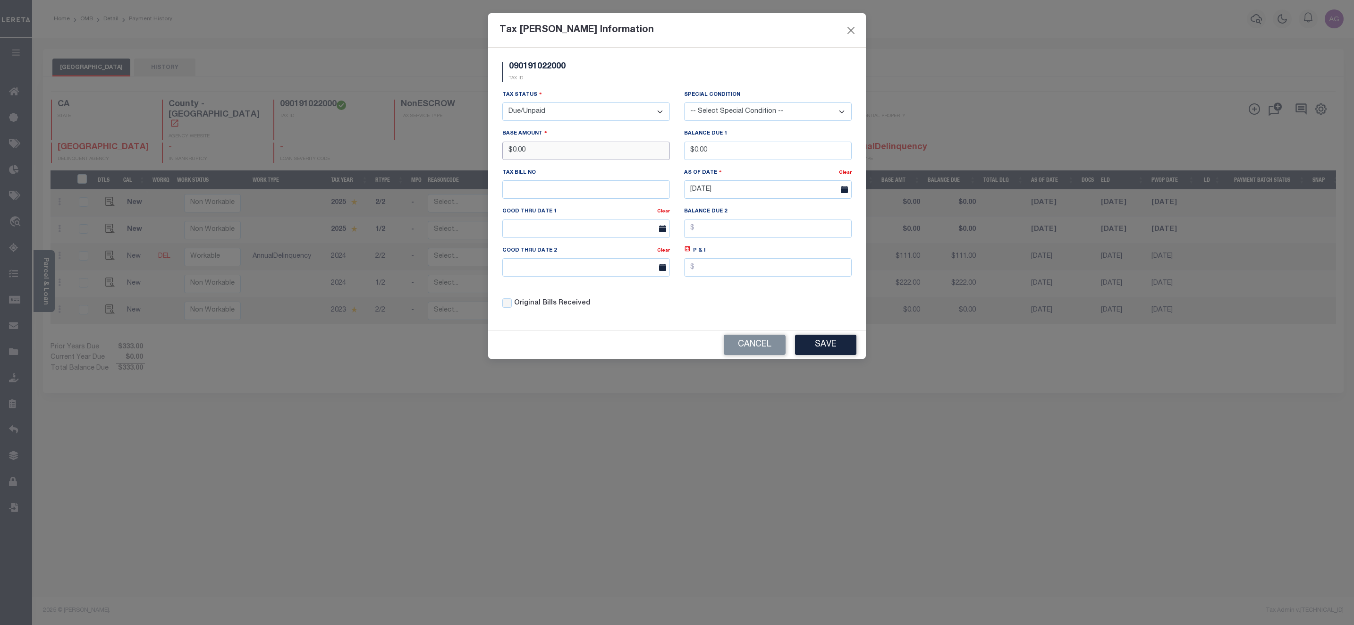
click at [582, 160] on input "$0.00" at bounding box center [586, 151] width 168 height 18
type input "$222.00"
drag, startPoint x: 695, startPoint y: 153, endPoint x: 753, endPoint y: 155, distance: 57.2
click at [753, 155] on input "$0.00" at bounding box center [768, 151] width 168 height 18
type input "$222.00"
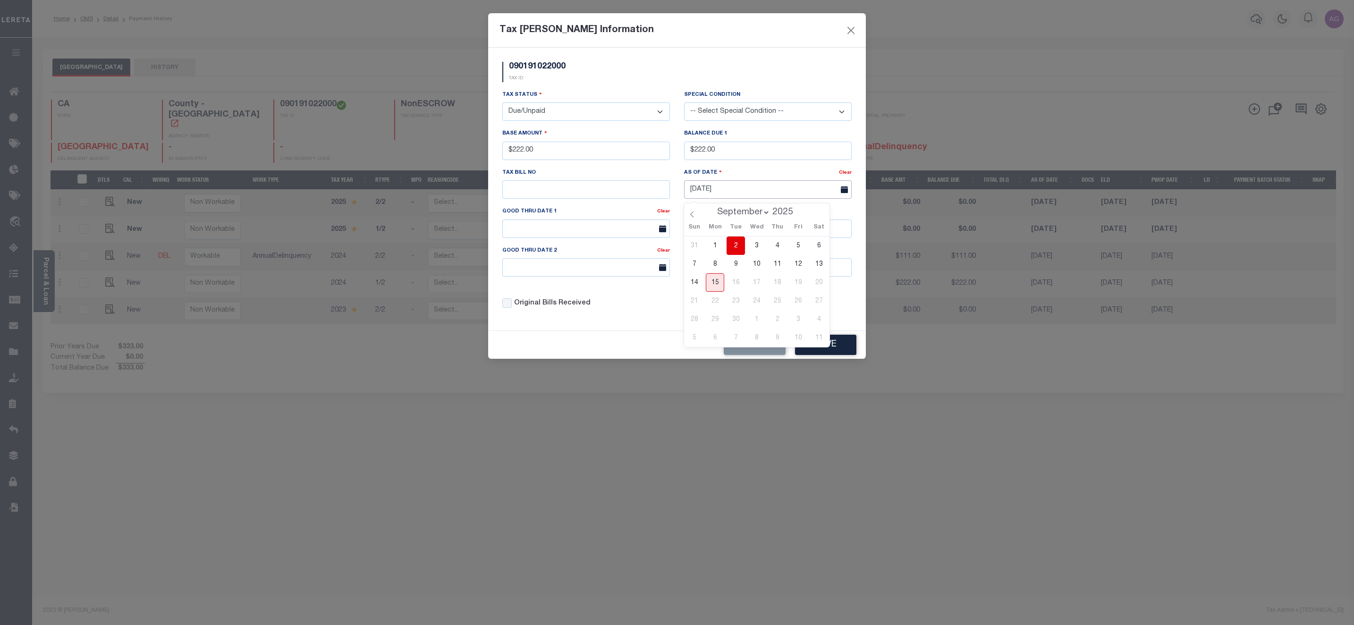
click at [758, 190] on input "[DATE]" at bounding box center [768, 189] width 168 height 18
click at [738, 248] on span "2" at bounding box center [736, 246] width 18 height 18
type input "09/02/2025"
click at [729, 105] on select "-- Select Special Condition -- 3RD PARTY TAX LIEN AGENCY TAX LIEN (A.K.A Inside…" at bounding box center [768, 111] width 168 height 18
select select "22"
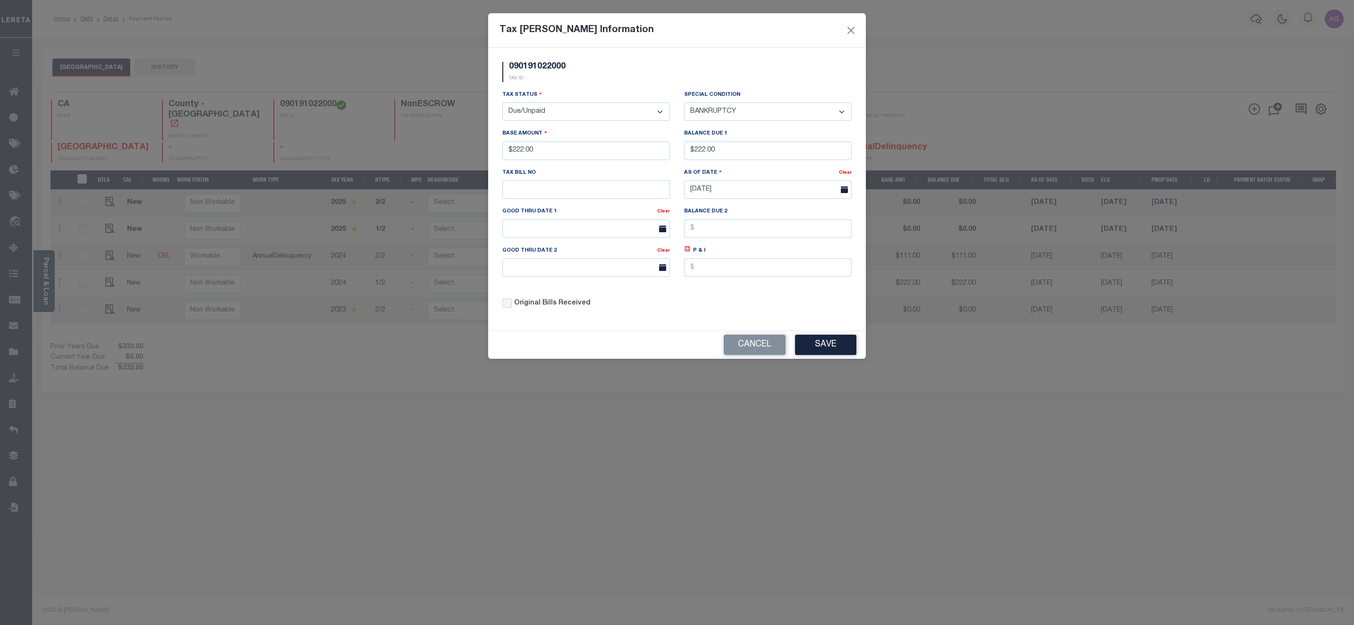
click at [684, 103] on select "-- Select Special Condition -- 3RD PARTY TAX LIEN AGENCY TAX LIEN (A.K.A Inside…" at bounding box center [768, 111] width 168 height 18
click at [826, 347] on button "Save" at bounding box center [825, 345] width 61 height 20
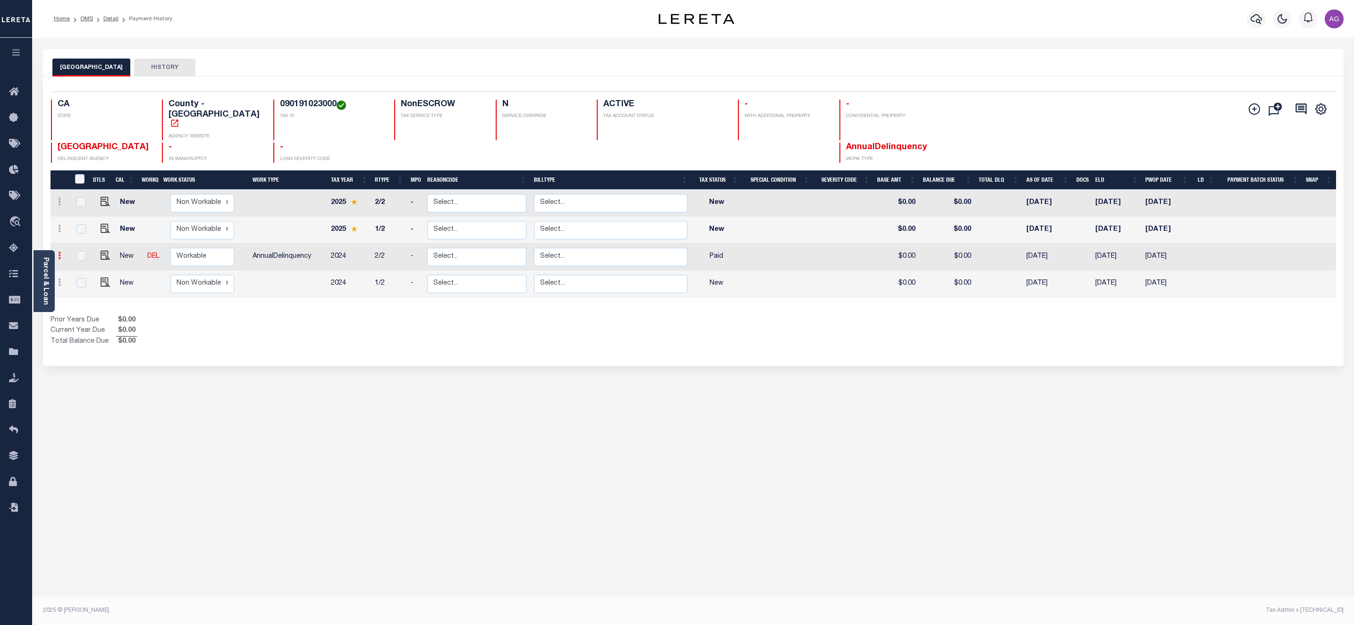
click at [60, 252] on icon at bounding box center [59, 256] width 3 height 8
click at [359, 374] on div "PLACER COUNTY HISTORY Selected 4 Results" at bounding box center [693, 315] width 1315 height 533
drag, startPoint x: 255, startPoint y: 105, endPoint x: 315, endPoint y: 102, distance: 60.0
click at [315, 102] on div "090191023000 TAX ID" at bounding box center [328, 120] width 110 height 41
copy h4 "090191023000"
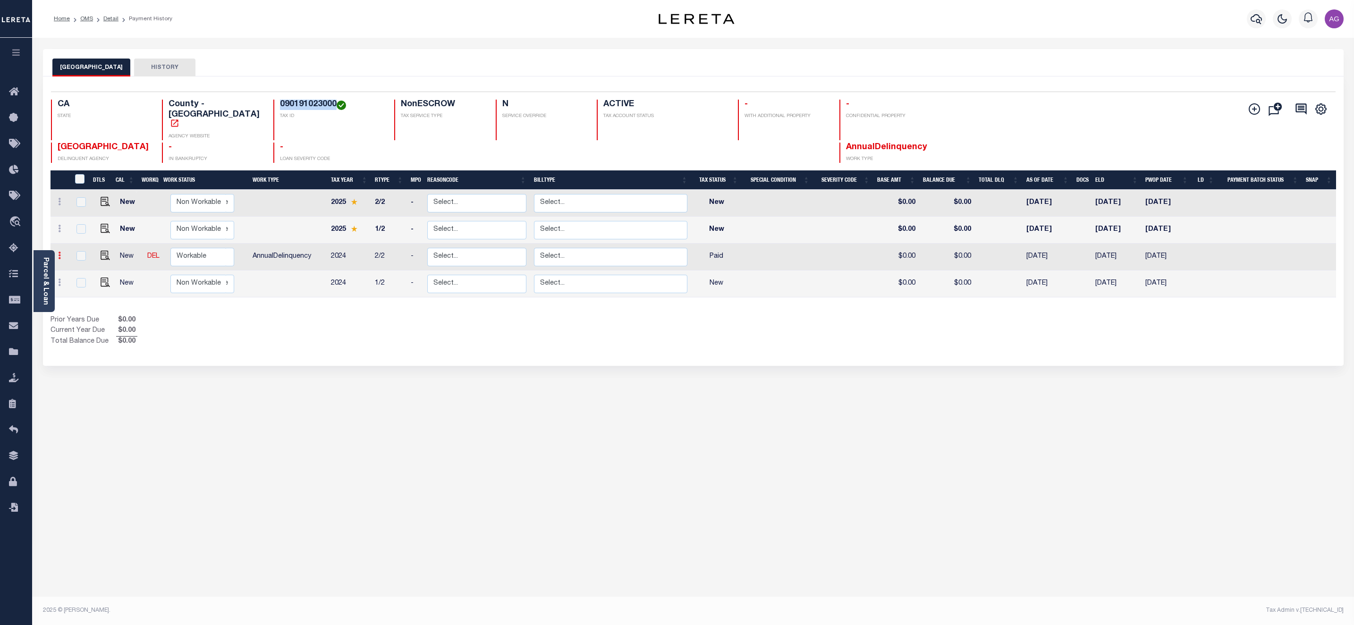
click at [60, 252] on icon at bounding box center [59, 256] width 3 height 8
click at [86, 231] on img at bounding box center [81, 236] width 9 height 10
select select "PYD"
type input "$0.00"
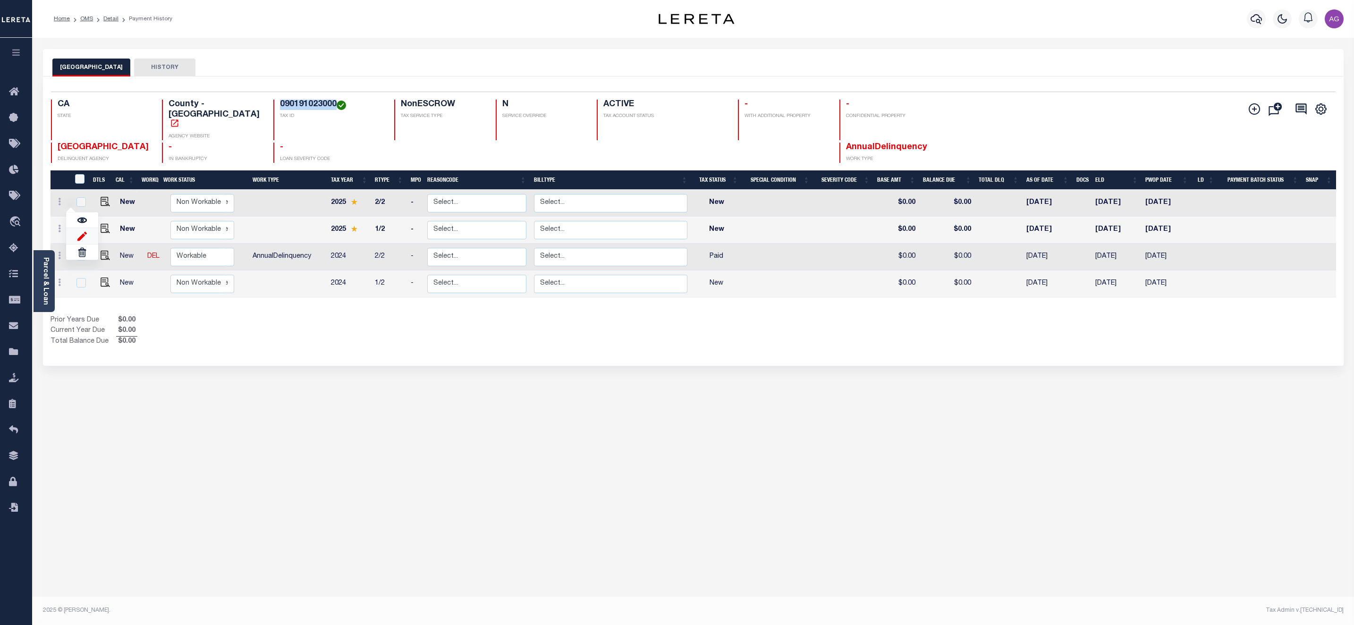
type input "[DATE]"
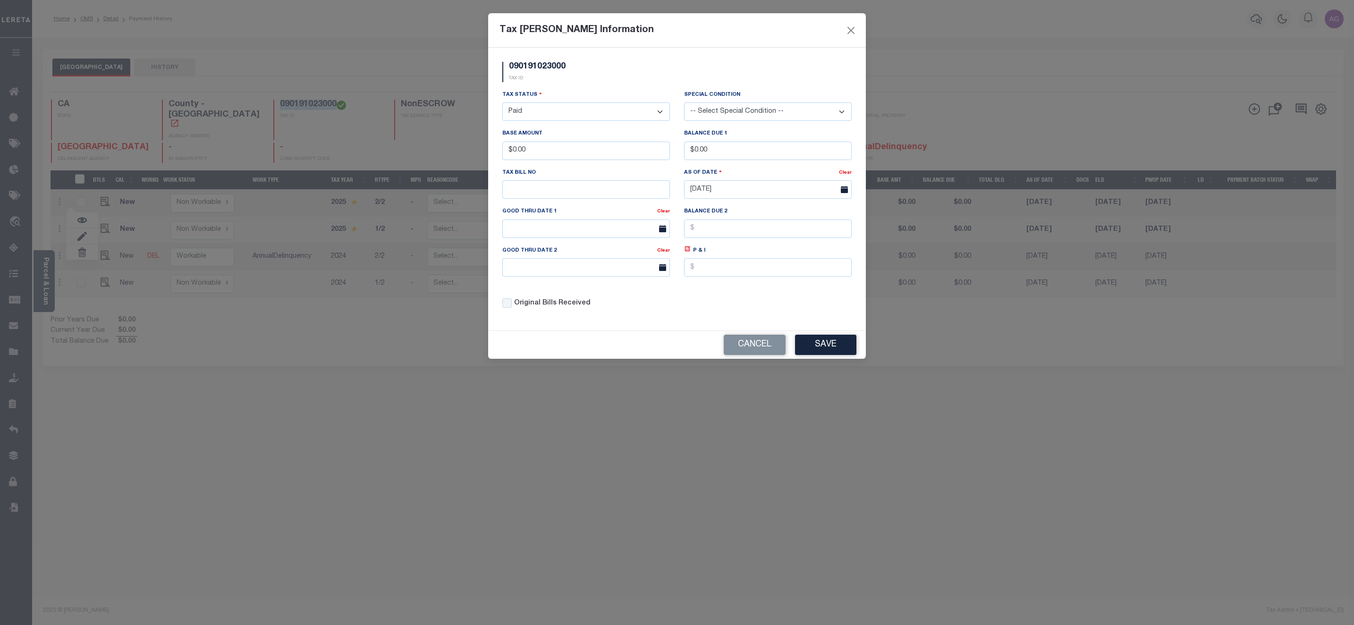
click at [564, 118] on select "- Select Status - Open Due/Unpaid Paid Incomplete No Tax Due Internal Refund Pr…" at bounding box center [586, 111] width 168 height 18
click at [544, 118] on select "- Select Status - Open Due/Unpaid Paid Incomplete No Tax Due Internal Refund Pr…" at bounding box center [586, 111] width 168 height 18
select select "DUE"
click at [502, 103] on select "- Select Status - Open Due/Unpaid Paid Incomplete No Tax Due Internal Refund Pr…" at bounding box center [586, 111] width 168 height 18
drag, startPoint x: 513, startPoint y: 156, endPoint x: 578, endPoint y: 159, distance: 64.8
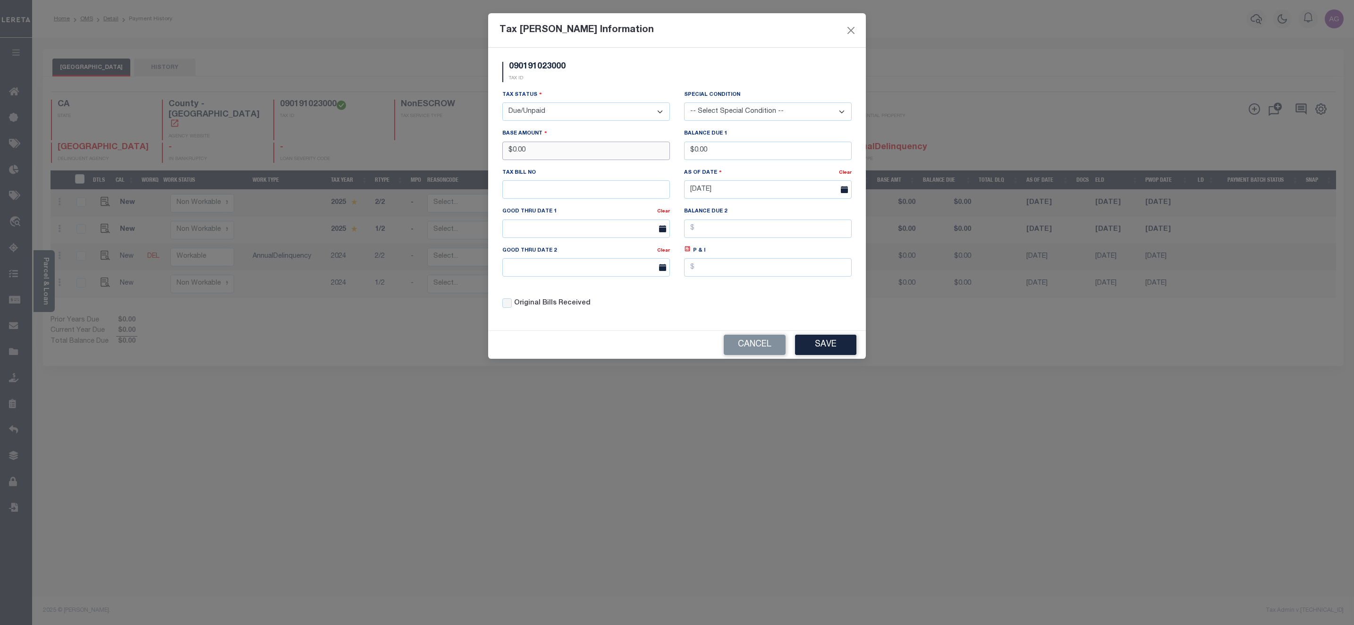
click at [578, 159] on input "$0.00" at bounding box center [586, 151] width 168 height 18
type input "$444.00"
drag, startPoint x: 694, startPoint y: 156, endPoint x: 750, endPoint y: 153, distance: 55.8
click at [750, 153] on input "$0.00" at bounding box center [768, 151] width 168 height 18
type input "$444.00"
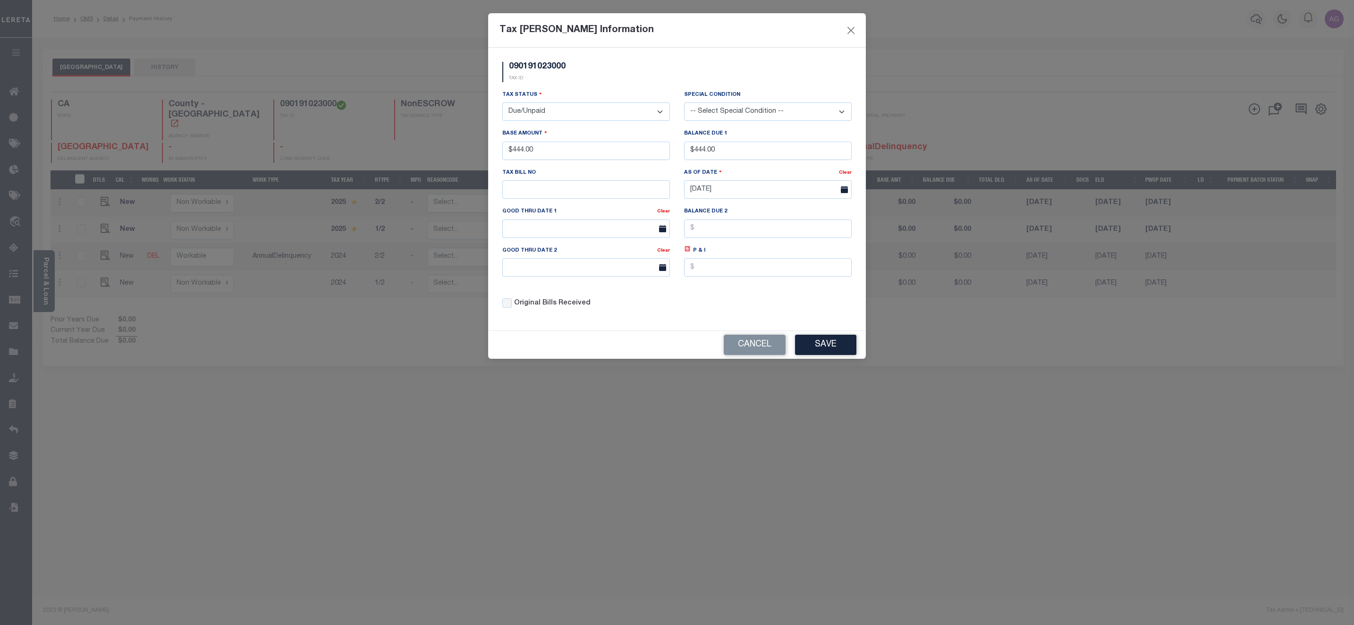
click at [746, 113] on select "-- Select Special Condition -- 3RD PARTY TAX LIEN AGENCY TAX LIEN (A.K.A Inside…" at bounding box center [768, 111] width 168 height 18
select select "22"
click at [684, 103] on select "-- Select Special Condition -- 3RD PARTY TAX LIEN AGENCY TAX LIEN (A.K.A Inside…" at bounding box center [768, 111] width 168 height 18
click at [717, 188] on input "[DATE]" at bounding box center [768, 189] width 168 height 18
click at [736, 248] on span "2" at bounding box center [736, 246] width 18 height 18
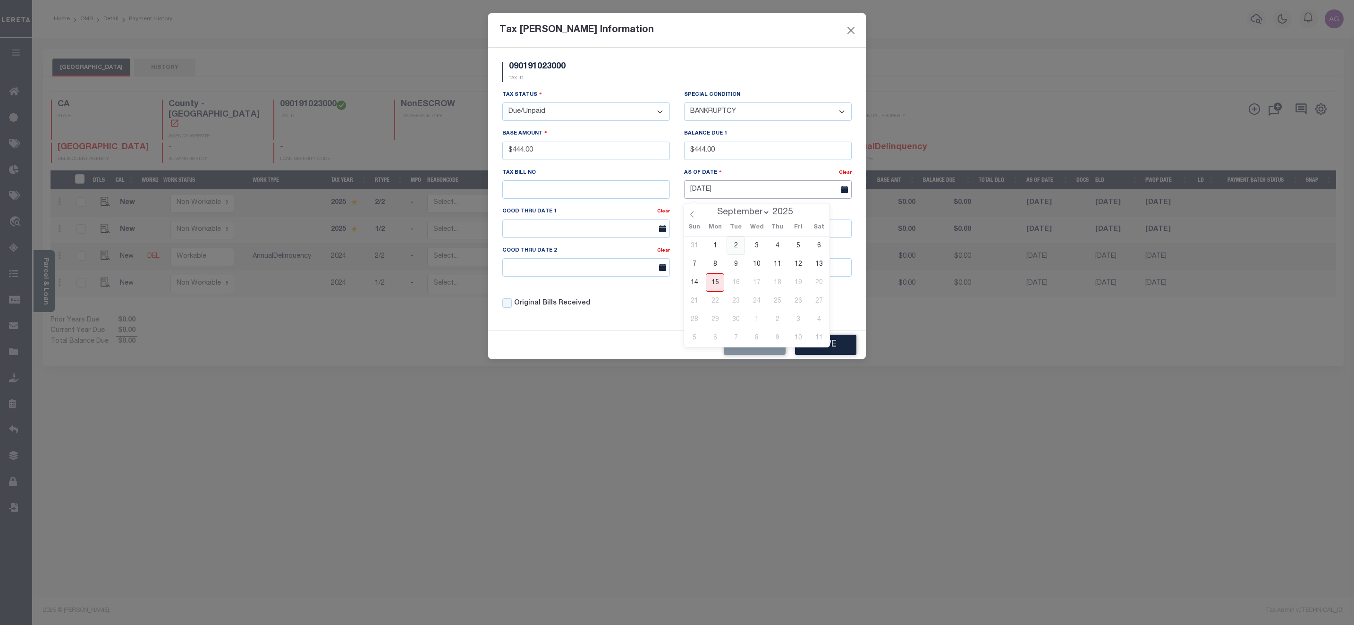
type input "[DATE]"
click at [825, 351] on button "Save" at bounding box center [825, 345] width 61 height 20
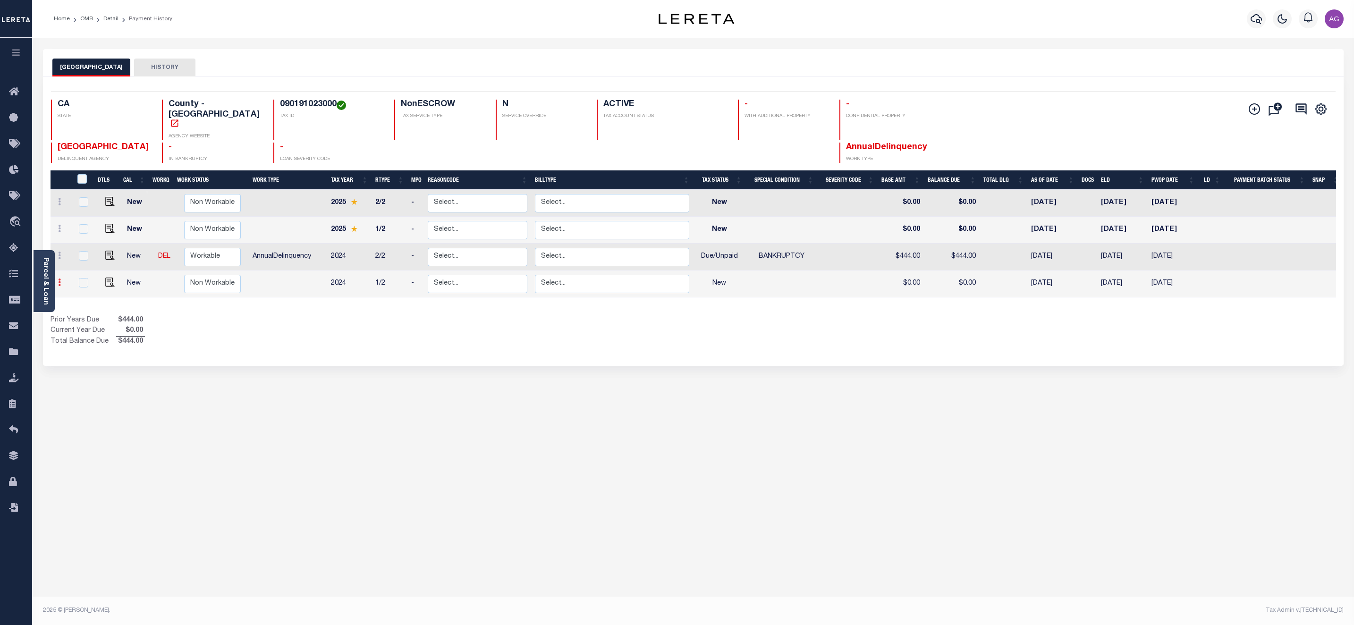
click at [60, 279] on icon at bounding box center [59, 283] width 3 height 8
click at [83, 258] on img at bounding box center [81, 263] width 9 height 10
select select "NW2"
type input "$0.00"
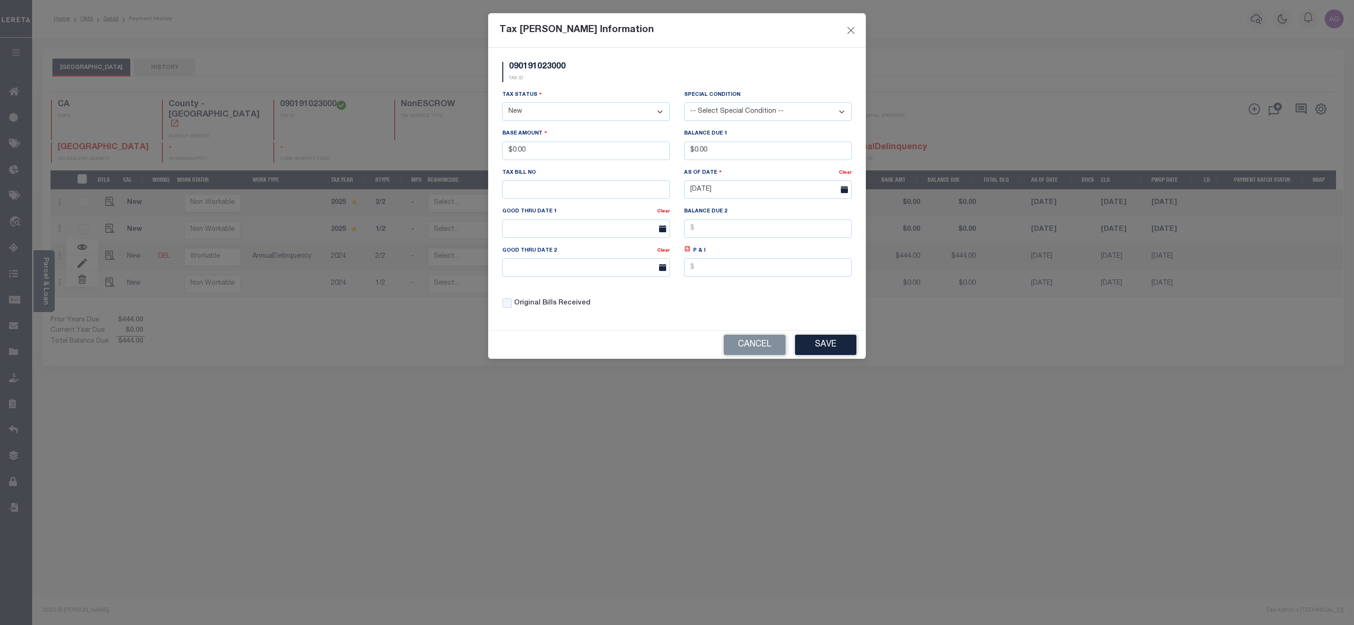
click at [574, 109] on select "- Select Status - Open Due/Unpaid Paid Incomplete No Tax Due Internal Refund Pr…" at bounding box center [586, 111] width 168 height 18
click at [553, 121] on select "- Select Status - Open Due/Unpaid Paid Incomplete No Tax Due Internal Refund Pr…" at bounding box center [586, 111] width 168 height 18
select select "DUE"
click at [502, 103] on select "- Select Status - Open Due/Unpaid Paid Incomplete No Tax Due Internal Refund Pr…" at bounding box center [586, 111] width 168 height 18
drag, startPoint x: 512, startPoint y: 152, endPoint x: 588, endPoint y: 151, distance: 76.0
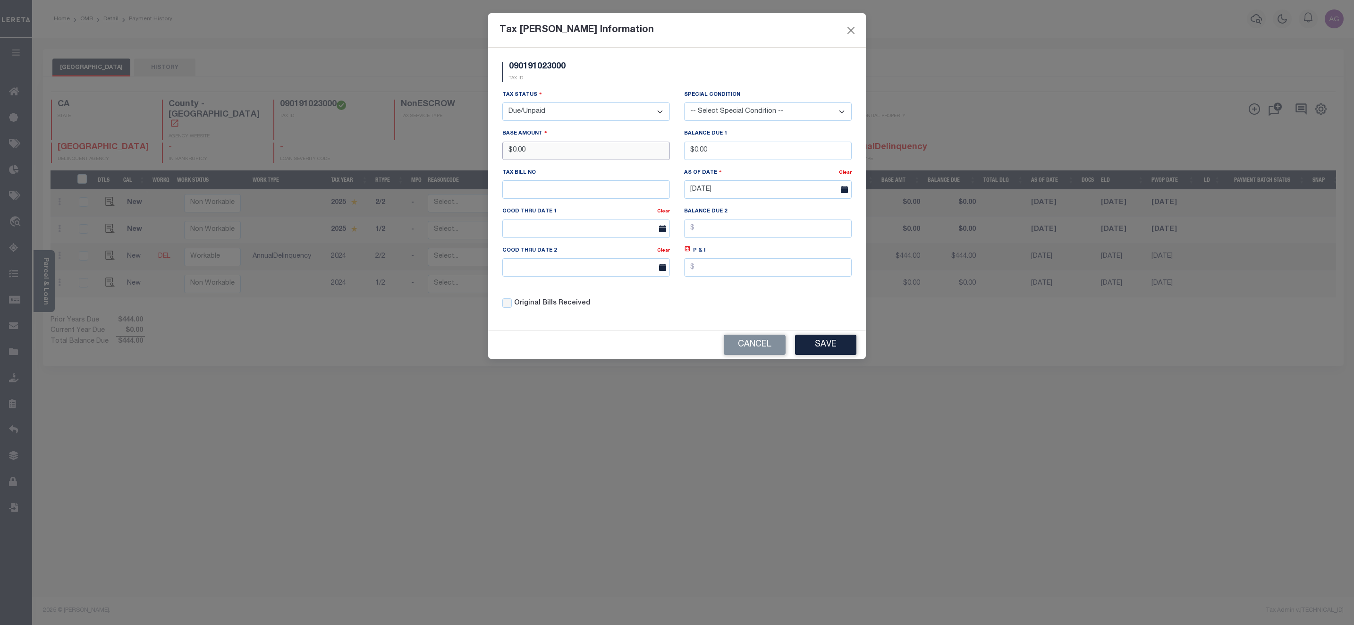
click at [568, 153] on input "$0.00" at bounding box center [586, 151] width 168 height 18
type input "$3,333.00"
drag, startPoint x: 695, startPoint y: 153, endPoint x: 736, endPoint y: 154, distance: 40.2
click at [736, 154] on input "$0.00" at bounding box center [768, 151] width 168 height 18
type input "$333.00"
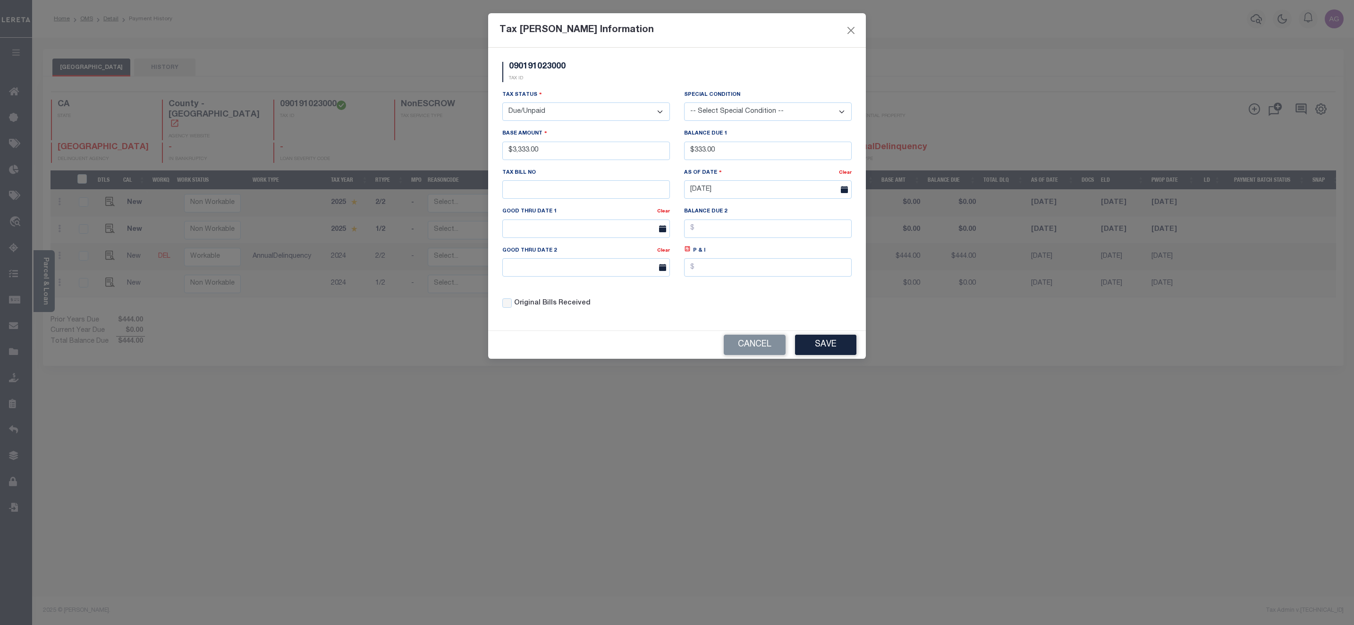
click at [749, 114] on select "-- Select Special Condition -- 3RD PARTY TAX LIEN AGENCY TAX LIEN (A.K.A Inside…" at bounding box center [768, 111] width 168 height 18
click at [684, 103] on select "-- Select Special Condition -- 3RD PARTY TAX LIEN AGENCY TAX LIEN (A.K.A Inside…" at bounding box center [768, 111] width 168 height 18
click at [828, 353] on button "Save" at bounding box center [825, 345] width 61 height 20
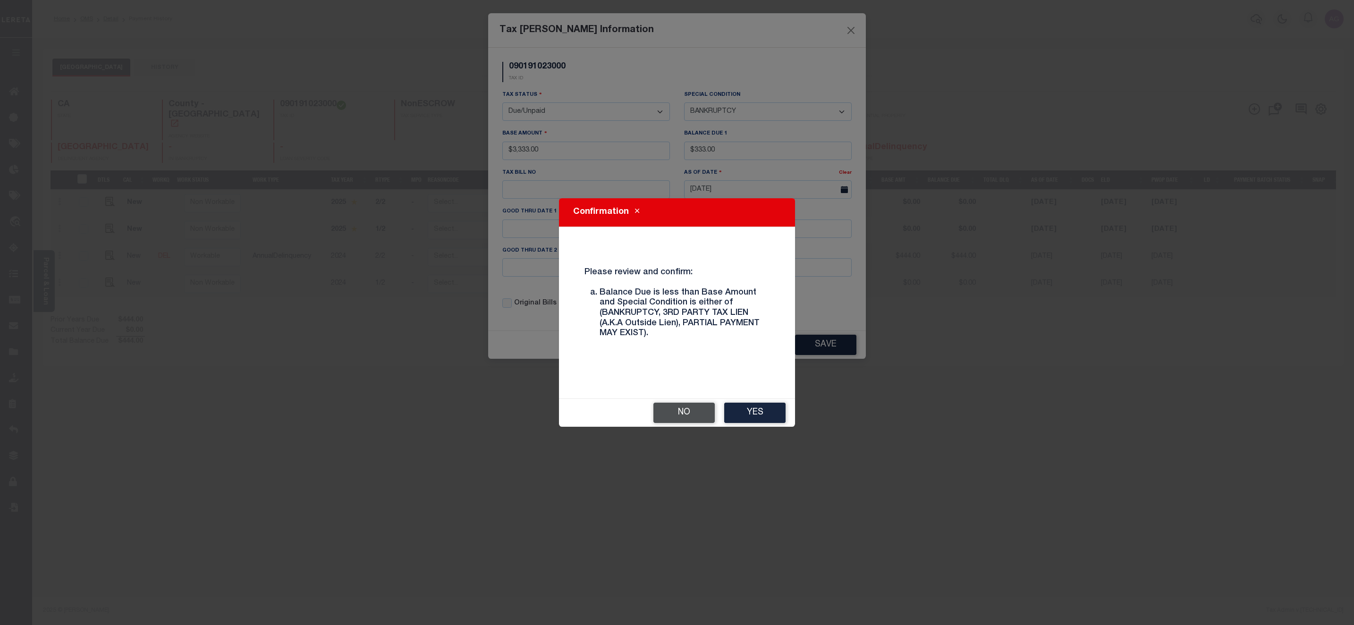
click at [699, 417] on button "No" at bounding box center [683, 413] width 61 height 20
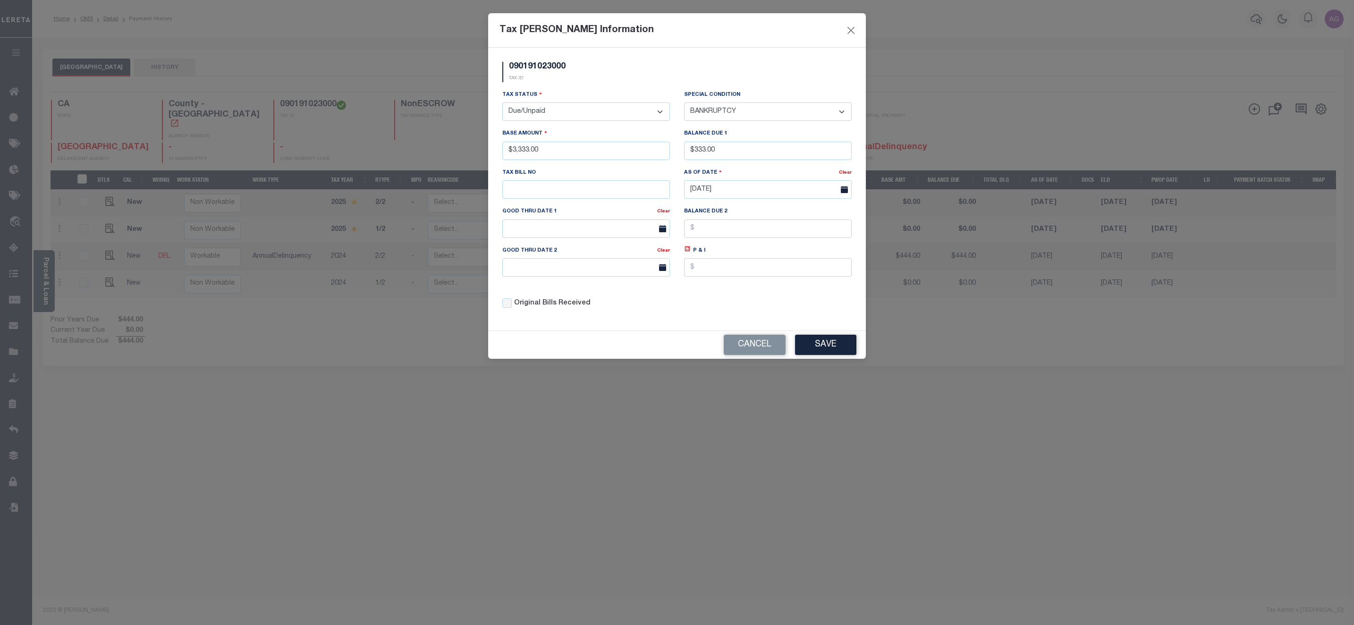
click at [761, 121] on select "-- Select Special Condition -- 3RD PARTY TAX LIEN AGENCY TAX LIEN (A.K.A Inside…" at bounding box center [768, 111] width 168 height 18
click at [684, 103] on select "-- Select Special Condition -- 3RD PARTY TAX LIEN AGENCY TAX LIEN (A.K.A Inside…" at bounding box center [768, 111] width 168 height 18
click at [764, 108] on select "-- Select Special Condition -- 3RD PARTY TAX LIEN AGENCY TAX LIEN (A.K.A Inside…" at bounding box center [768, 111] width 168 height 18
select select "22"
click at [684, 103] on select "-- Select Special Condition -- 3RD PARTY TAX LIEN AGENCY TAX LIEN (A.K.A Inside…" at bounding box center [768, 111] width 168 height 18
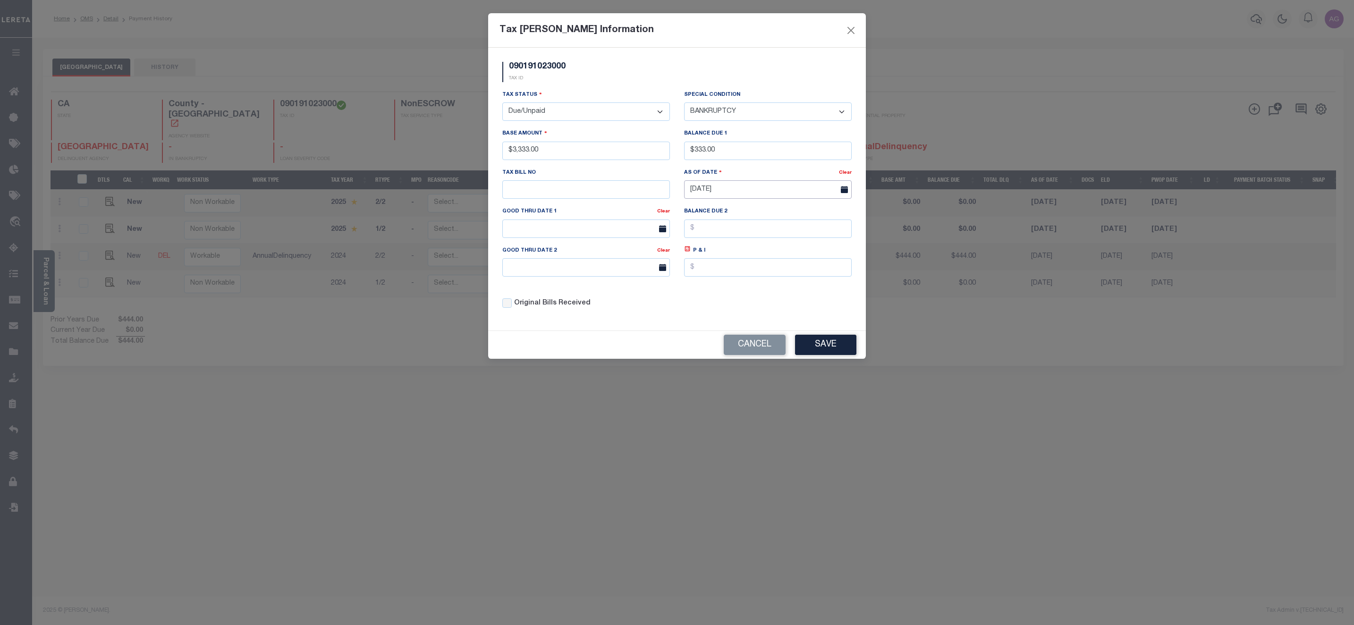
click at [720, 186] on input "[DATE]" at bounding box center [768, 189] width 168 height 18
click at [738, 237] on span "2" at bounding box center [736, 246] width 18 height 18
type input "[DATE]"
click at [831, 351] on button "Save" at bounding box center [825, 345] width 61 height 20
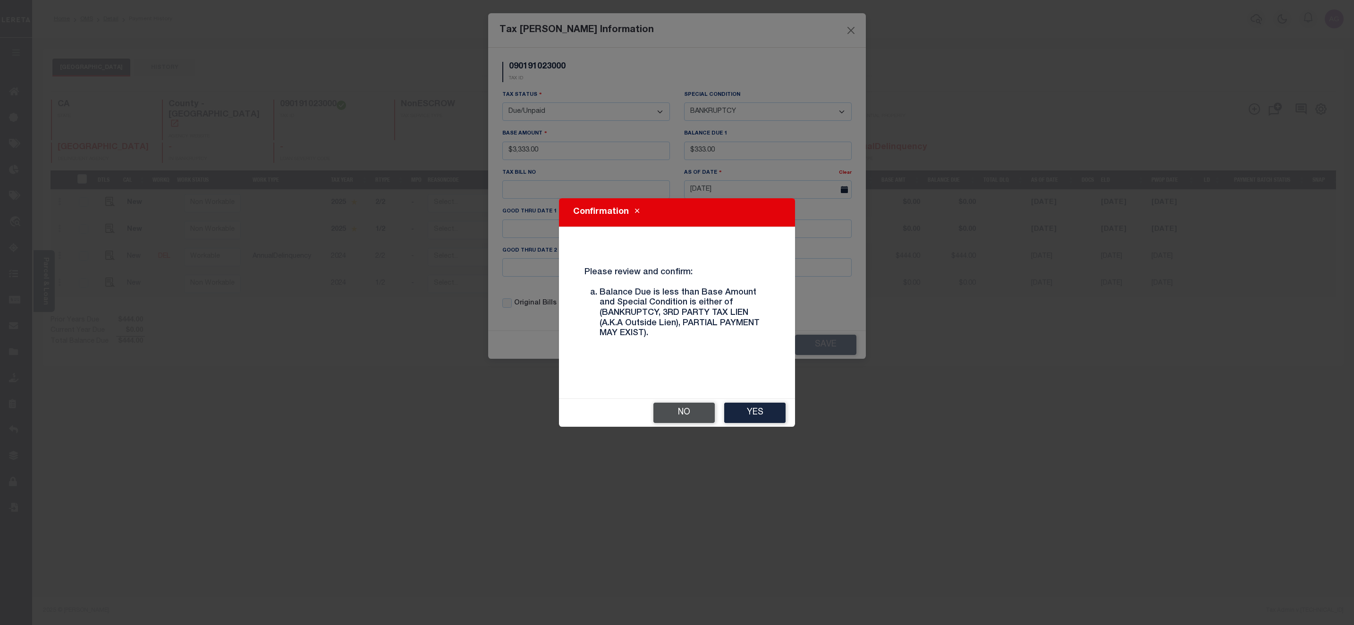
click at [692, 408] on button "No" at bounding box center [683, 413] width 61 height 20
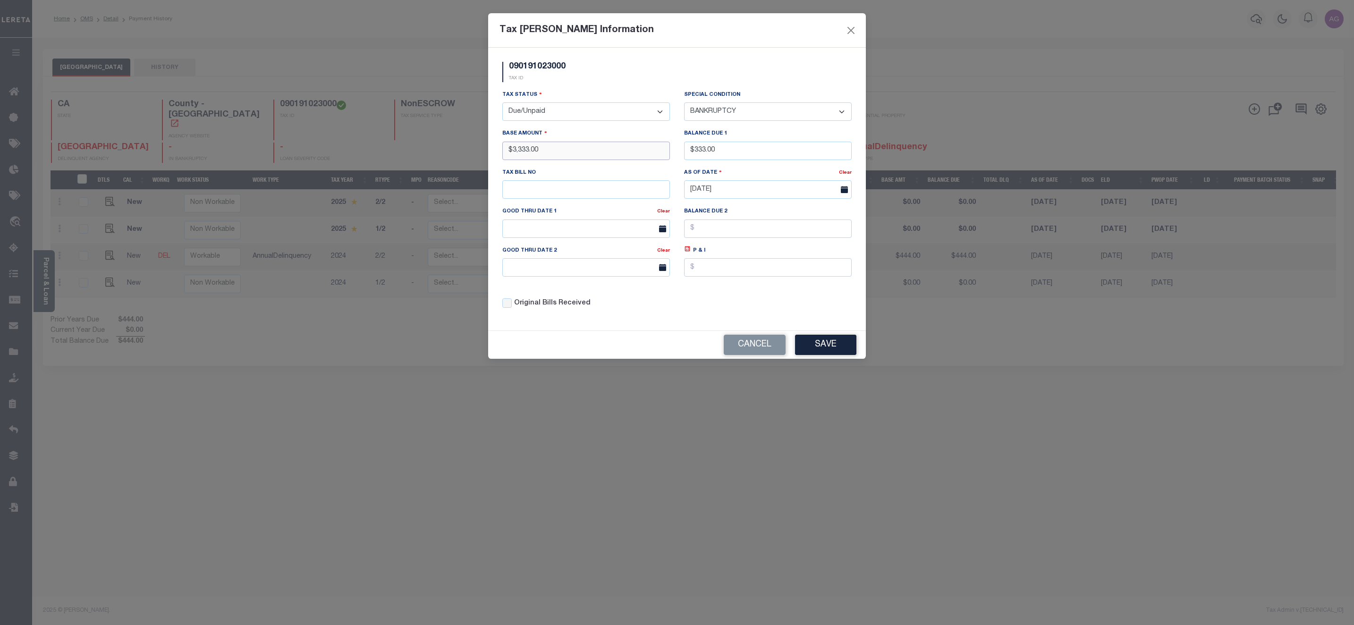
click at [529, 149] on input "$3,333.00" at bounding box center [586, 151] width 168 height 18
type input "$333.00"
click at [813, 340] on div "Cancel Save" at bounding box center [677, 345] width 378 height 28
click at [821, 348] on button "Save" at bounding box center [825, 345] width 61 height 20
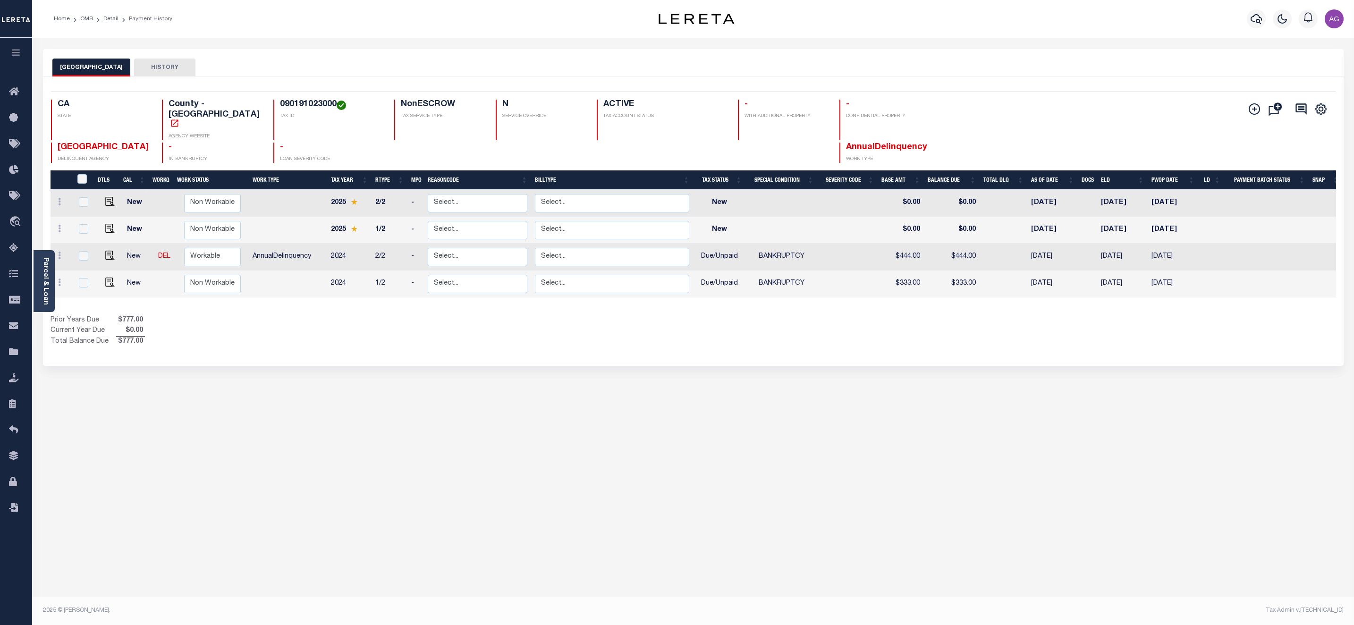
click at [188, 390] on div "PLACER COUNTY HISTORY Selected 4 Results" at bounding box center [693, 315] width 1315 height 533
click at [59, 279] on icon at bounding box center [59, 283] width 3 height 8
click at [679, 489] on div "PLACER COUNTY HISTORY Selected 4 Results" at bounding box center [693, 315] width 1315 height 533
click at [136, 448] on div "PLACER COUNTY HISTORY Selected 4 Results" at bounding box center [693, 315] width 1315 height 533
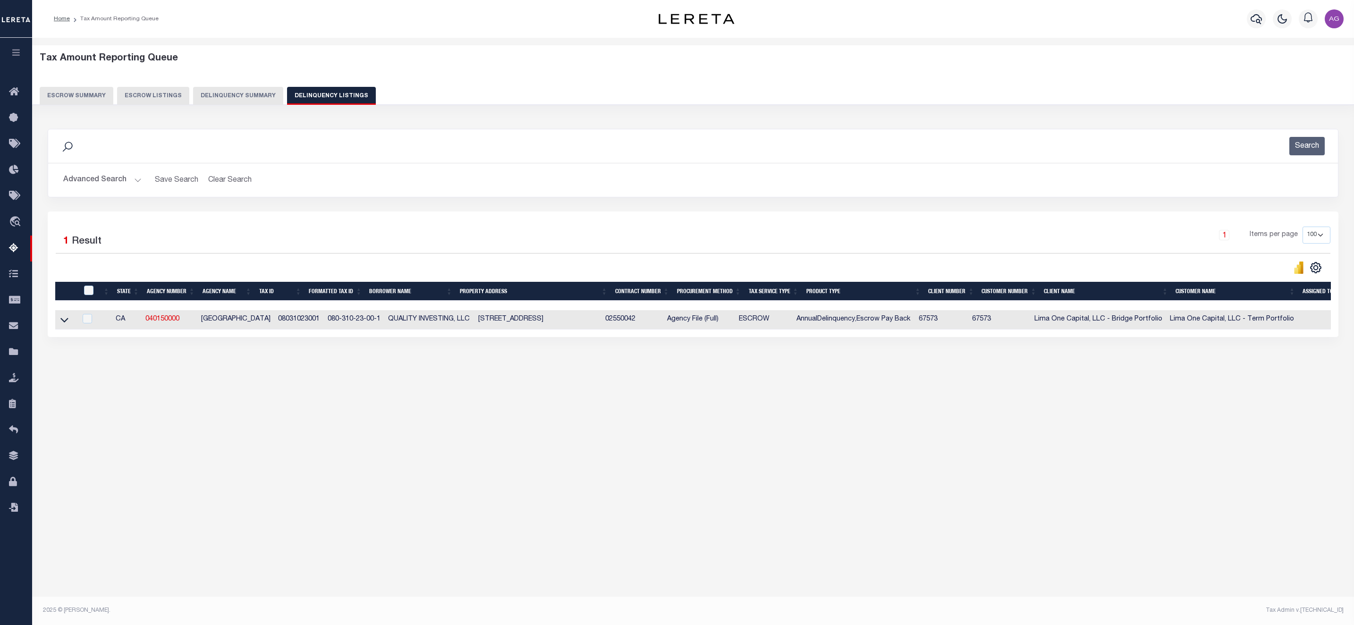
select select "100"
click at [115, 177] on button "Advanced Search" at bounding box center [102, 180] width 78 height 18
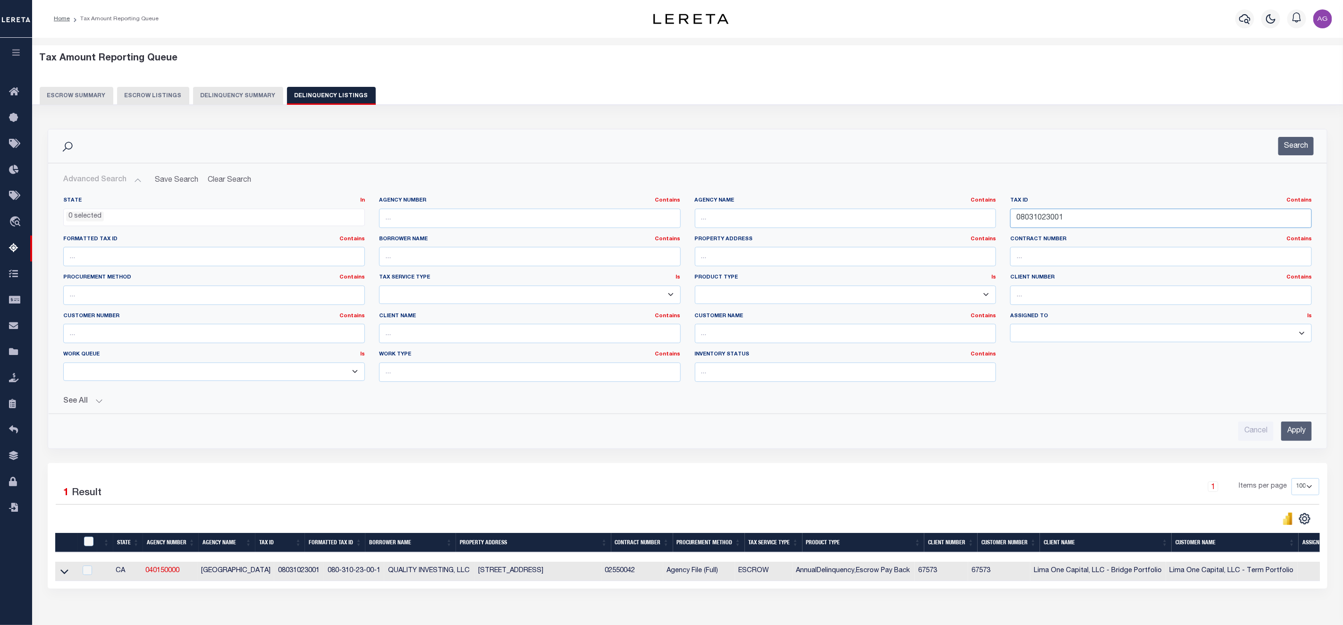
drag, startPoint x: 1085, startPoint y: 225, endPoint x: 923, endPoint y: 210, distance: 162.7
click at [923, 210] on div "State In In AK AL AR AZ CA CO CT DC DE FL GA GU HI IA ID IL IN KS [GEOGRAPHIC_D…" at bounding box center [687, 293] width 1263 height 193
paste input "90191023000"
type input "090191023000"
click at [1288, 433] on input "Apply" at bounding box center [1296, 431] width 31 height 19
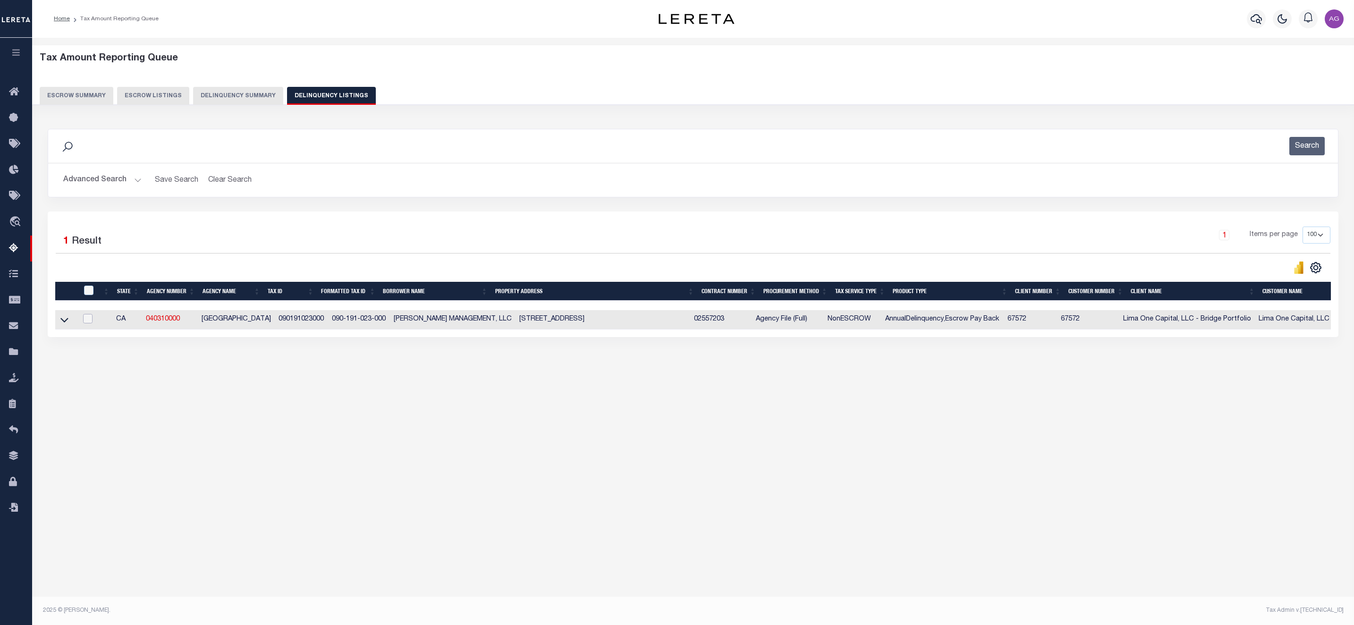
click at [87, 321] on input "checkbox" at bounding box center [87, 318] width 9 height 9
checkbox input "true"
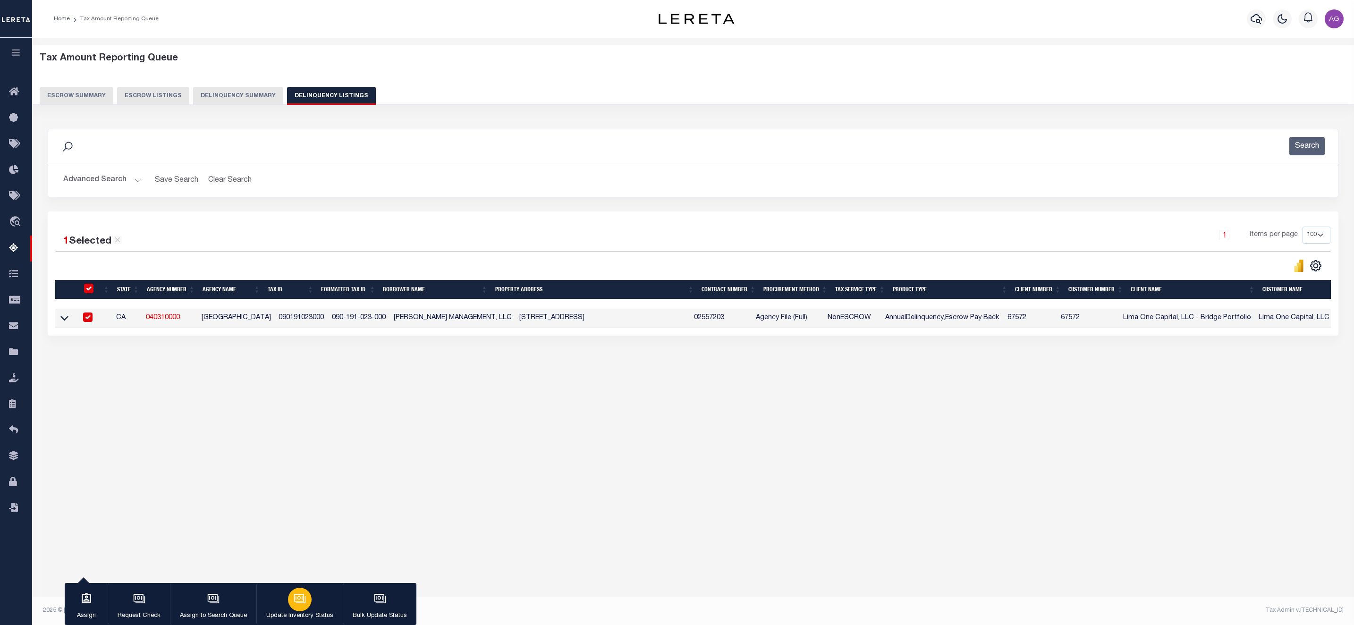
click at [295, 598] on icon "button" at bounding box center [300, 598] width 12 height 12
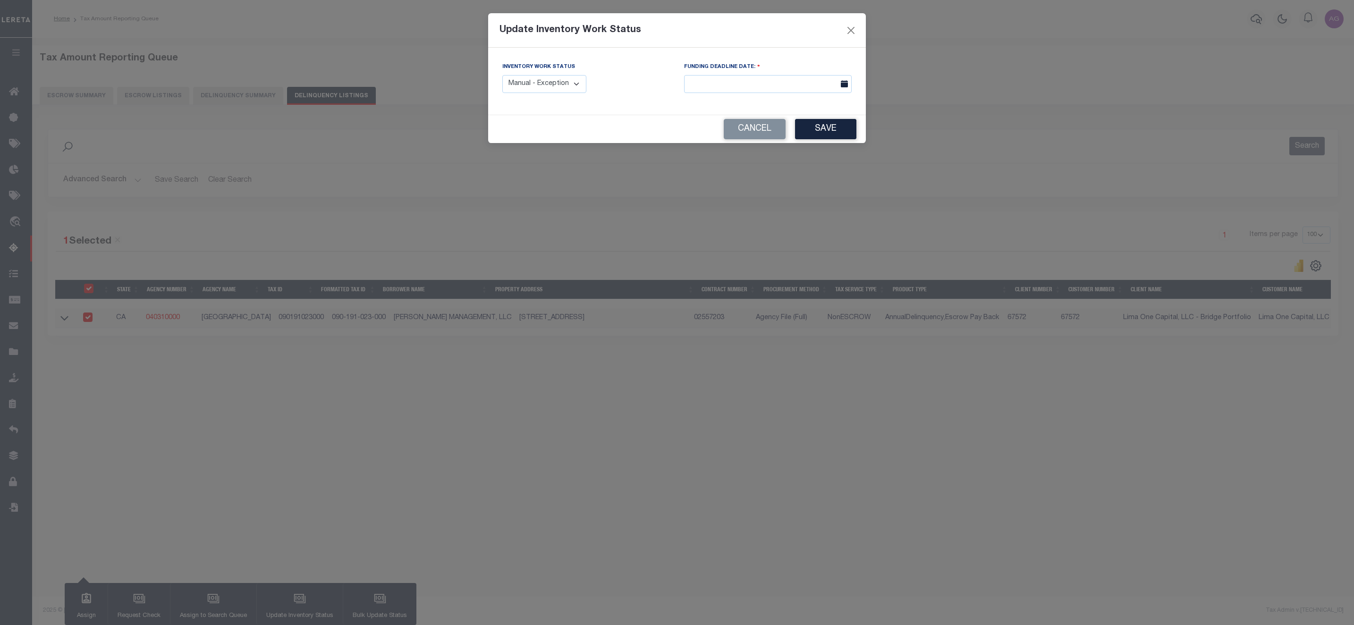
click at [567, 79] on select "Manual - Exception Pended - Awaiting Search Late Add Exception Completed" at bounding box center [544, 84] width 84 height 18
select select "3"
click at [502, 76] on select "Manual - Exception Pended - Awaiting Search Late Add Exception Completed" at bounding box center [544, 84] width 84 height 18
click at [830, 122] on button "Save" at bounding box center [825, 129] width 61 height 20
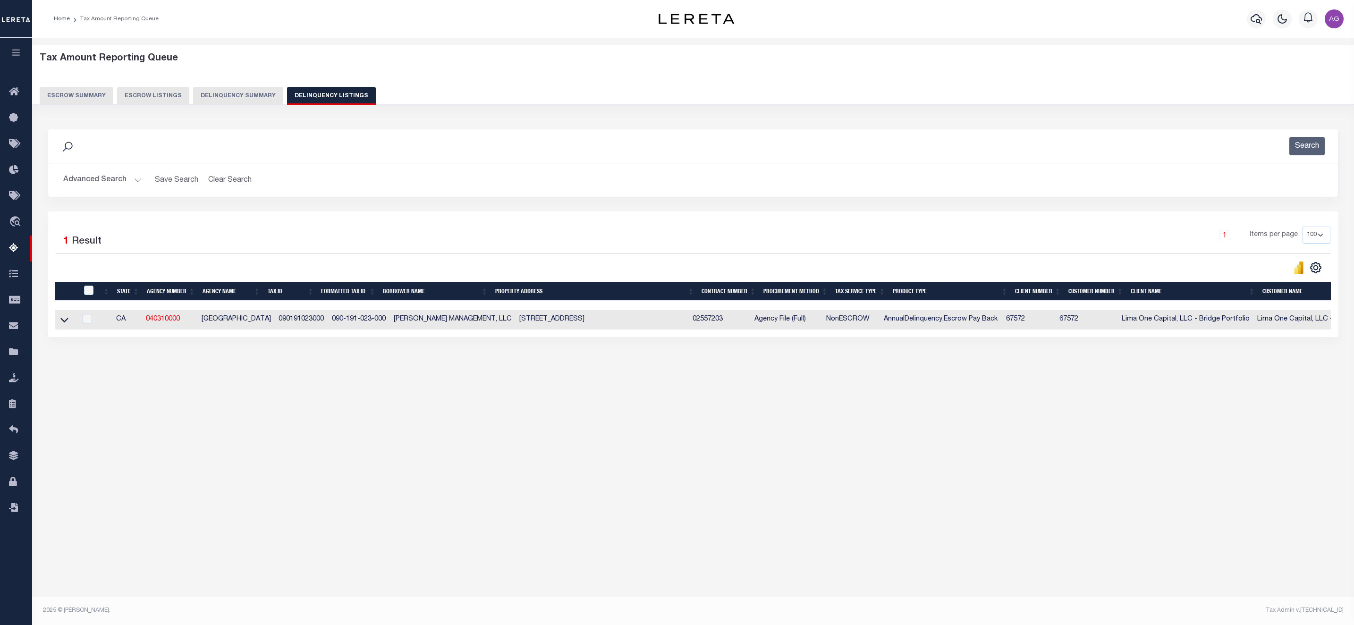
click at [85, 176] on button "Advanced Search" at bounding box center [102, 180] width 78 height 18
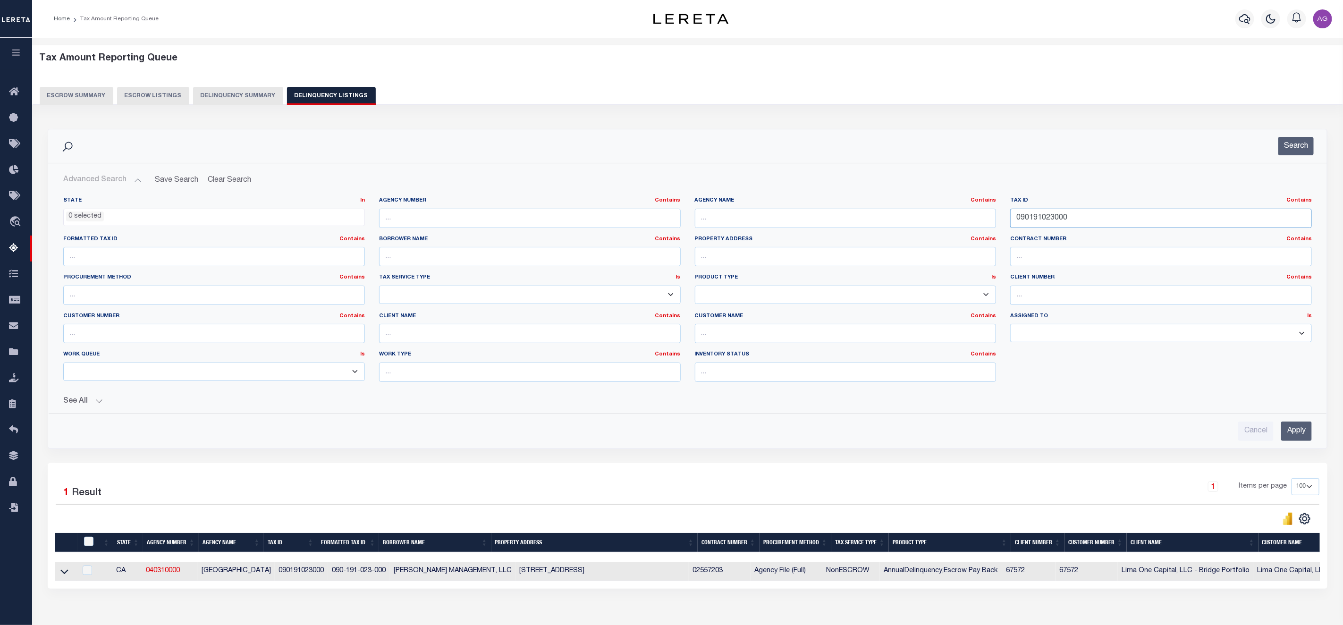
click at [1054, 218] on input "090191023000" at bounding box center [1161, 218] width 302 height 19
type input "090191022000"
click at [1299, 432] on input "Apply" at bounding box center [1296, 431] width 31 height 19
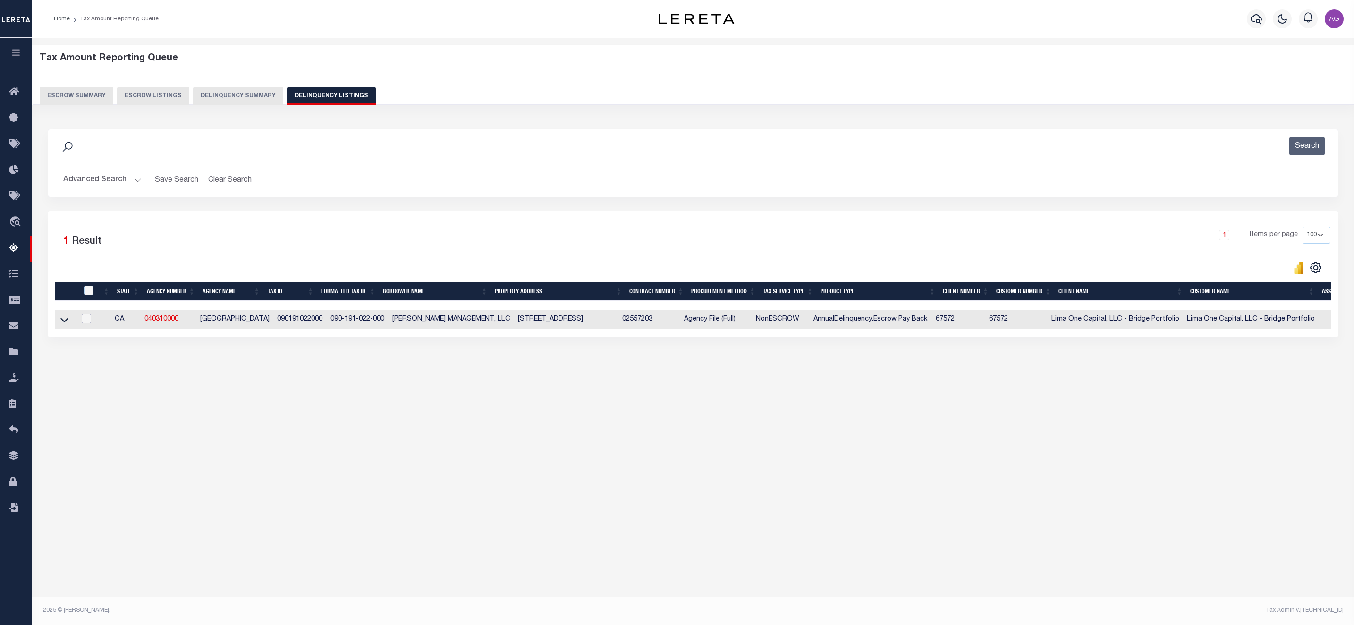
click at [86, 323] on input "checkbox" at bounding box center [86, 318] width 9 height 9
checkbox input "true"
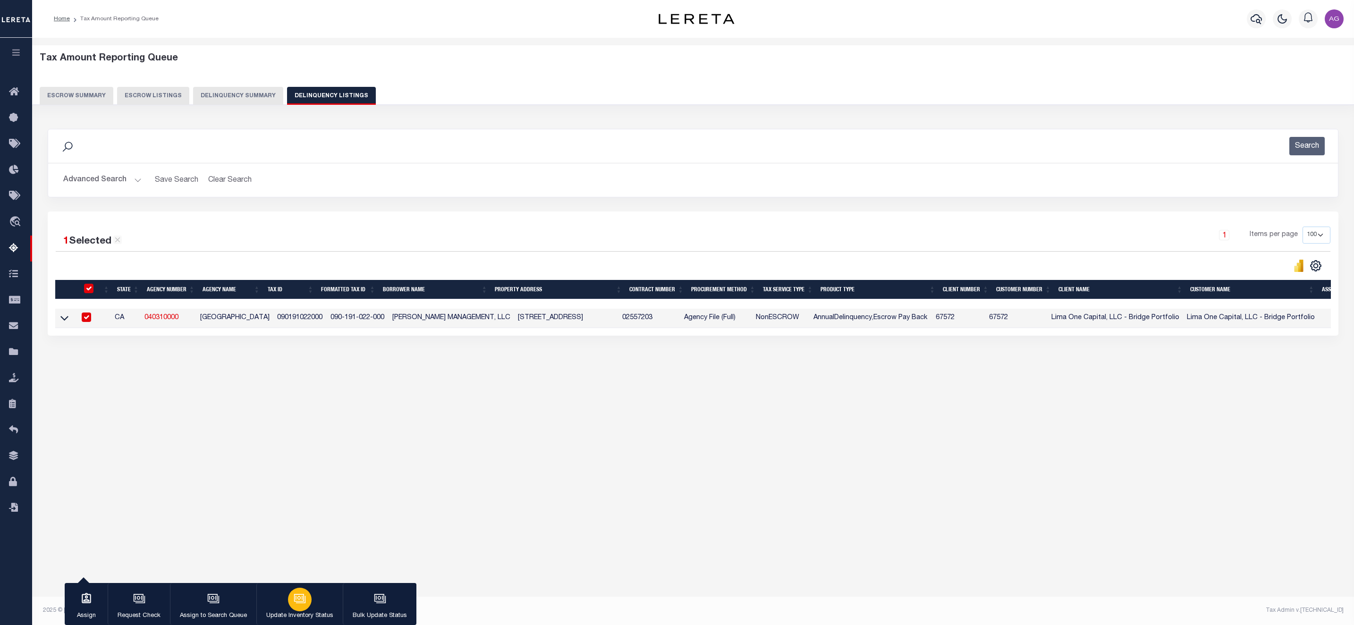
click at [310, 595] on button "Update Inventory Status" at bounding box center [299, 604] width 86 height 42
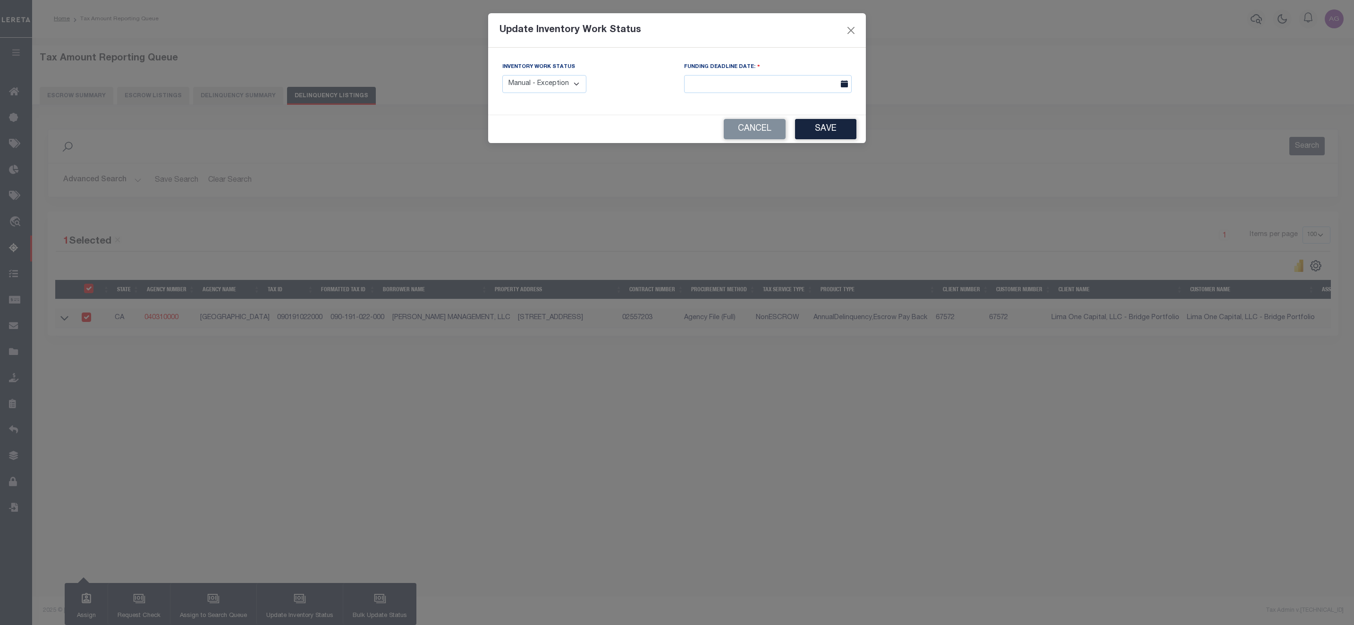
click at [557, 96] on div "Inventory Work Status Manual - Exception Pended - Awaiting Search Late Add Exce…" at bounding box center [586, 81] width 182 height 39
click at [561, 90] on select "Manual - Exception Pended - Awaiting Search Late Add Exception Completed" at bounding box center [544, 84] width 84 height 18
select select "3"
click at [502, 76] on select "Manual - Exception Pended - Awaiting Search Late Add Exception Completed" at bounding box center [544, 84] width 84 height 18
click at [848, 131] on button "Save" at bounding box center [825, 129] width 61 height 20
